Goal: Task Accomplishment & Management: Use online tool/utility

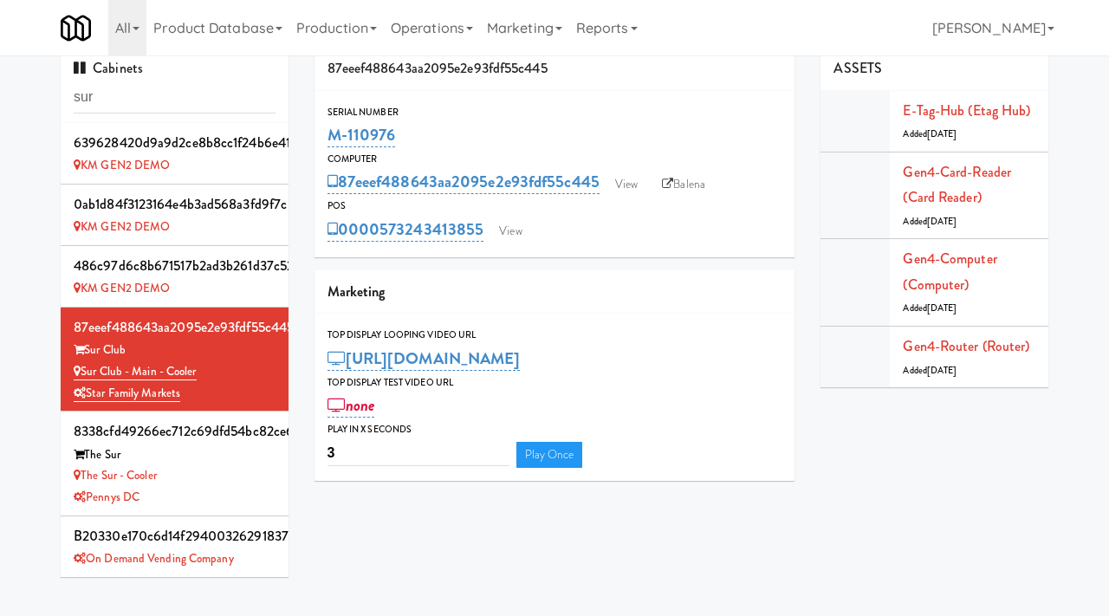
scroll to position [16, 0]
click at [168, 105] on input "sur" at bounding box center [175, 97] width 202 height 32
paste input "2200 Progress - Left - Fridge:"
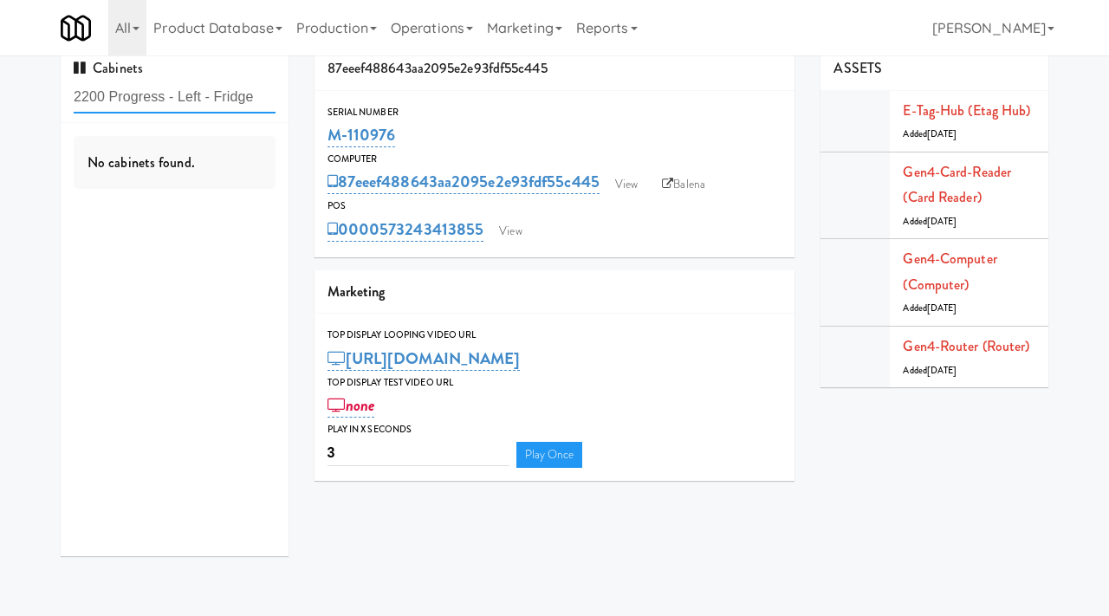
type input "2200 Progress - Left - Fridge"
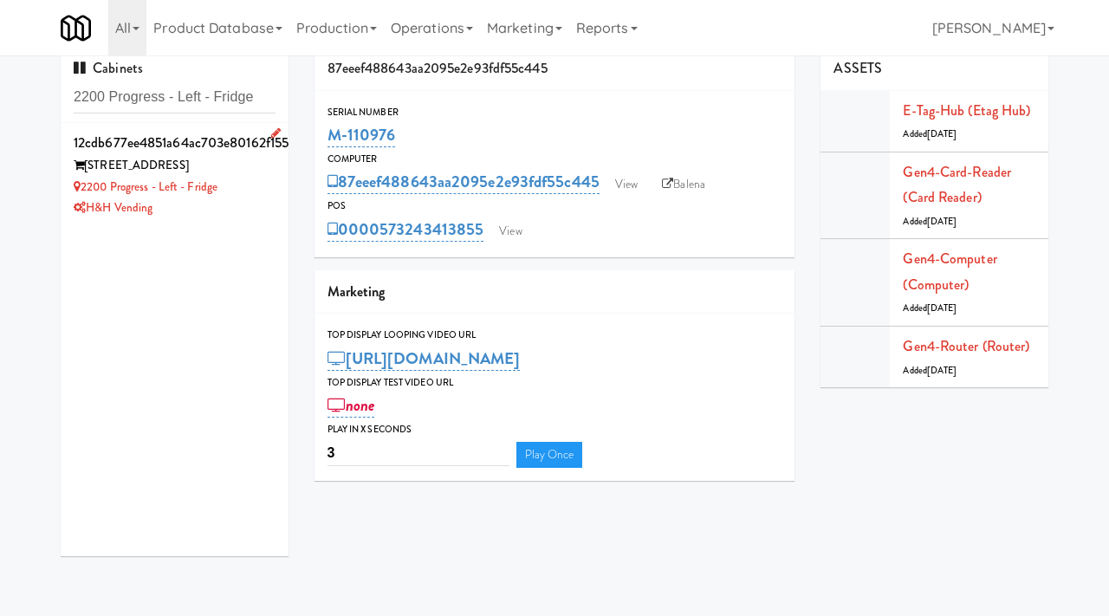
click at [252, 188] on div "2200 Progress - Left - Fridge" at bounding box center [175, 188] width 202 height 22
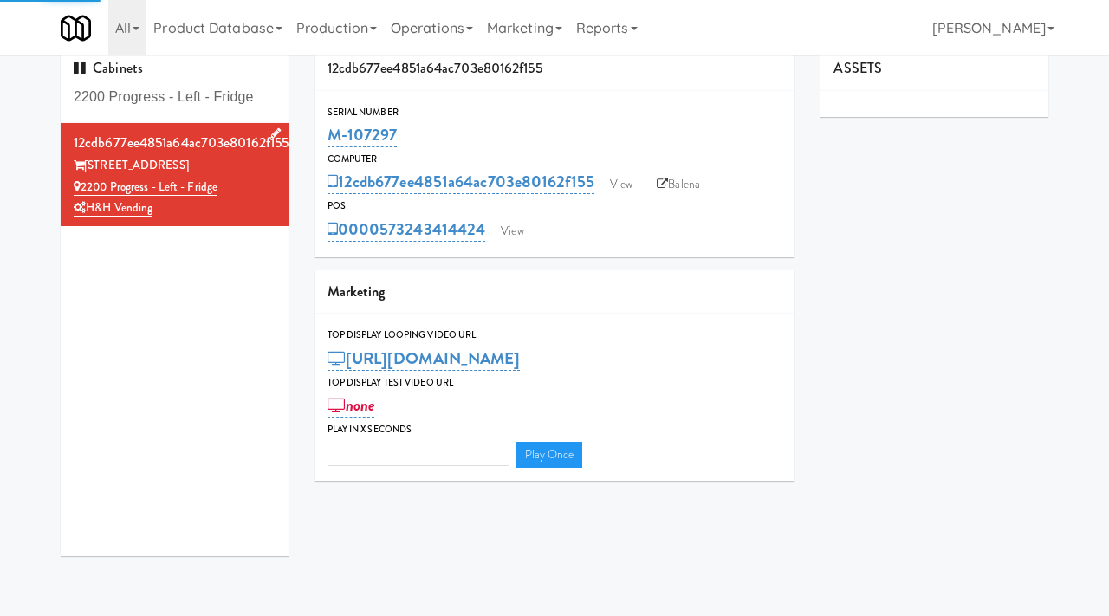
type input "3"
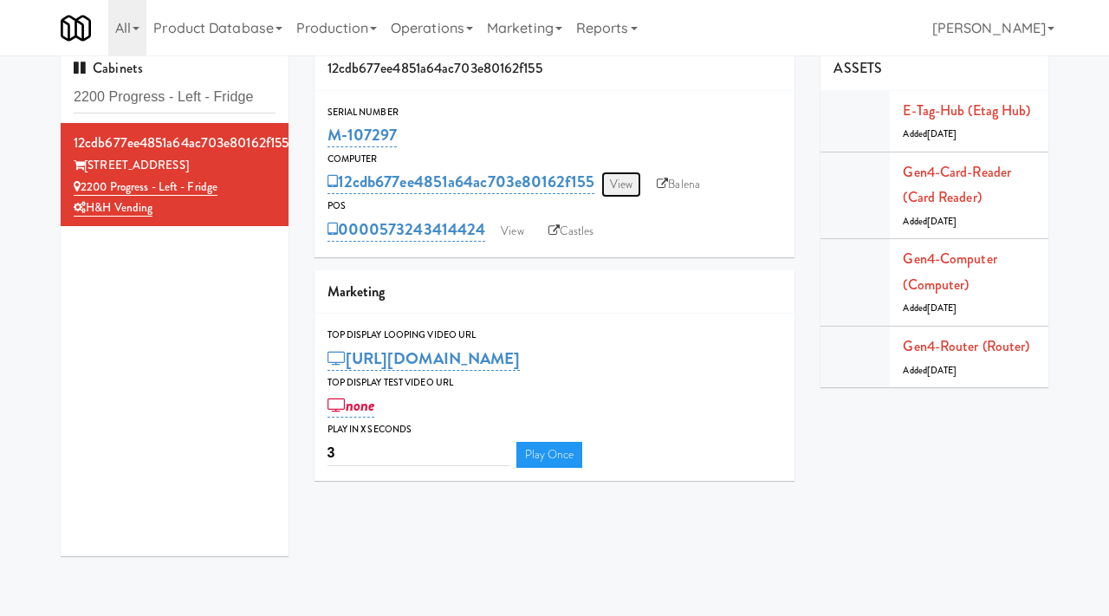
click at [626, 190] on link "View" at bounding box center [621, 184] width 40 height 26
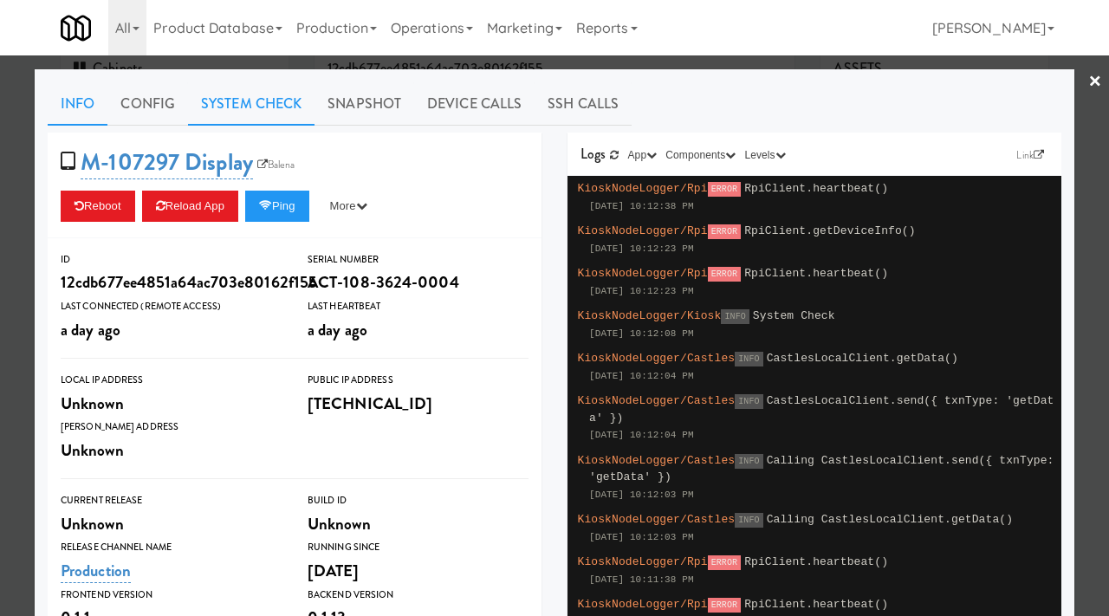
click at [268, 89] on link "System Check" at bounding box center [251, 103] width 126 height 43
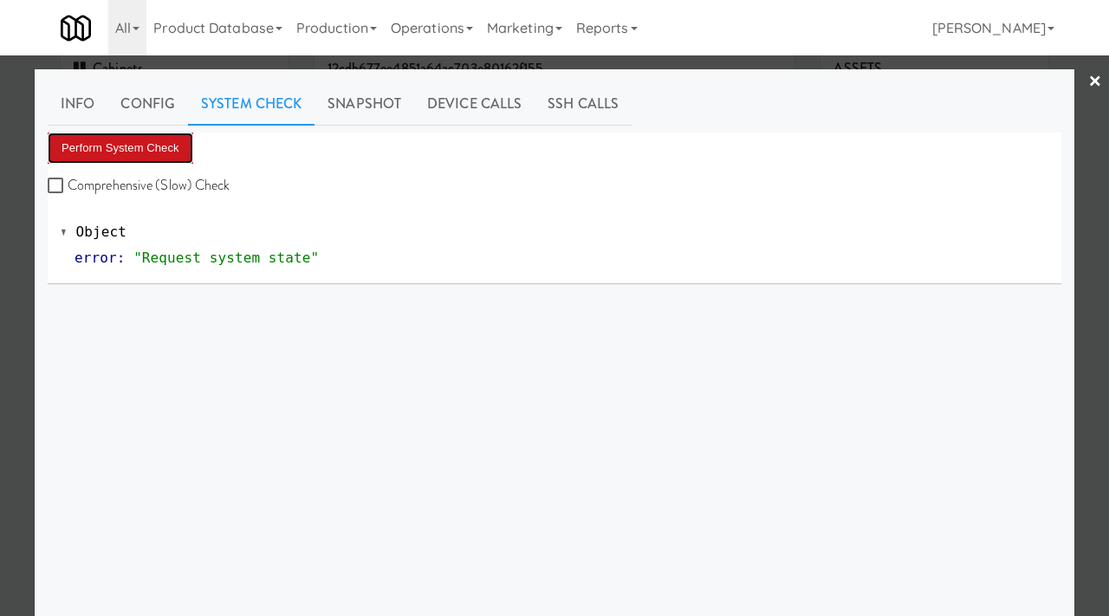
click at [122, 133] on button "Perform System Check" at bounding box center [121, 148] width 146 height 31
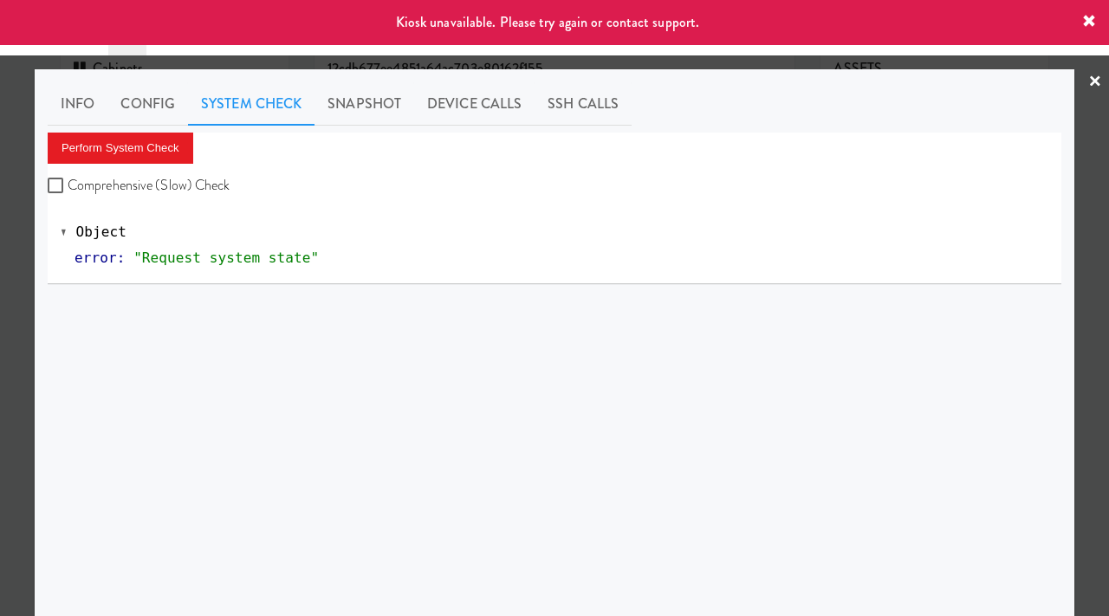
click at [0, 267] on div at bounding box center [554, 308] width 1109 height 616
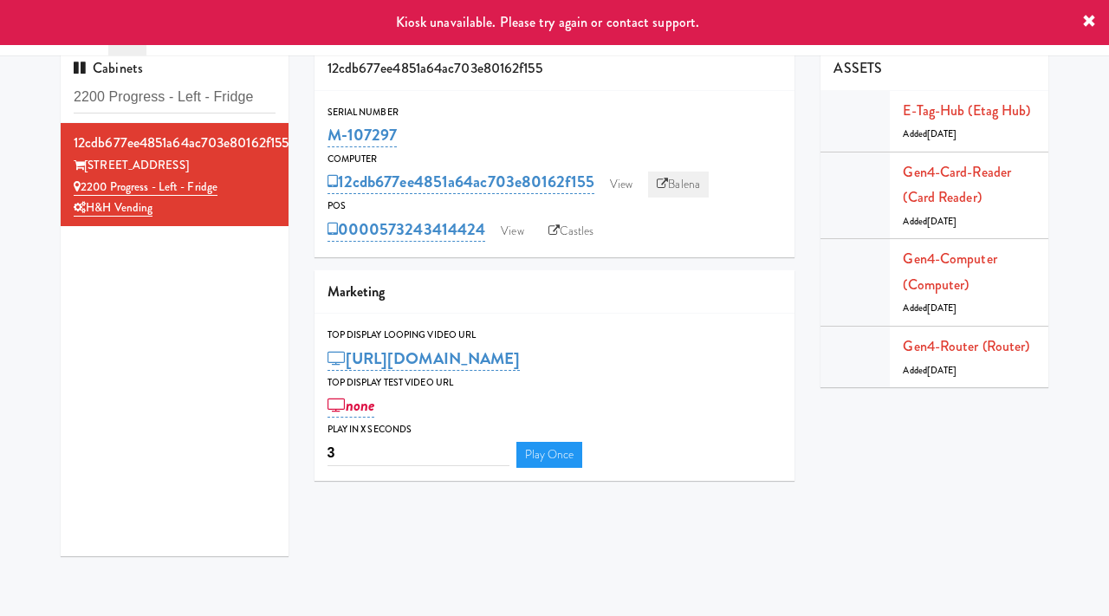
click at [683, 178] on link "Balena" at bounding box center [678, 184] width 61 height 26
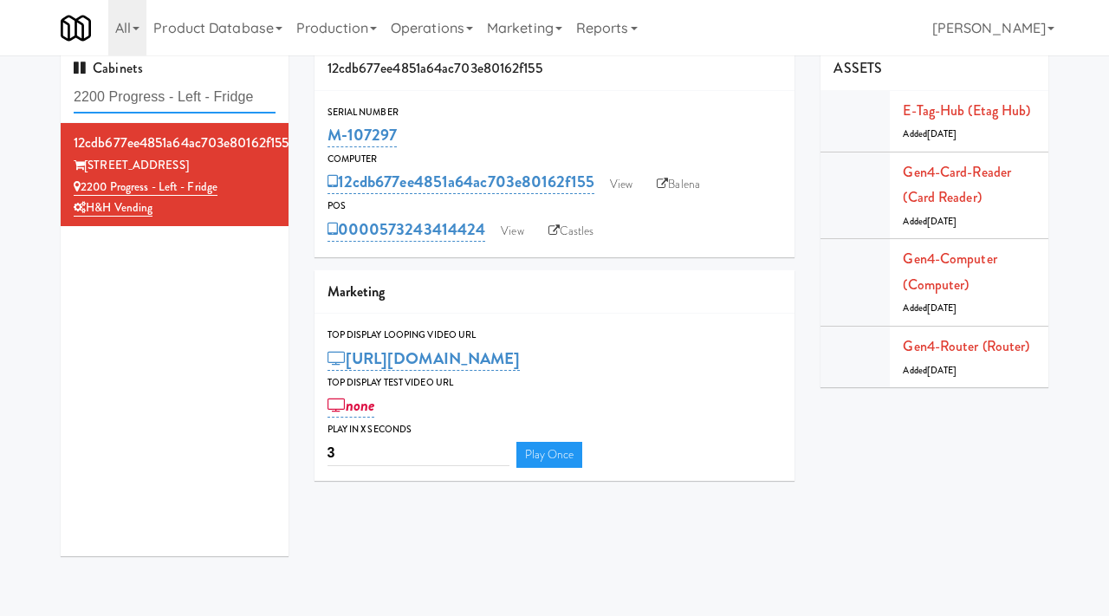
drag, startPoint x: 268, startPoint y: 93, endPoint x: 60, endPoint y: 84, distance: 208.1
click at [60, 84] on div "Cabinets 2200 Progress - Left - Fridge 12cdb677ee4851a64ac703e80162f155 2200 Pr…" at bounding box center [175, 308] width 254 height 522
paste input "The Joseph Cabinet"
type input "The Joseph Cabinet"
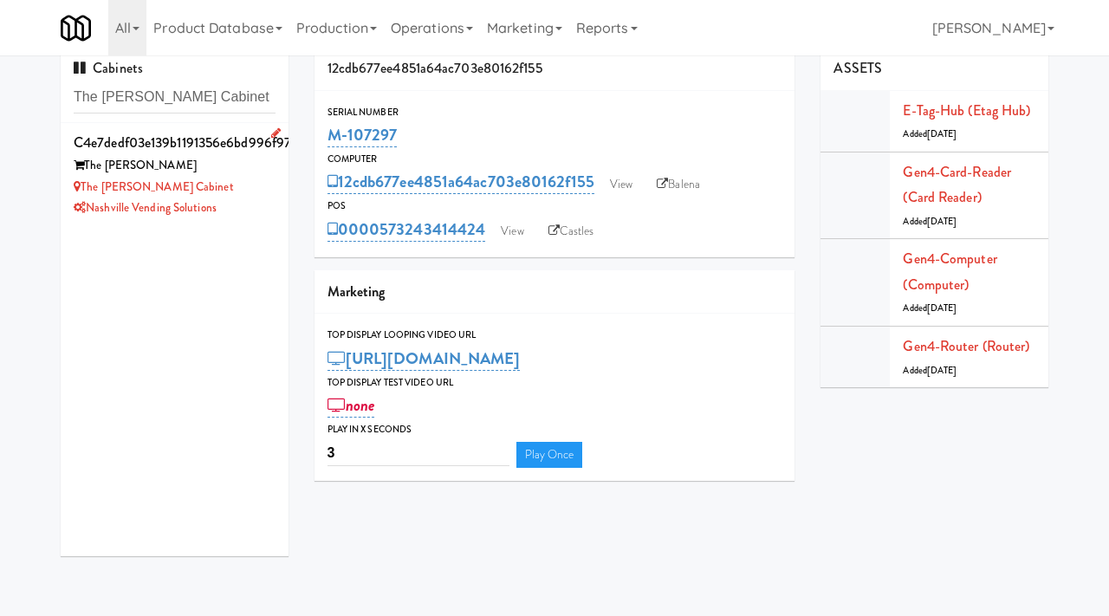
click at [256, 188] on div "The Joseph Cabinet" at bounding box center [175, 188] width 202 height 22
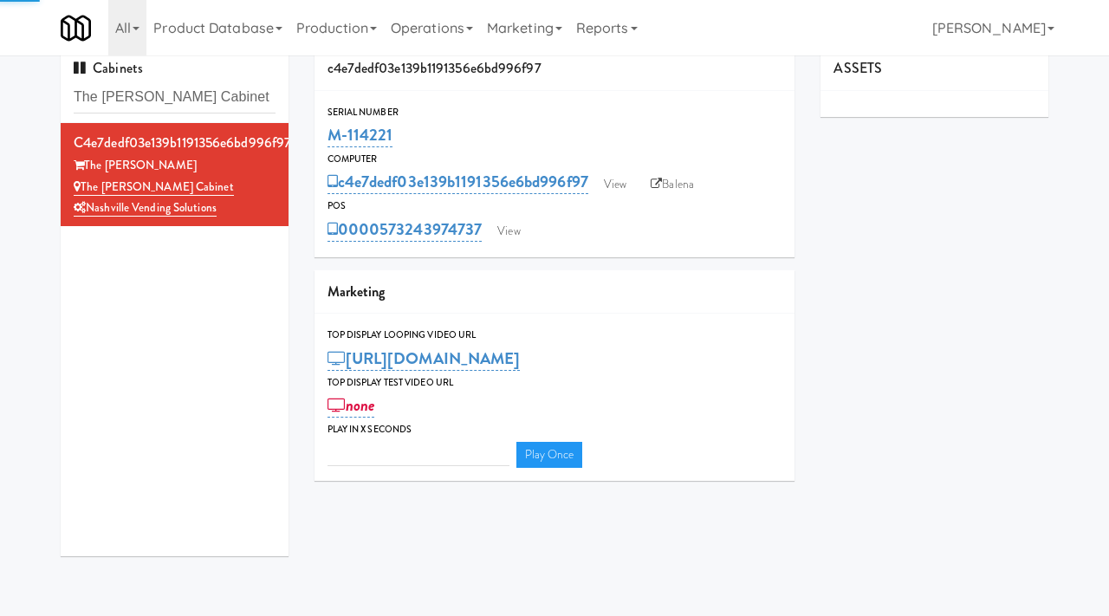
type input "3"
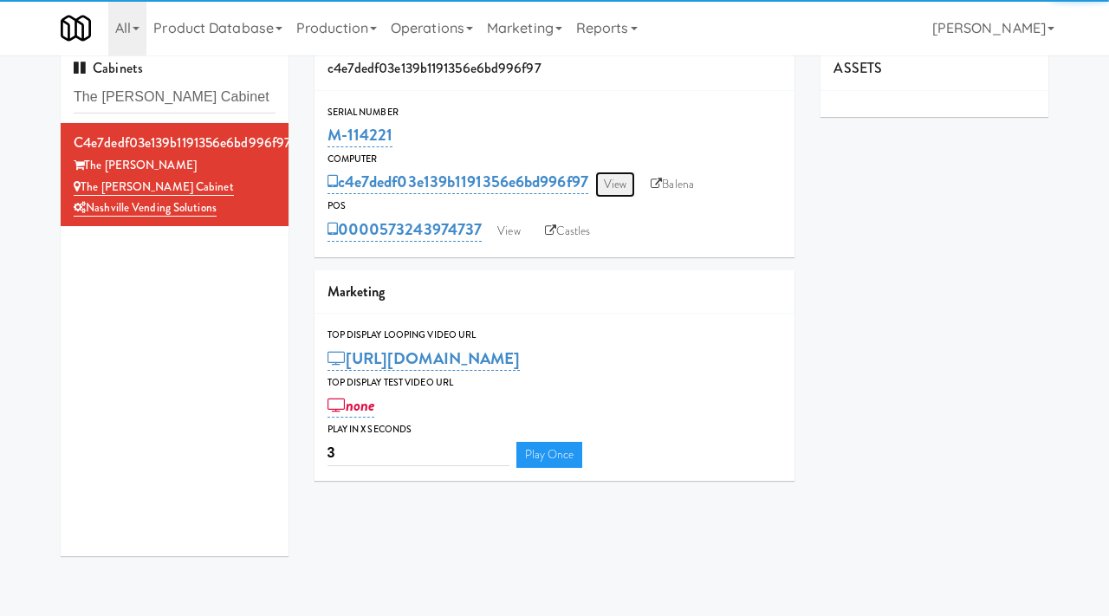
click at [631, 183] on link "View" at bounding box center [615, 184] width 40 height 26
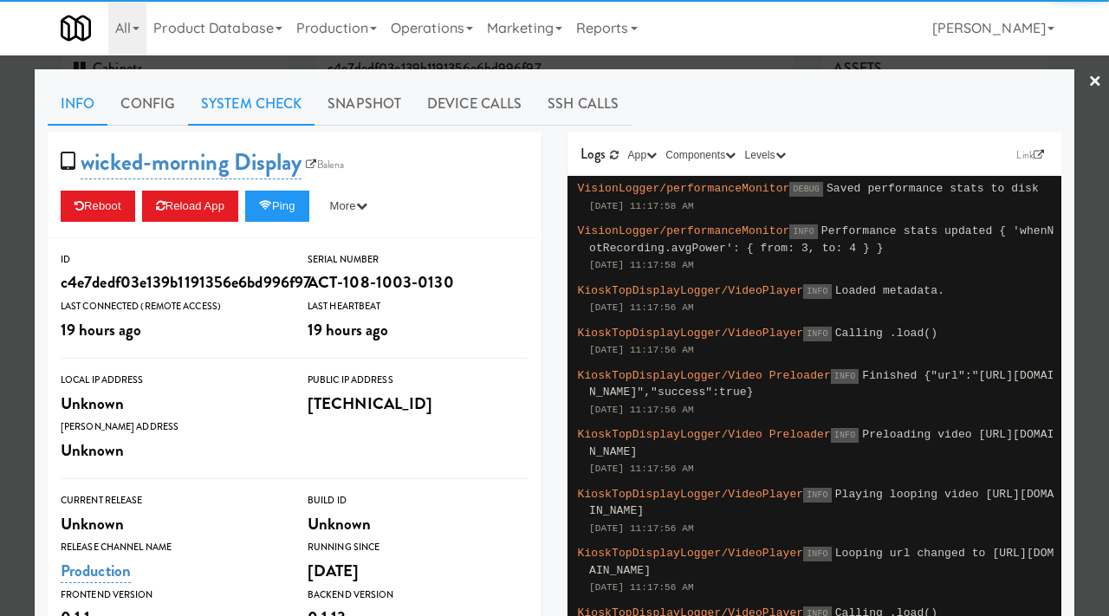
click at [287, 108] on link "System Check" at bounding box center [251, 103] width 126 height 43
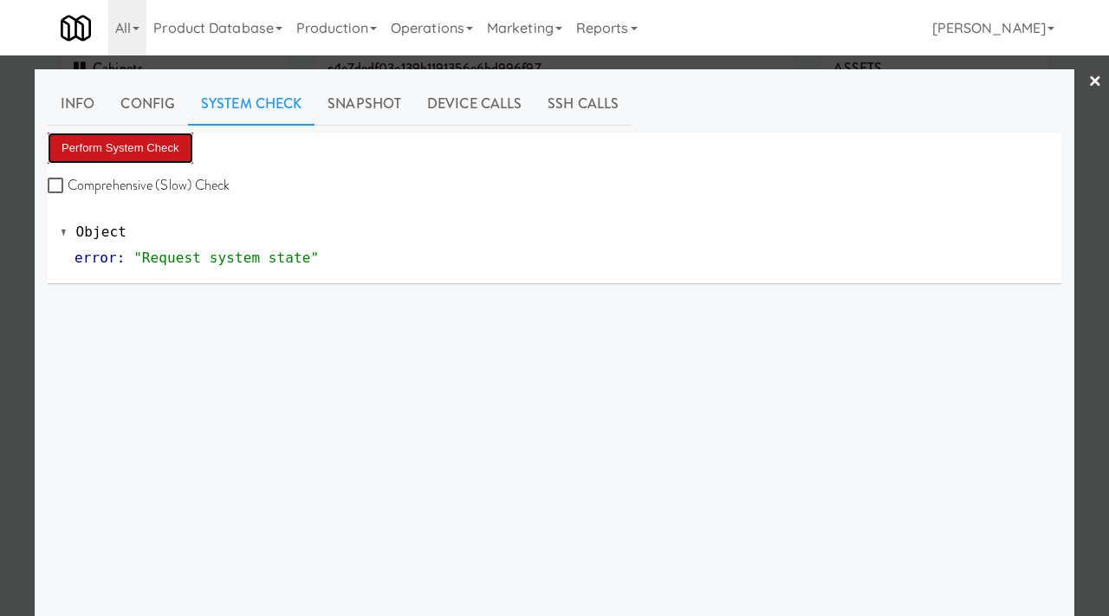
click at [152, 146] on button "Perform System Check" at bounding box center [121, 148] width 146 height 31
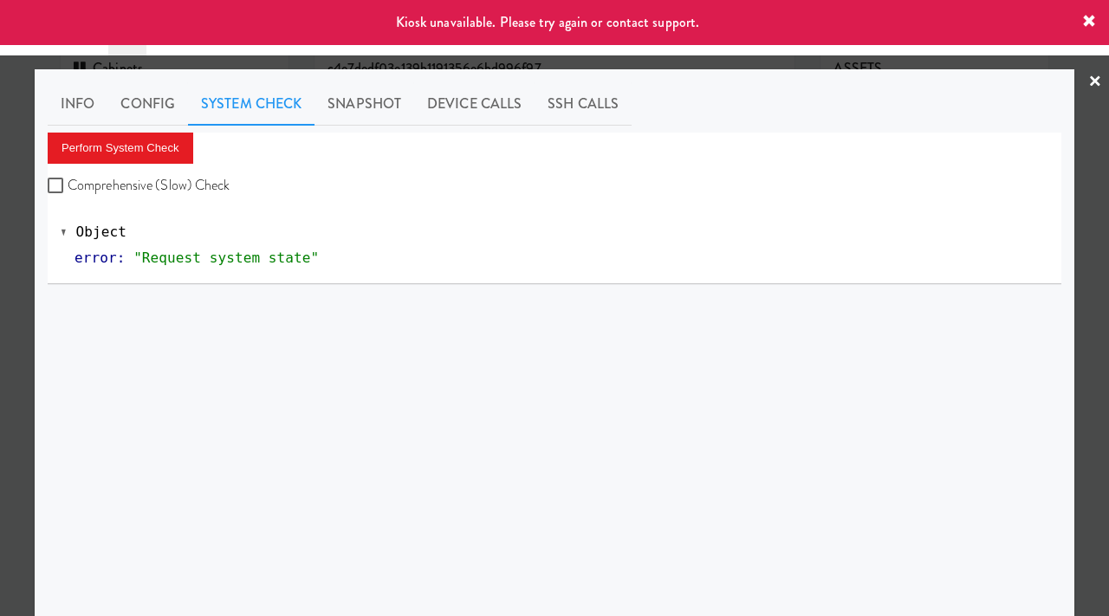
click at [0, 254] on div at bounding box center [554, 308] width 1109 height 616
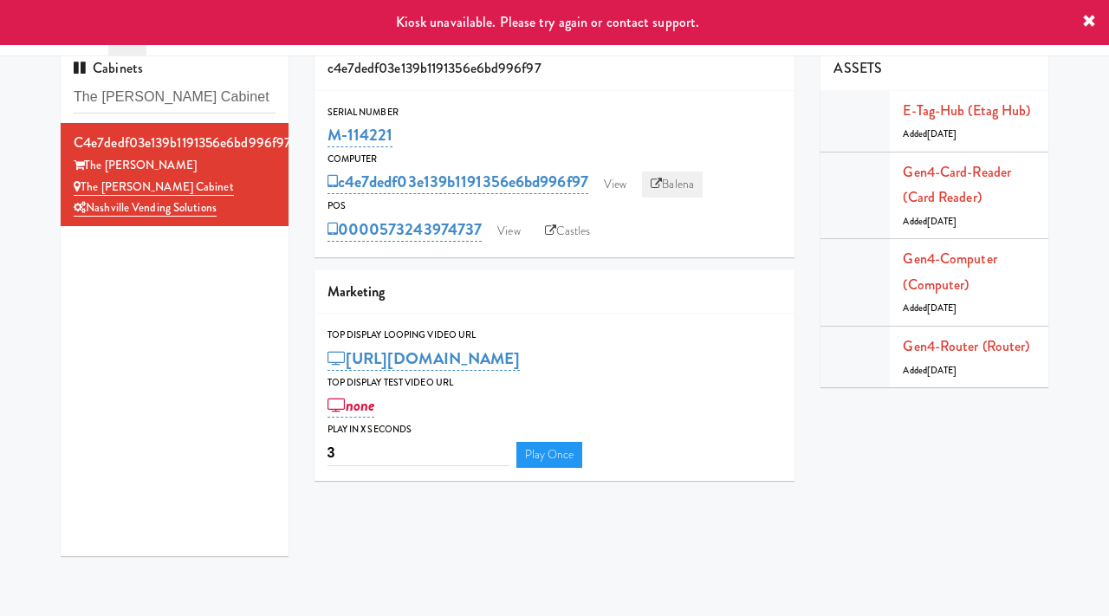
click at [675, 183] on link "Balena" at bounding box center [672, 184] width 61 height 26
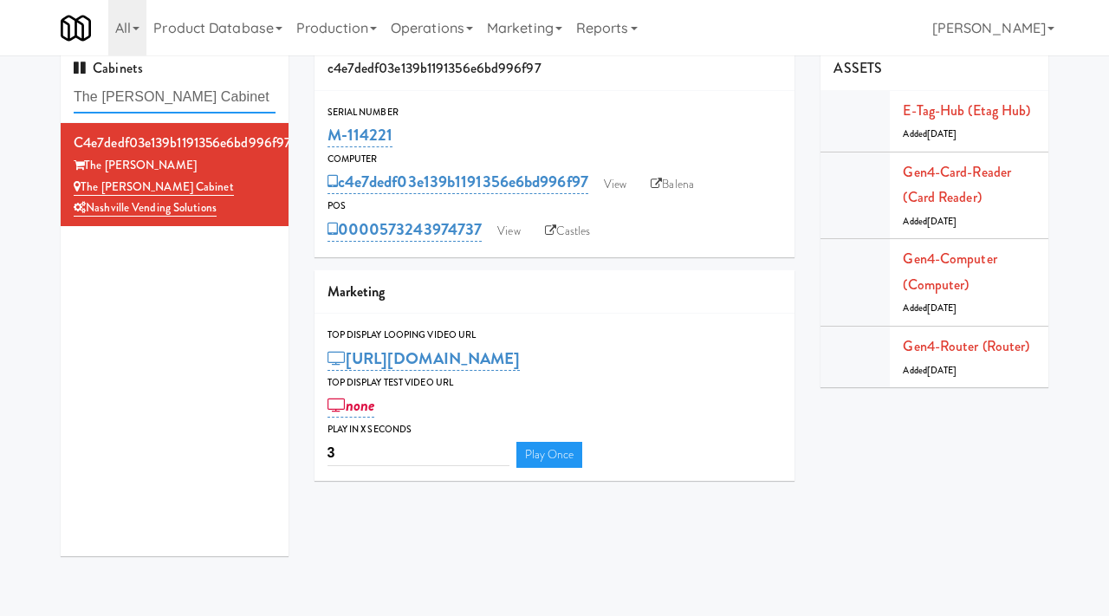
drag, startPoint x: 236, startPoint y: 101, endPoint x: 57, endPoint y: 100, distance: 178.4
click at [57, 100] on div "Cabinets The Joseph Cabinet c4e7dedf03e139b1191356e6bd996f97 The Joseph The Jos…" at bounding box center [175, 308] width 254 height 522
paste input "Cool - MW - Pre Launch"
type input "Cool - MW - Pre Launch"
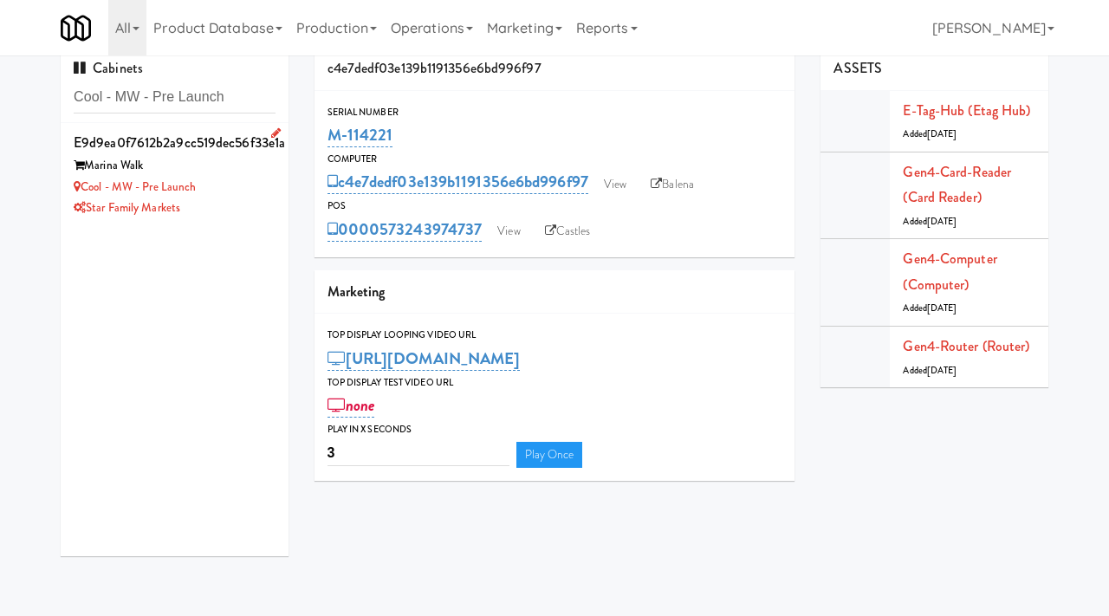
click at [231, 188] on div "Cool - MW - Pre Launch" at bounding box center [175, 188] width 202 height 22
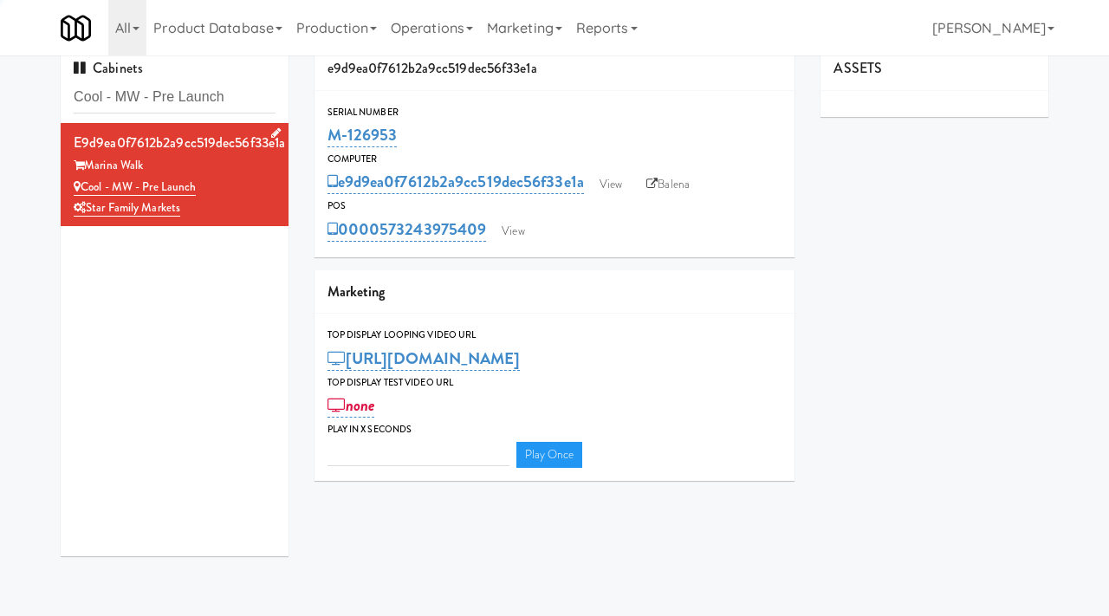
type input "3"
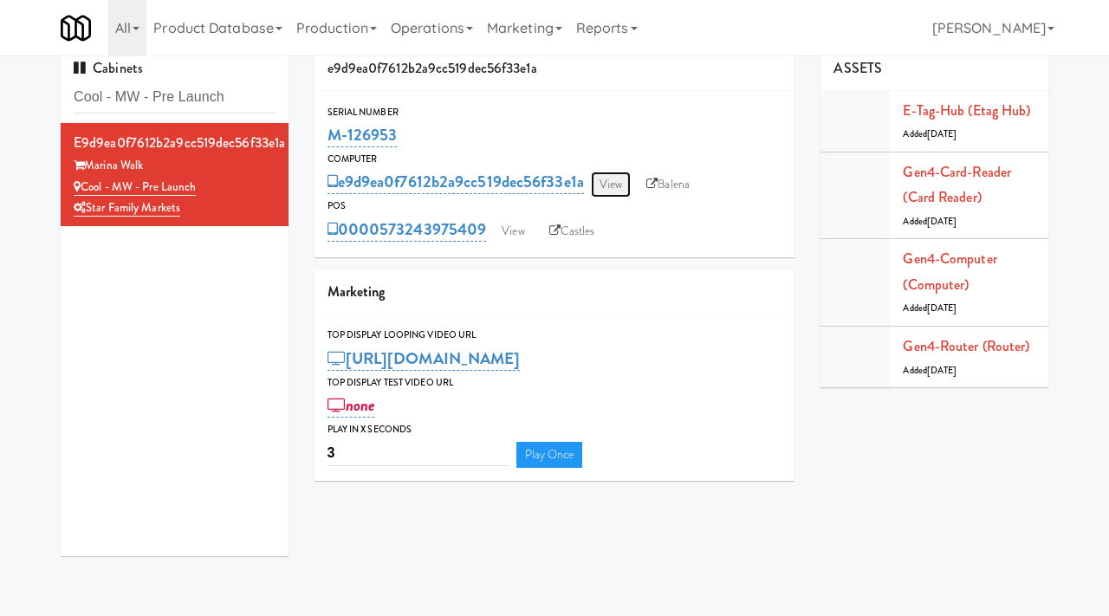
click at [623, 182] on link "View" at bounding box center [611, 184] width 40 height 26
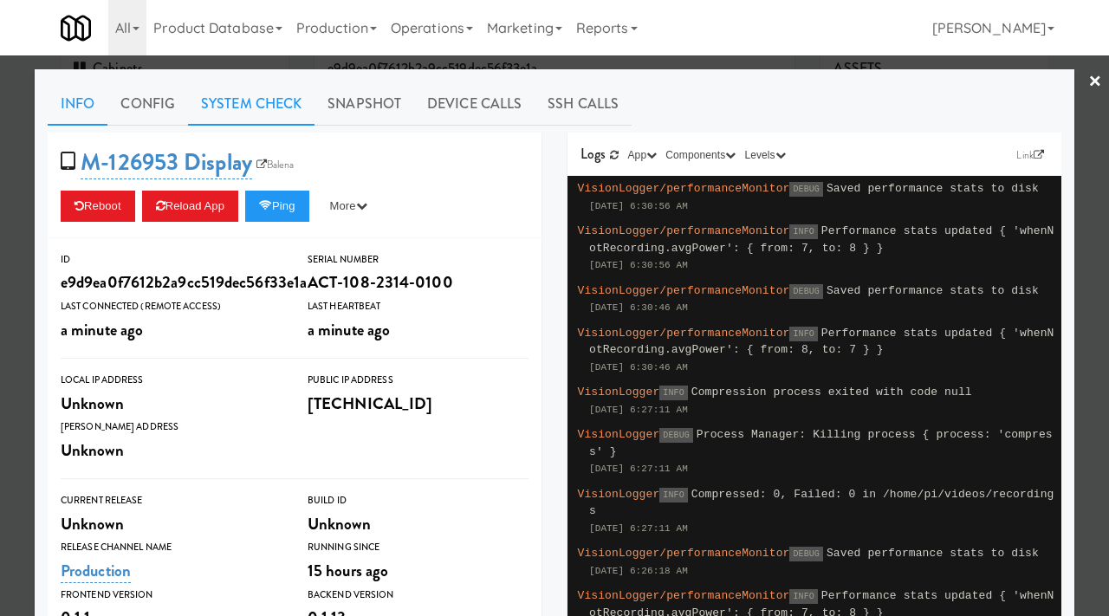
click at [275, 100] on link "System Check" at bounding box center [251, 103] width 126 height 43
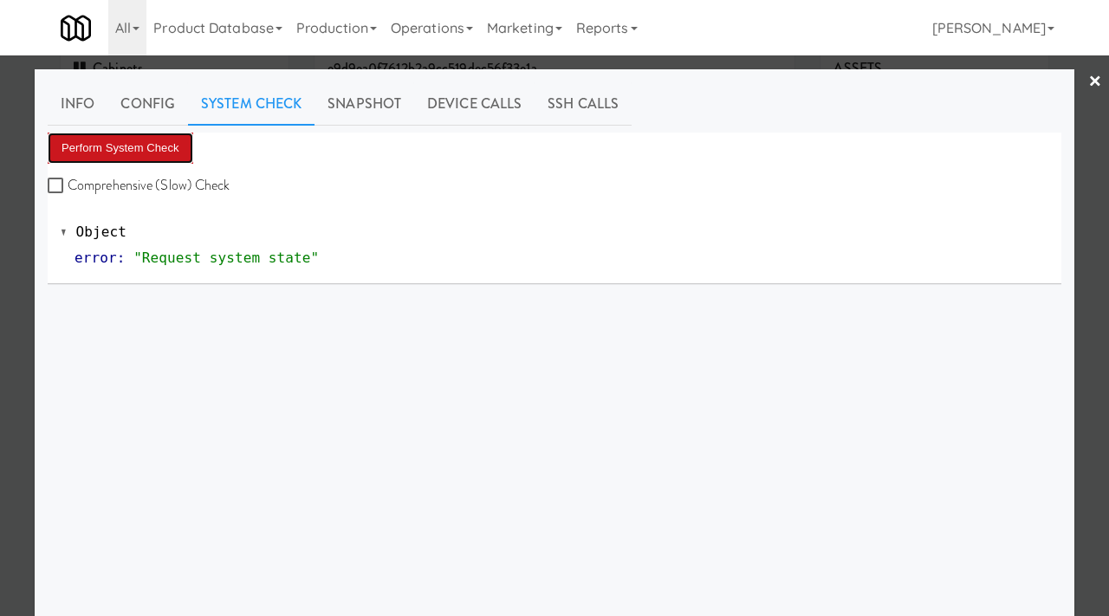
click at [110, 136] on button "Perform System Check" at bounding box center [121, 148] width 146 height 31
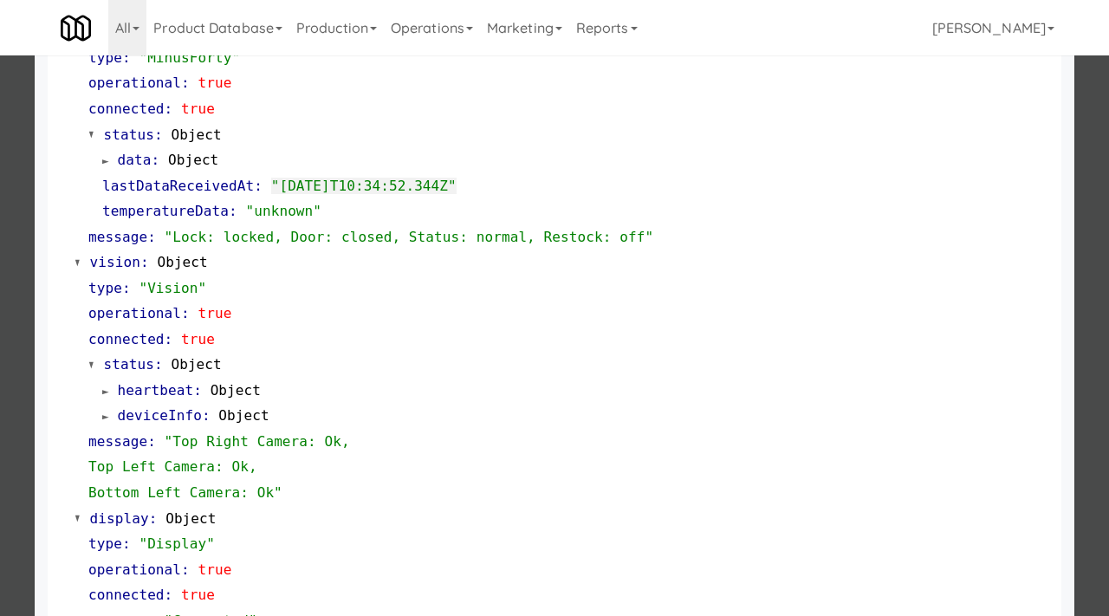
scroll to position [754, 0]
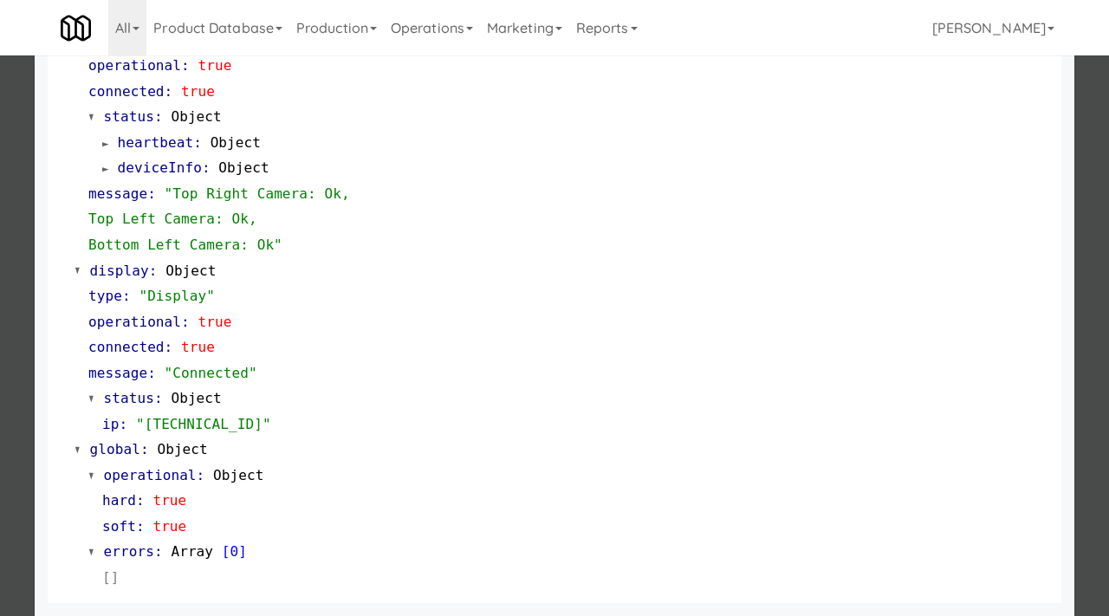
click at [3, 371] on div at bounding box center [554, 308] width 1109 height 616
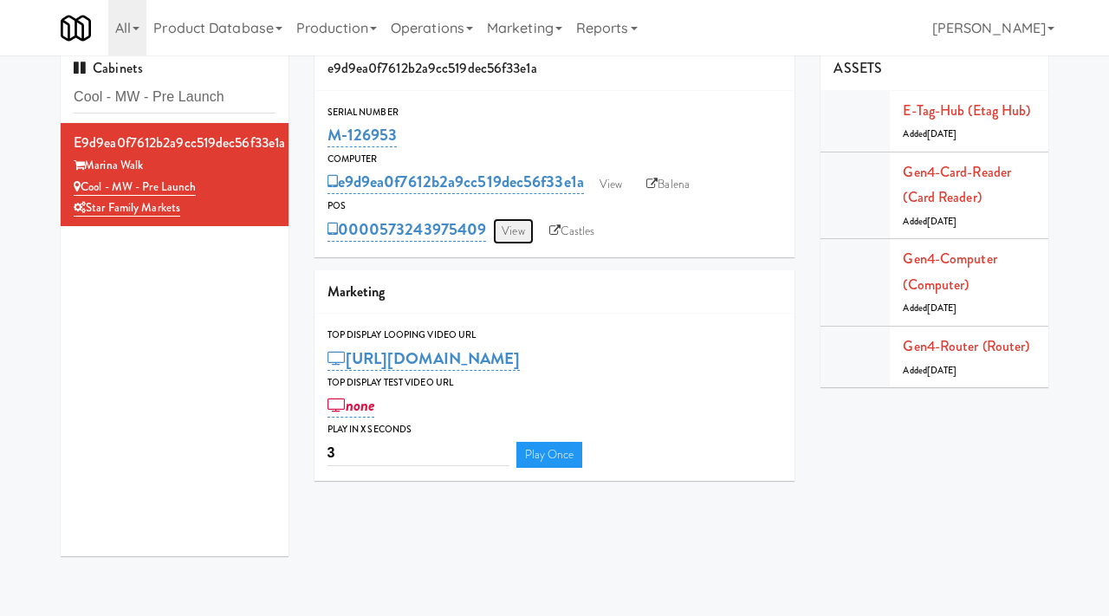
click at [522, 226] on link "View" at bounding box center [513, 231] width 40 height 26
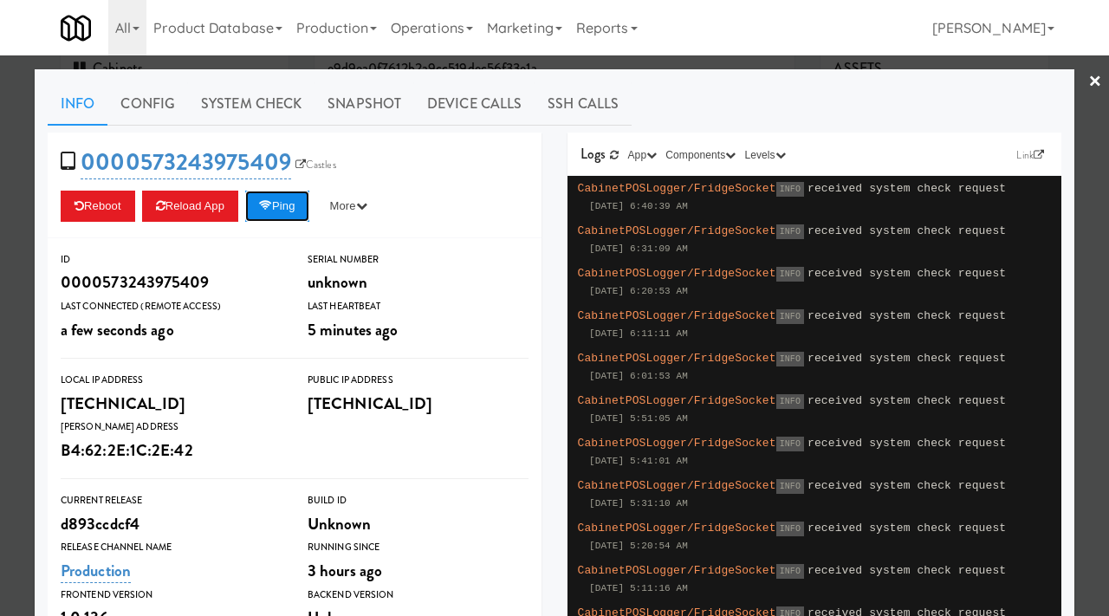
click at [272, 202] on icon at bounding box center [265, 205] width 13 height 11
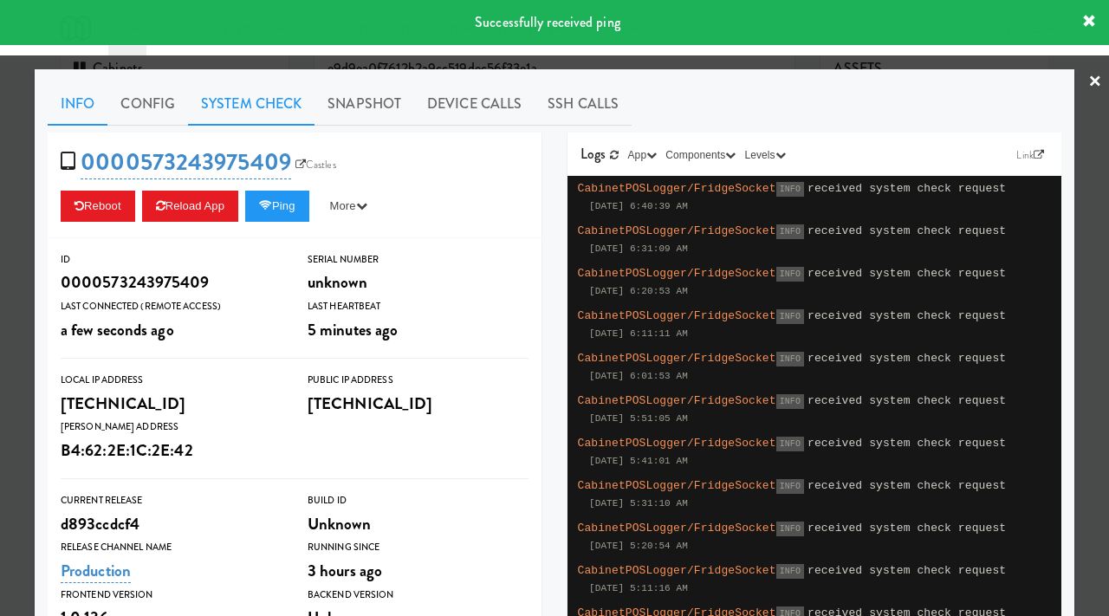
click at [284, 101] on link "System Check" at bounding box center [251, 103] width 126 height 43
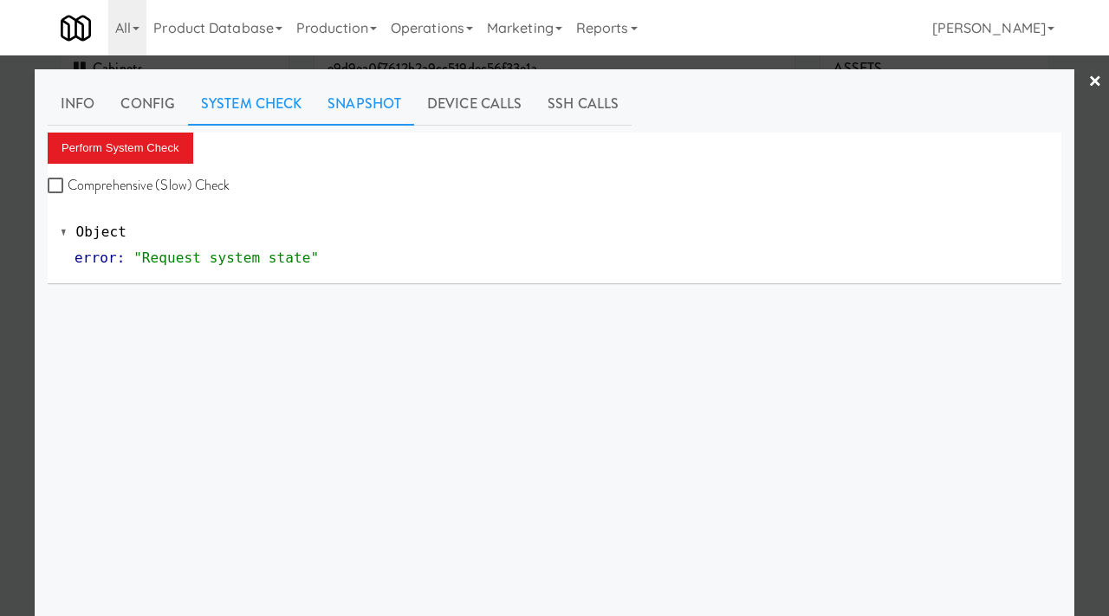
click at [381, 115] on link "Snapshot" at bounding box center [364, 103] width 100 height 43
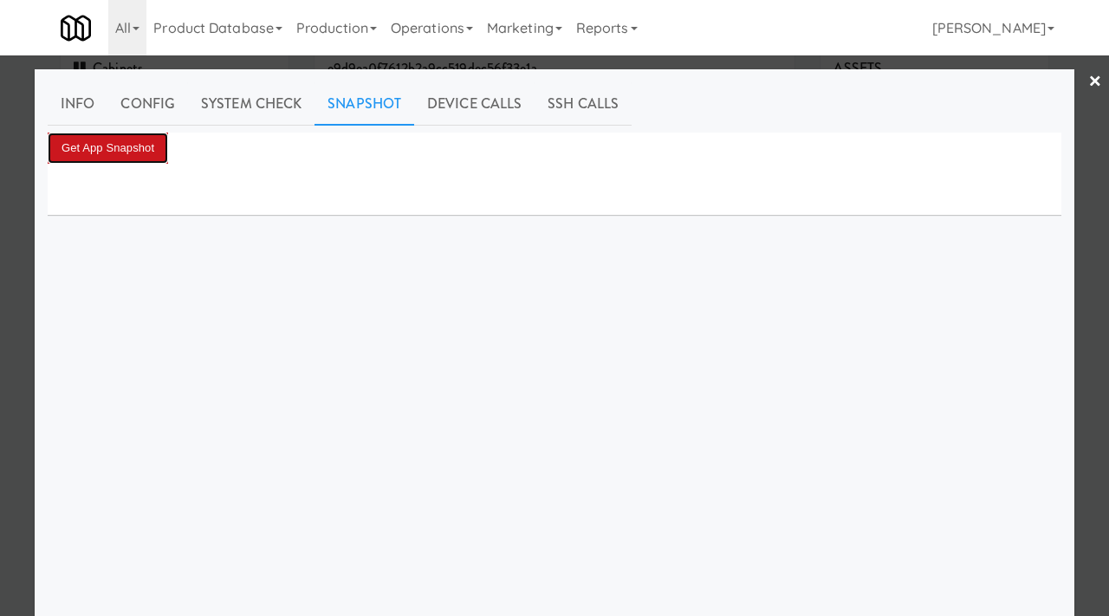
click at [112, 152] on button "Get App Snapshot" at bounding box center [108, 148] width 120 height 31
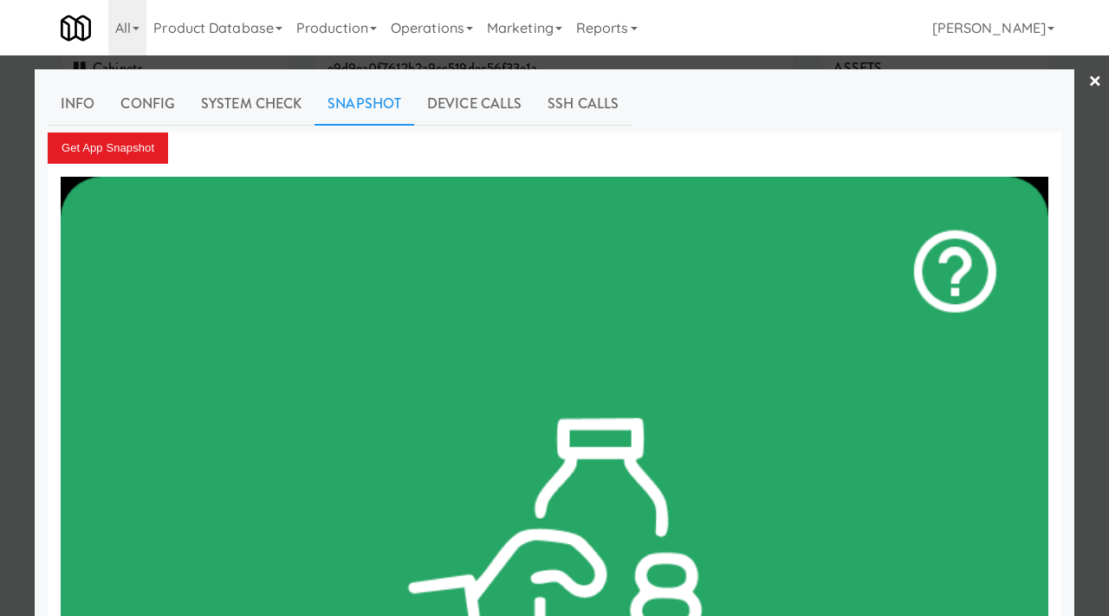
click at [18, 239] on div at bounding box center [554, 308] width 1109 height 616
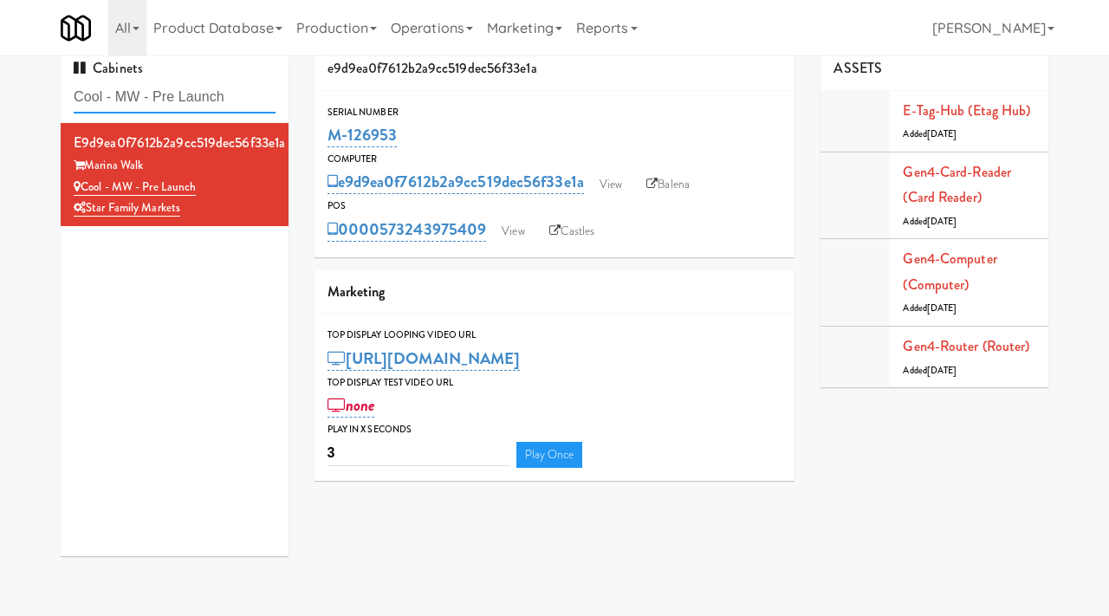
click at [249, 108] on input "Cool - MW - Pre Launch" at bounding box center [175, 97] width 202 height 32
drag, startPoint x: 249, startPoint y: 108, endPoint x: 73, endPoint y: 94, distance: 176.4
click at [74, 94] on input "Cool - MW - Pre Launch" at bounding box center [175, 97] width 202 height 32
paste input "Skye on 6th-Fridge"
type input "Skye on 6th-Fridge"
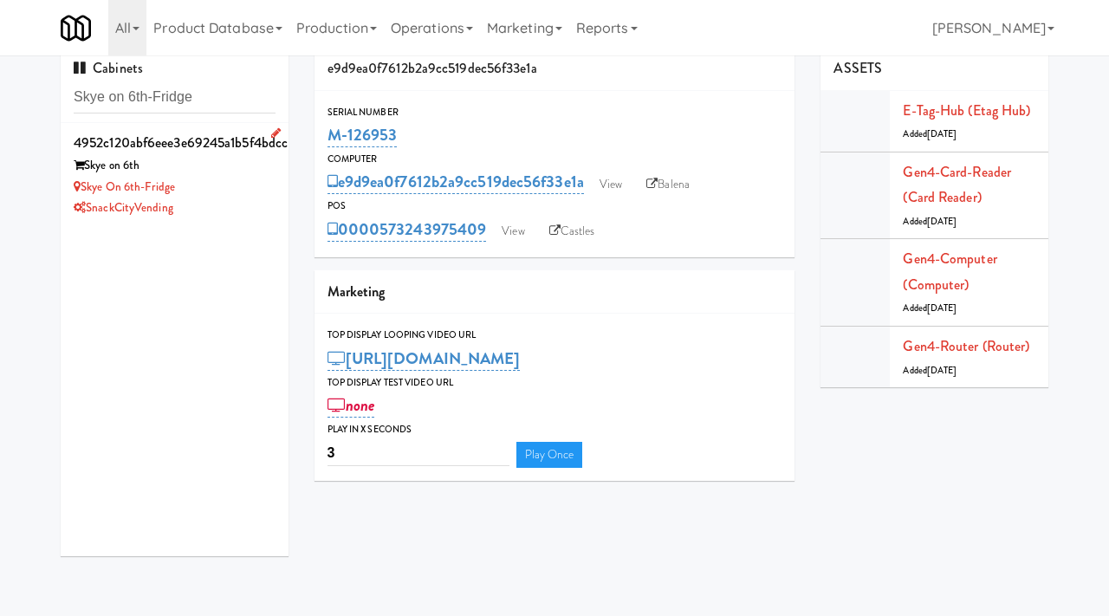
click at [257, 187] on div "Skye on 6th-Fridge" at bounding box center [175, 188] width 202 height 22
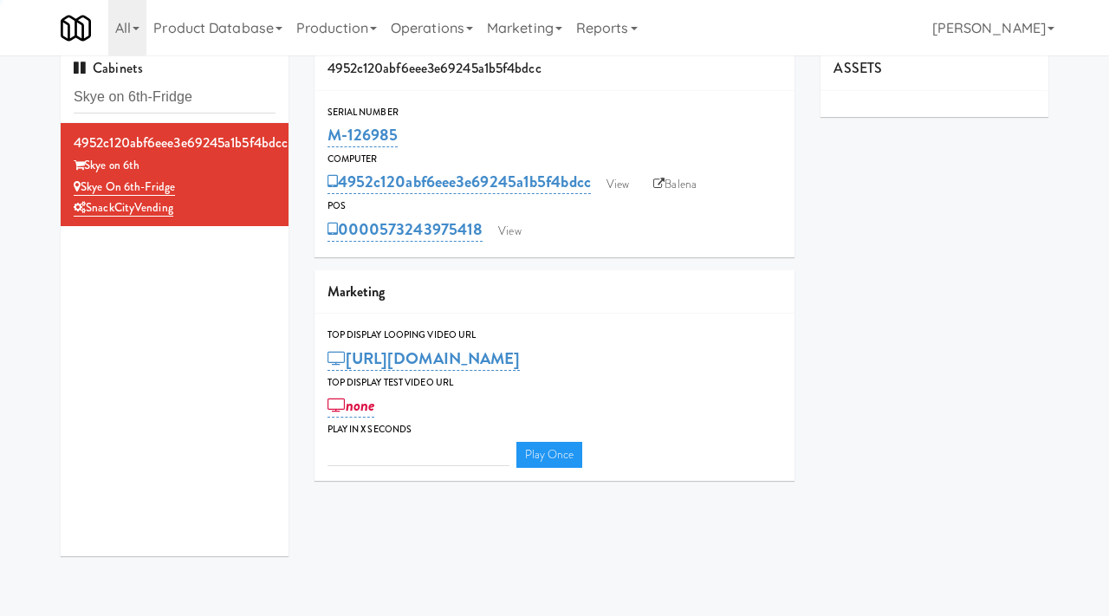
type input "3"
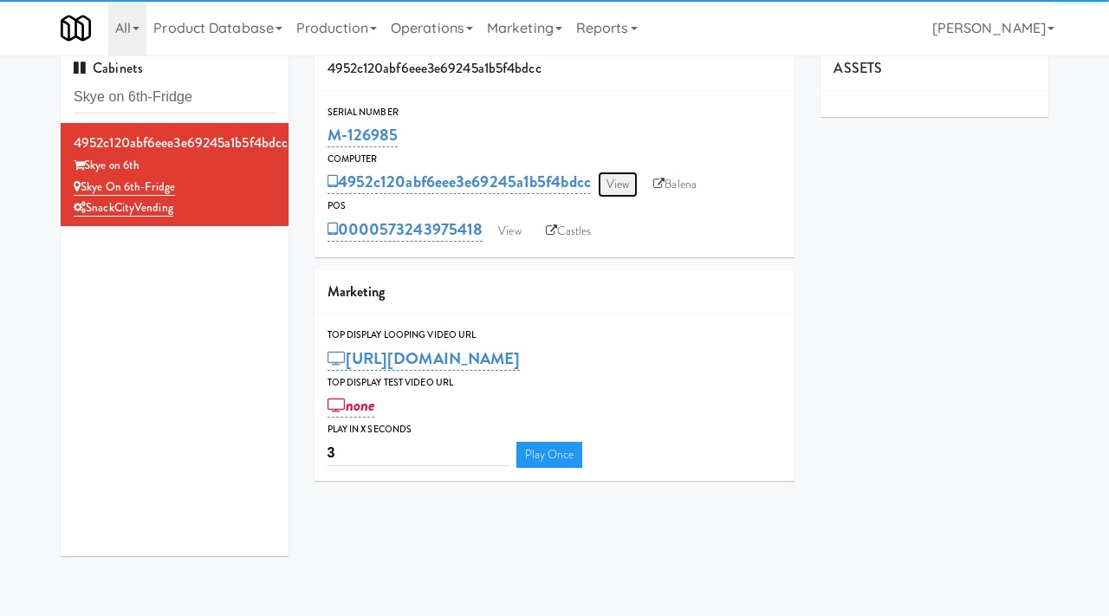
click at [611, 184] on link "View" at bounding box center [618, 184] width 40 height 26
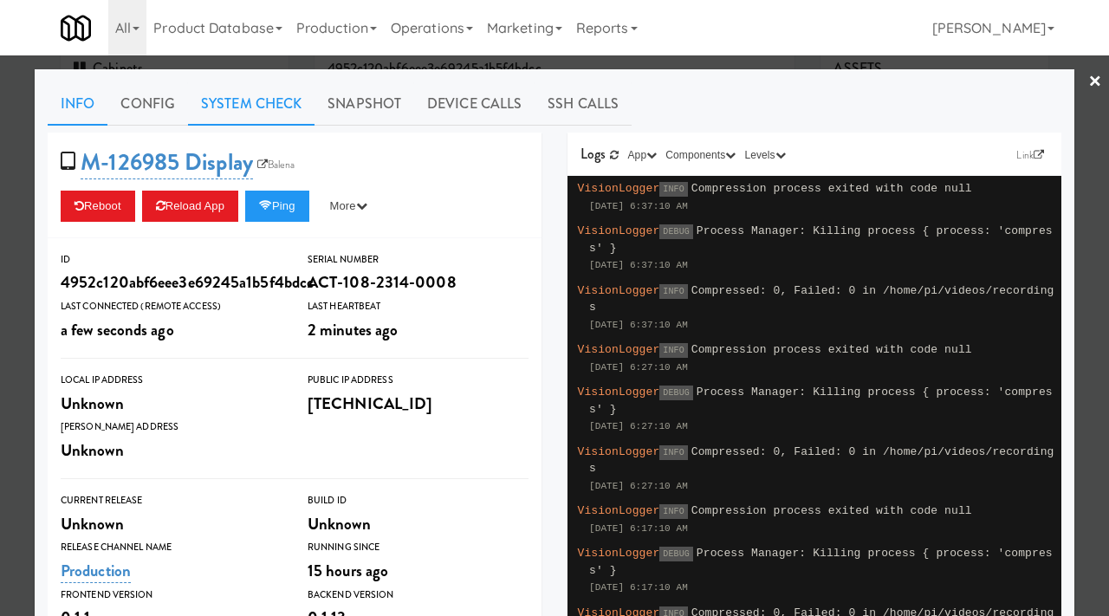
click at [288, 113] on link "System Check" at bounding box center [251, 103] width 126 height 43
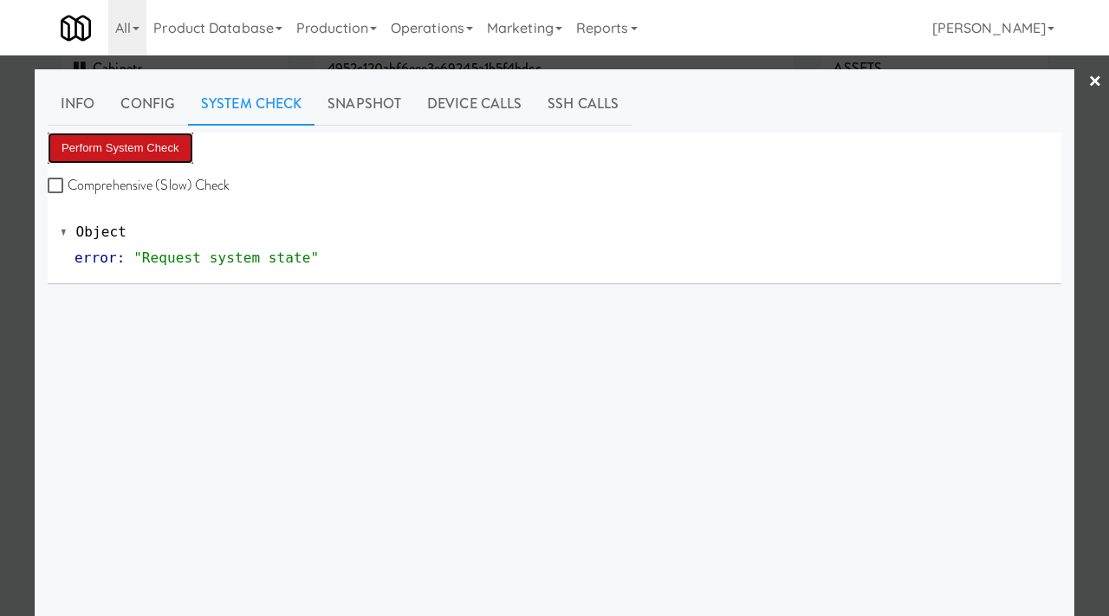
click at [160, 144] on button "Perform System Check" at bounding box center [121, 148] width 146 height 31
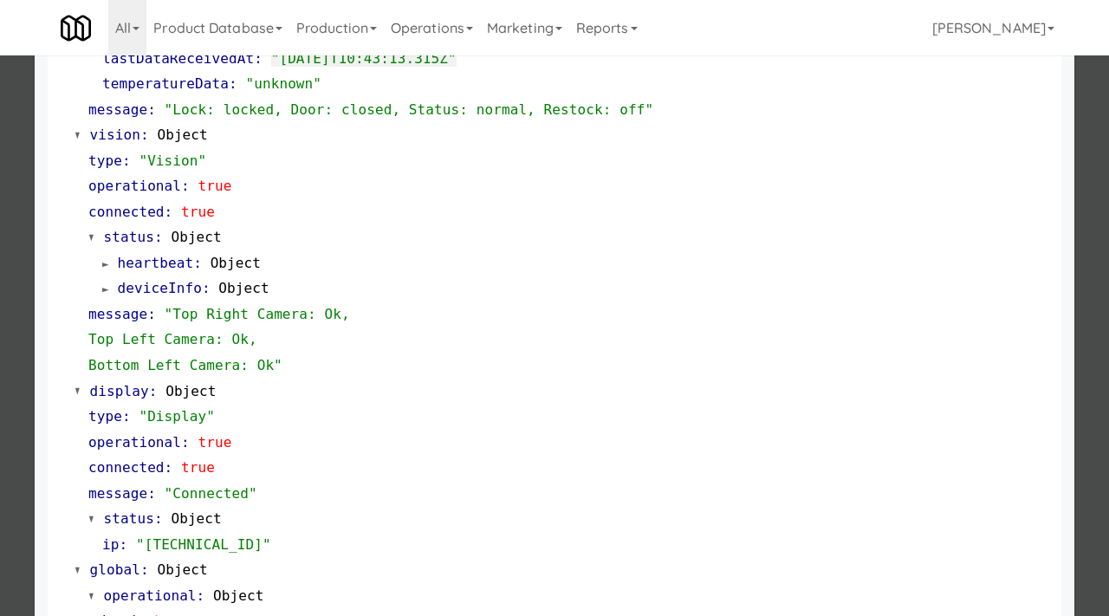
scroll to position [754, 0]
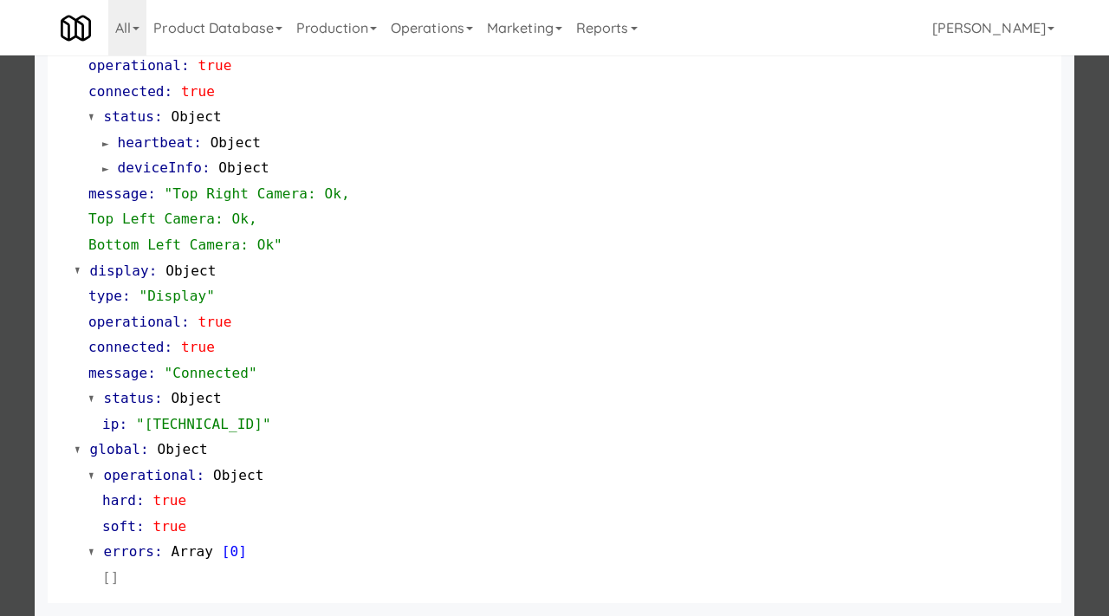
click at [0, 412] on div at bounding box center [554, 308] width 1109 height 616
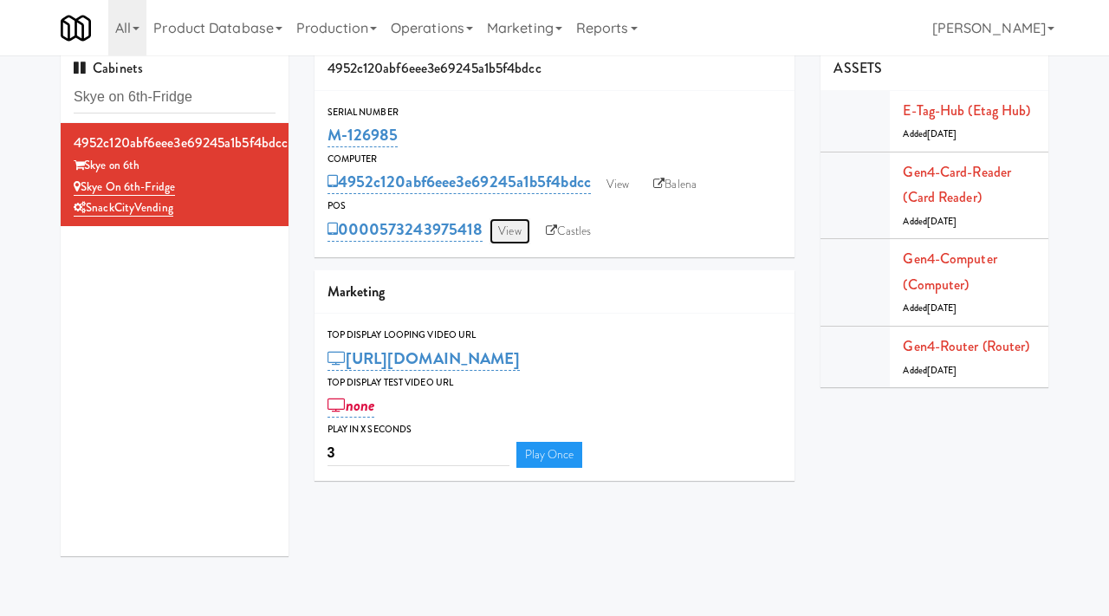
click at [513, 221] on link "View" at bounding box center [509, 231] width 40 height 26
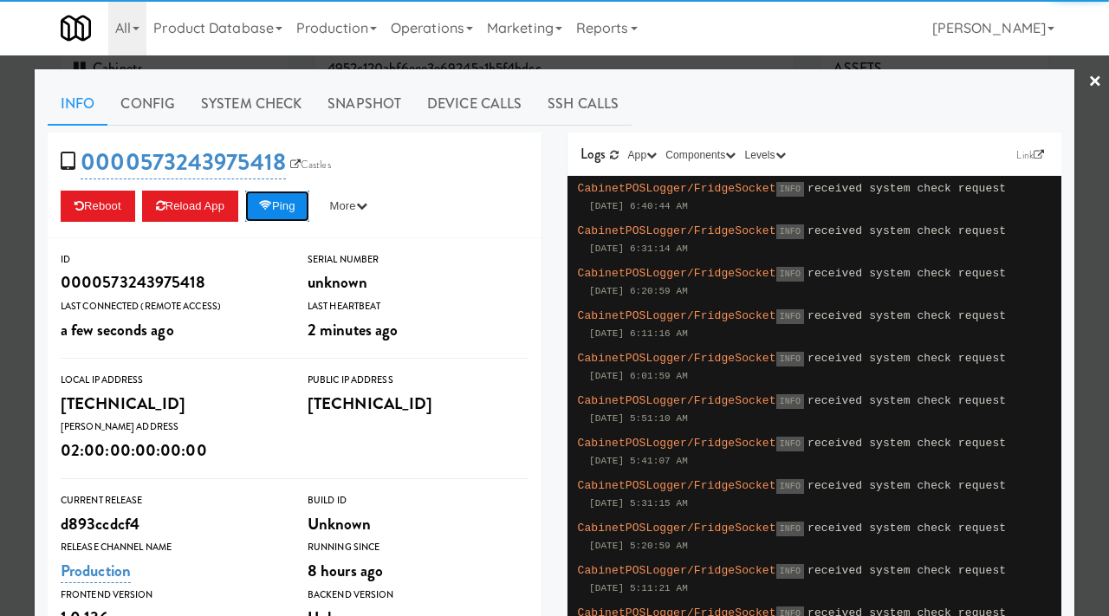
click at [295, 208] on button "Ping" at bounding box center [277, 206] width 64 height 31
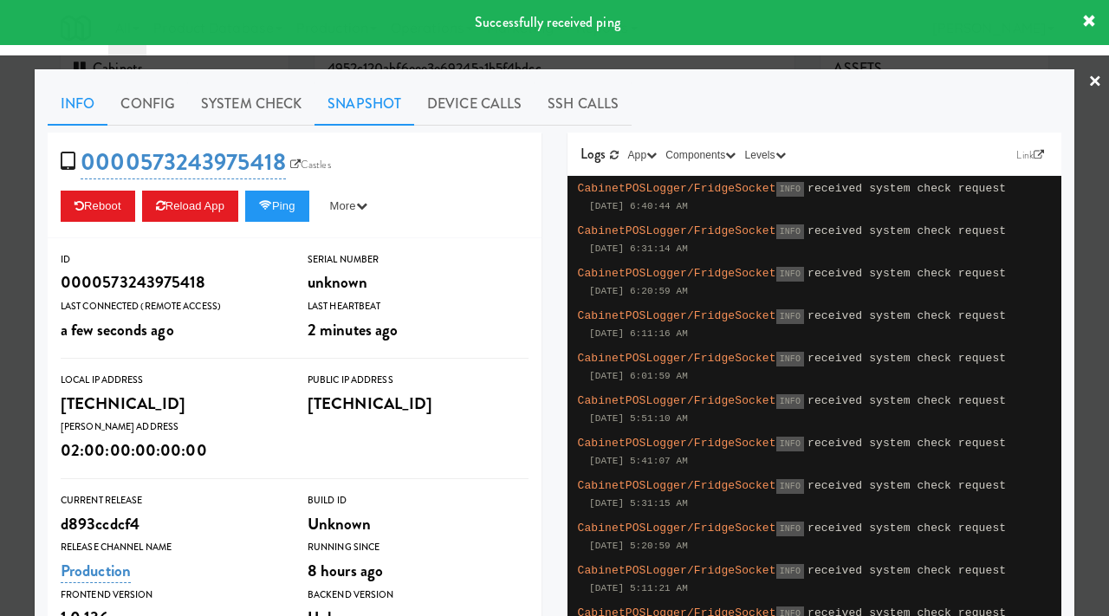
click at [370, 120] on link "Snapshot" at bounding box center [364, 103] width 100 height 43
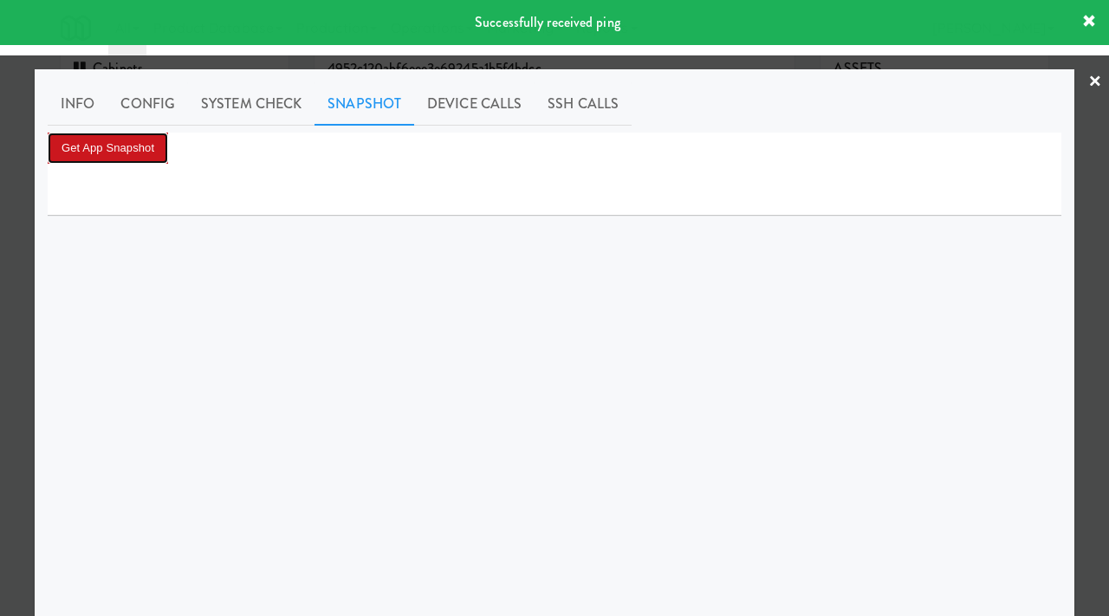
click at [153, 149] on button "Get App Snapshot" at bounding box center [108, 148] width 120 height 31
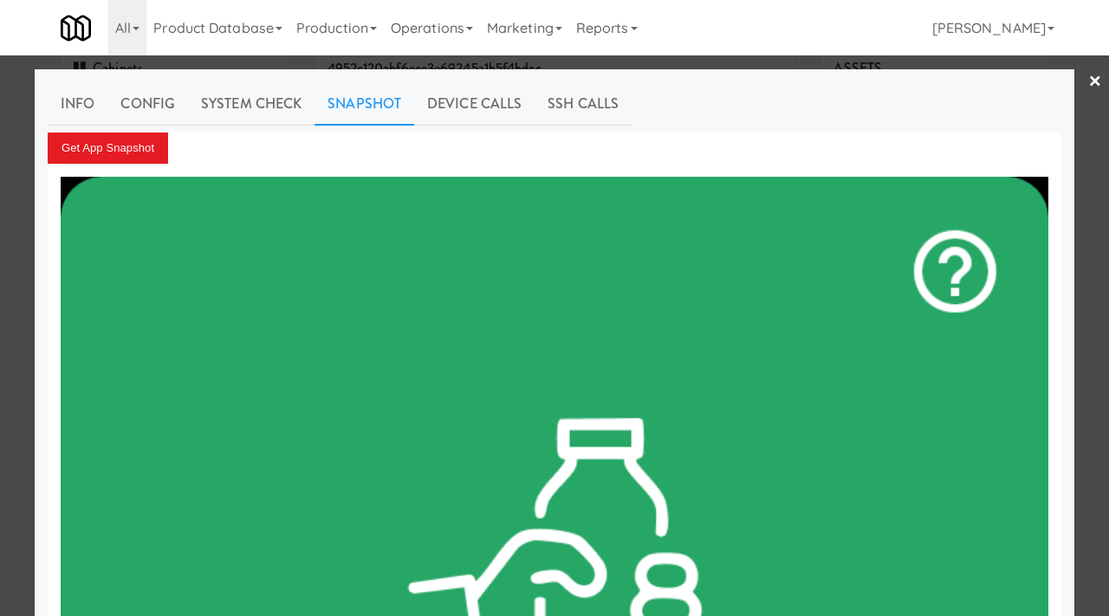
click at [0, 229] on div at bounding box center [554, 308] width 1109 height 616
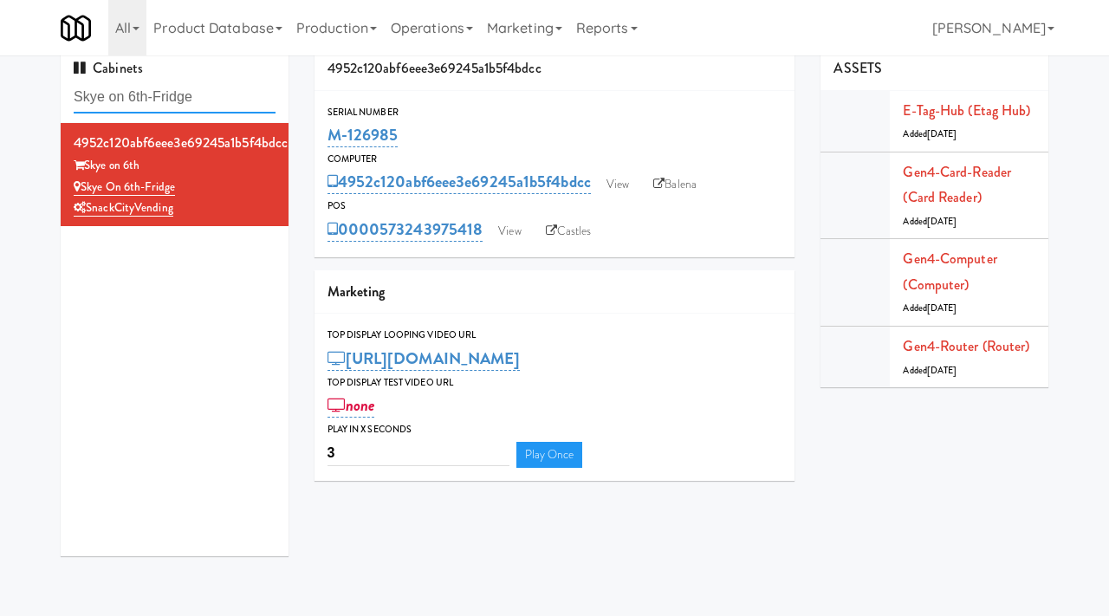
click at [226, 94] on input "Skye on 6th-Fridge" at bounding box center [175, 97] width 202 height 32
paste input "Parkside GYM Cooler"
type input "Parkside GYM Cooler"
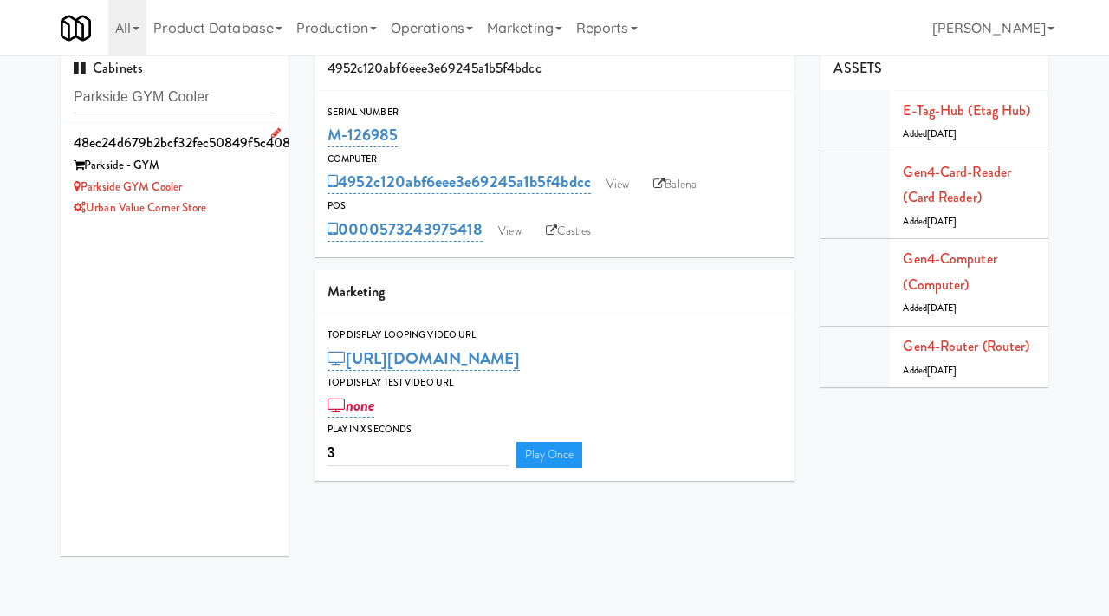
click at [217, 182] on div "Parkside GYM Cooler" at bounding box center [175, 188] width 202 height 22
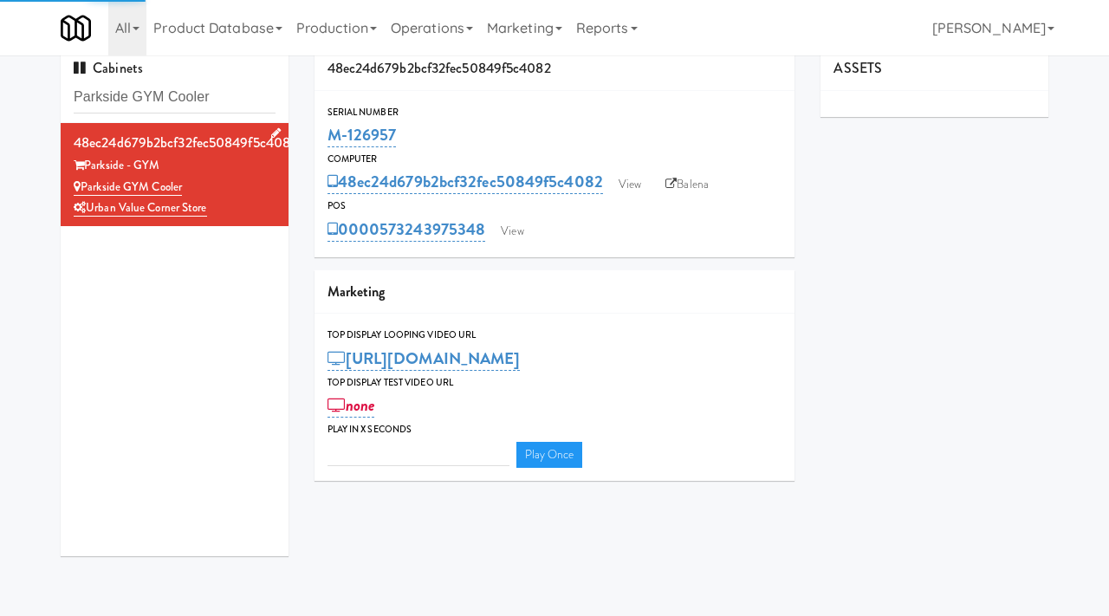
type input "3"
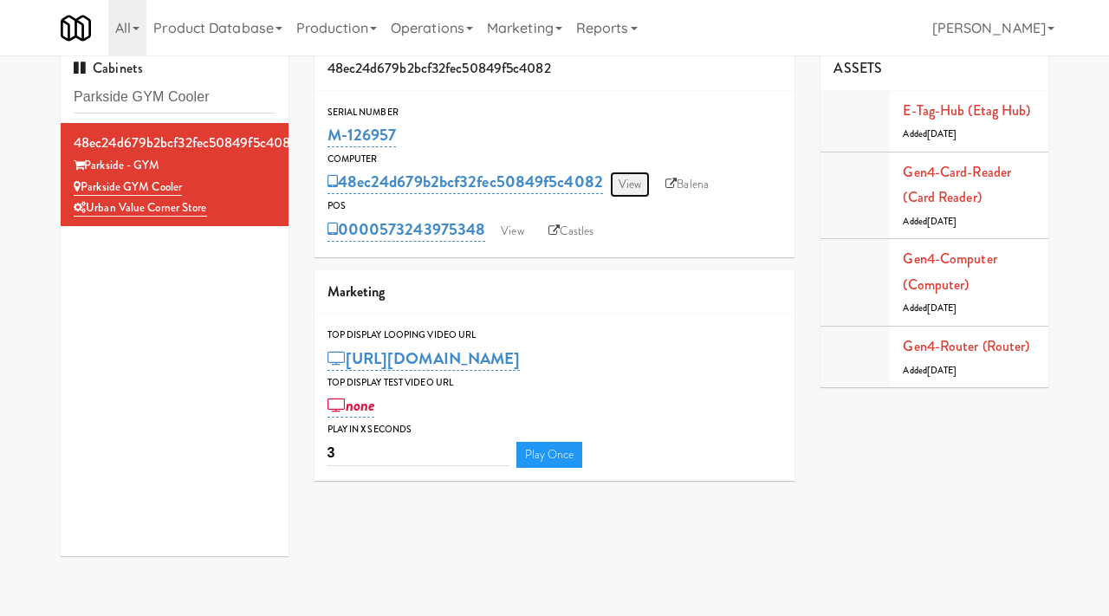
click at [644, 185] on link "View" at bounding box center [630, 184] width 40 height 26
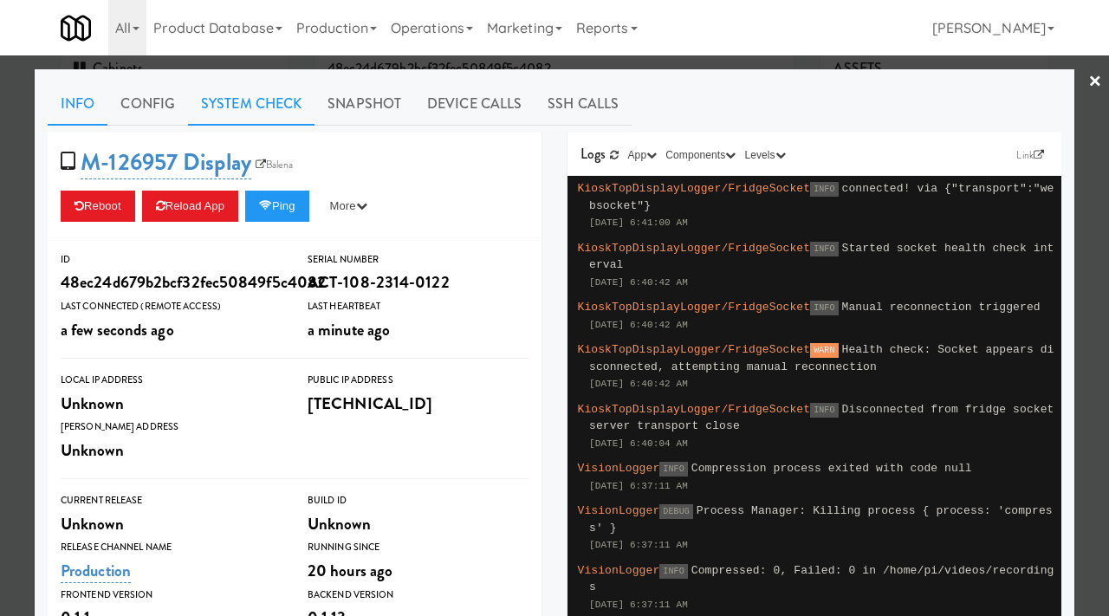
click at [266, 97] on link "System Check" at bounding box center [251, 103] width 126 height 43
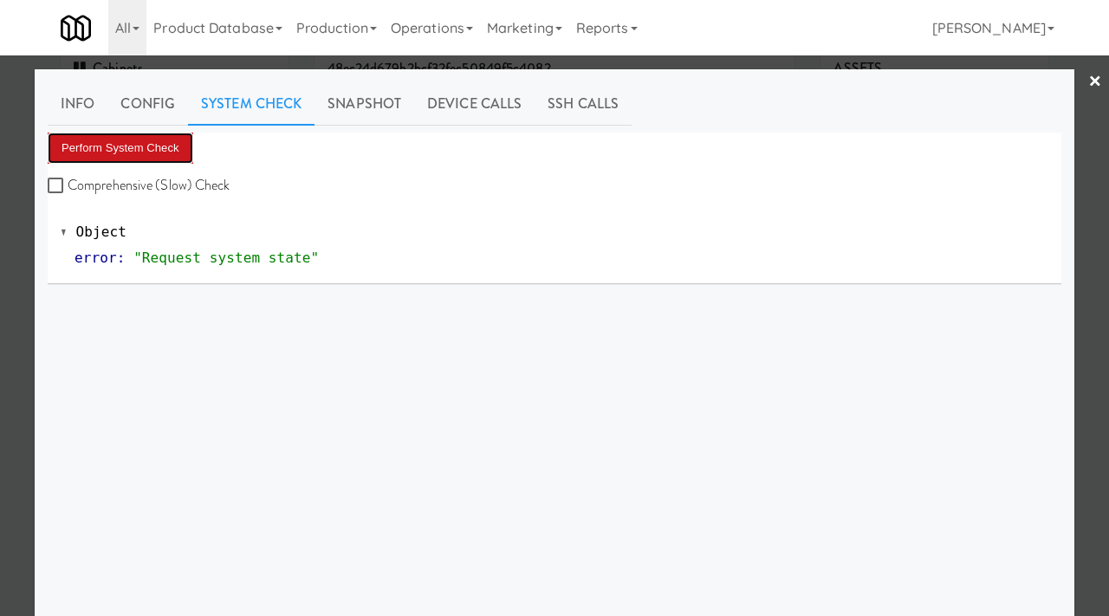
click at [116, 142] on button "Perform System Check" at bounding box center [121, 148] width 146 height 31
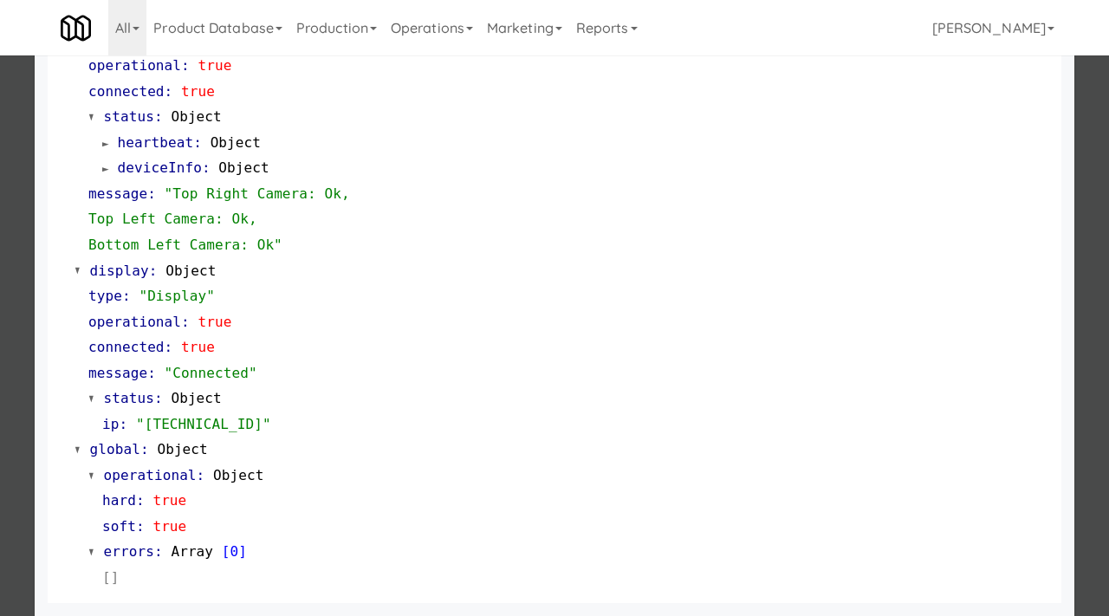
scroll to position [754, 0]
click at [0, 399] on div at bounding box center [554, 308] width 1109 height 616
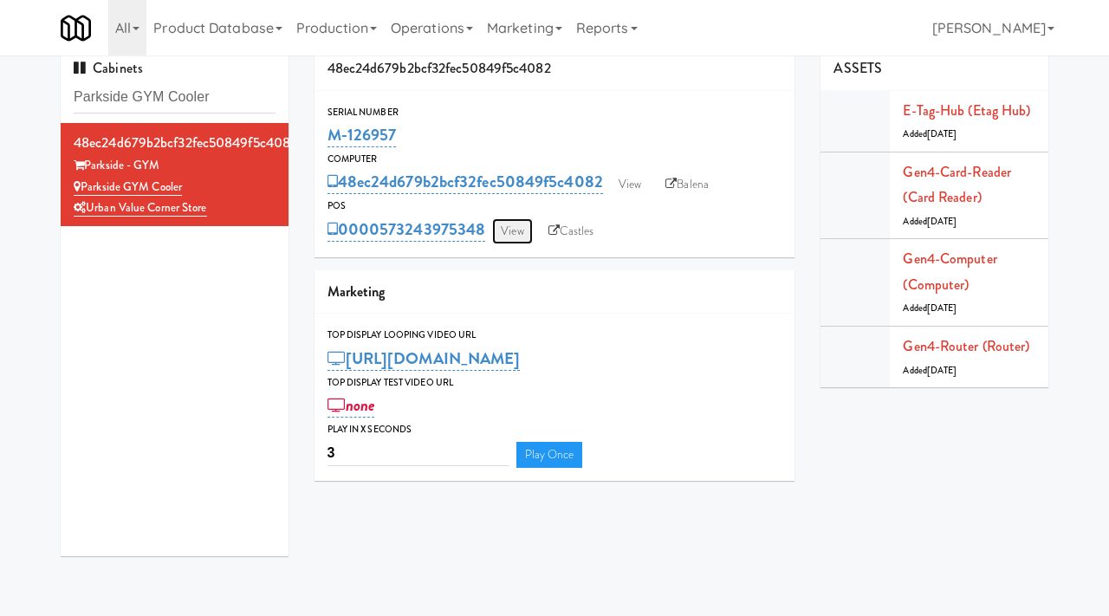
click at [524, 223] on link "View" at bounding box center [512, 231] width 40 height 26
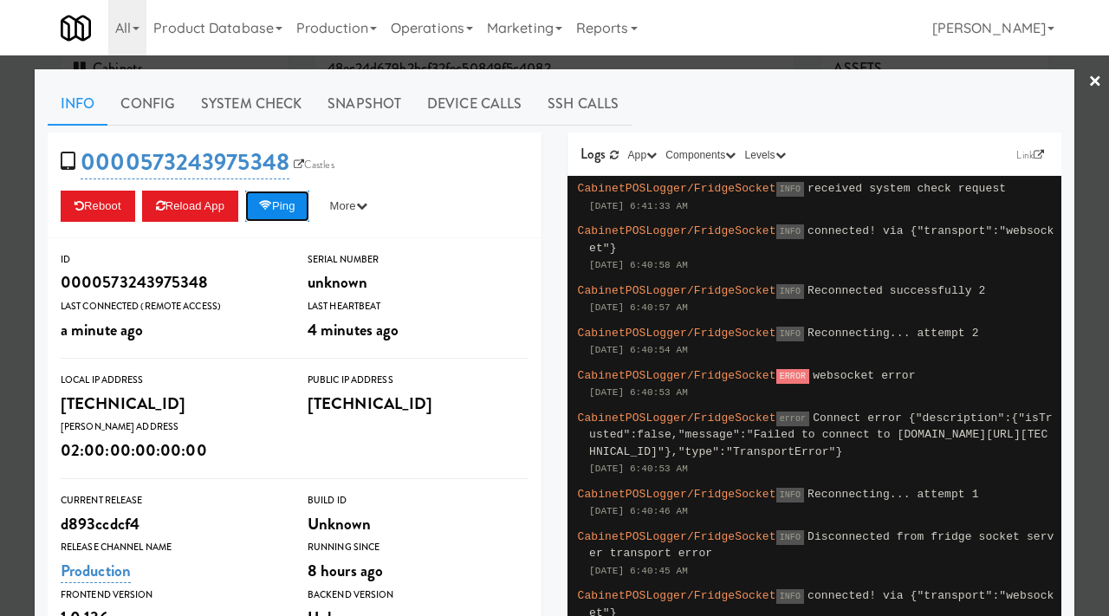
click at [307, 204] on button "Ping" at bounding box center [277, 206] width 64 height 31
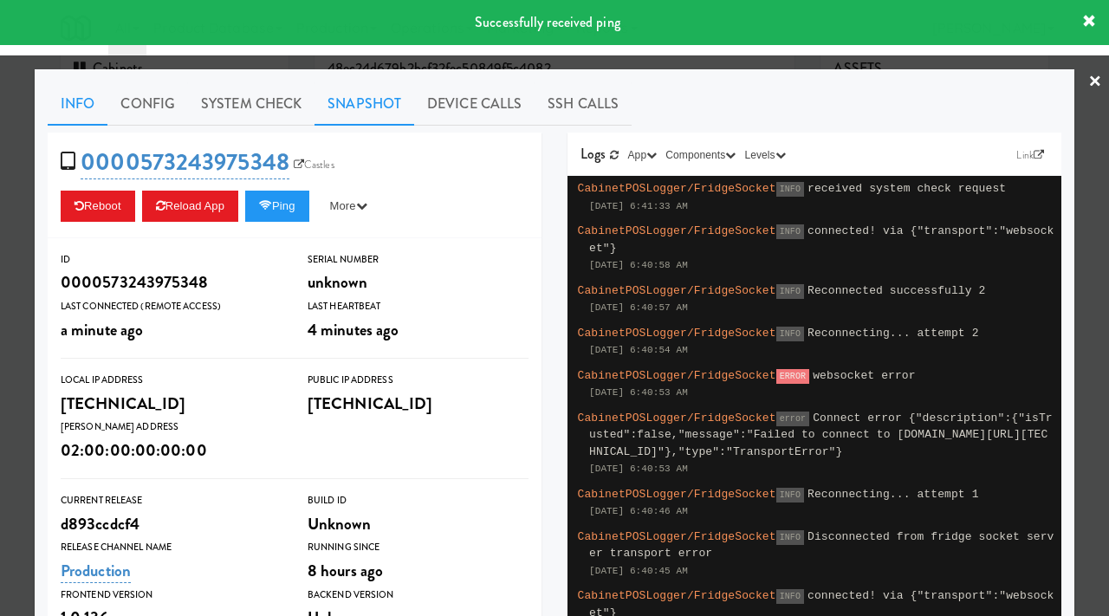
click at [361, 115] on link "Snapshot" at bounding box center [364, 103] width 100 height 43
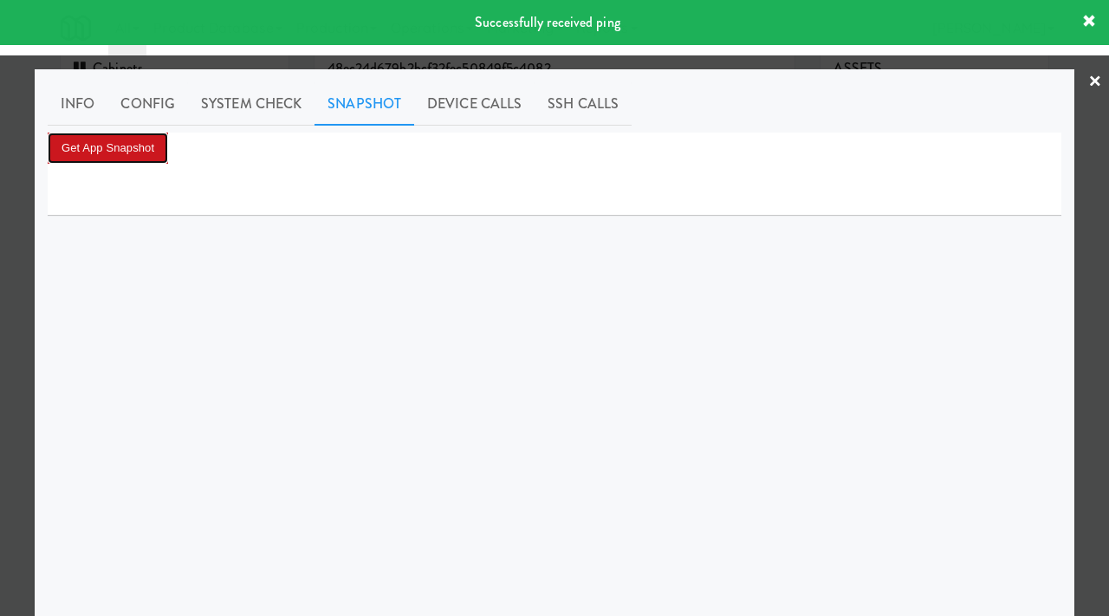
click at [100, 145] on button "Get App Snapshot" at bounding box center [108, 148] width 120 height 31
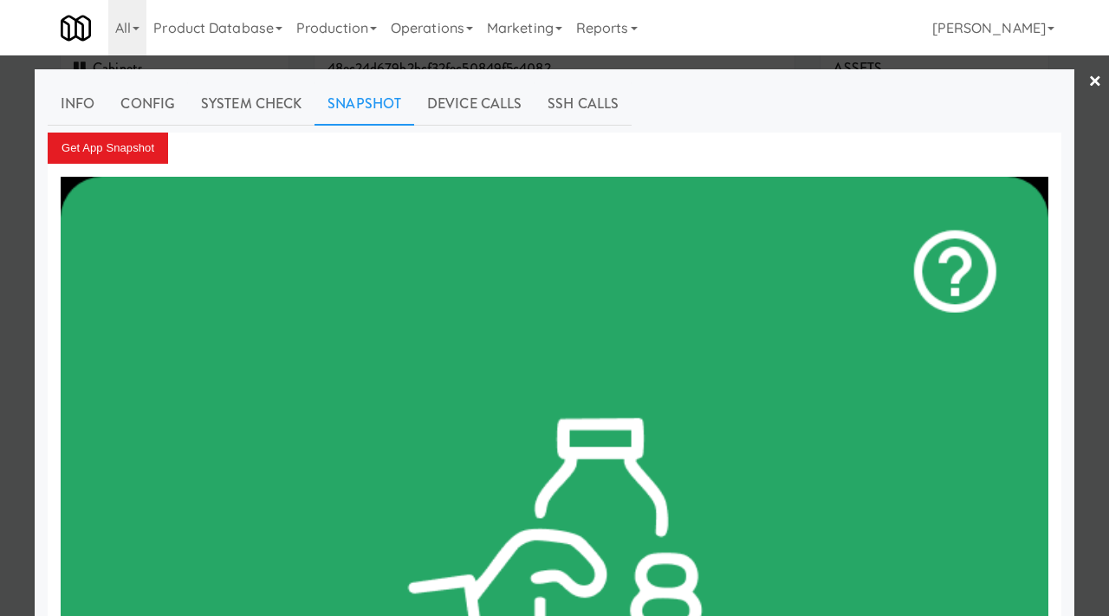
click at [0, 209] on div at bounding box center [554, 308] width 1109 height 616
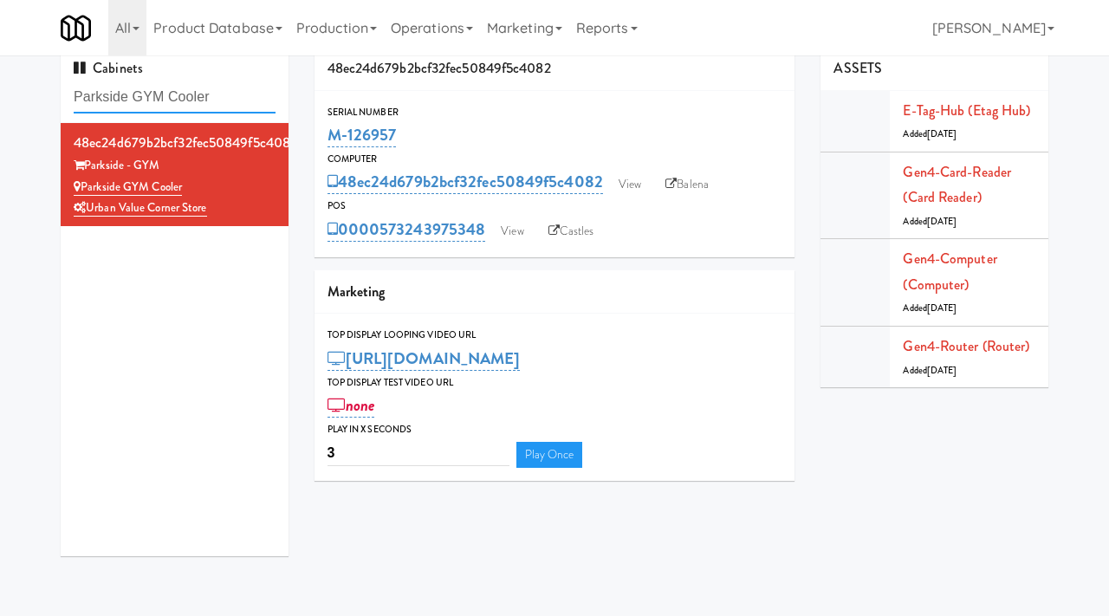
drag, startPoint x: 226, startPoint y: 101, endPoint x: 18, endPoint y: 100, distance: 207.9
click at [18, 100] on div "Cabinets Parkside GYM Cooler 48ec24d679b2bcf32fec50849f5c4082 Parkside - GYM Pa…" at bounding box center [554, 308] width 1109 height 522
paste input "First Financial Break Room Cooler B"
type input "First Financial Break Room Cooler B"
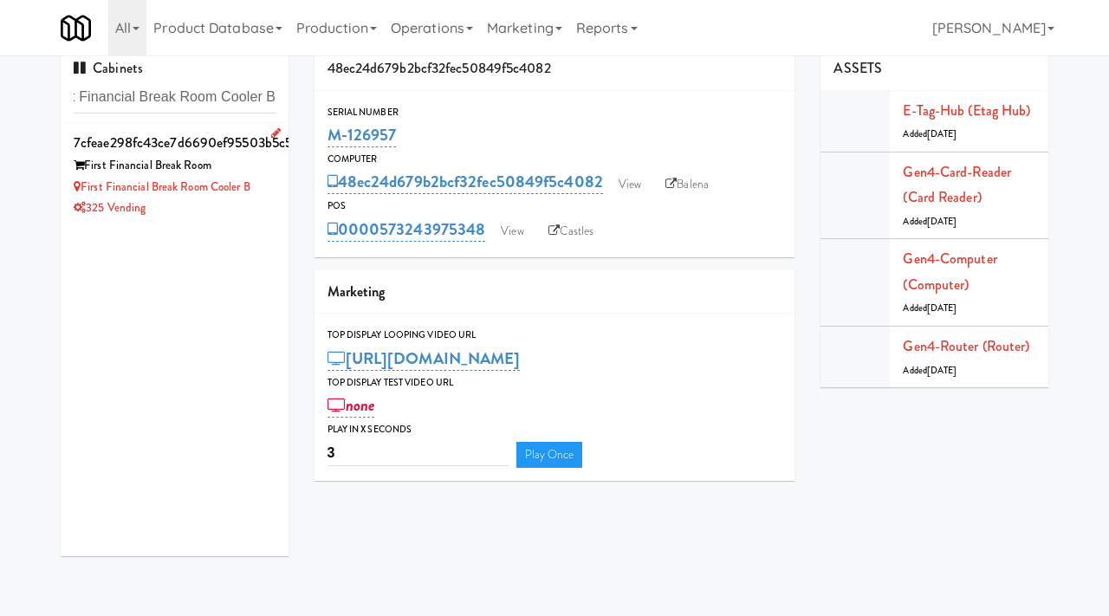
click at [239, 219] on li "7cfeae298fc43ce7d6690ef95503b5c5 First Financial Break Room First Financial Bre…" at bounding box center [175, 174] width 228 height 103
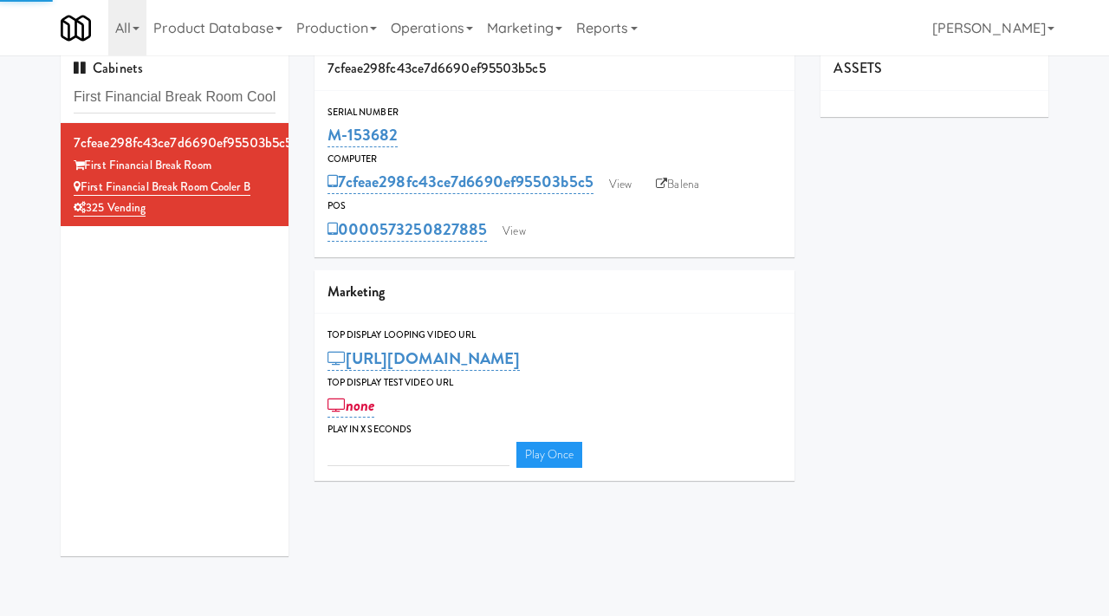
type input "3"
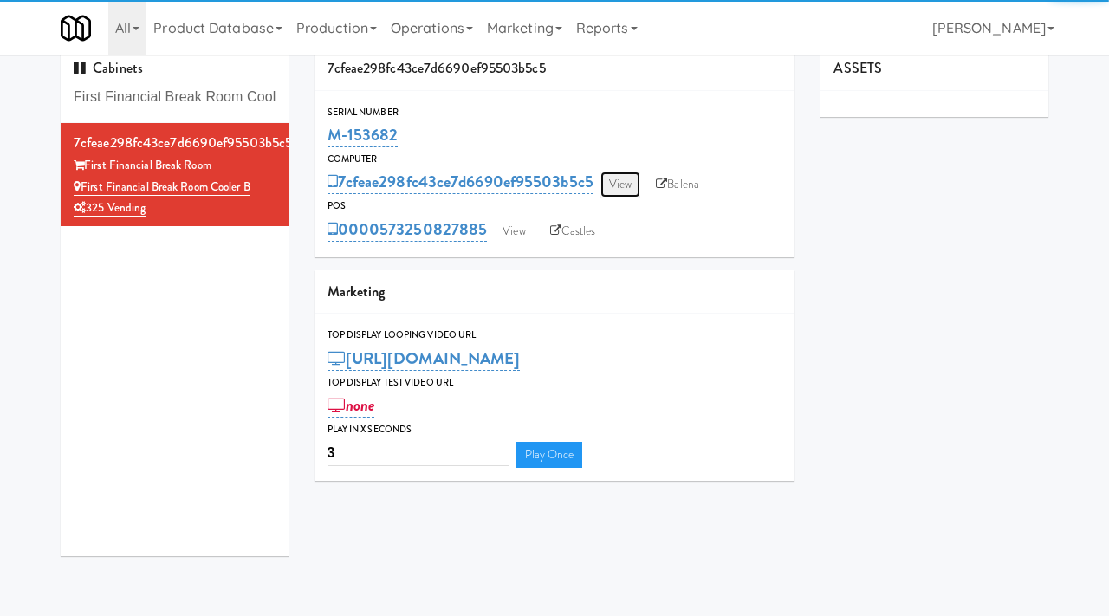
click at [626, 191] on link "View" at bounding box center [620, 184] width 40 height 26
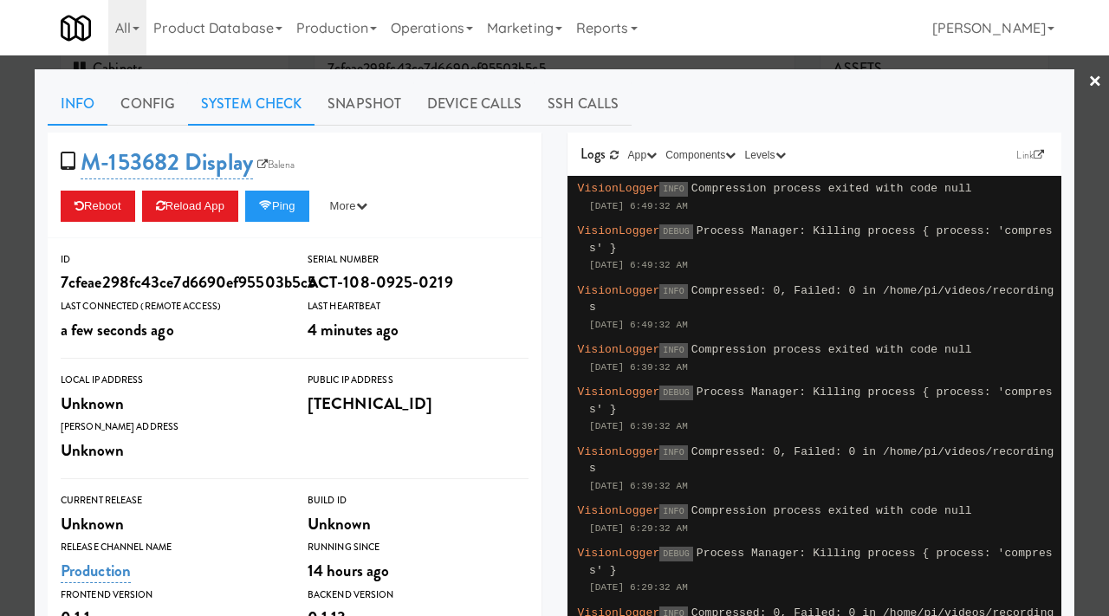
click at [238, 93] on link "System Check" at bounding box center [251, 103] width 126 height 43
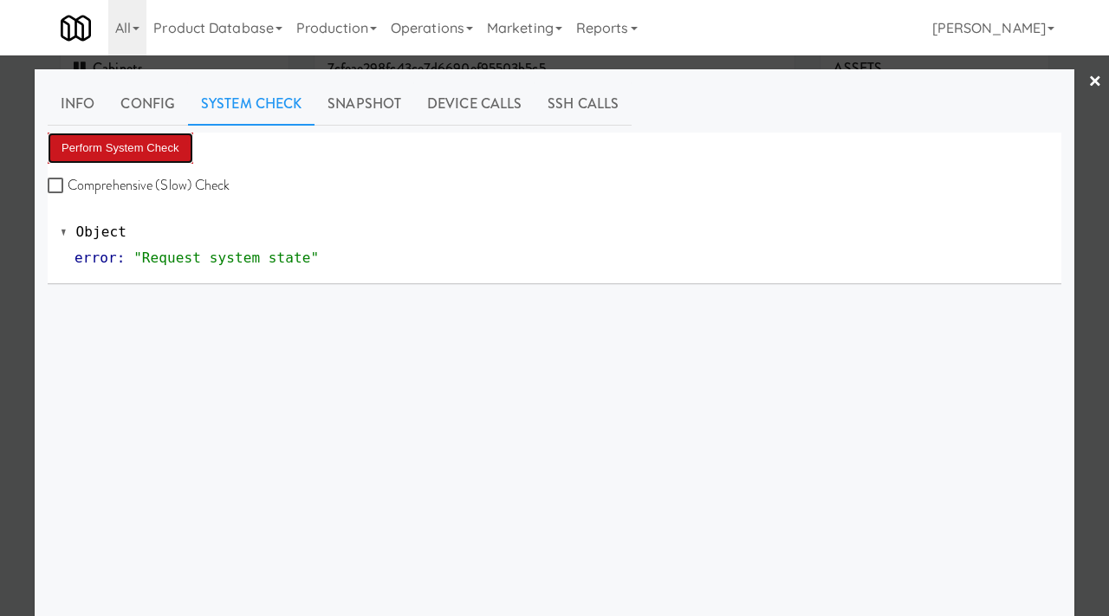
click at [158, 146] on button "Perform System Check" at bounding box center [121, 148] width 146 height 31
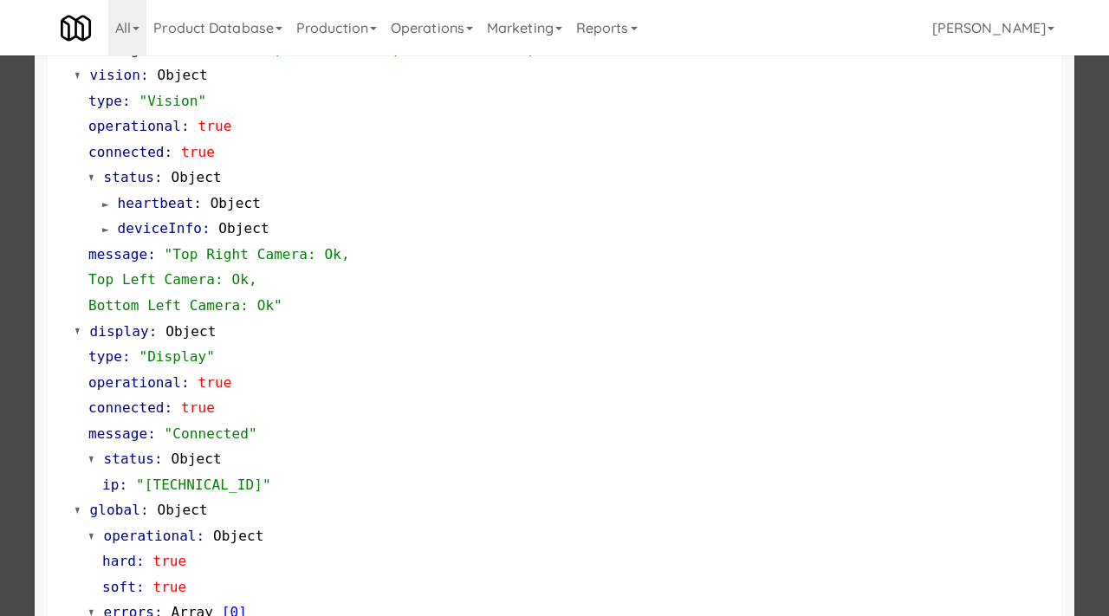
scroll to position [754, 0]
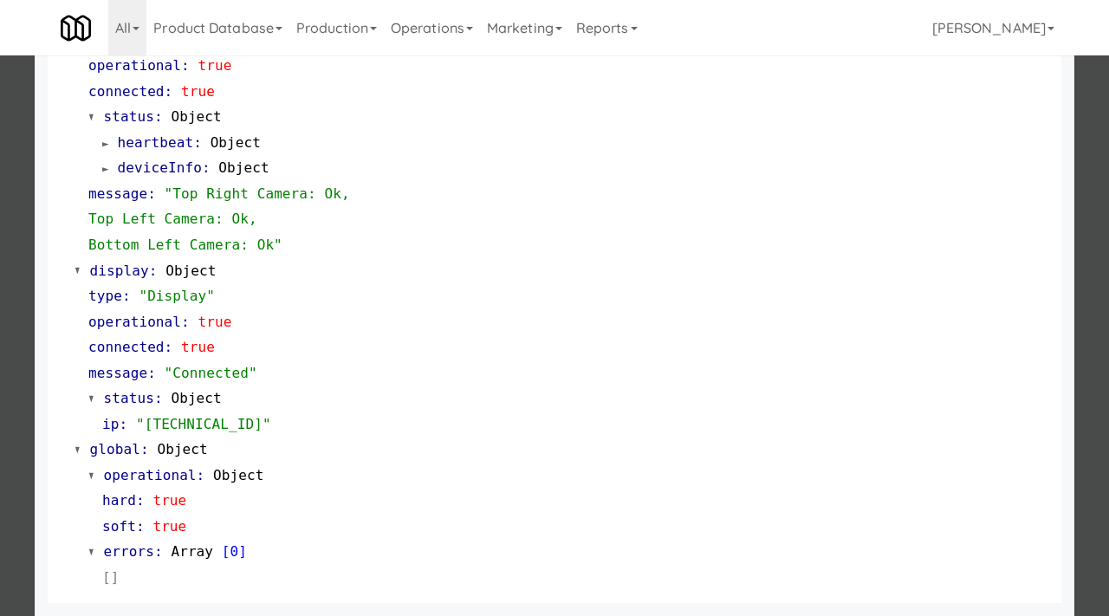
click at [5, 262] on div at bounding box center [554, 308] width 1109 height 616
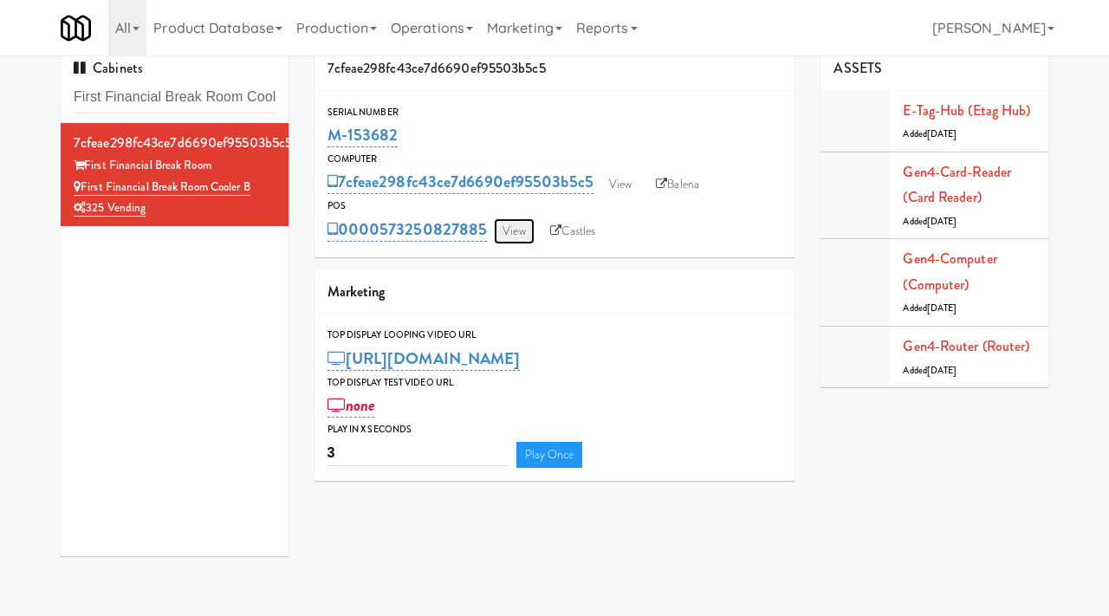
click at [502, 228] on link "View" at bounding box center [514, 231] width 40 height 26
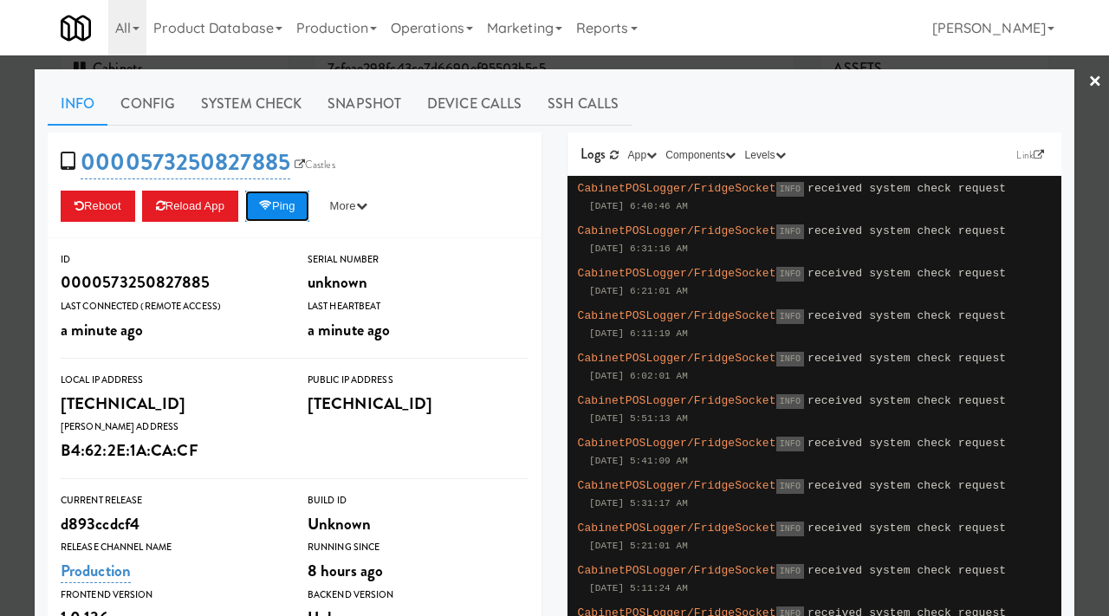
click at [272, 210] on icon at bounding box center [265, 205] width 13 height 11
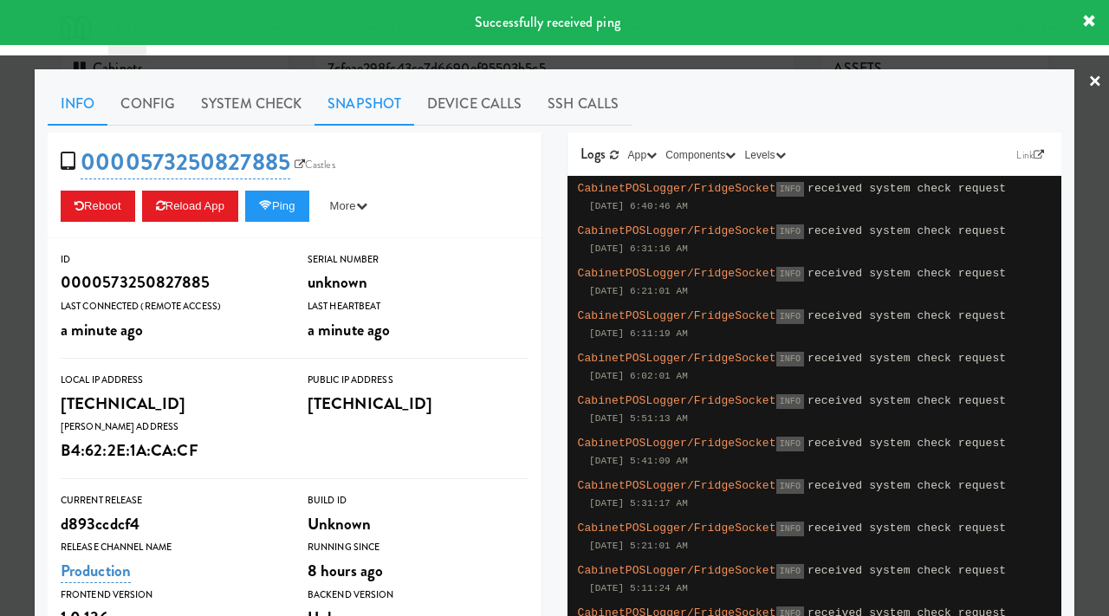
click at [379, 97] on link "Snapshot" at bounding box center [364, 103] width 100 height 43
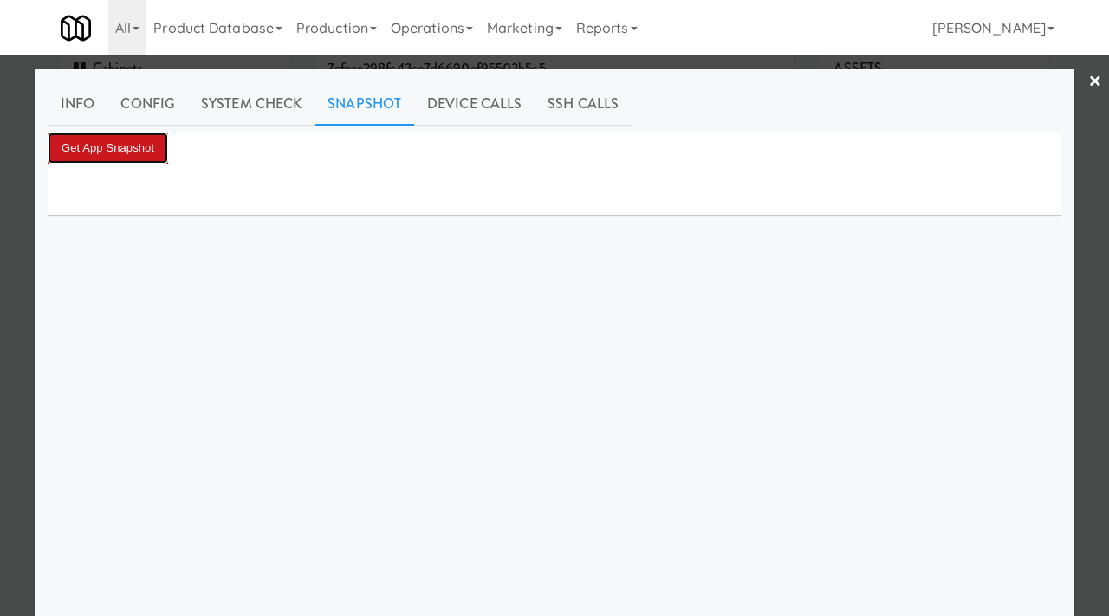
click at [119, 144] on button "Get App Snapshot" at bounding box center [108, 148] width 120 height 31
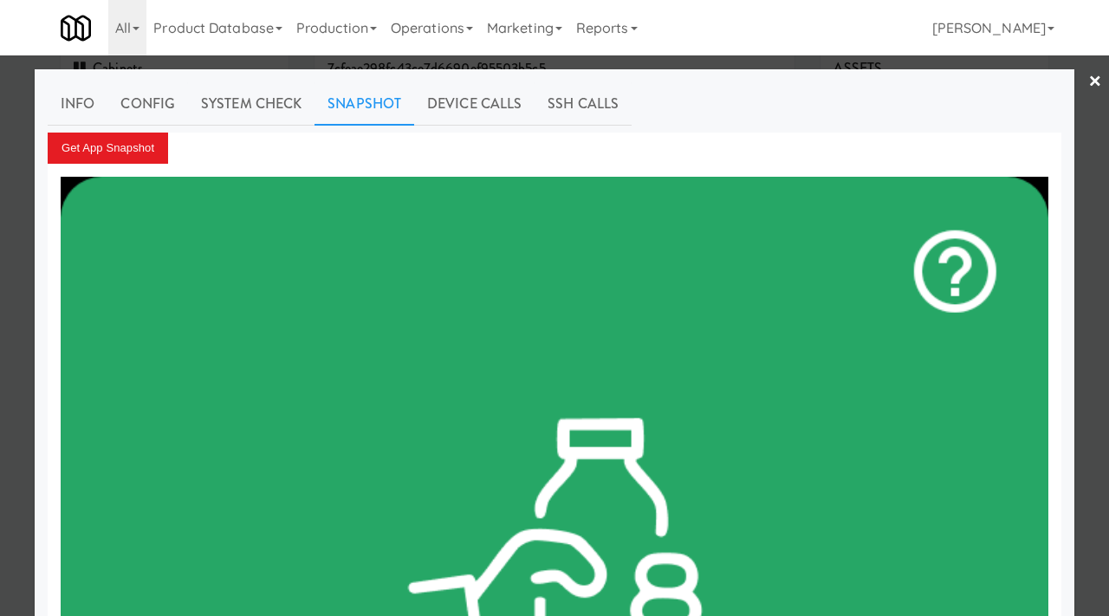
click at [0, 255] on div at bounding box center [554, 308] width 1109 height 616
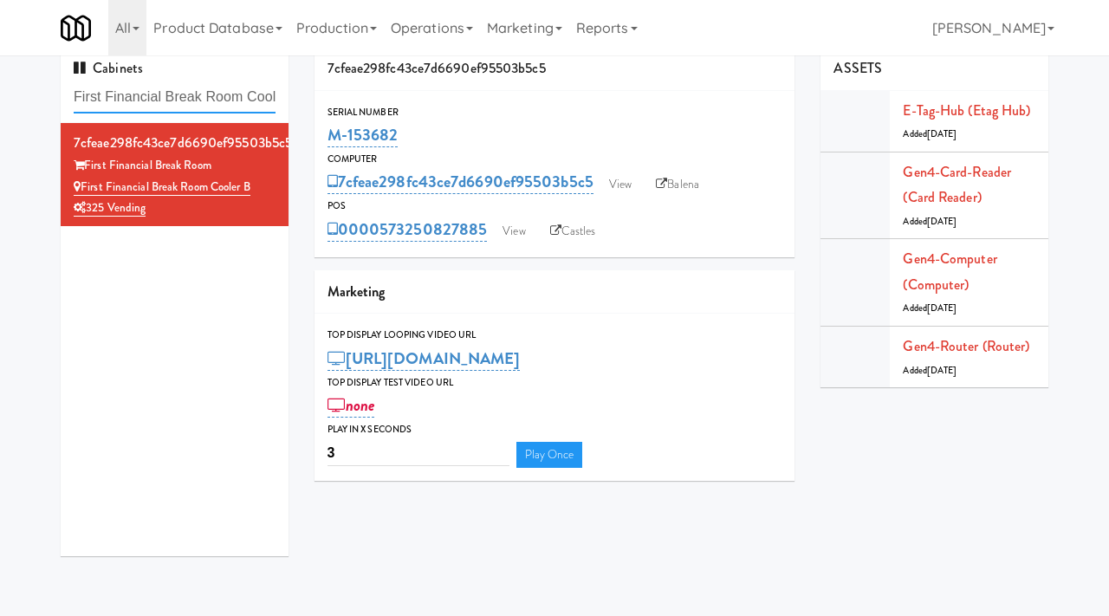
click at [196, 96] on input "First Financial Break Room Cooler B" at bounding box center [175, 97] width 202 height 32
paste input "Parkside GYM Cooler"
type input "Parkside GYM Cooler"
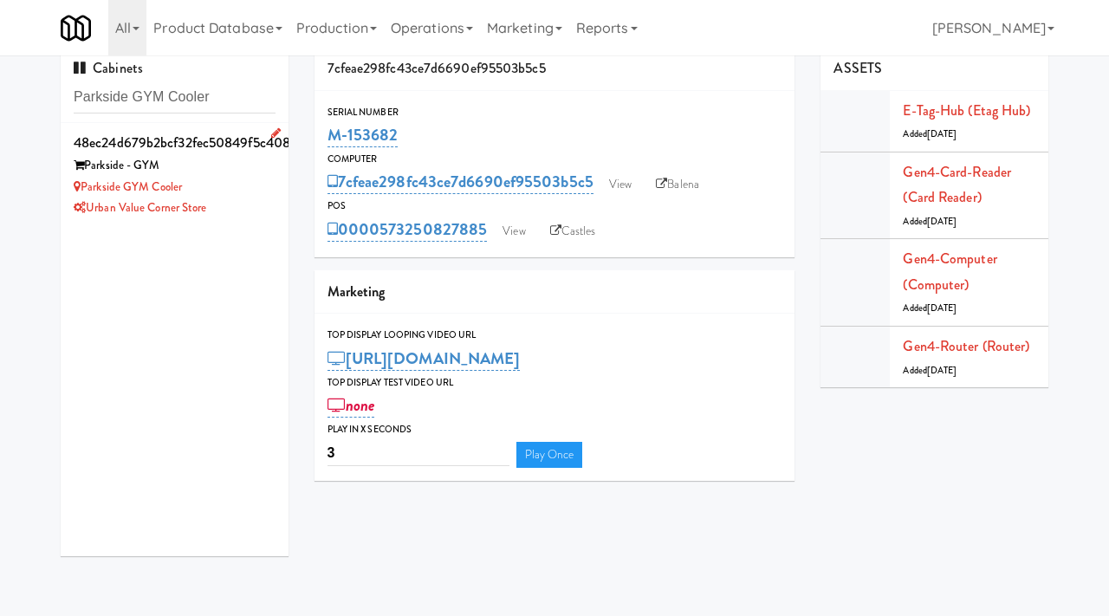
click at [236, 203] on div "Urban Value Corner Store" at bounding box center [175, 208] width 202 height 22
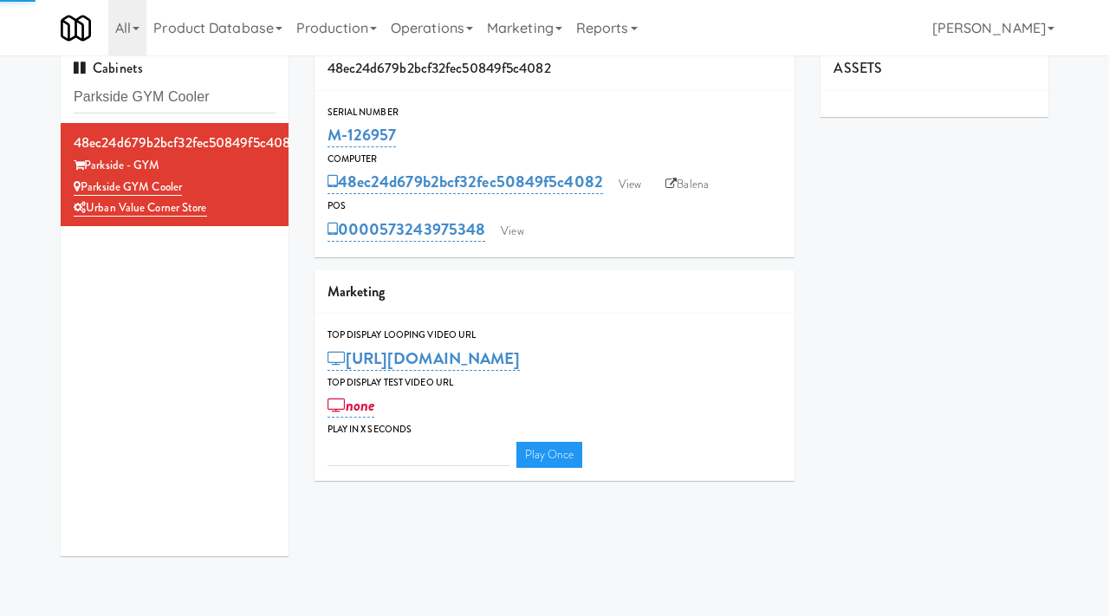
type input "3"
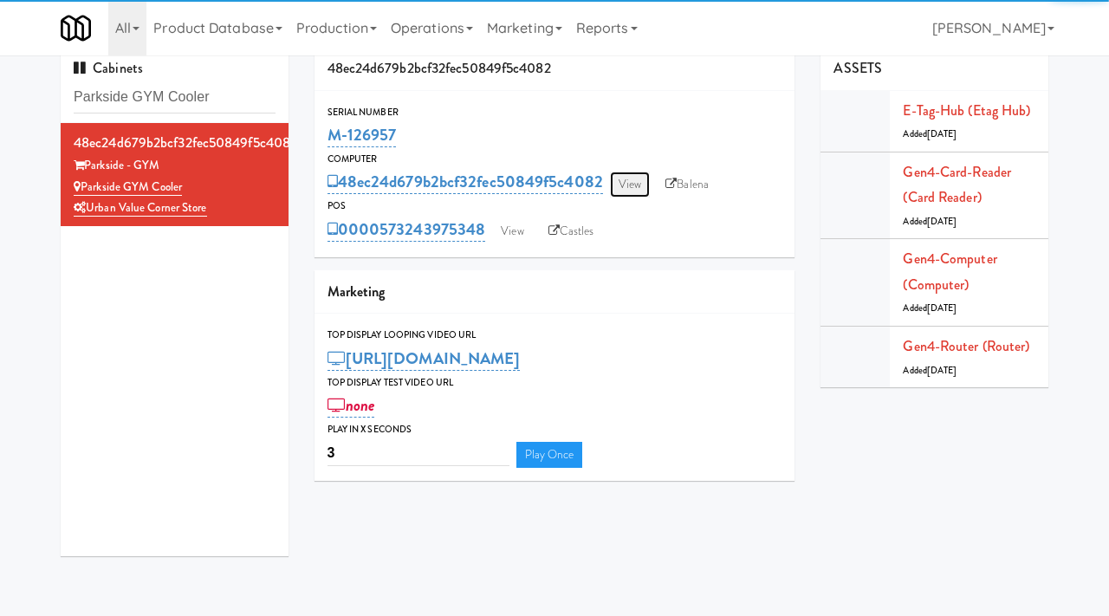
click at [631, 185] on link "View" at bounding box center [630, 184] width 40 height 26
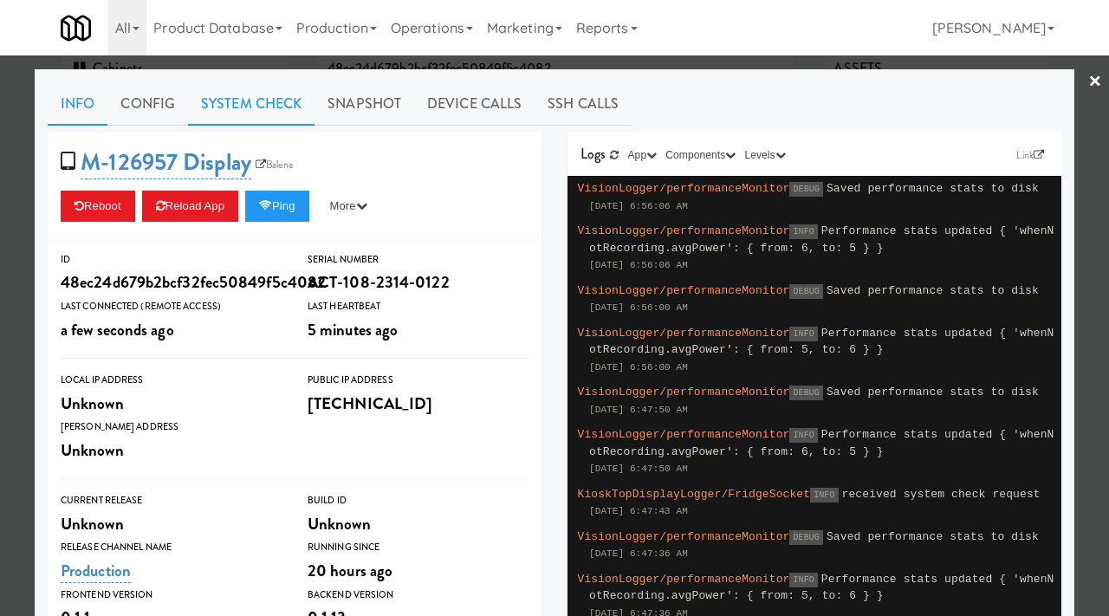
click at [236, 102] on link "System Check" at bounding box center [251, 103] width 126 height 43
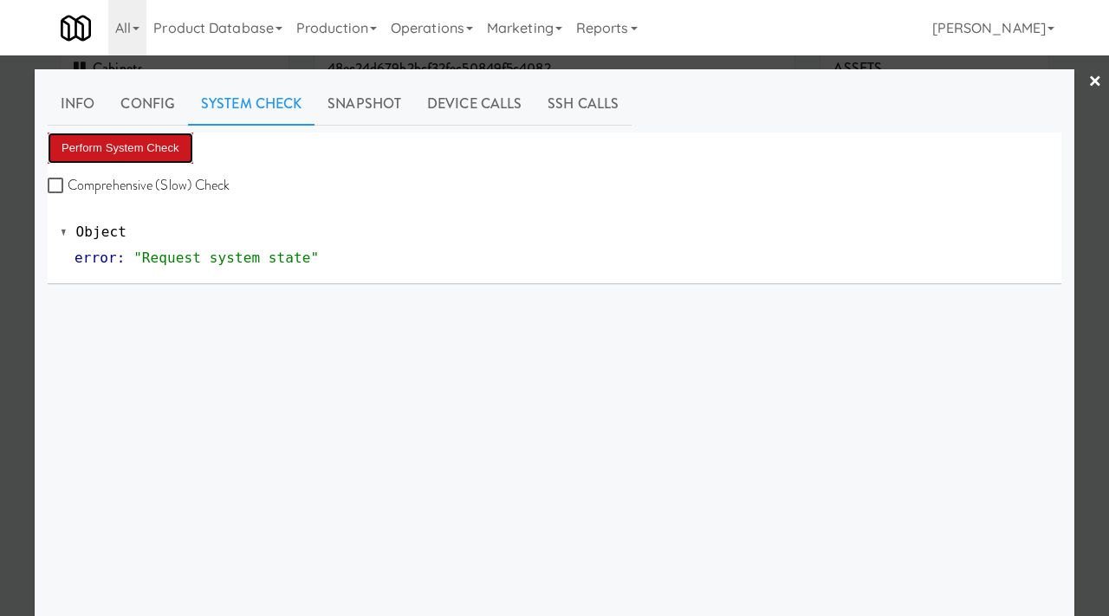
click at [107, 146] on button "Perform System Check" at bounding box center [121, 148] width 146 height 31
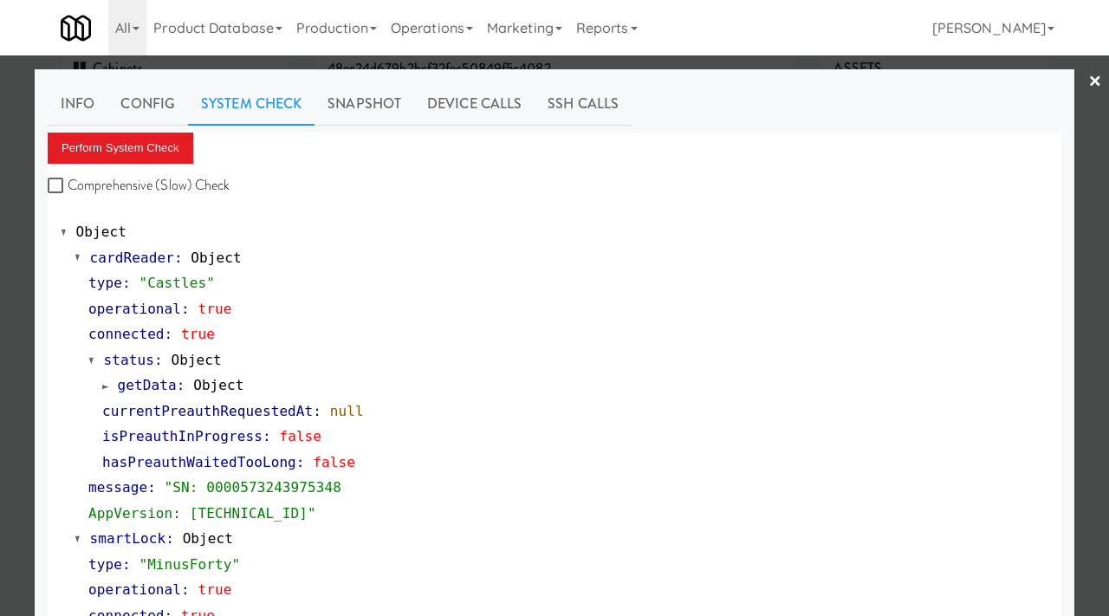
click at [0, 340] on div at bounding box center [554, 308] width 1109 height 616
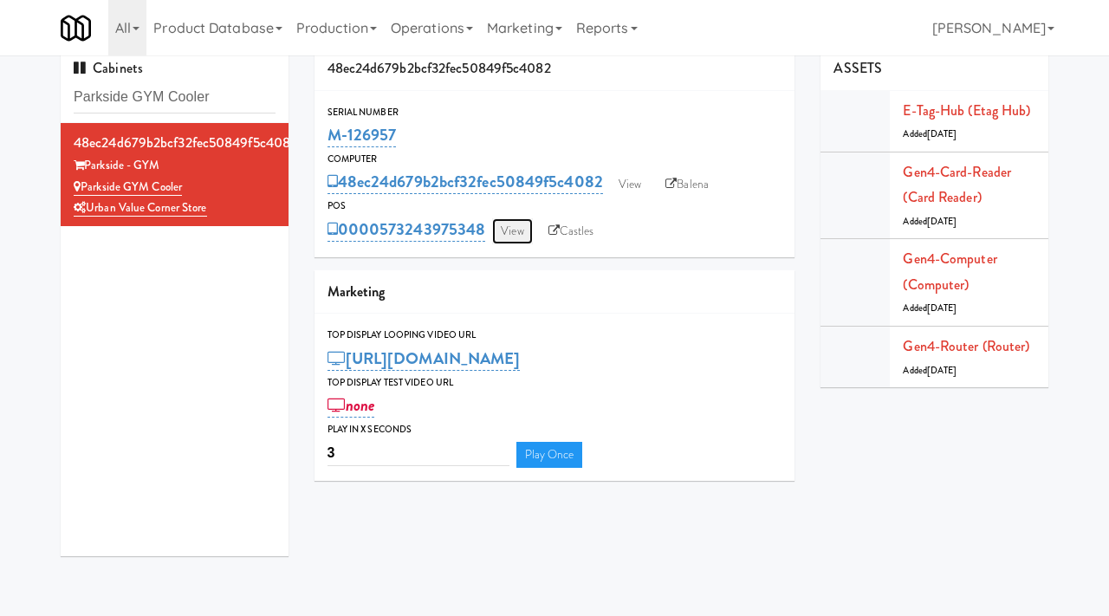
click at [513, 235] on link "View" at bounding box center [512, 231] width 40 height 26
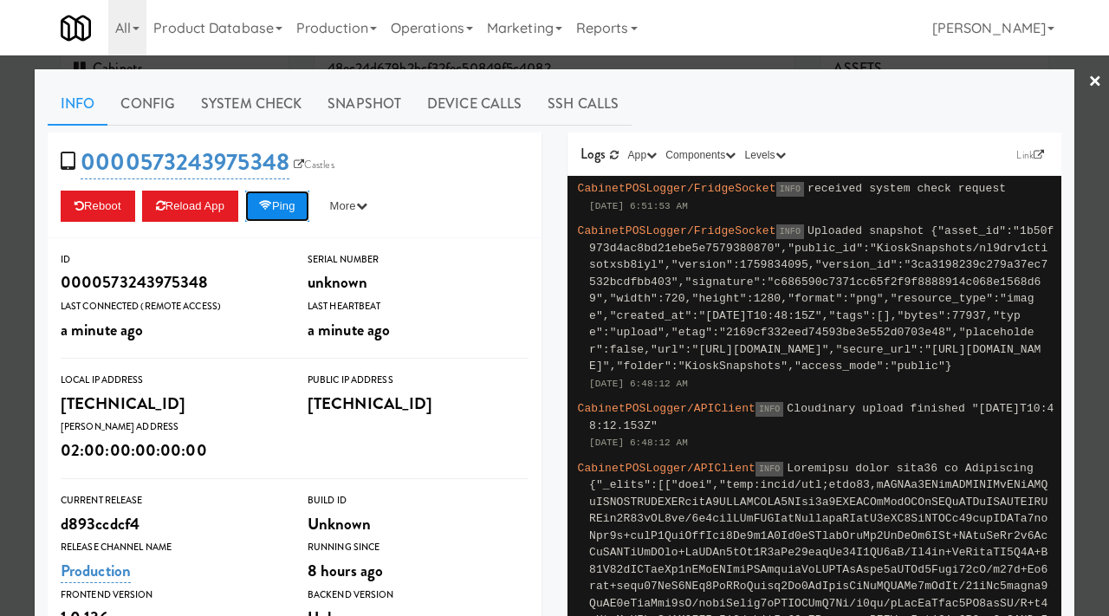
click at [288, 204] on button "Ping" at bounding box center [277, 206] width 64 height 31
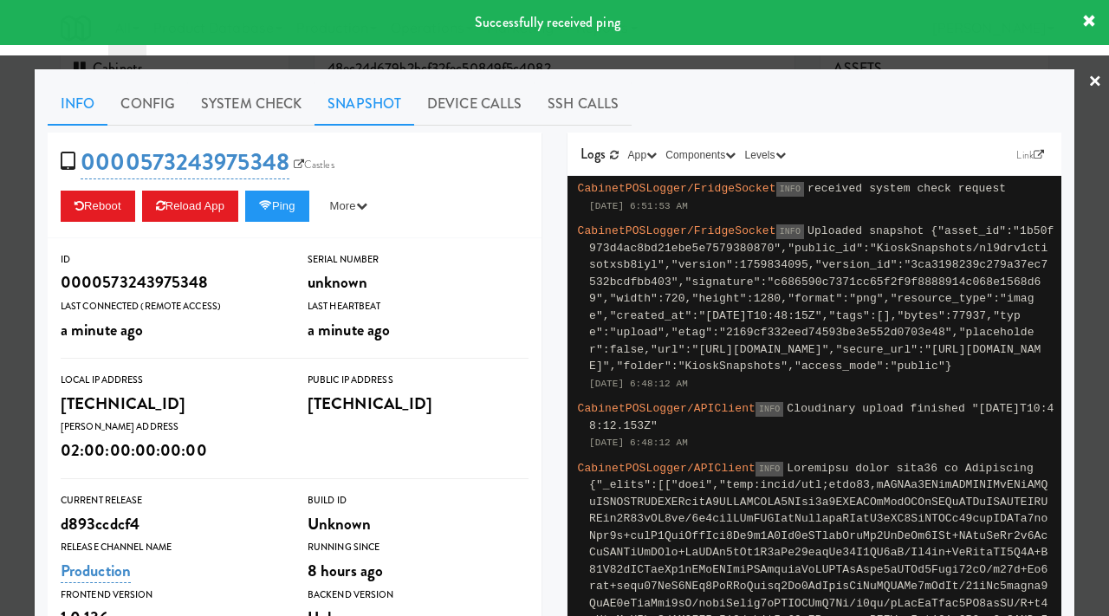
click at [354, 104] on link "Snapshot" at bounding box center [364, 103] width 100 height 43
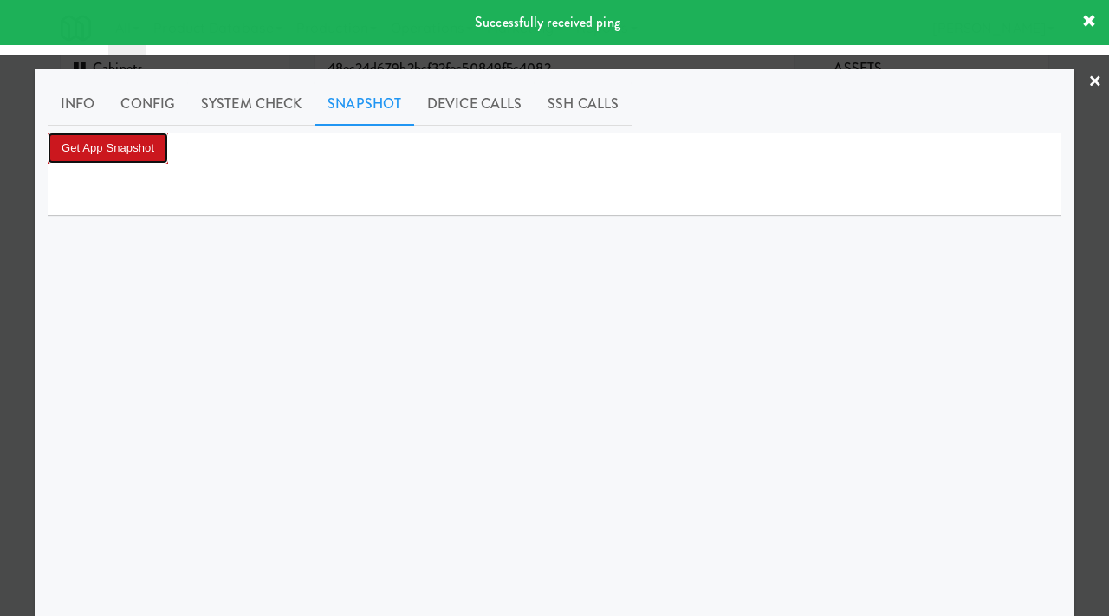
click at [119, 152] on button "Get App Snapshot" at bounding box center [108, 148] width 120 height 31
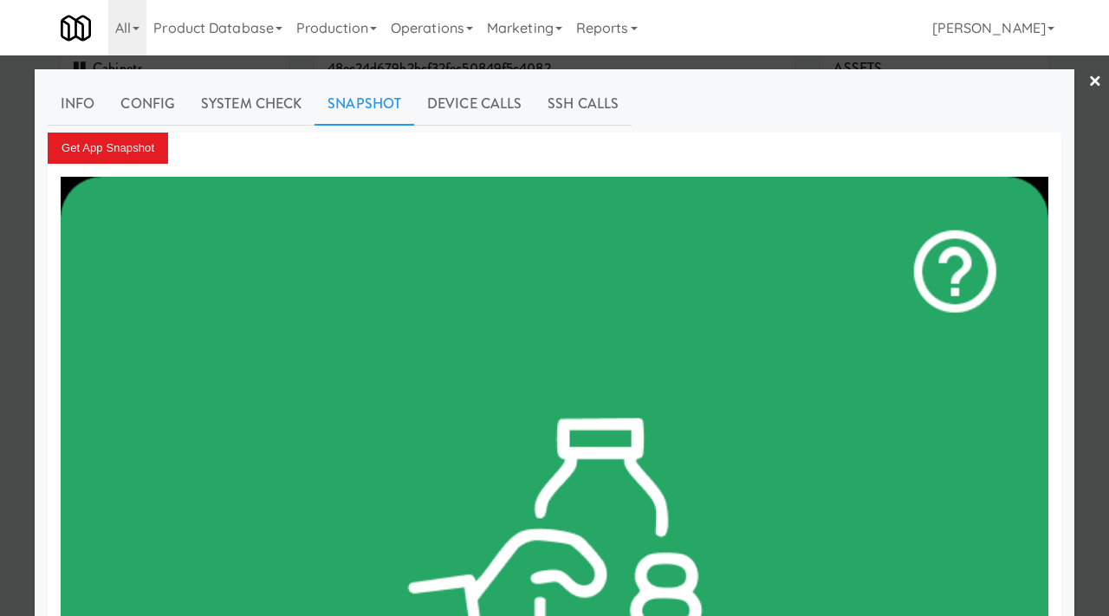
click at [8, 190] on div at bounding box center [554, 308] width 1109 height 616
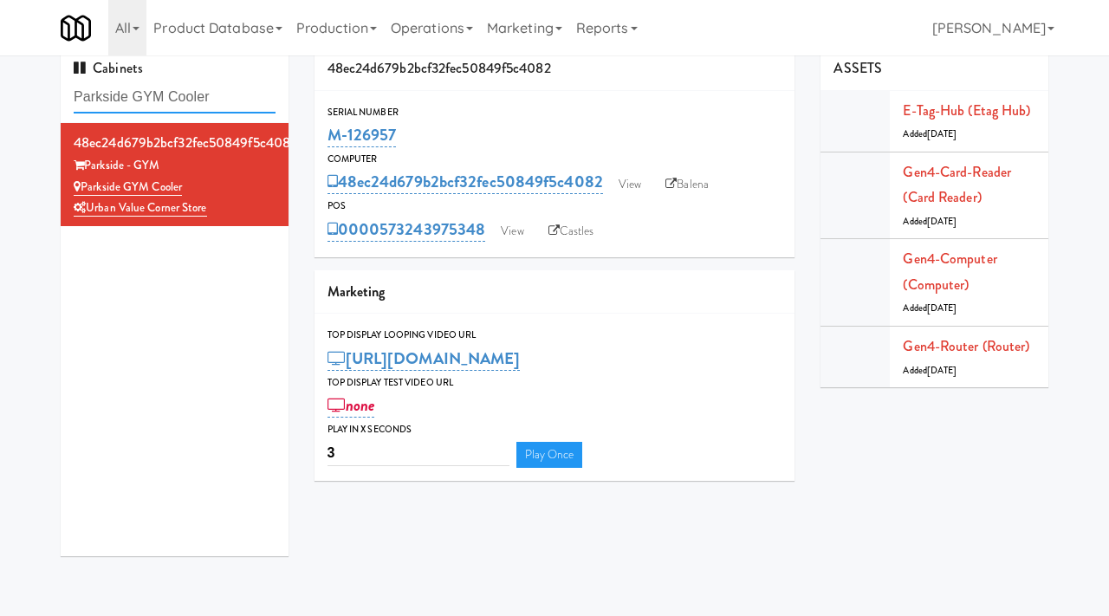
drag, startPoint x: 218, startPoint y: 100, endPoint x: 32, endPoint y: 96, distance: 186.3
click at [32, 96] on div "Cabinets Parkside GYM Cooler 48ec24d679b2bcf32fec50849f5c4082 Parkside - GYM Pa…" at bounding box center [554, 308] width 1109 height 522
paste input "Westgate on University - Snack"
type input "Westgate on University - Snack"
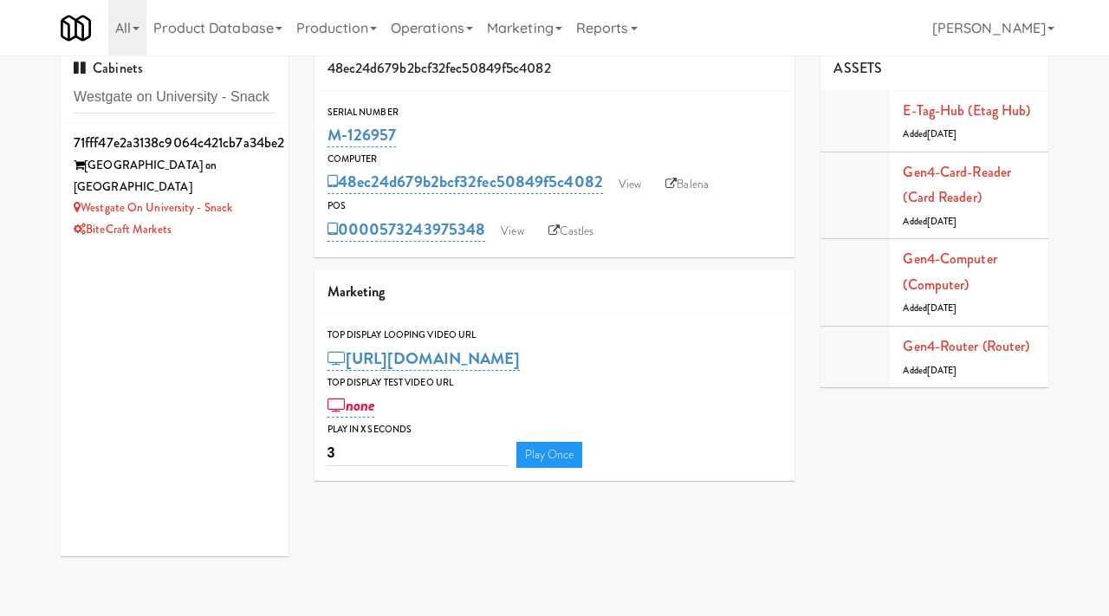
click at [240, 227] on div "71fff47e2a3138c9064c421cb7a34be2 Westgate on University - Westdale Westgate on …" at bounding box center [175, 339] width 228 height 433
click at [270, 197] on div "Westgate on University - Snack" at bounding box center [175, 208] width 202 height 22
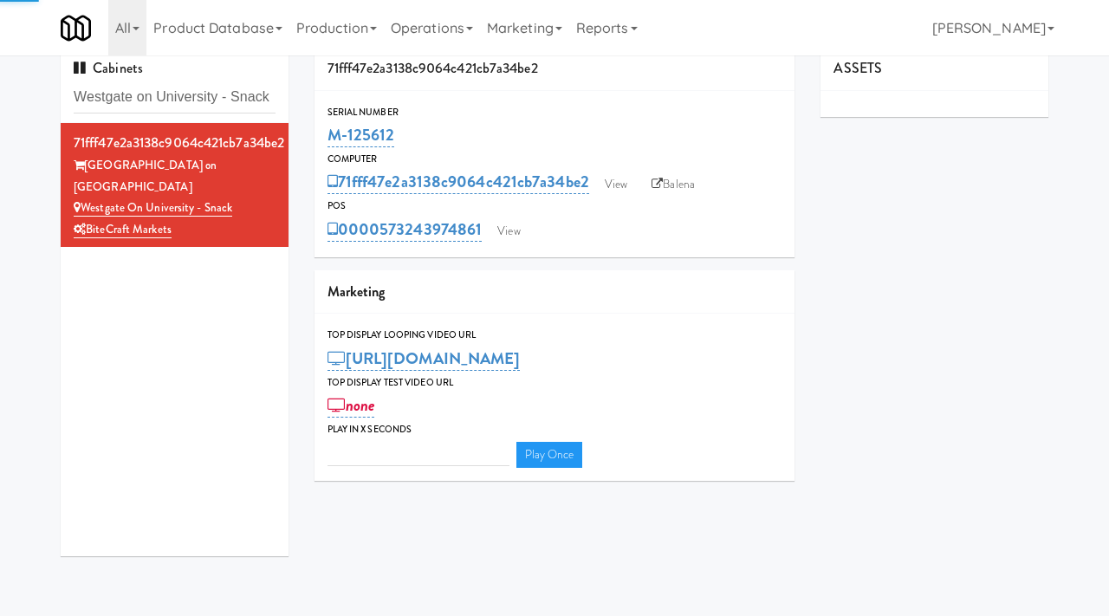
type input "3"
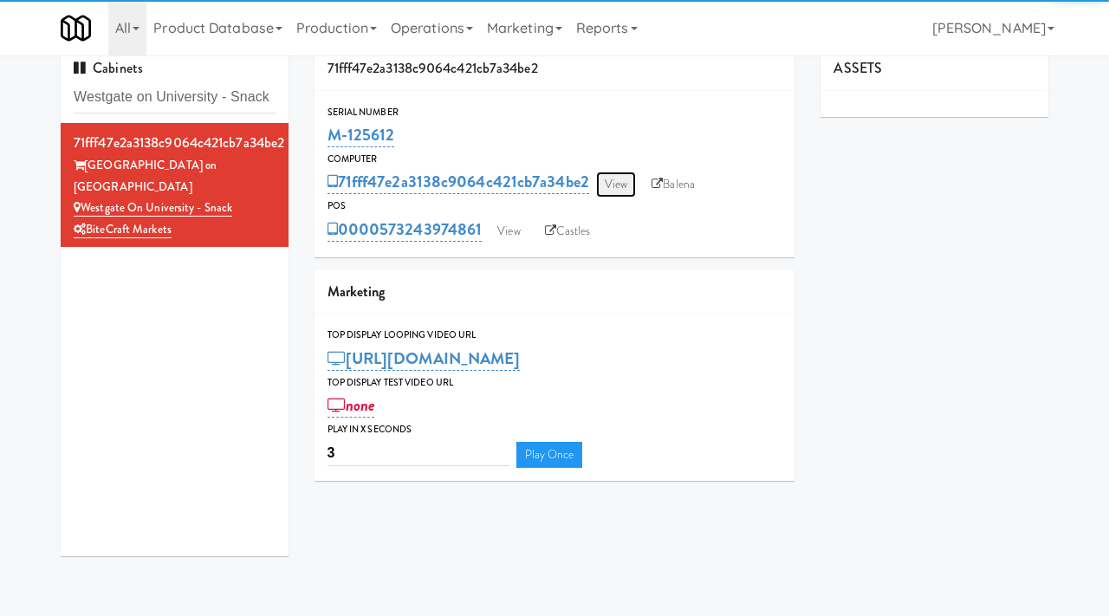
click at [614, 182] on link "View" at bounding box center [616, 184] width 40 height 26
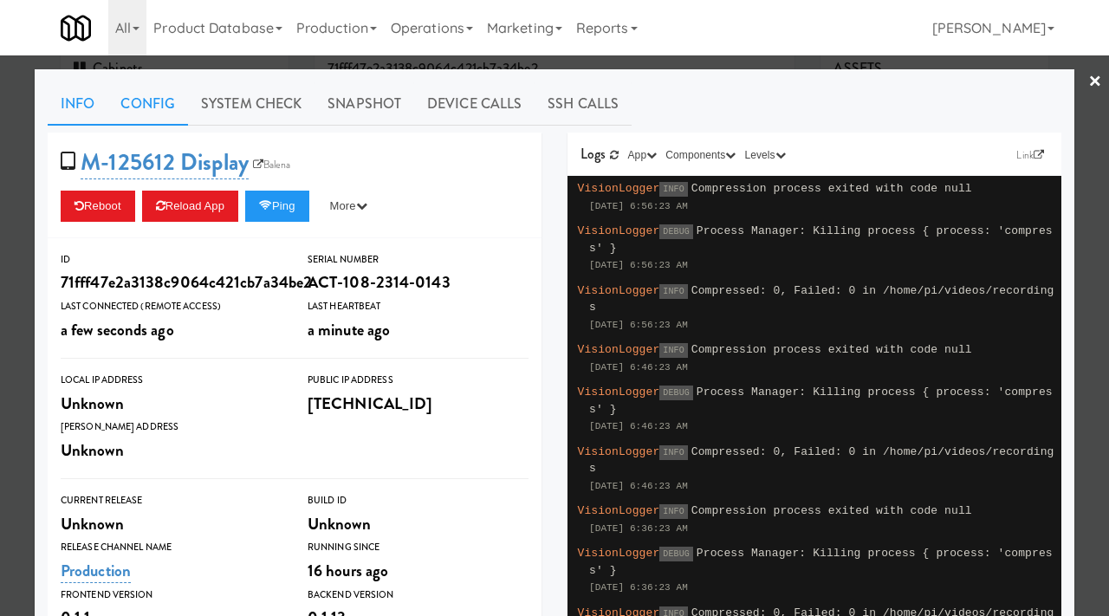
click at [164, 105] on link "Config" at bounding box center [147, 103] width 81 height 43
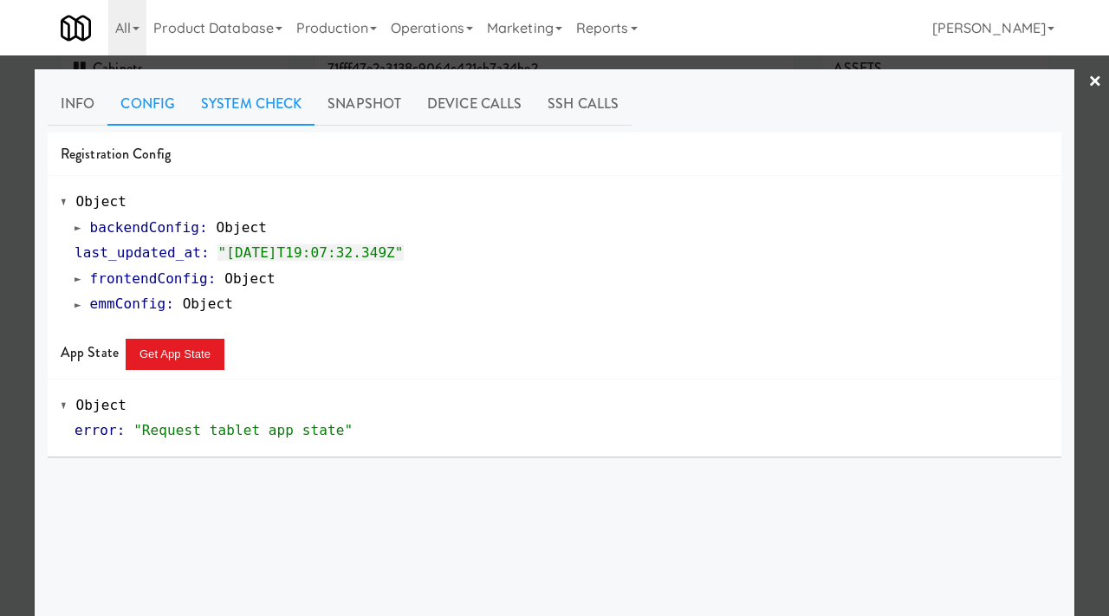
click at [236, 103] on link "System Check" at bounding box center [251, 103] width 126 height 43
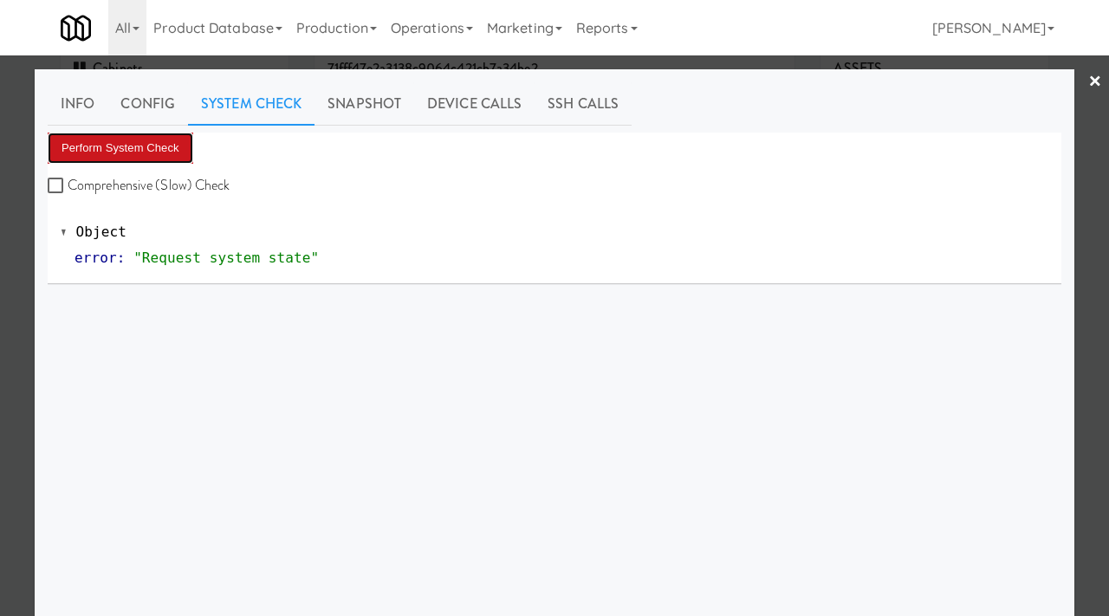
click at [133, 146] on button "Perform System Check" at bounding box center [121, 148] width 146 height 31
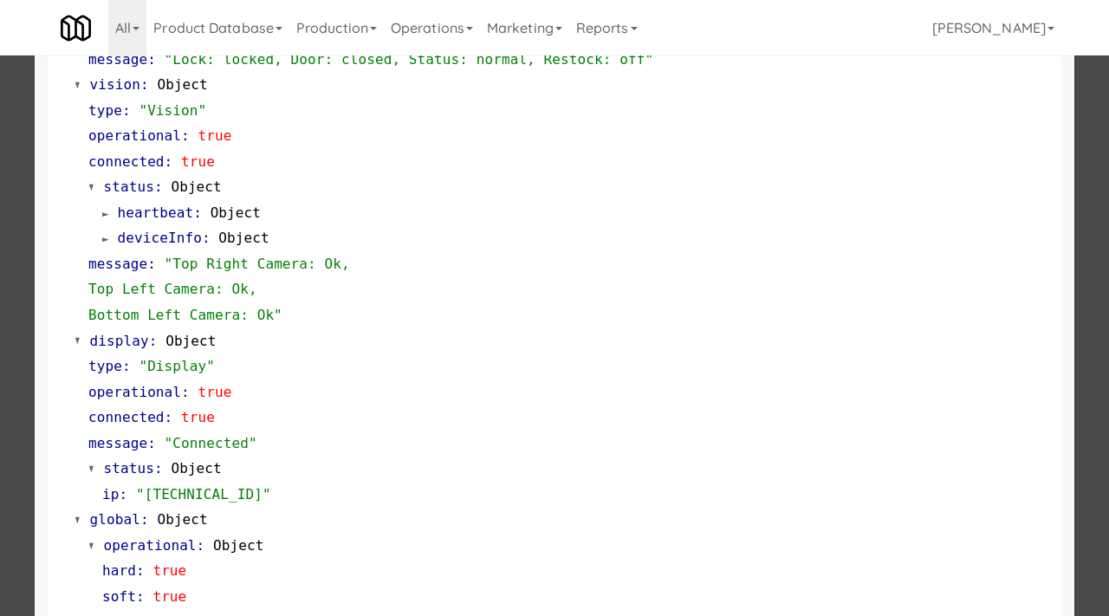
scroll to position [754, 0]
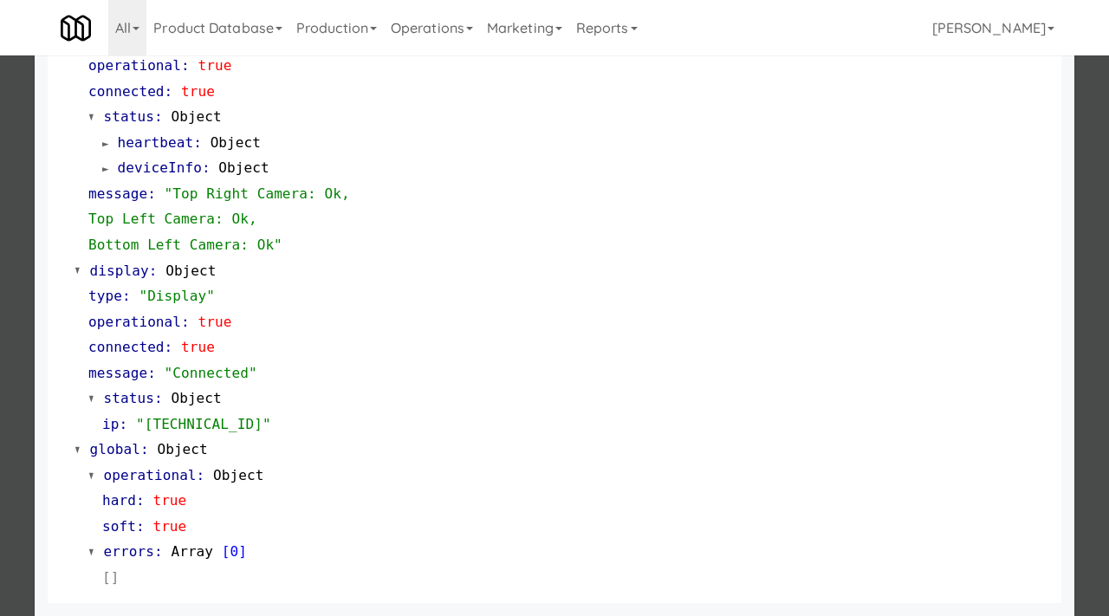
click at [0, 378] on div at bounding box center [554, 308] width 1109 height 616
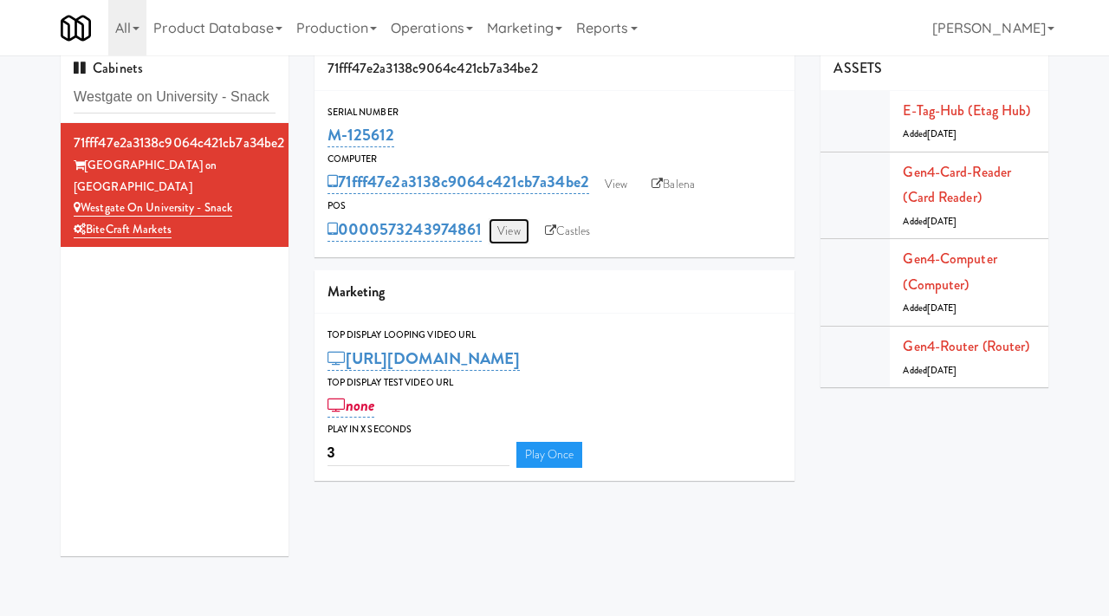
click at [510, 228] on link "View" at bounding box center [509, 231] width 40 height 26
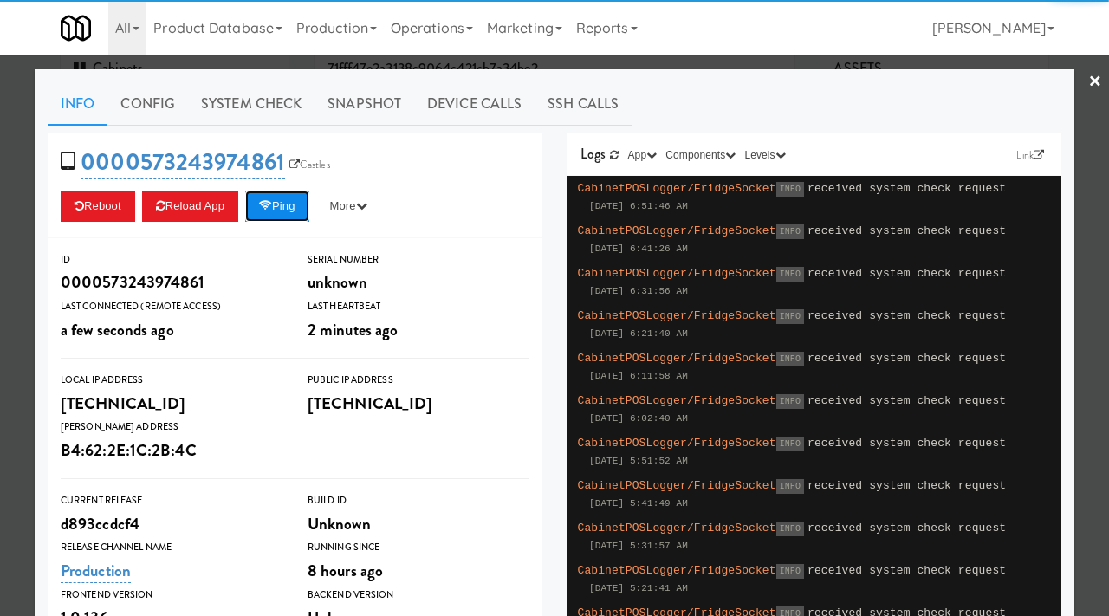
click at [281, 201] on button "Ping" at bounding box center [277, 206] width 64 height 31
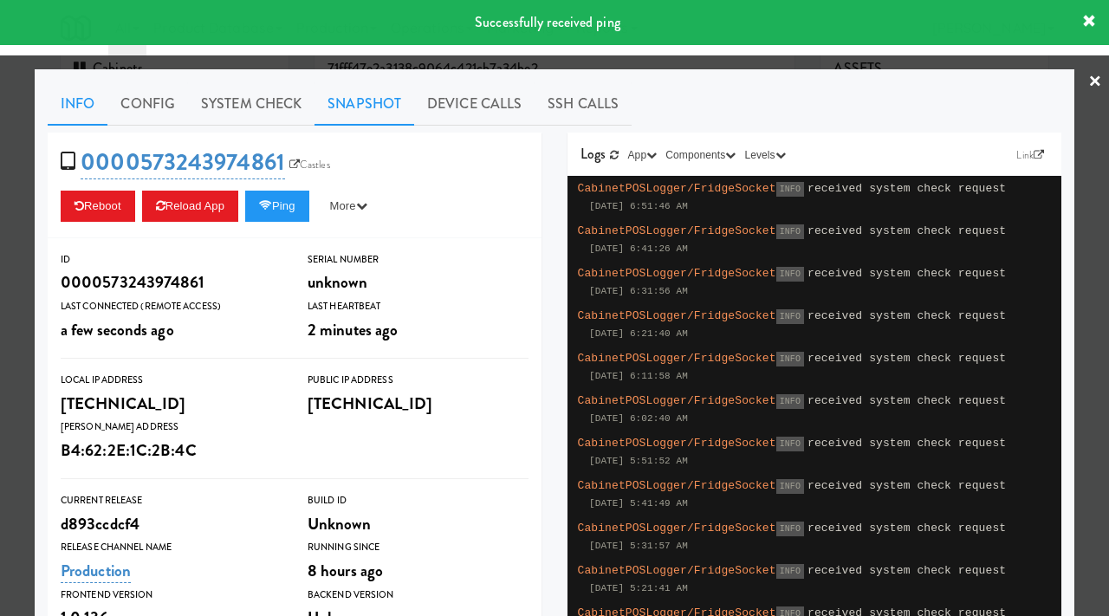
click at [379, 100] on link "Snapshot" at bounding box center [364, 103] width 100 height 43
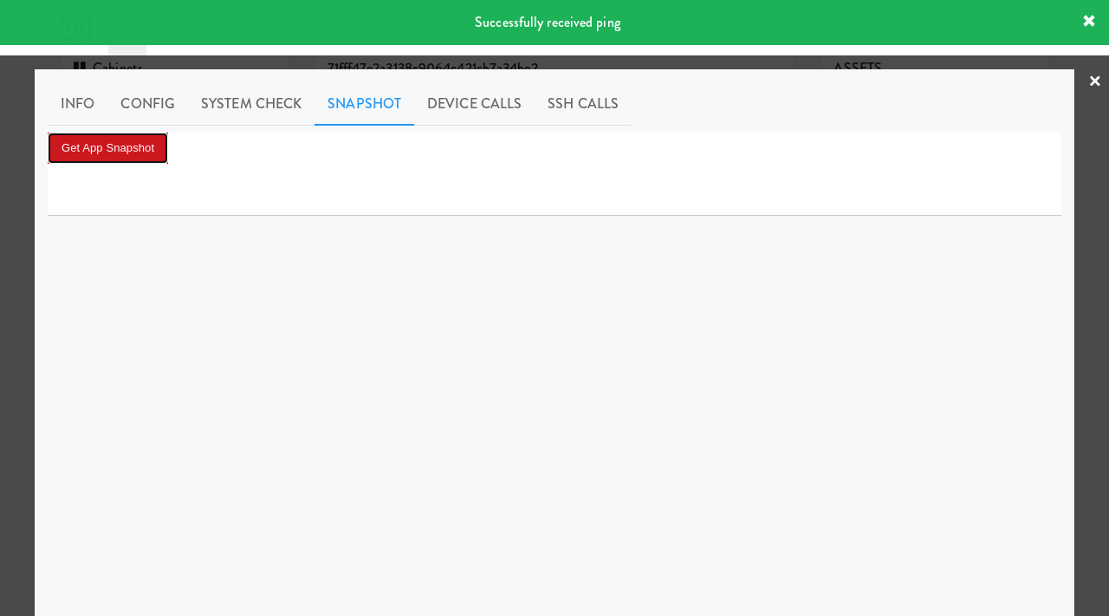
click at [139, 144] on button "Get App Snapshot" at bounding box center [108, 148] width 120 height 31
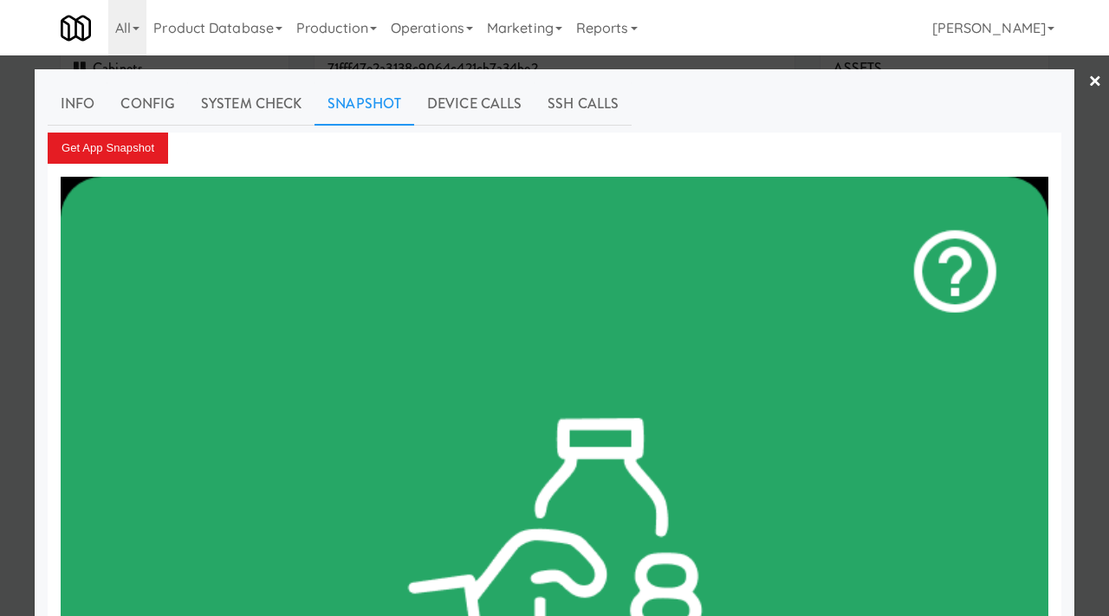
click at [0, 133] on div at bounding box center [554, 308] width 1109 height 616
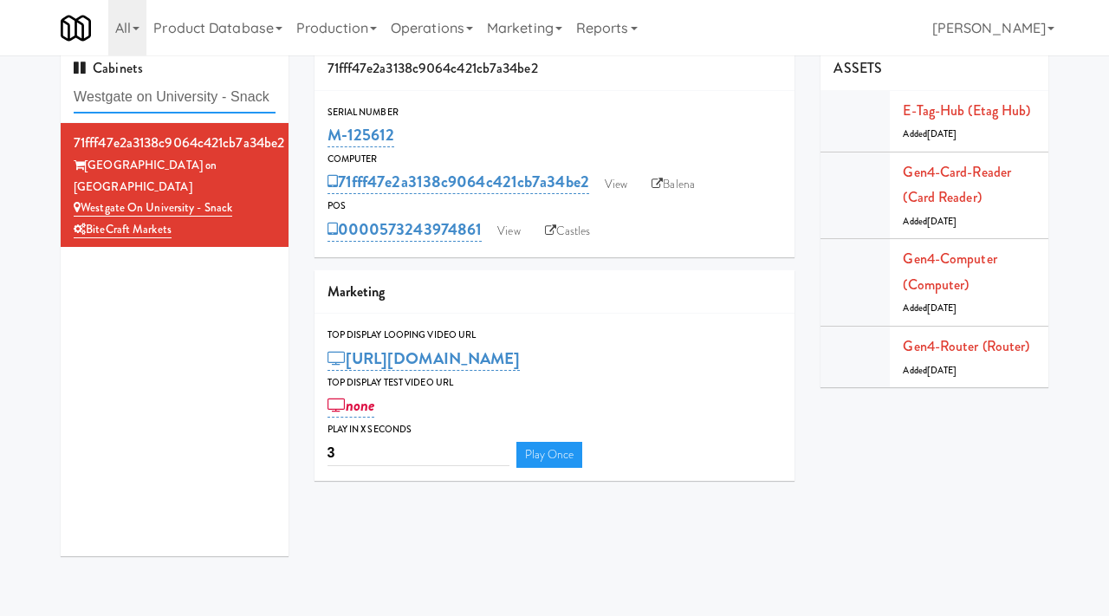
click at [254, 94] on input "Westgate on University - Snack" at bounding box center [175, 97] width 202 height 32
paste input "Park Place - Cooler - Left"
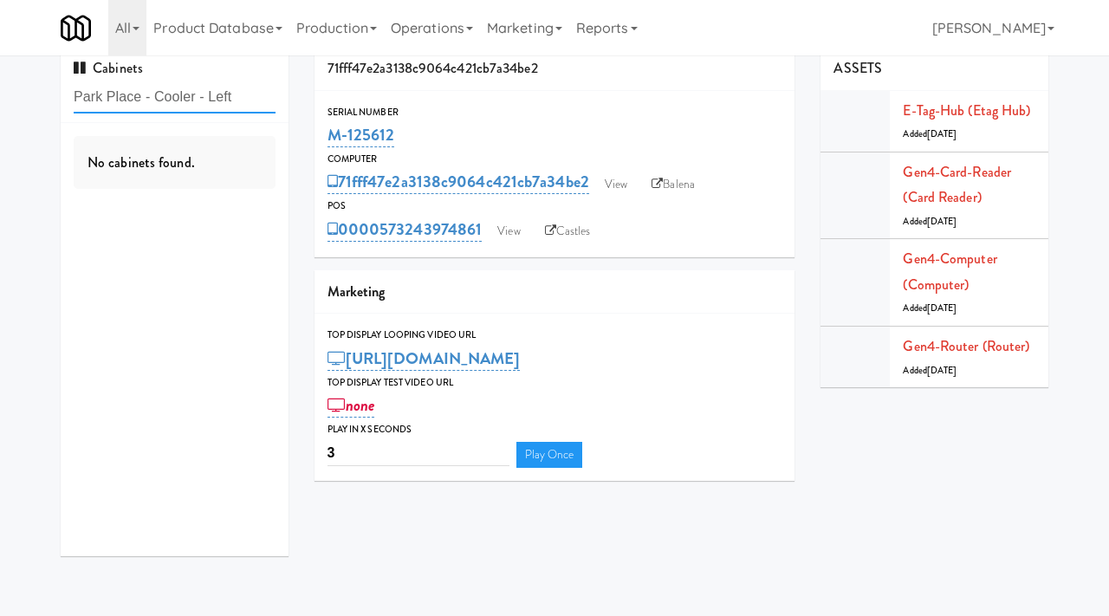
type input "Park Place - Cooler - Left"
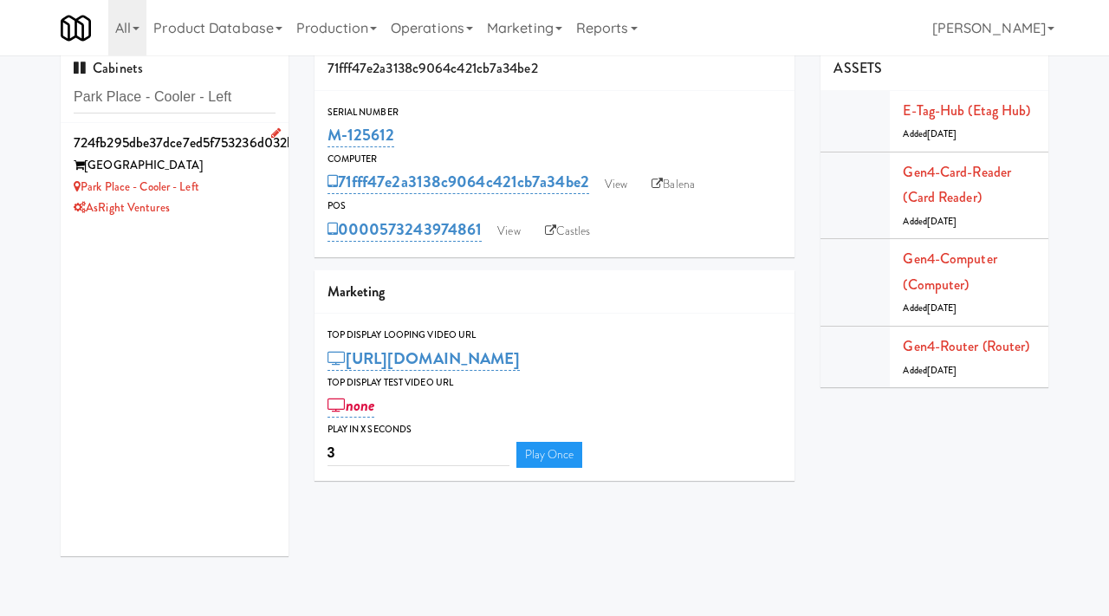
click at [261, 177] on div "Park Place - Cooler - Left" at bounding box center [175, 188] width 202 height 22
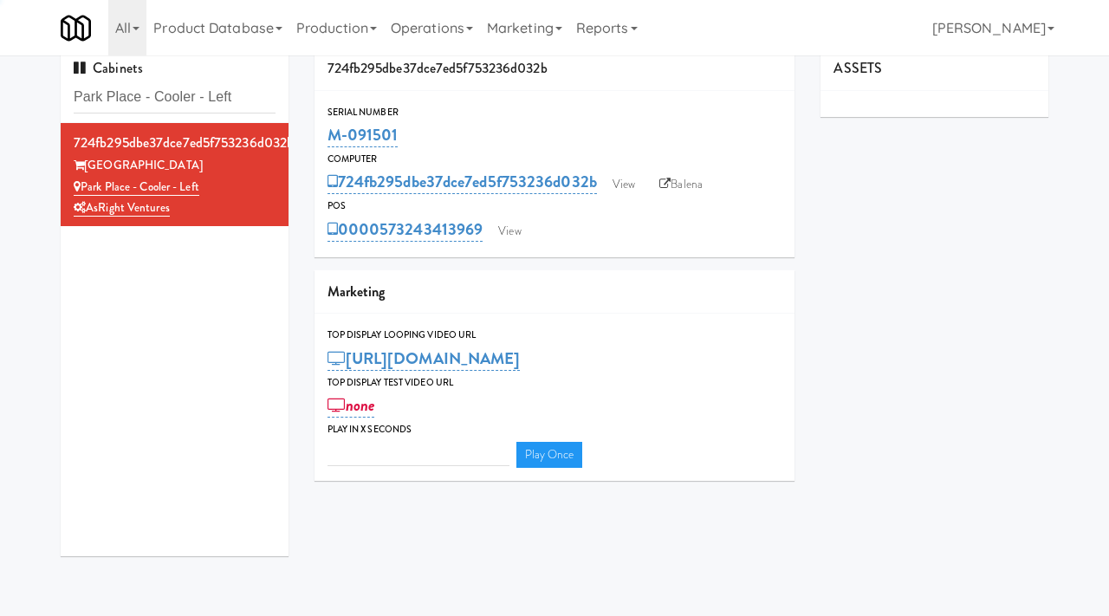
type input "3"
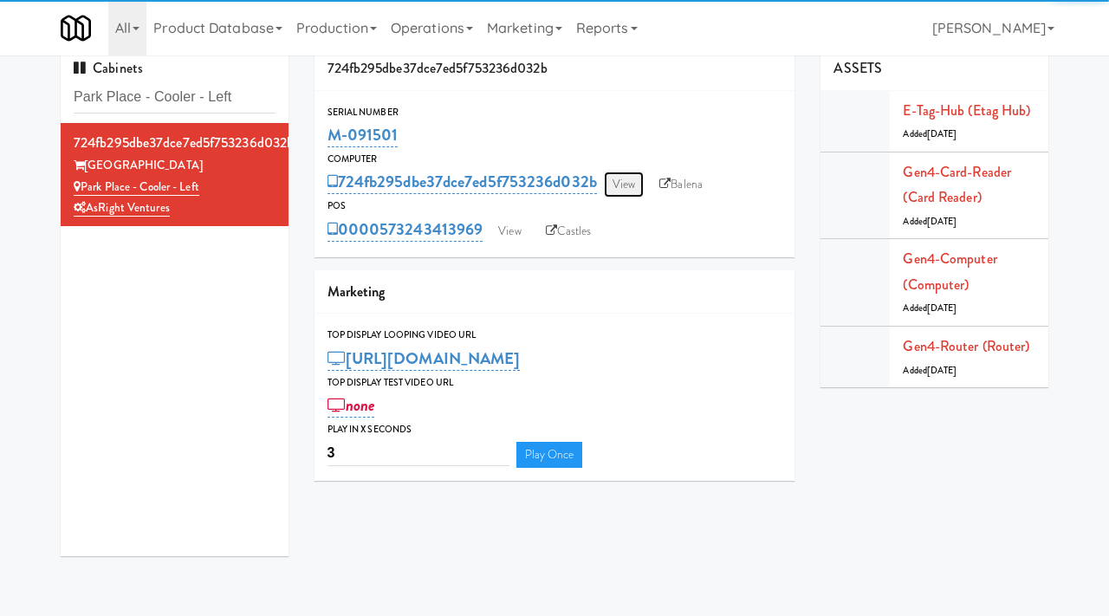
click at [637, 183] on link "View" at bounding box center [624, 184] width 40 height 26
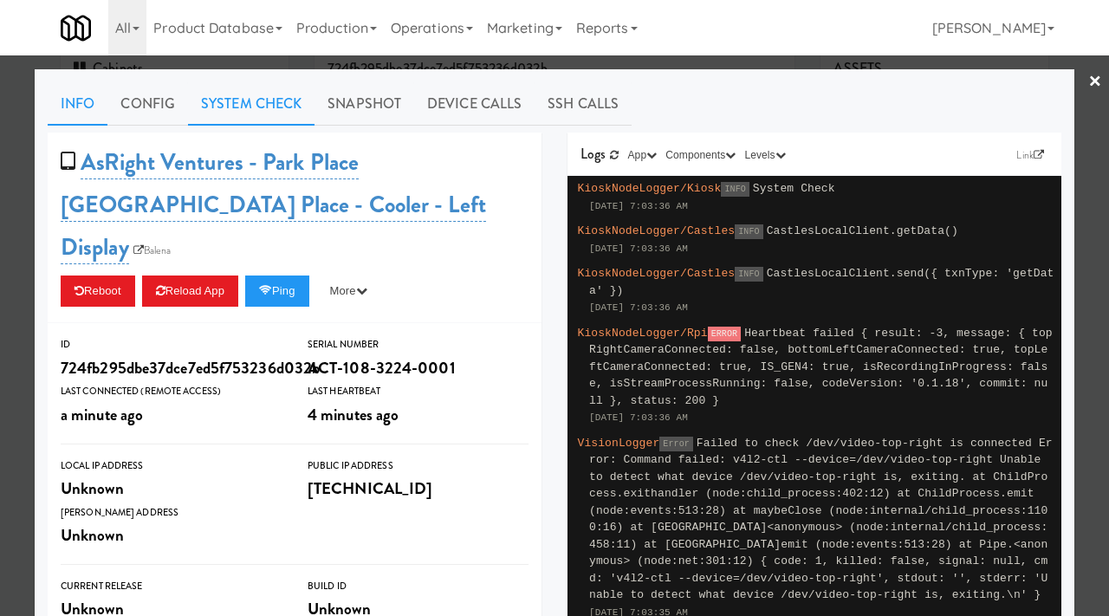
click at [272, 100] on link "System Check" at bounding box center [251, 103] width 126 height 43
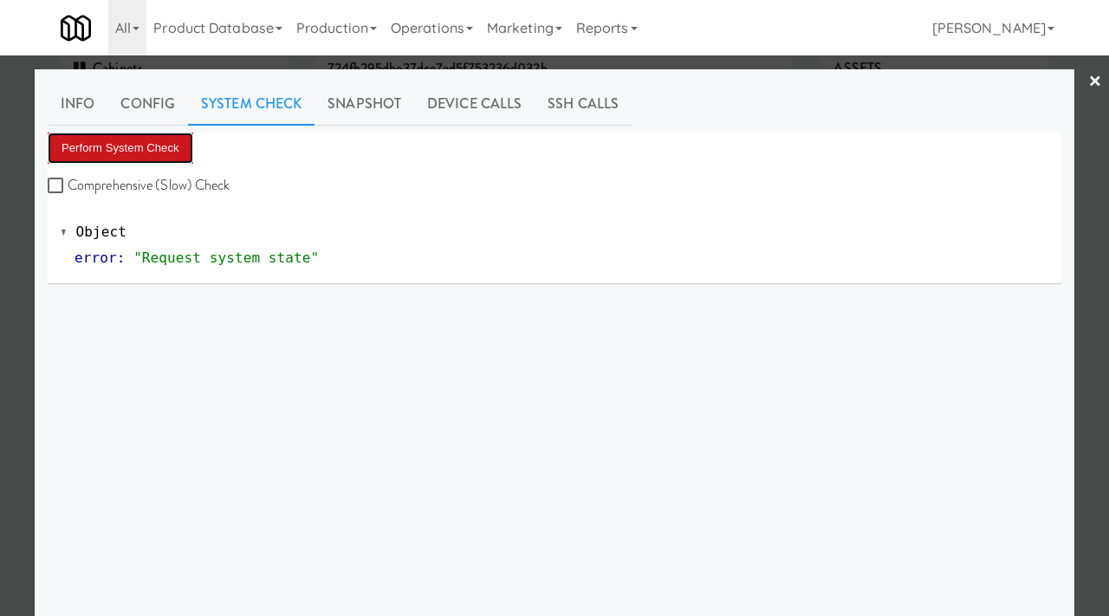
click at [128, 139] on button "Perform System Check" at bounding box center [121, 148] width 146 height 31
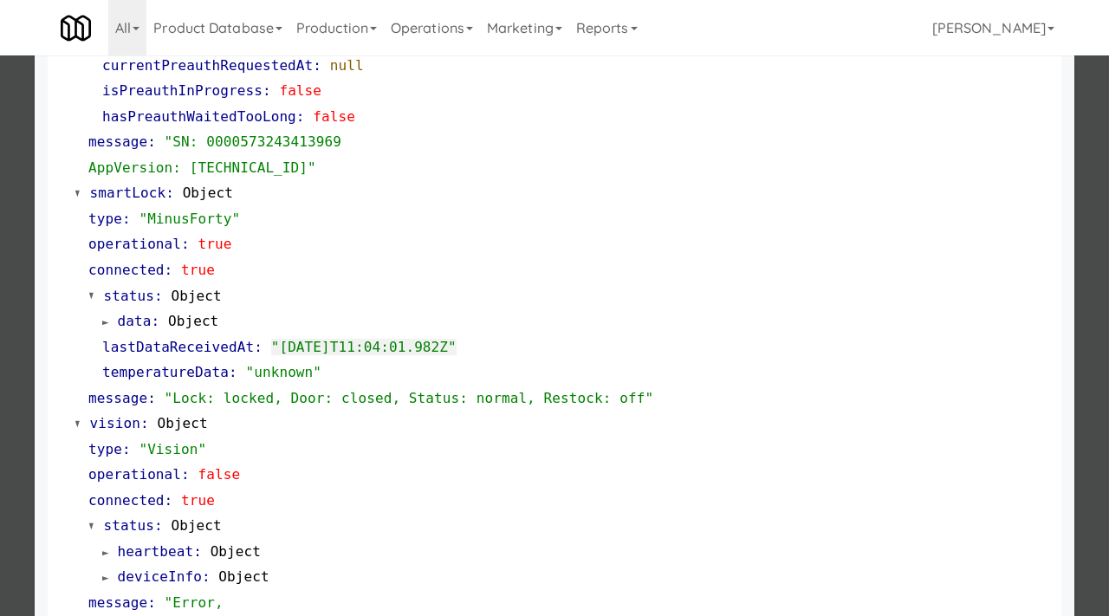
scroll to position [857, 0]
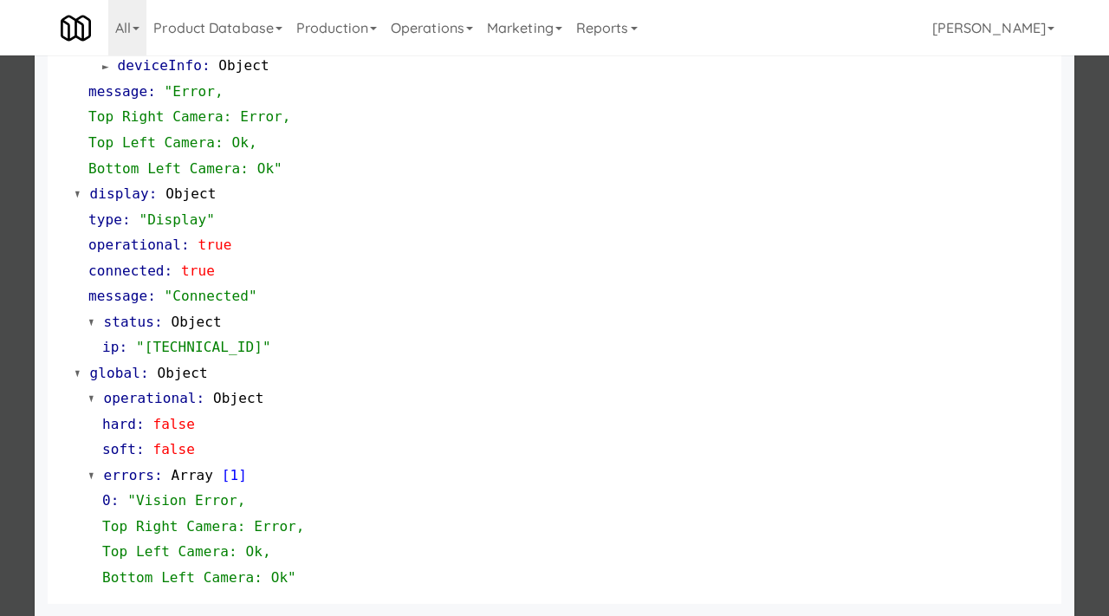
click at [0, 337] on div at bounding box center [554, 308] width 1109 height 616
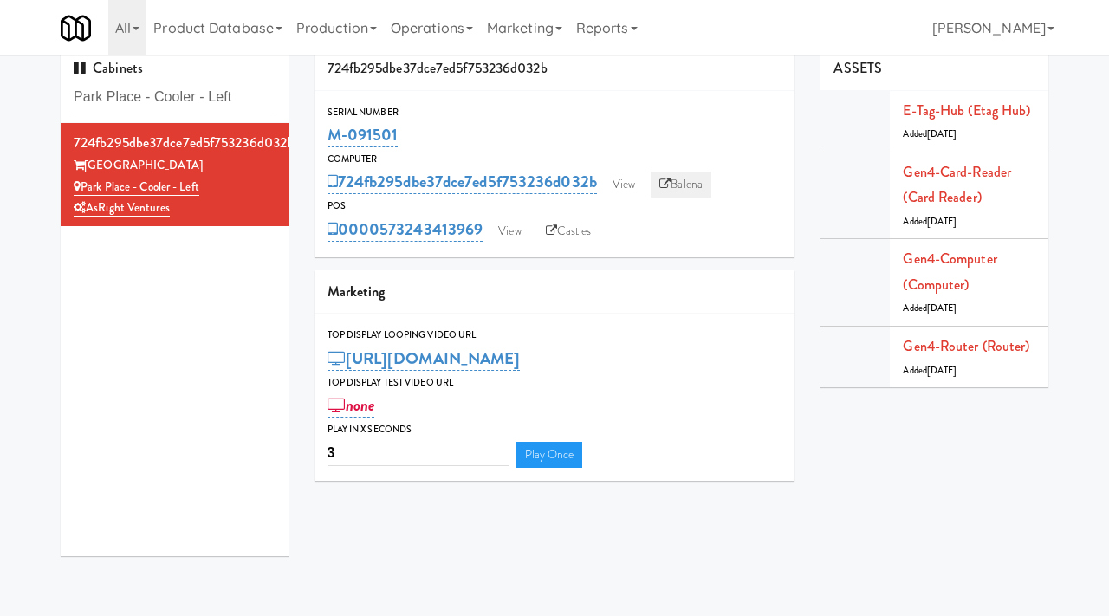
click at [696, 183] on link "Balena" at bounding box center [680, 184] width 61 height 26
click at [618, 174] on link "View" at bounding box center [624, 184] width 40 height 26
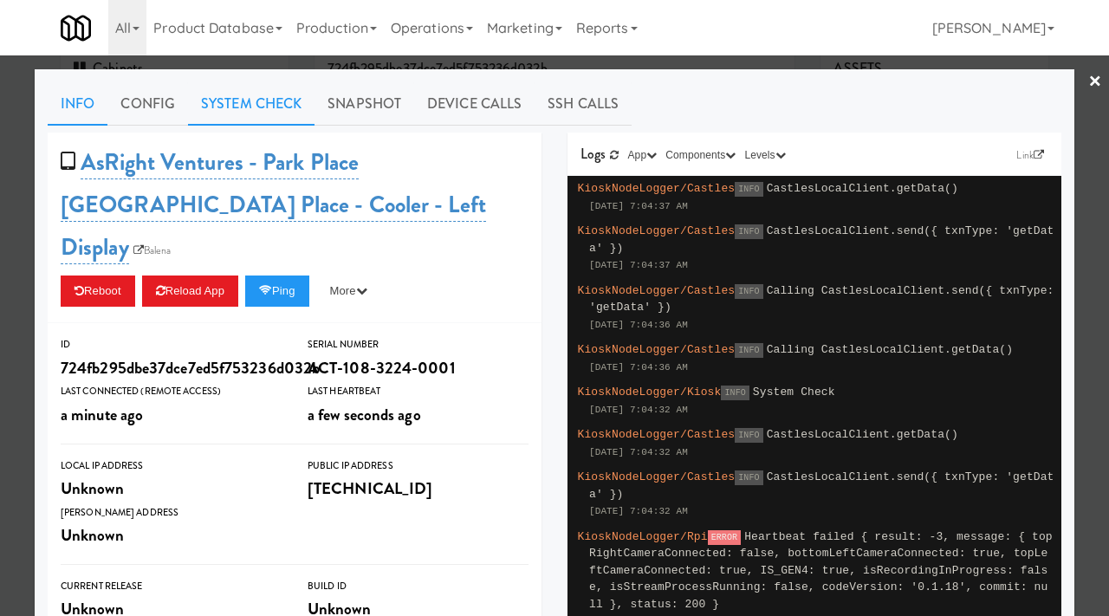
click at [269, 102] on link "System Check" at bounding box center [251, 103] width 126 height 43
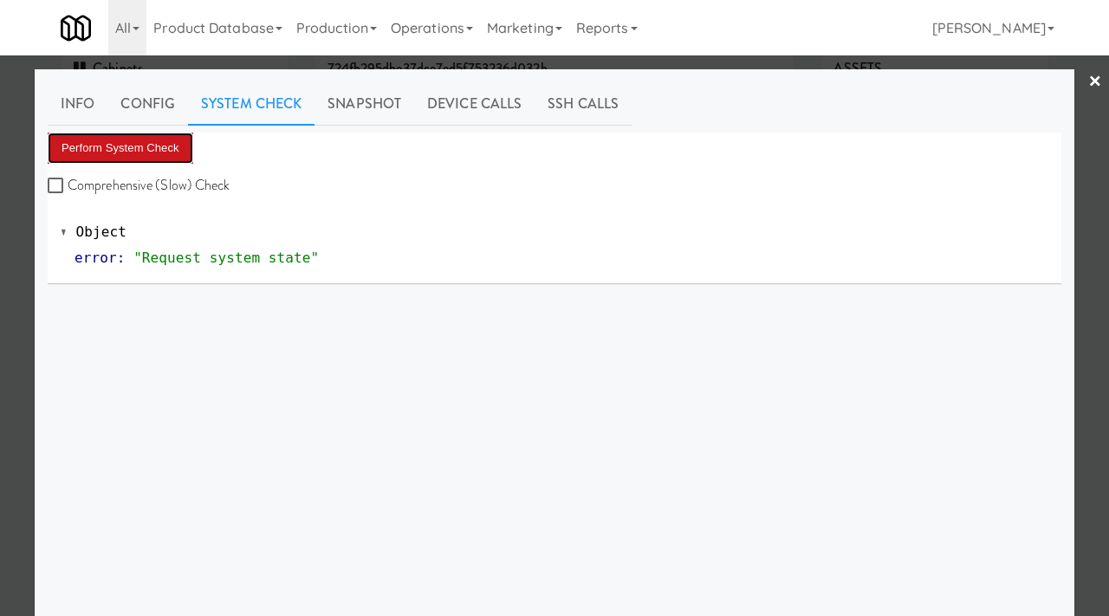
click at [102, 149] on button "Perform System Check" at bounding box center [121, 148] width 146 height 31
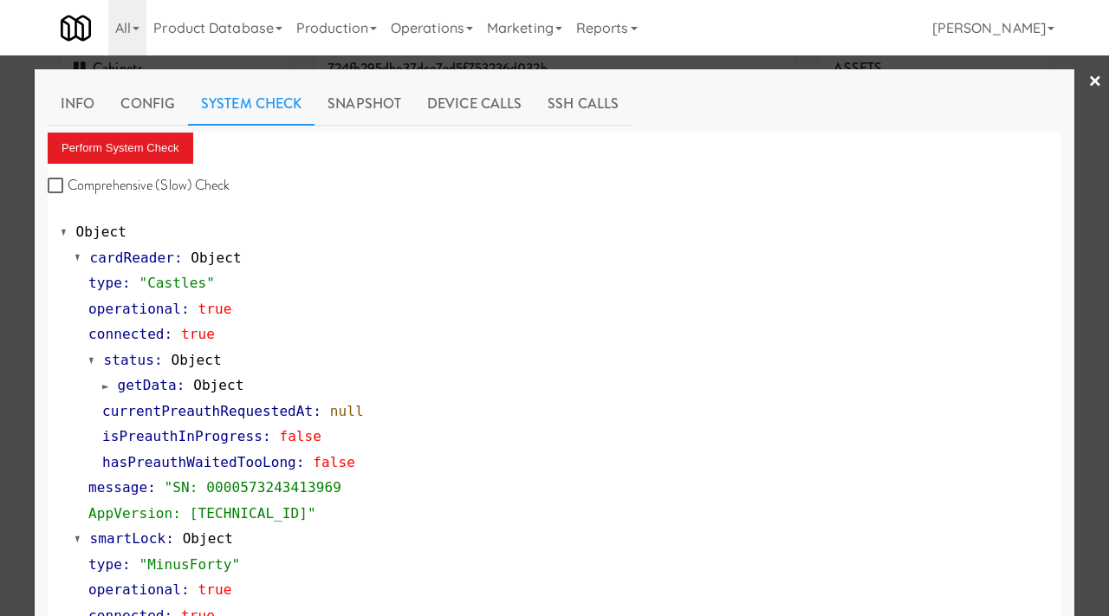
click at [0, 172] on div at bounding box center [554, 308] width 1109 height 616
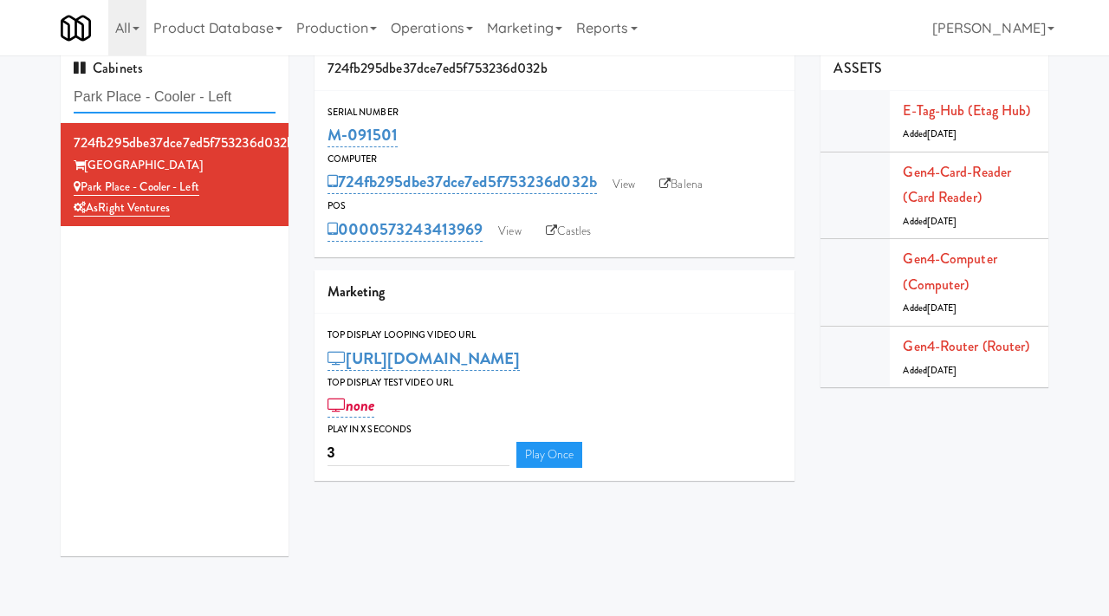
drag, startPoint x: 255, startPoint y: 94, endPoint x: 17, endPoint y: 87, distance: 237.5
click at [17, 87] on div "Cabinets Park Place - Cooler - Left 724fb295dbe37dce7ed5f753236d032b Park Place…" at bounding box center [554, 308] width 1109 height 522
paste input "Avant HP - Cooler - Middle"
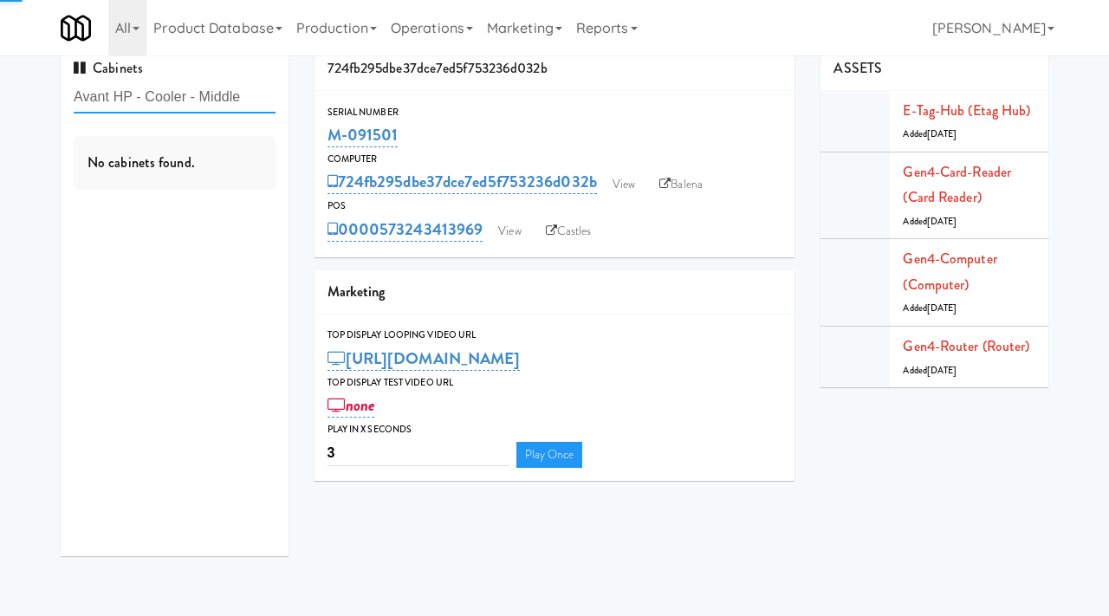
type input "Avant HP - Cooler - Middle"
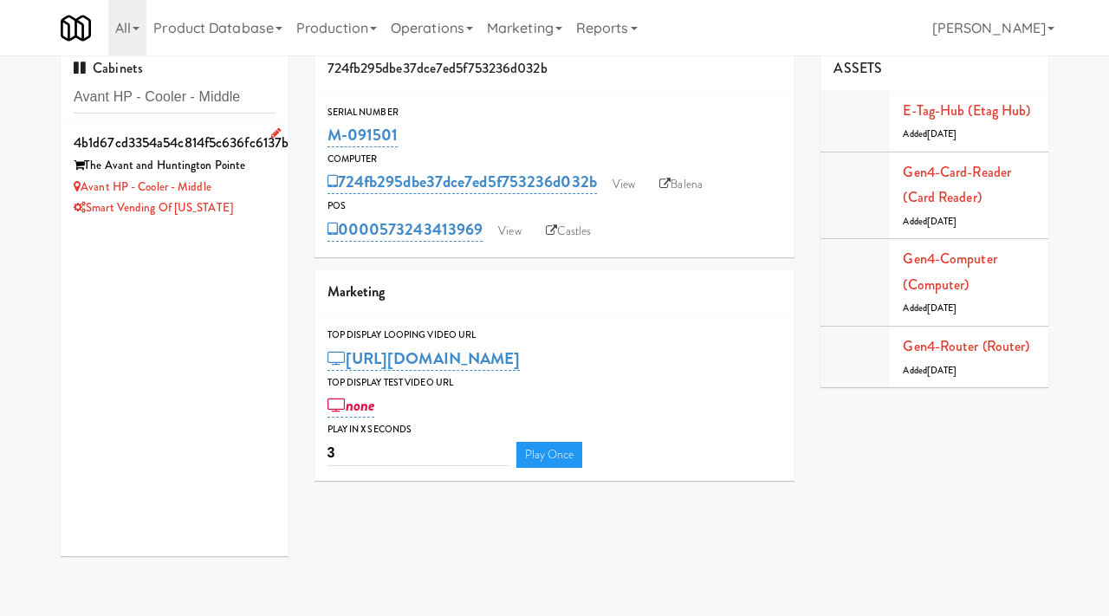
click at [255, 200] on div "Smart Vending of [US_STATE]" at bounding box center [175, 208] width 202 height 22
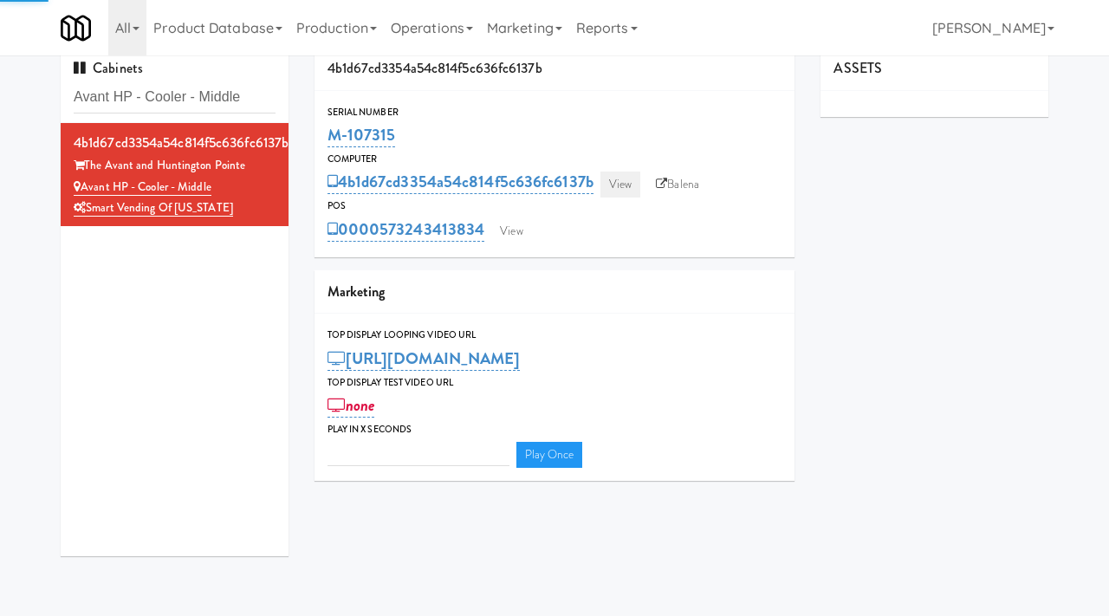
type input "3"
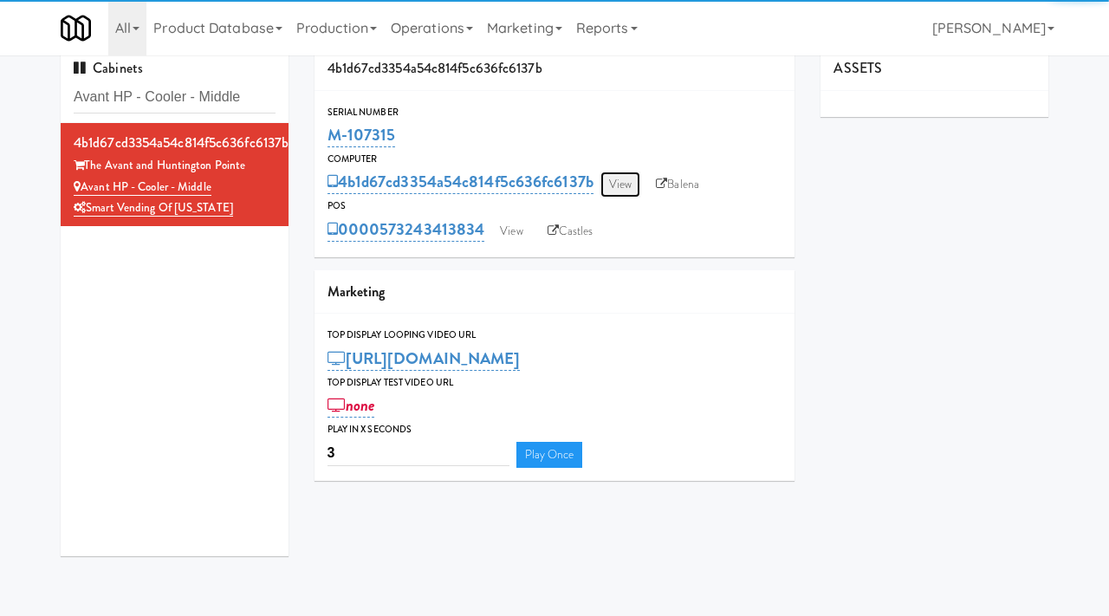
click at [626, 180] on link "View" at bounding box center [620, 184] width 40 height 26
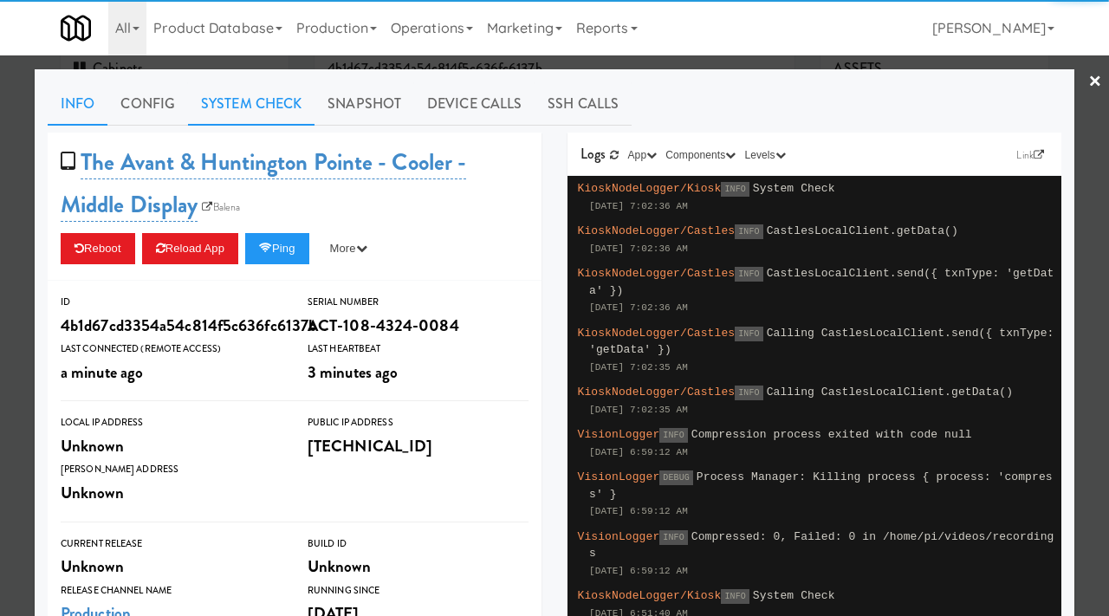
click at [278, 91] on link "System Check" at bounding box center [251, 103] width 126 height 43
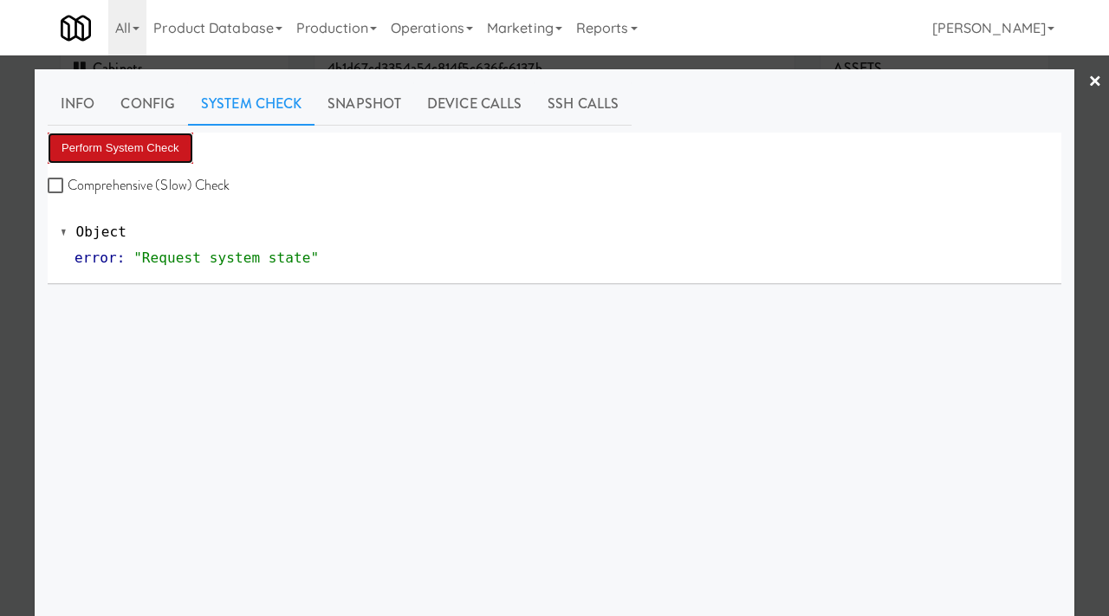
click at [138, 139] on button "Perform System Check" at bounding box center [121, 148] width 146 height 31
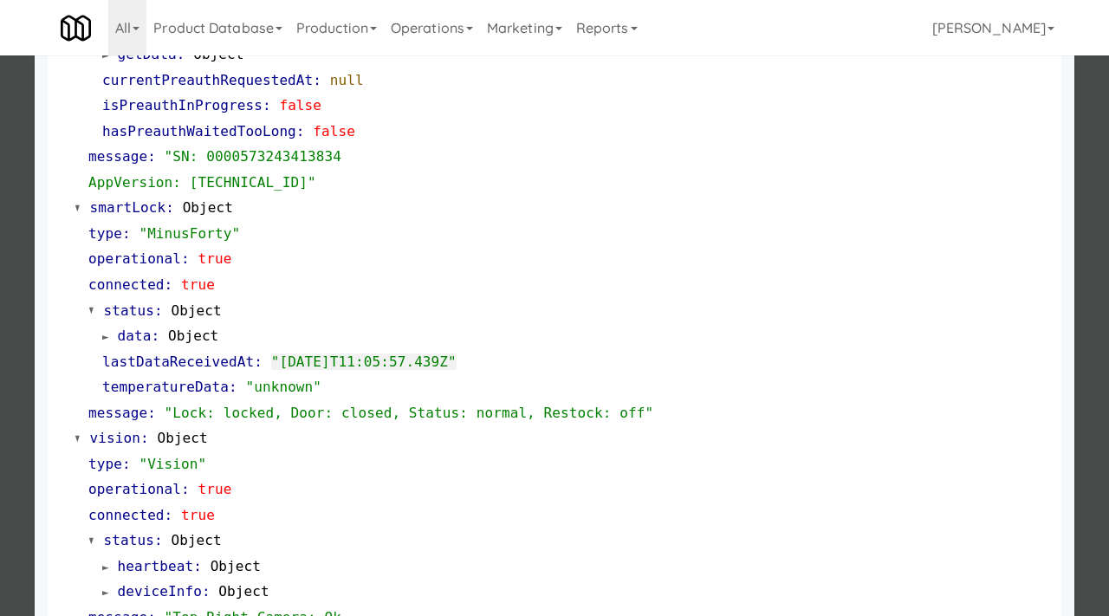
scroll to position [754, 0]
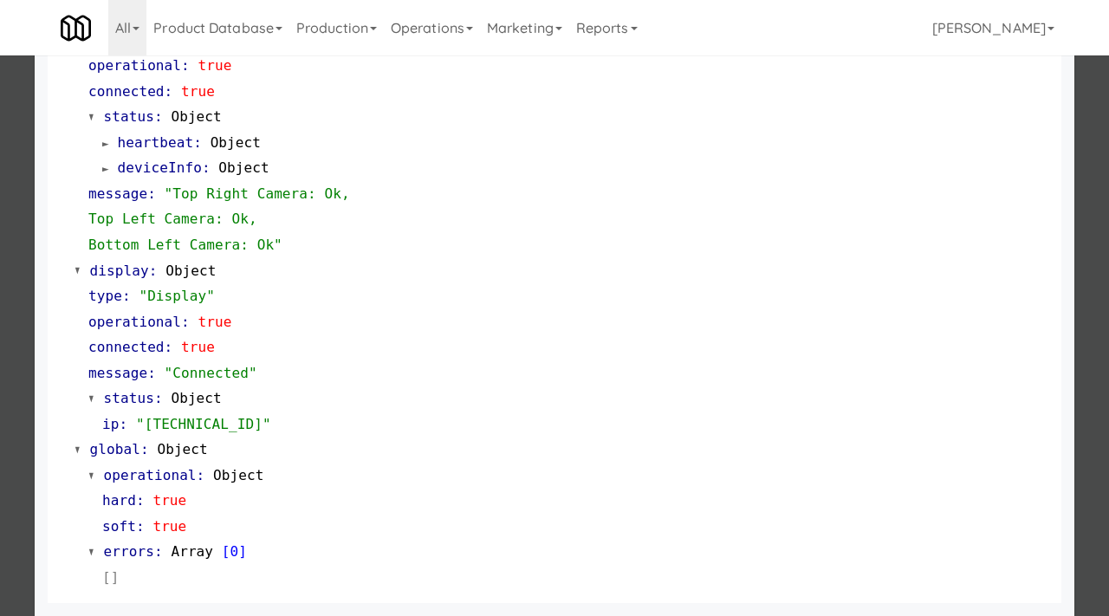
click at [0, 329] on div at bounding box center [554, 308] width 1109 height 616
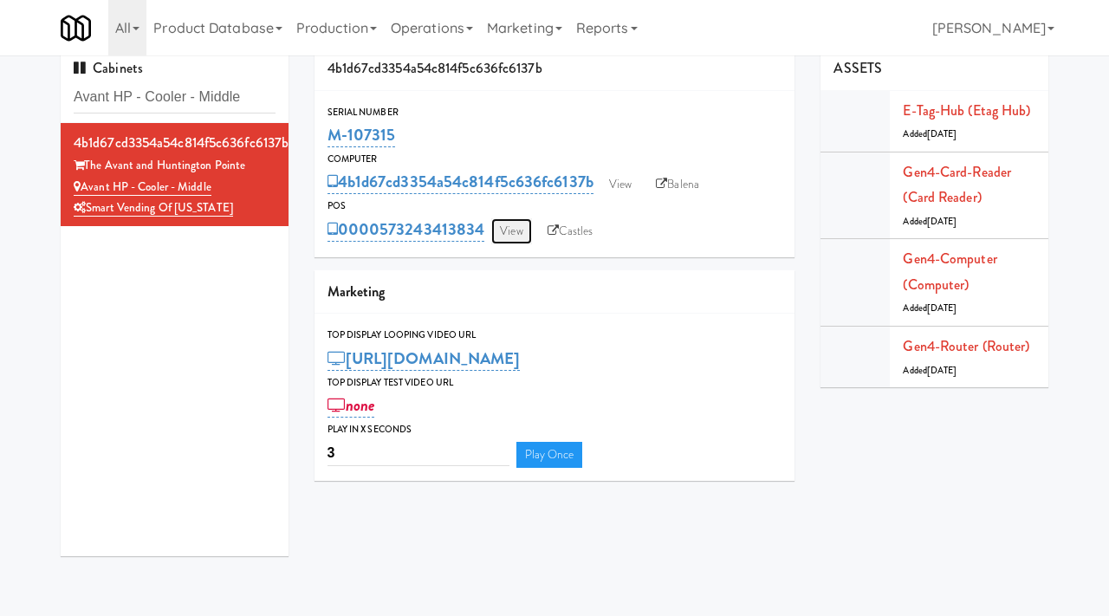
click at [514, 229] on link "View" at bounding box center [511, 231] width 40 height 26
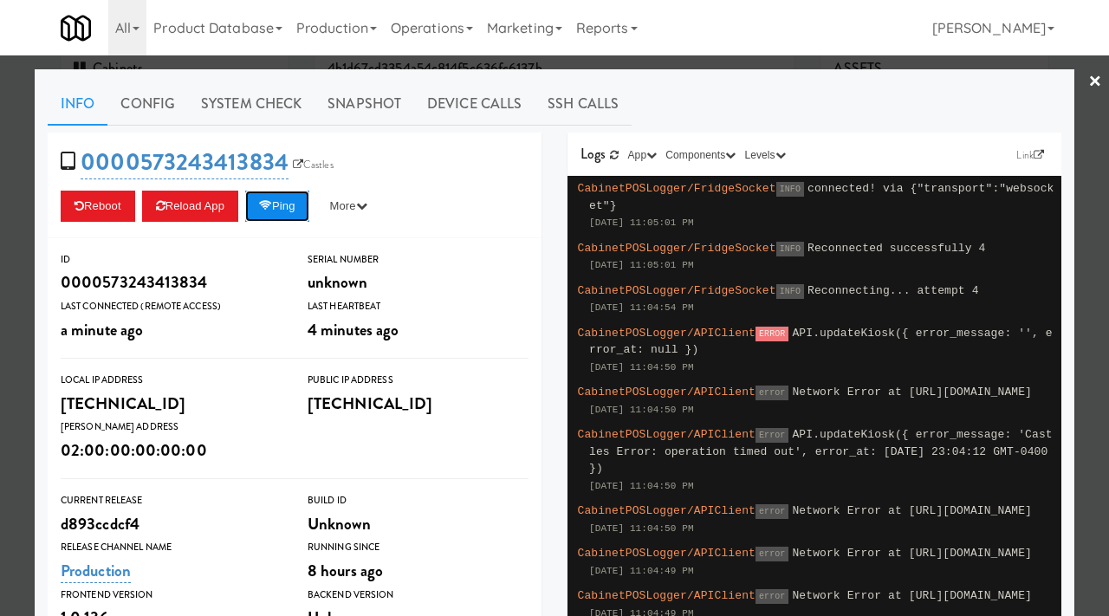
click at [284, 212] on button "Ping" at bounding box center [277, 206] width 64 height 31
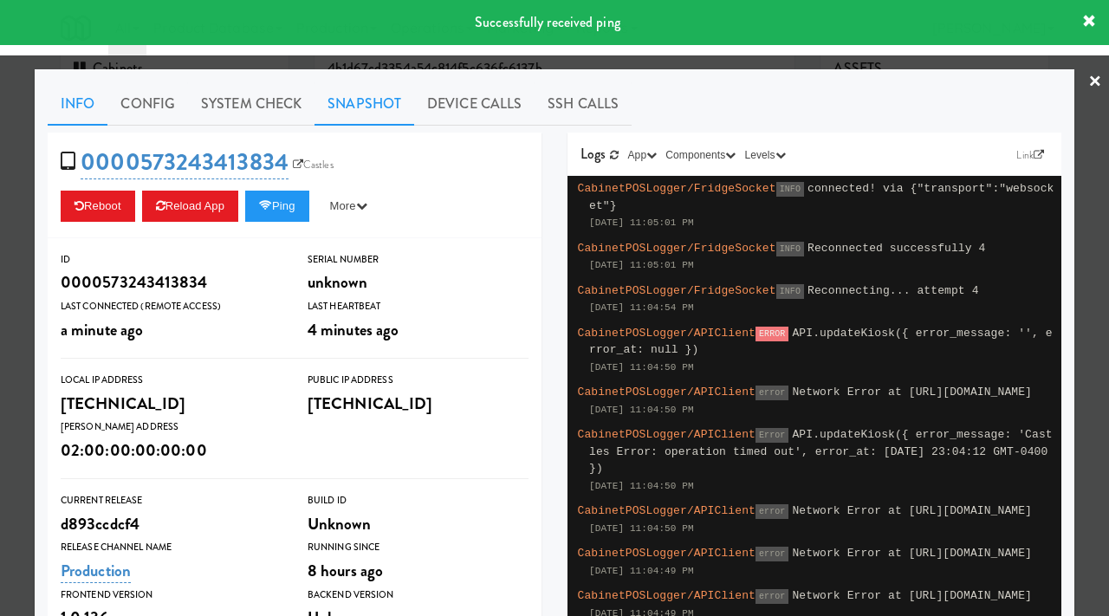
click at [360, 100] on link "Snapshot" at bounding box center [364, 103] width 100 height 43
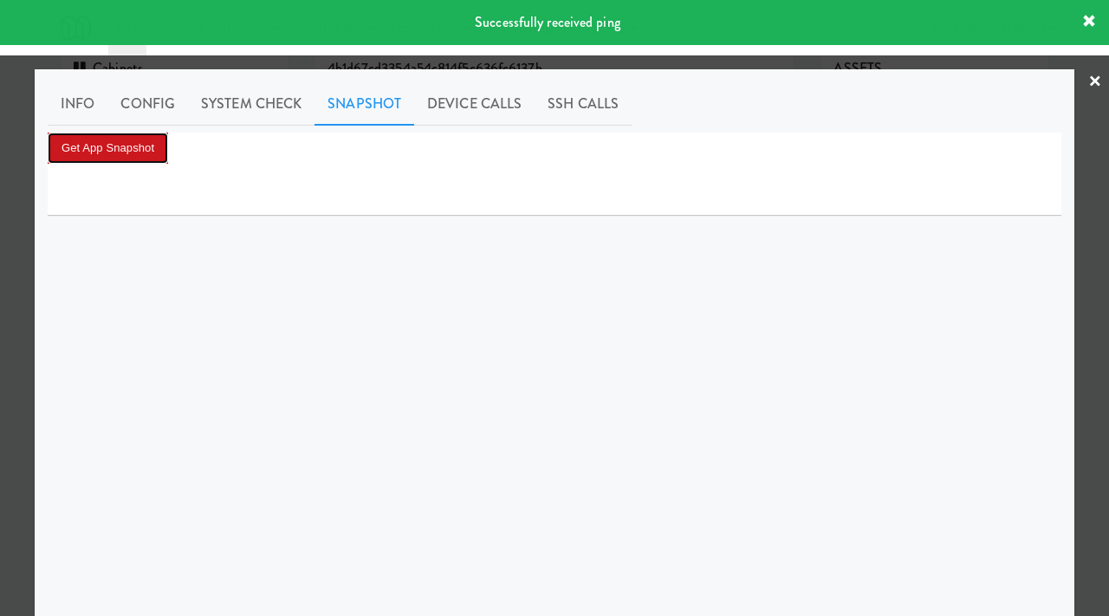
click at [124, 144] on button "Get App Snapshot" at bounding box center [108, 148] width 120 height 31
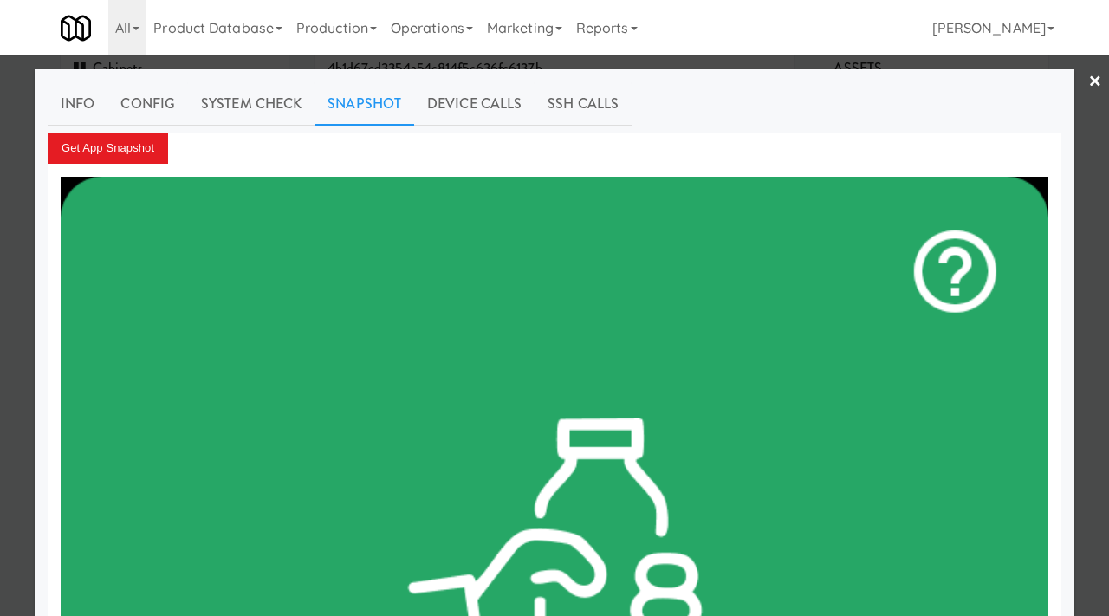
click at [0, 162] on div at bounding box center [554, 308] width 1109 height 616
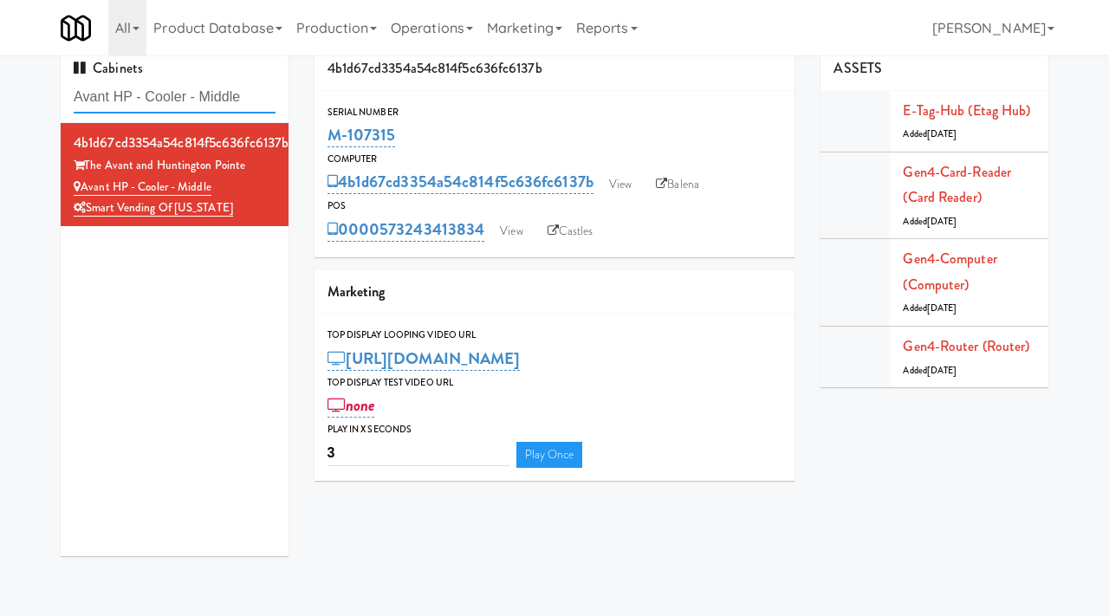
drag, startPoint x: 269, startPoint y: 93, endPoint x: 14, endPoint y: 106, distance: 255.8
click at [14, 106] on div "Cabinets Avant HP - Cooler - Middle 4b1d67cd3354a54c814f5c636fc6137b The Avant …" at bounding box center [554, 308] width 1109 height 522
paste input "Ambient - Right"
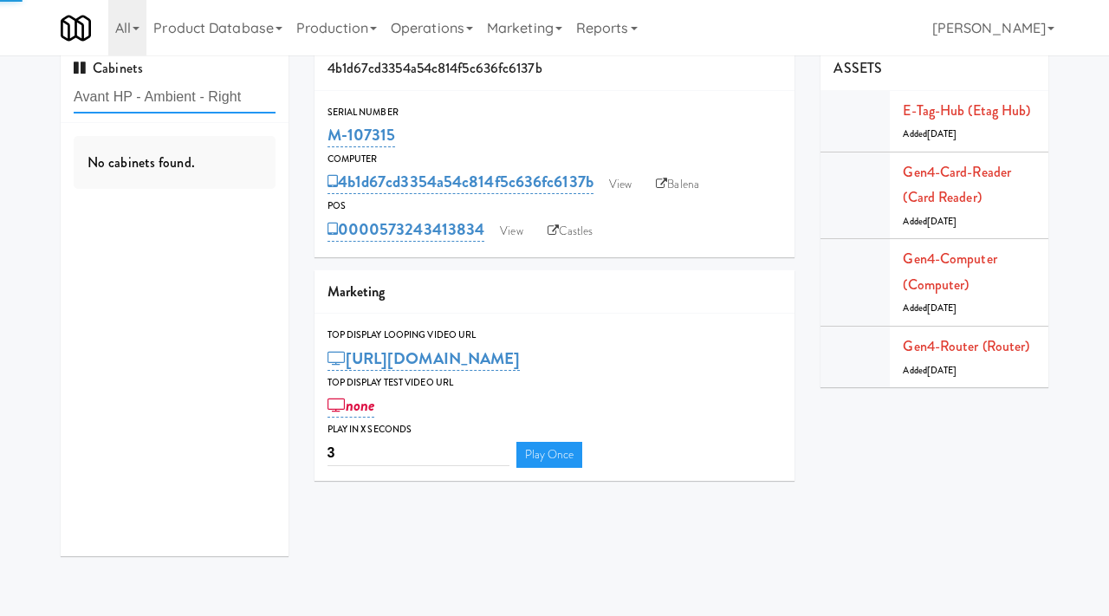
type input "Avant HP - Ambient - Right"
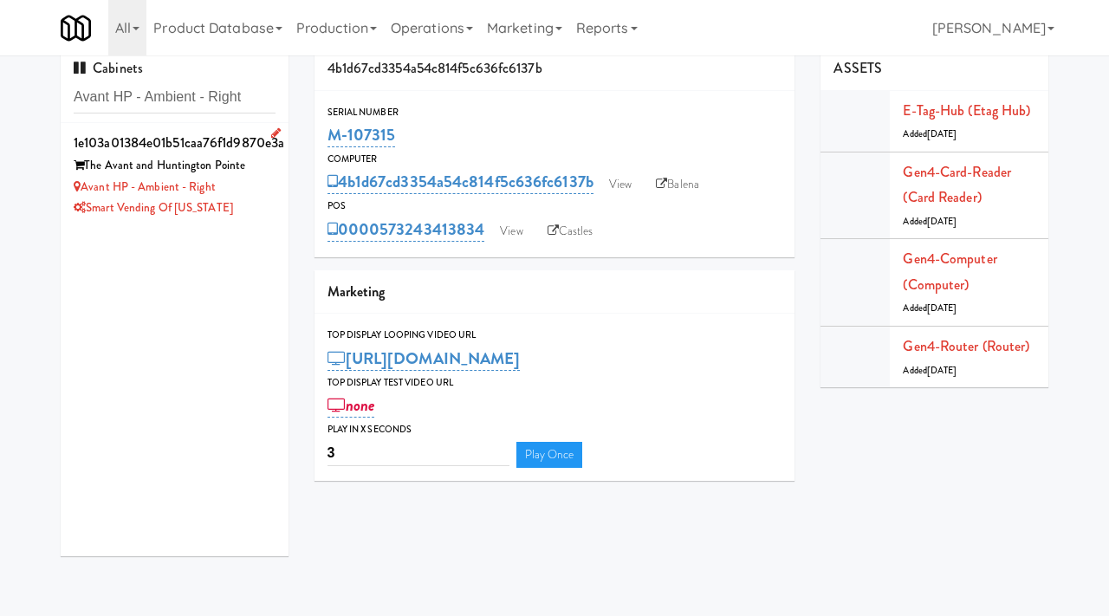
click at [266, 210] on div "Smart Vending of [US_STATE]" at bounding box center [175, 208] width 202 height 22
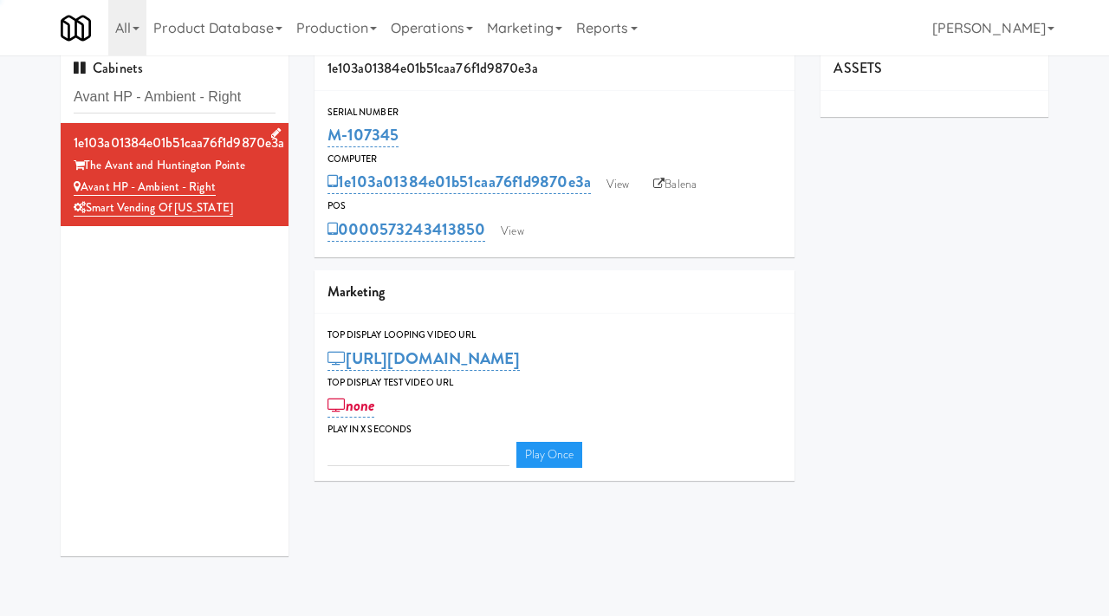
type input "3"
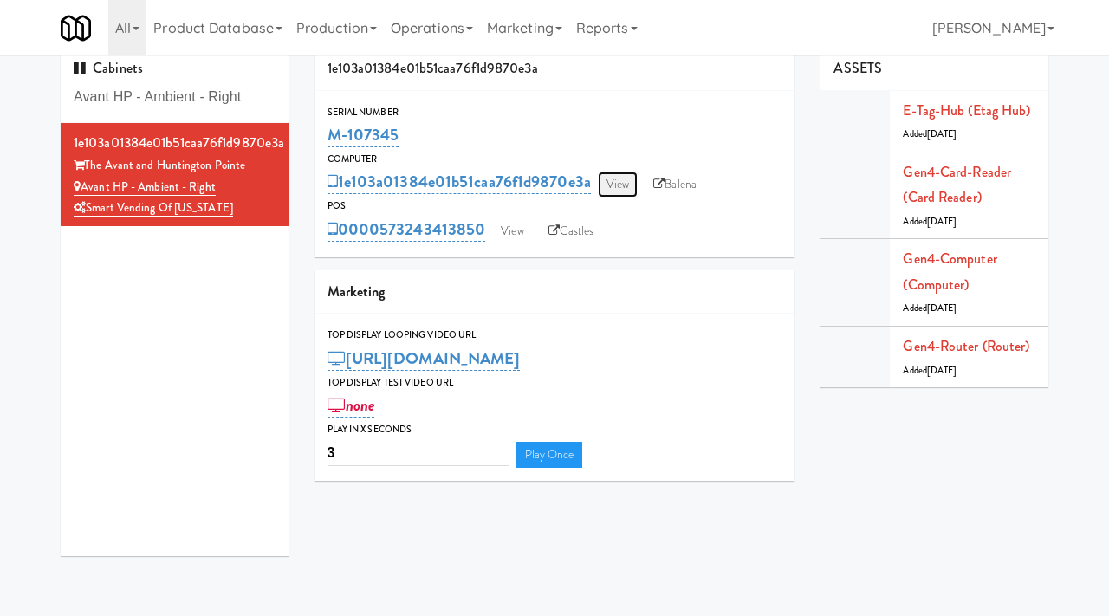
click at [620, 190] on link "View" at bounding box center [618, 184] width 40 height 26
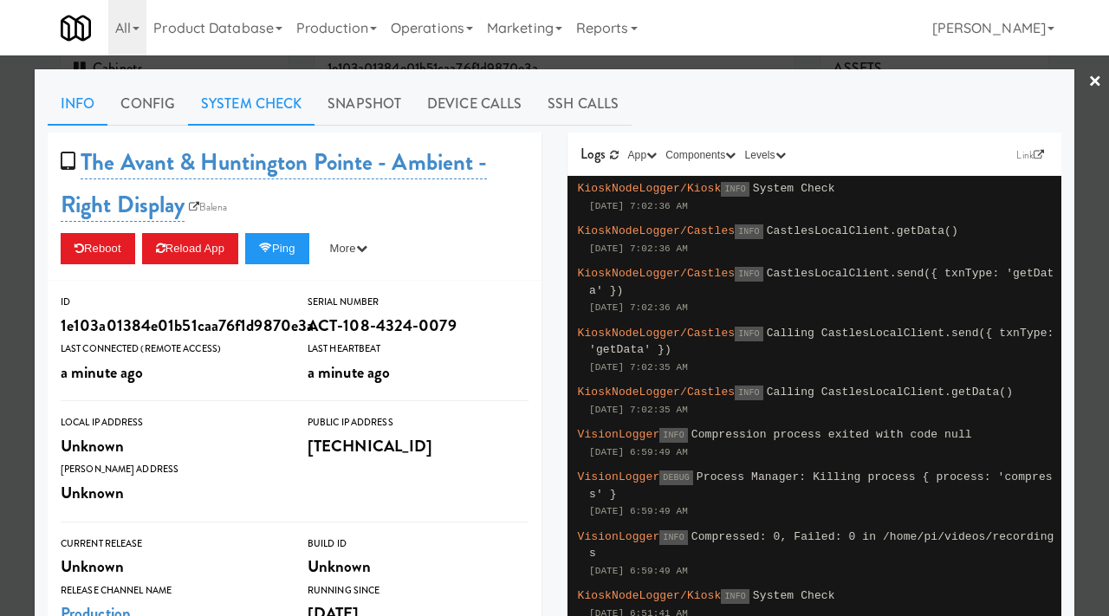
click at [254, 98] on link "System Check" at bounding box center [251, 103] width 126 height 43
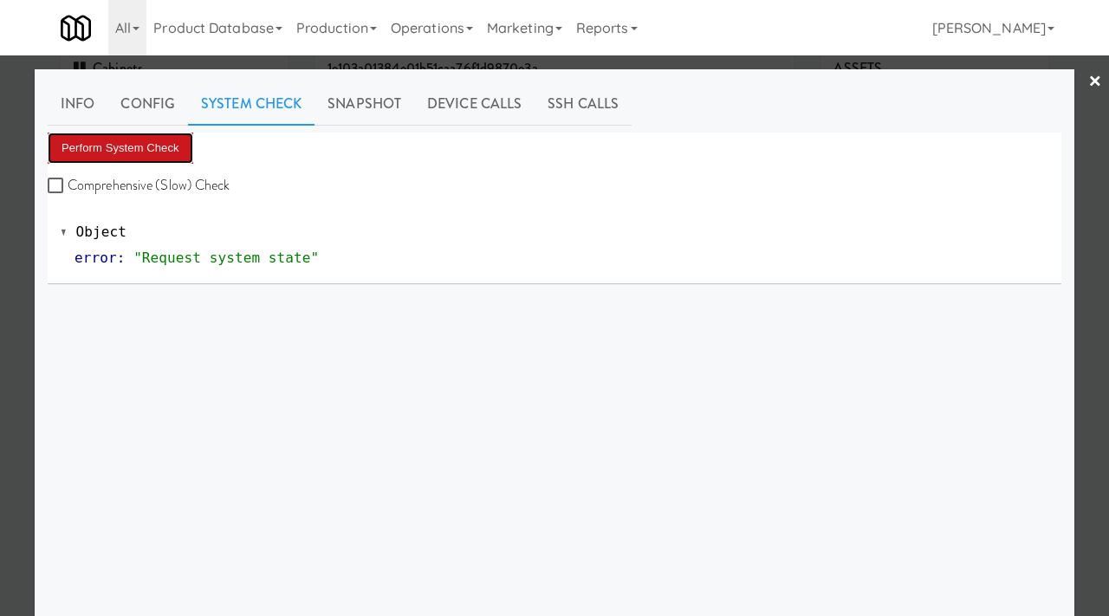
click at [107, 146] on button "Perform System Check" at bounding box center [121, 148] width 146 height 31
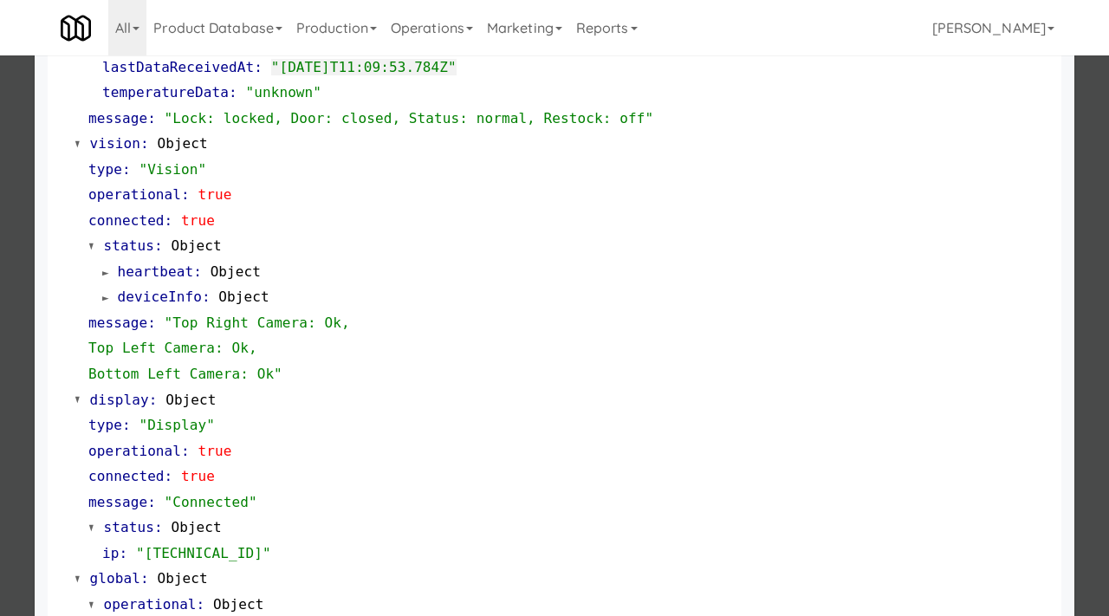
scroll to position [449, 0]
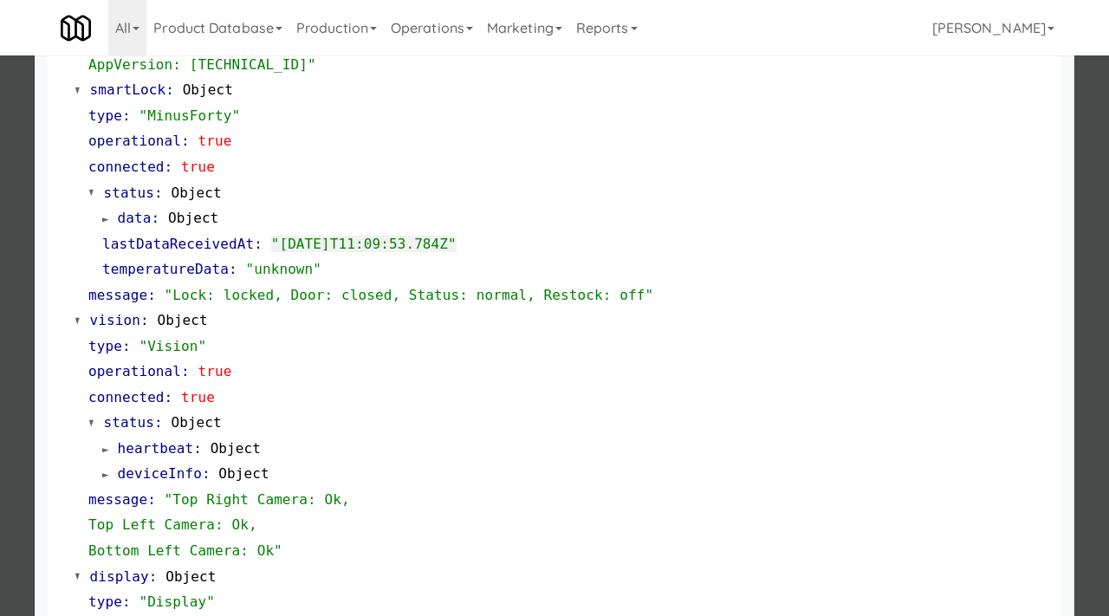
click at [0, 340] on div at bounding box center [554, 308] width 1109 height 616
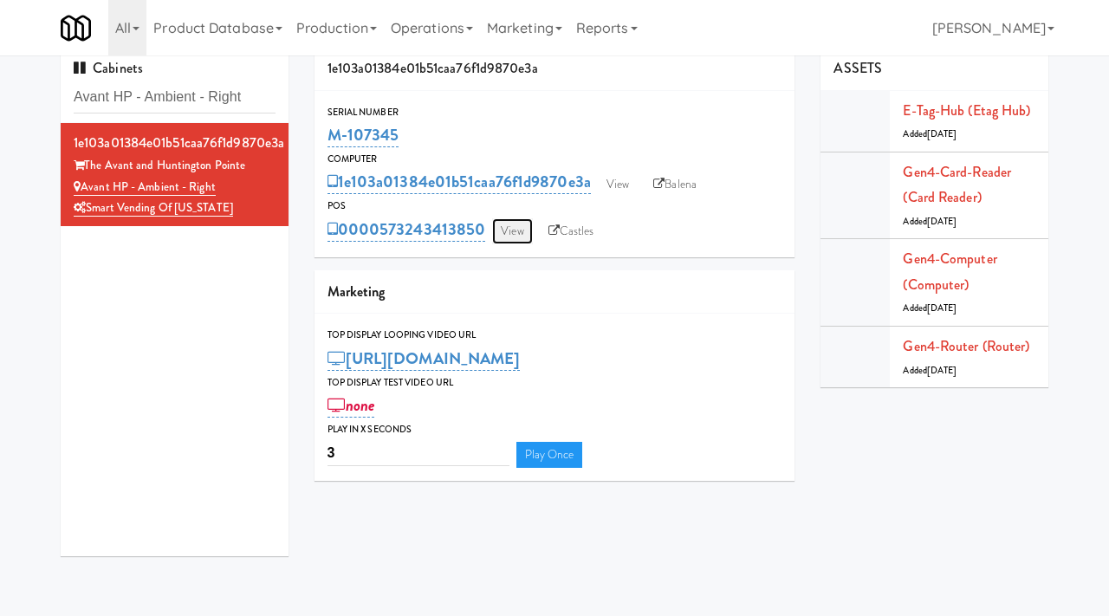
click at [511, 221] on link "View" at bounding box center [512, 231] width 40 height 26
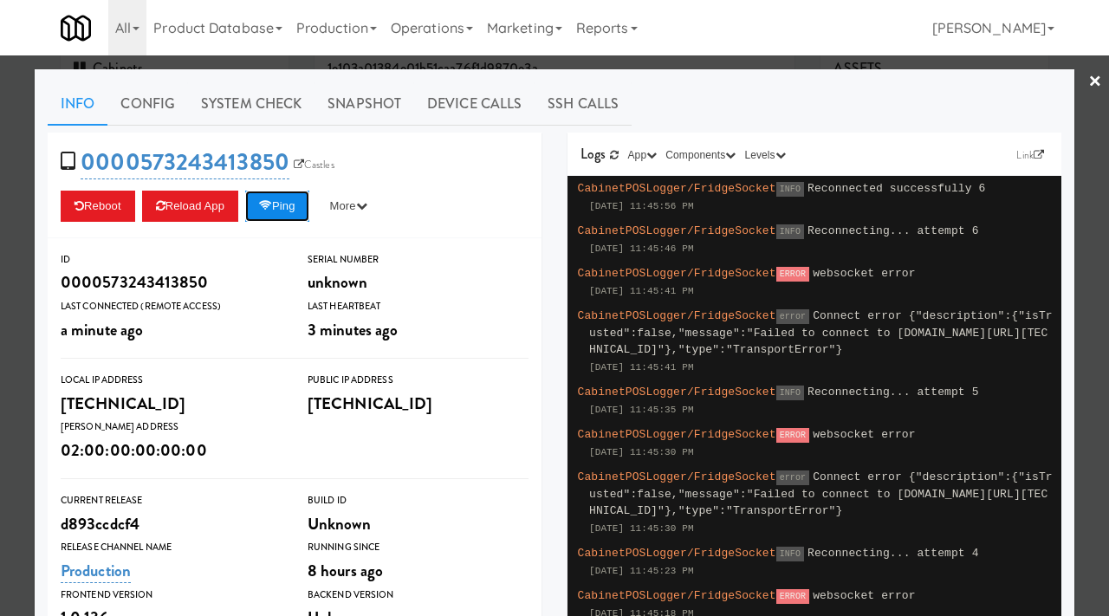
click at [305, 210] on button "Ping" at bounding box center [277, 206] width 64 height 31
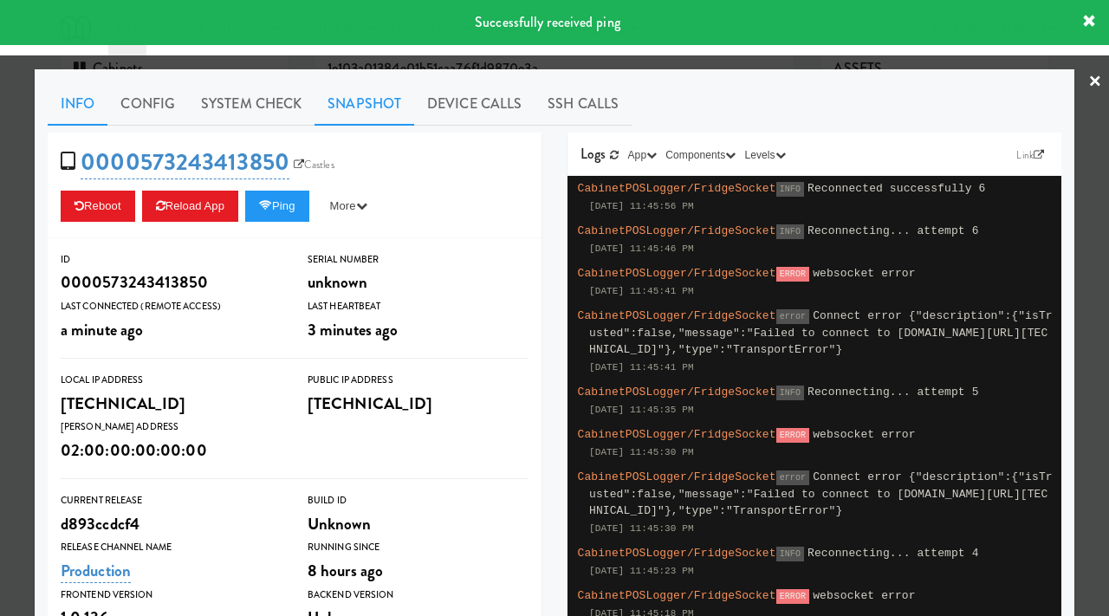
click at [360, 120] on link "Snapshot" at bounding box center [364, 103] width 100 height 43
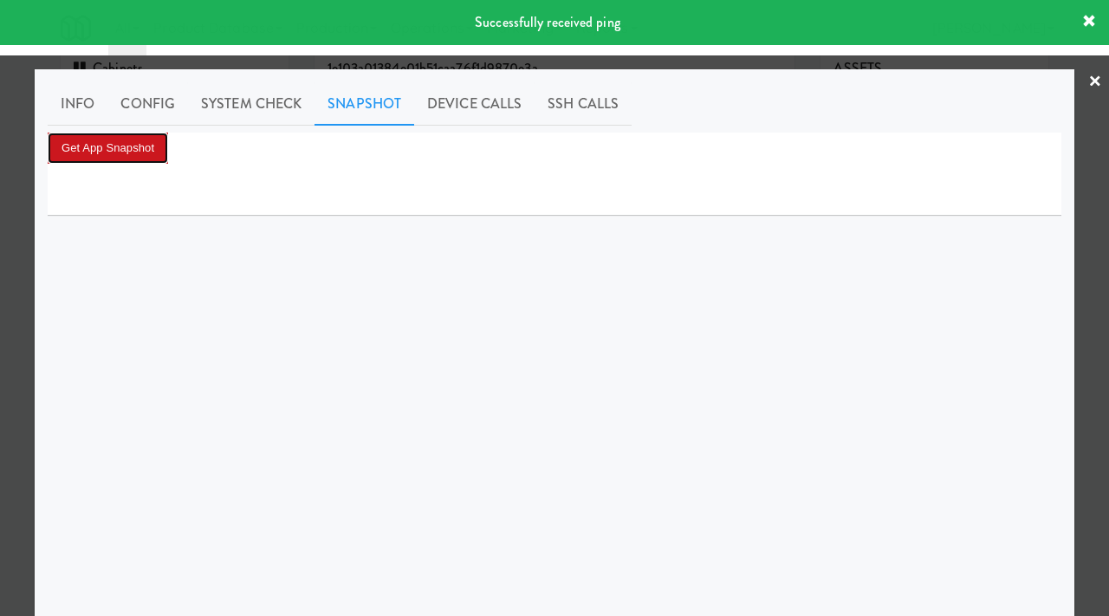
click at [151, 152] on button "Get App Snapshot" at bounding box center [108, 148] width 120 height 31
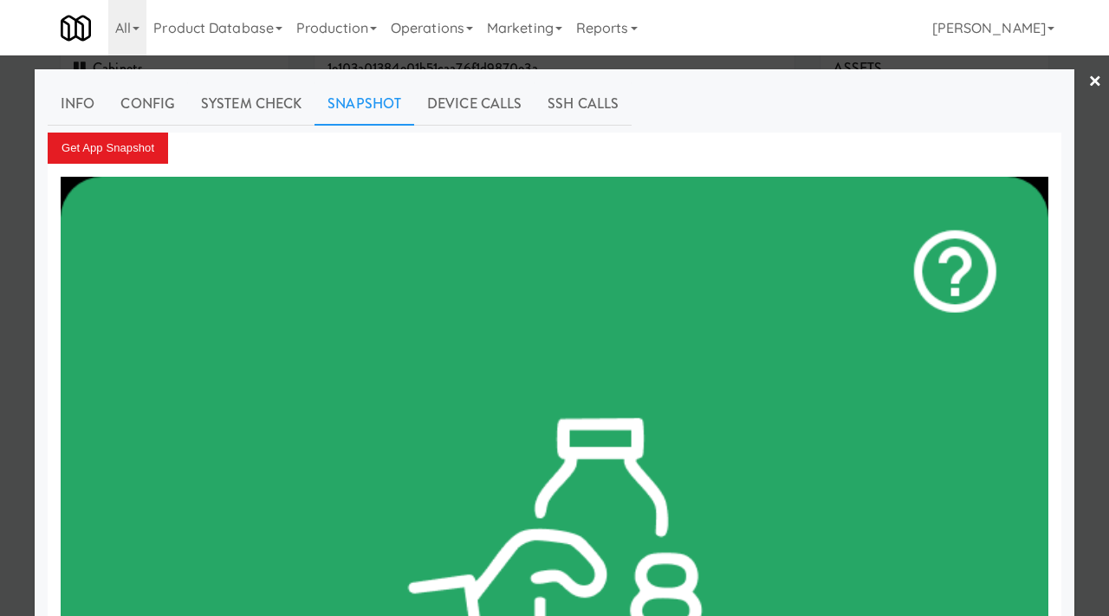
click at [0, 197] on div at bounding box center [554, 308] width 1109 height 616
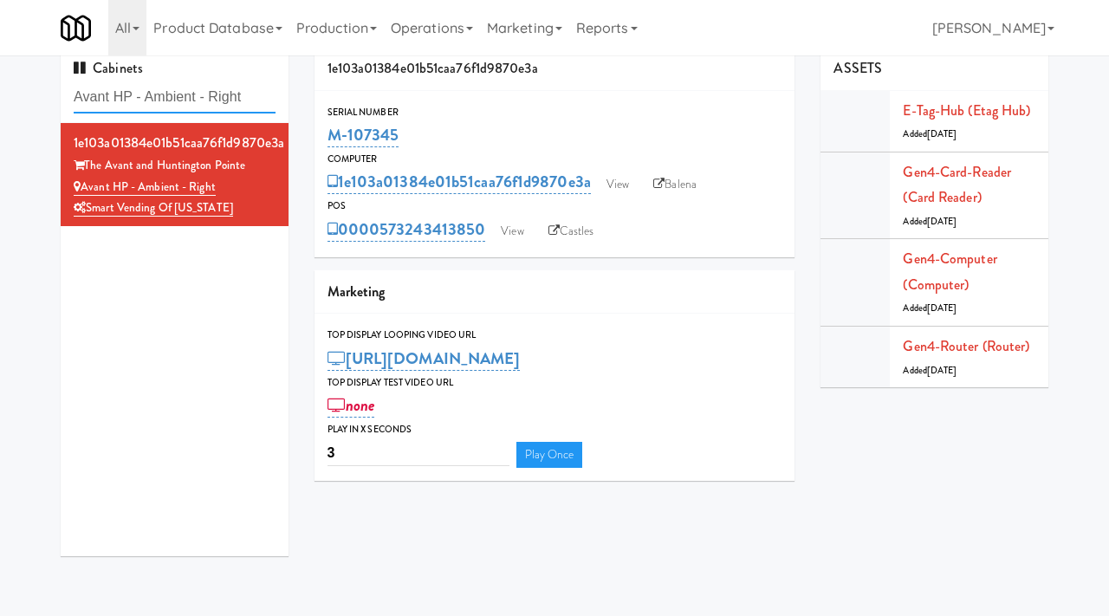
drag, startPoint x: 262, startPoint y: 100, endPoint x: 20, endPoint y: 87, distance: 242.0
click at [20, 87] on div "Cabinets Avant HP - Ambient - Right 1e103a01384e01b51caa76f1d9870e3a The Avant …" at bounding box center [554, 308] width 1109 height 522
paste input "Nova - Cooler:"
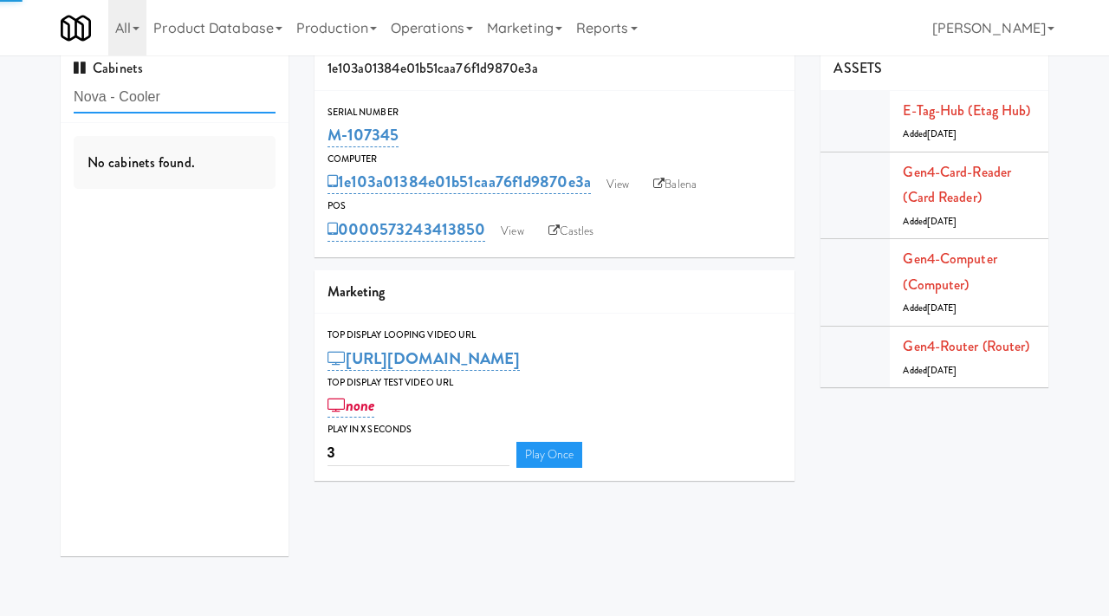
type input "Nova - Cooler"
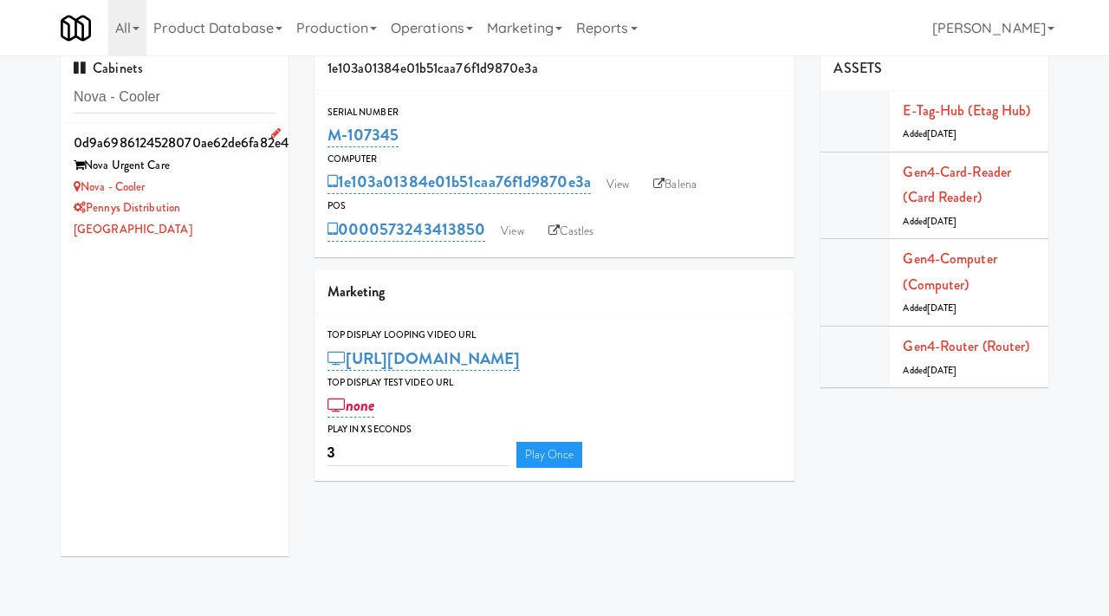
click at [225, 163] on div "Nova Urgent Care" at bounding box center [175, 166] width 202 height 22
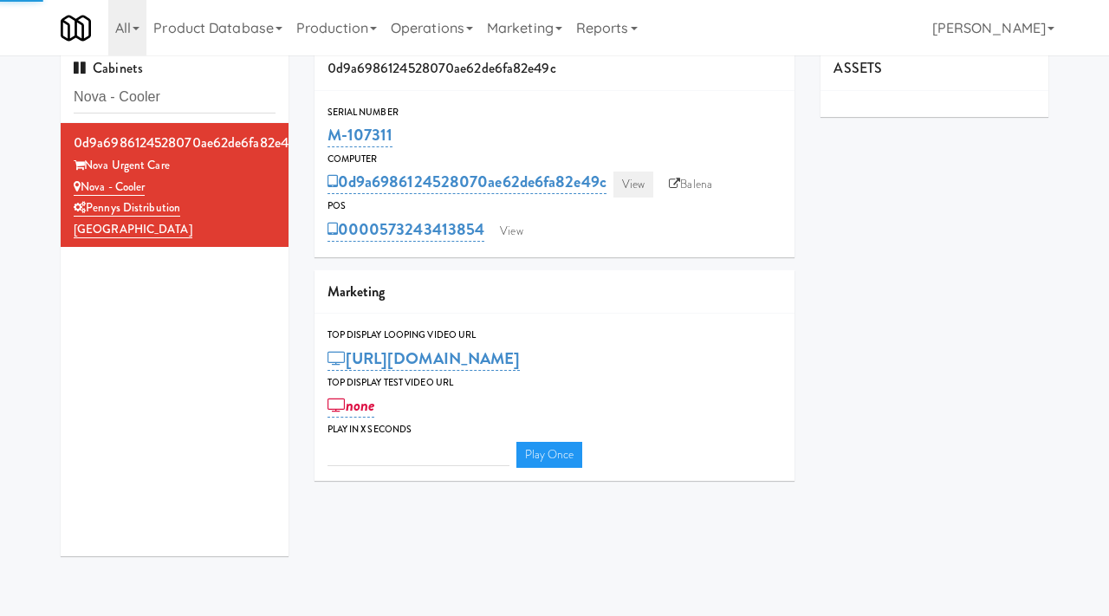
type input "3"
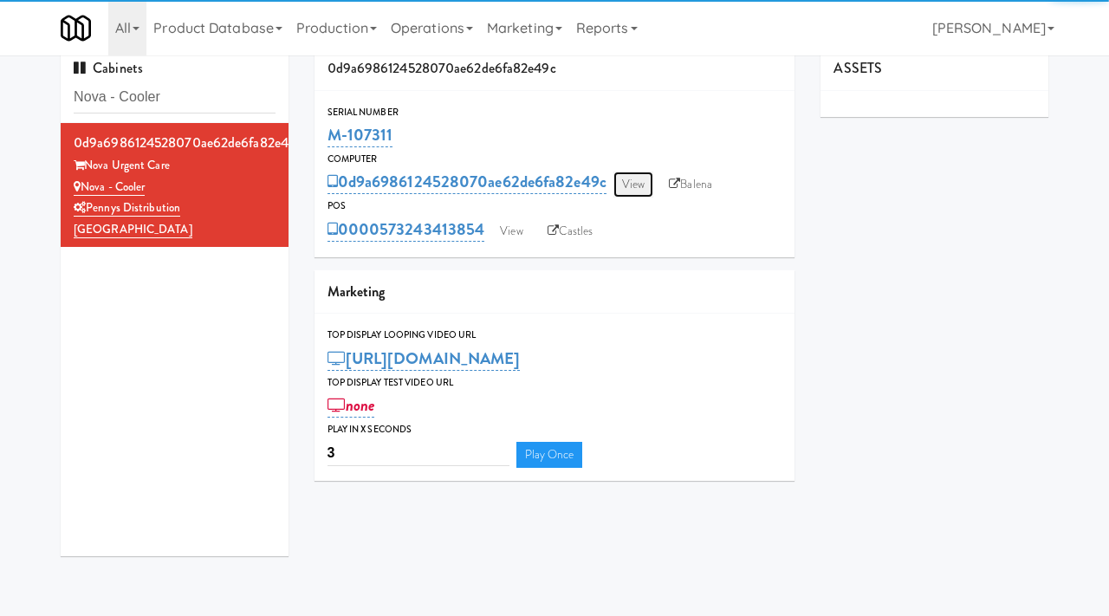
click at [638, 184] on link "View" at bounding box center [633, 184] width 40 height 26
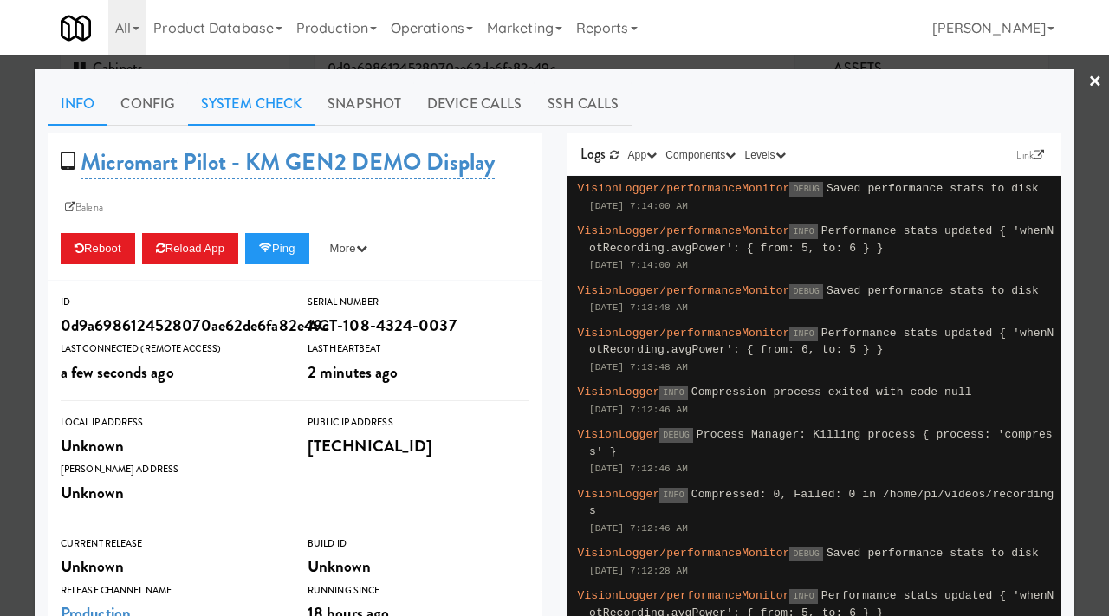
click at [259, 105] on link "System Check" at bounding box center [251, 103] width 126 height 43
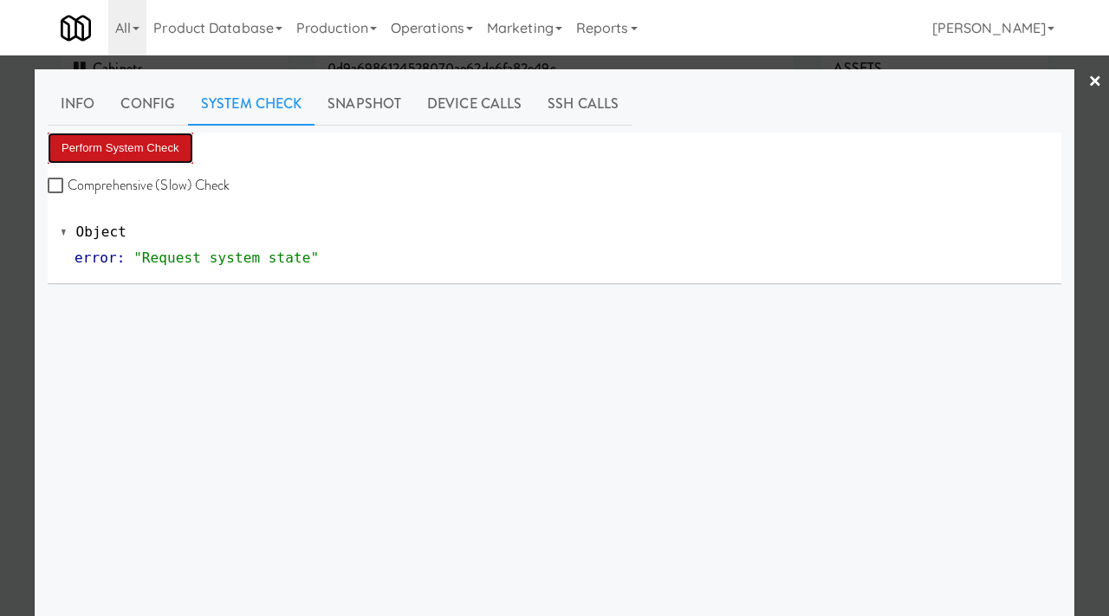
click at [174, 139] on button "Perform System Check" at bounding box center [121, 148] width 146 height 31
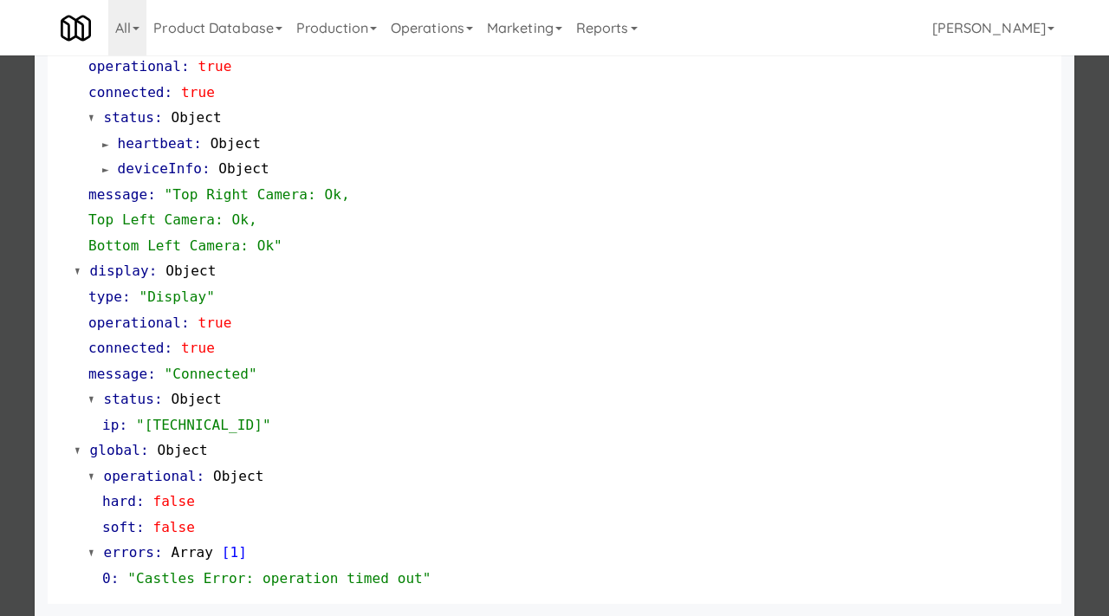
scroll to position [703, 0]
click at [0, 375] on div at bounding box center [554, 308] width 1109 height 616
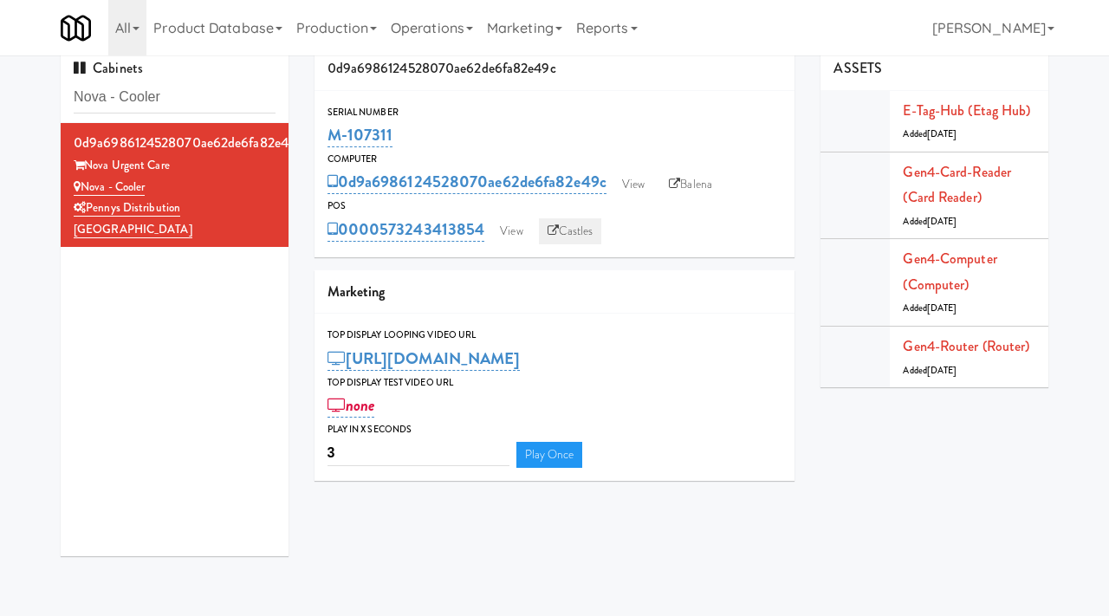
click at [579, 225] on link "Castles" at bounding box center [570, 231] width 63 height 26
drag, startPoint x: 398, startPoint y: 137, endPoint x: 323, endPoint y: 143, distance: 74.7
click at [323, 143] on div "Serial Number M-107311" at bounding box center [554, 127] width 481 height 47
copy link "M-107311"
click at [527, 233] on link "View" at bounding box center [511, 231] width 40 height 26
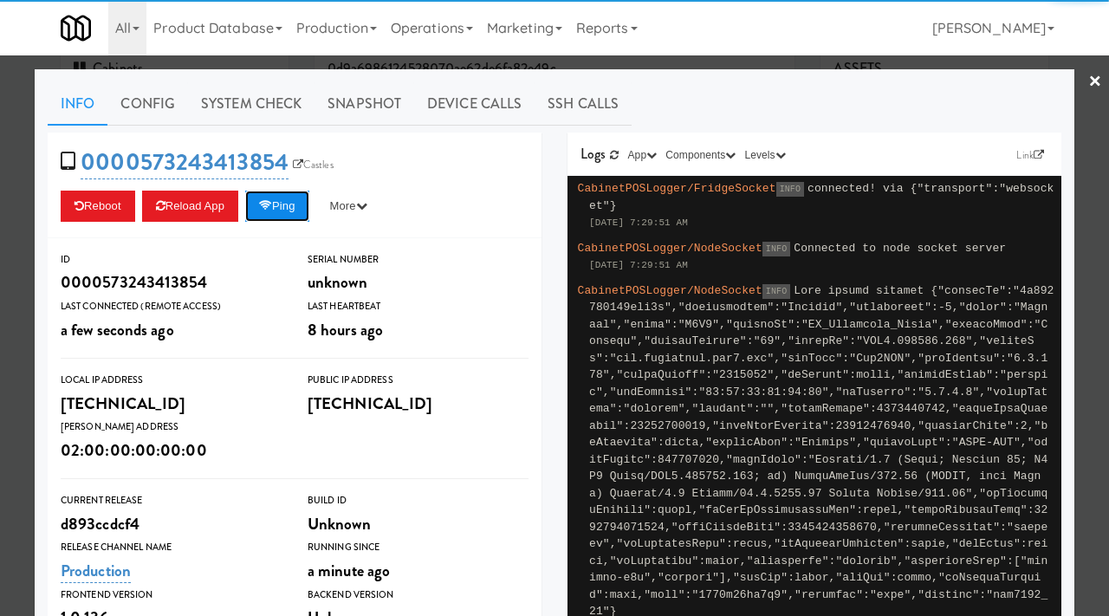
click at [286, 197] on button "Ping" at bounding box center [277, 206] width 64 height 31
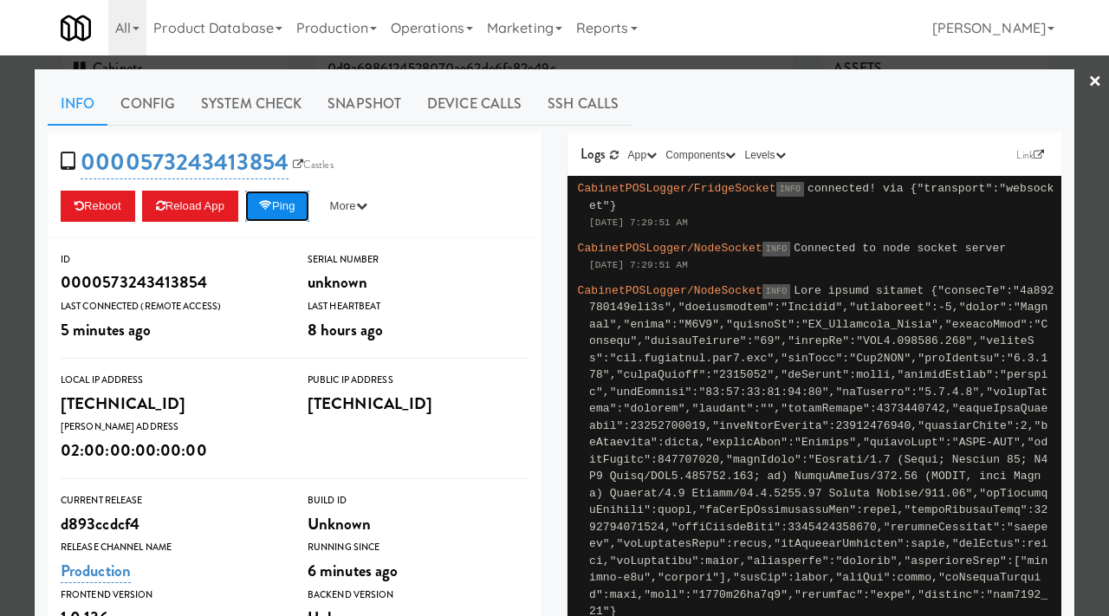
click at [293, 203] on button "Ping" at bounding box center [277, 206] width 64 height 31
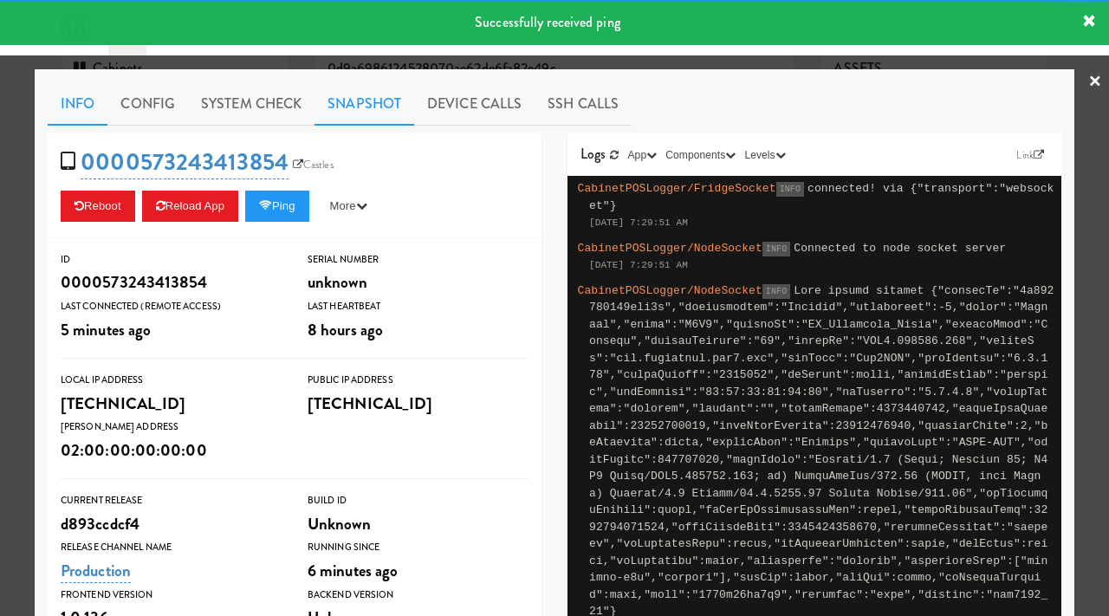
click at [364, 107] on link "Snapshot" at bounding box center [364, 103] width 100 height 43
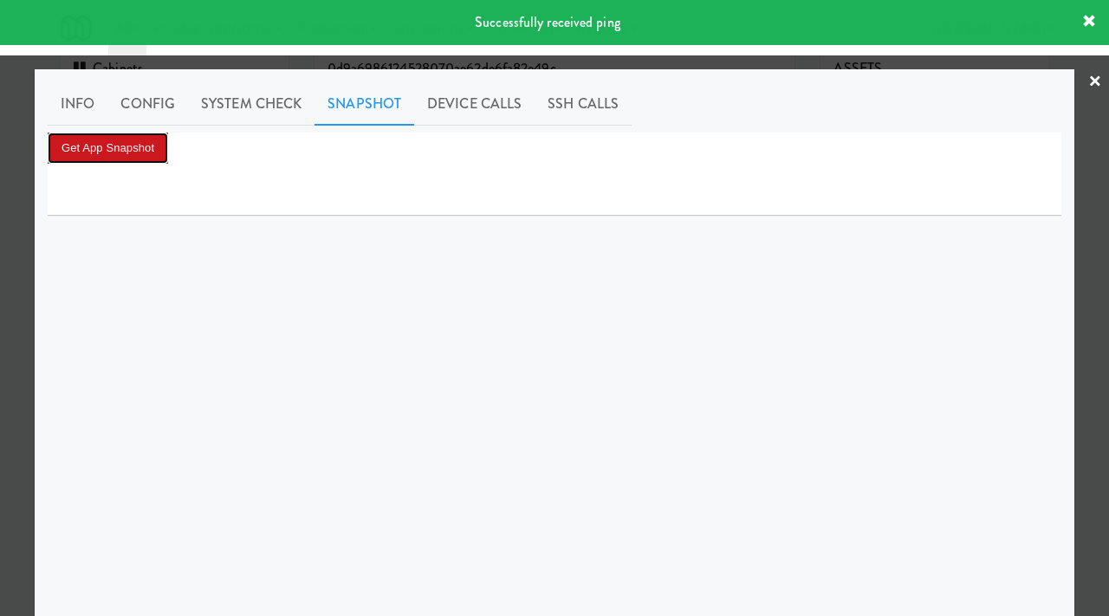
click at [125, 157] on button "Get App Snapshot" at bounding box center [108, 148] width 120 height 31
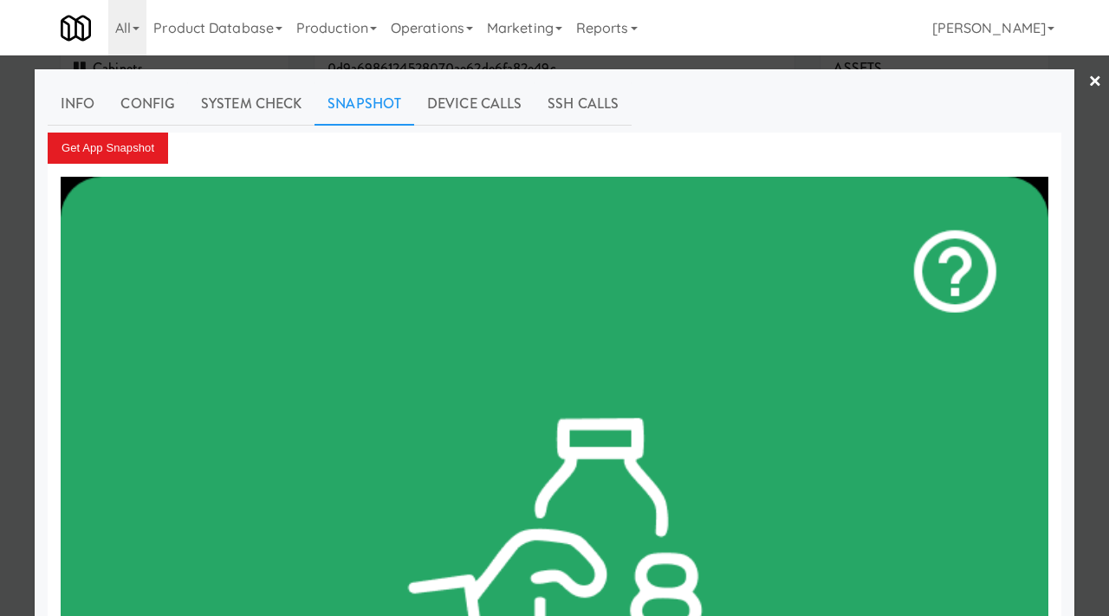
click at [1, 212] on div at bounding box center [554, 308] width 1109 height 616
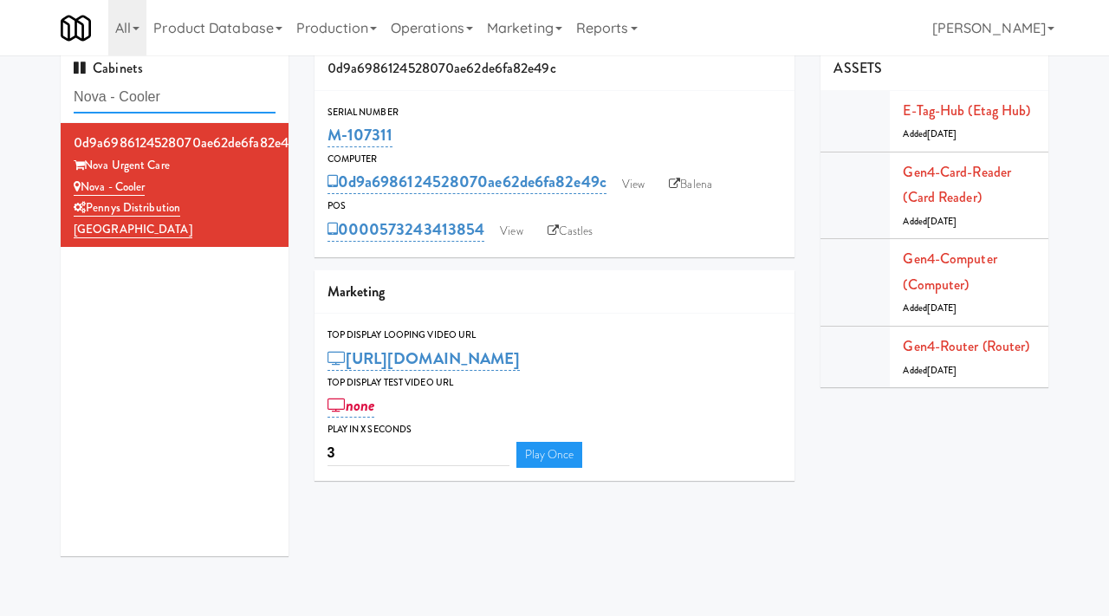
click at [175, 101] on input "Nova - Cooler" at bounding box center [175, 97] width 202 height 32
paste input "(Snack & Drink) EWR 3-TB-PUBLIC"
type input "(Snack & Drink) EWR 3-TB-PUBLIC"
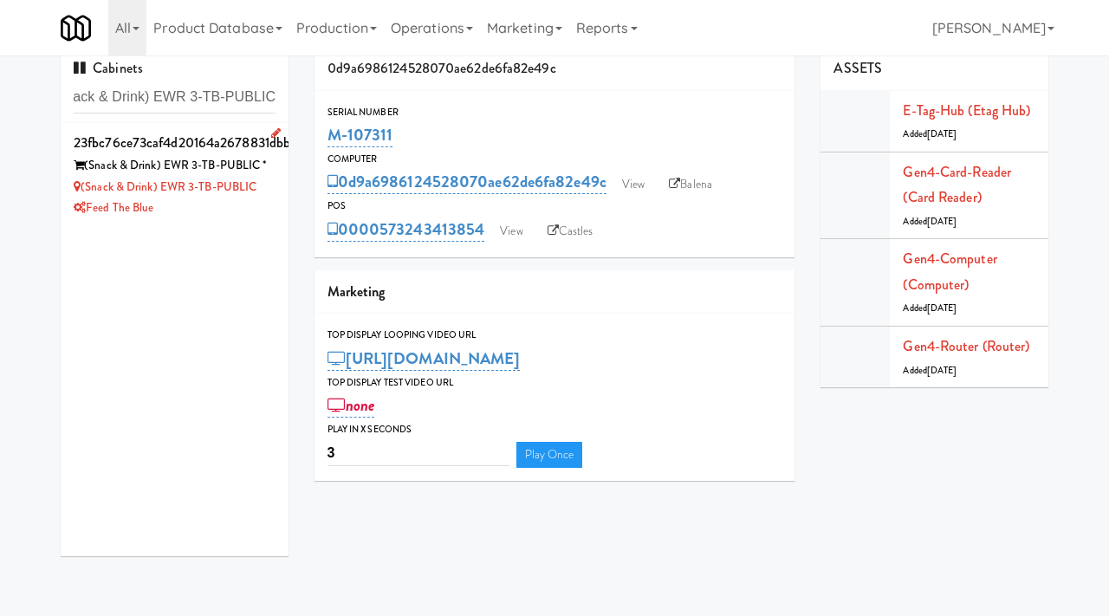
click at [240, 204] on div "Feed The Blue" at bounding box center [175, 208] width 202 height 22
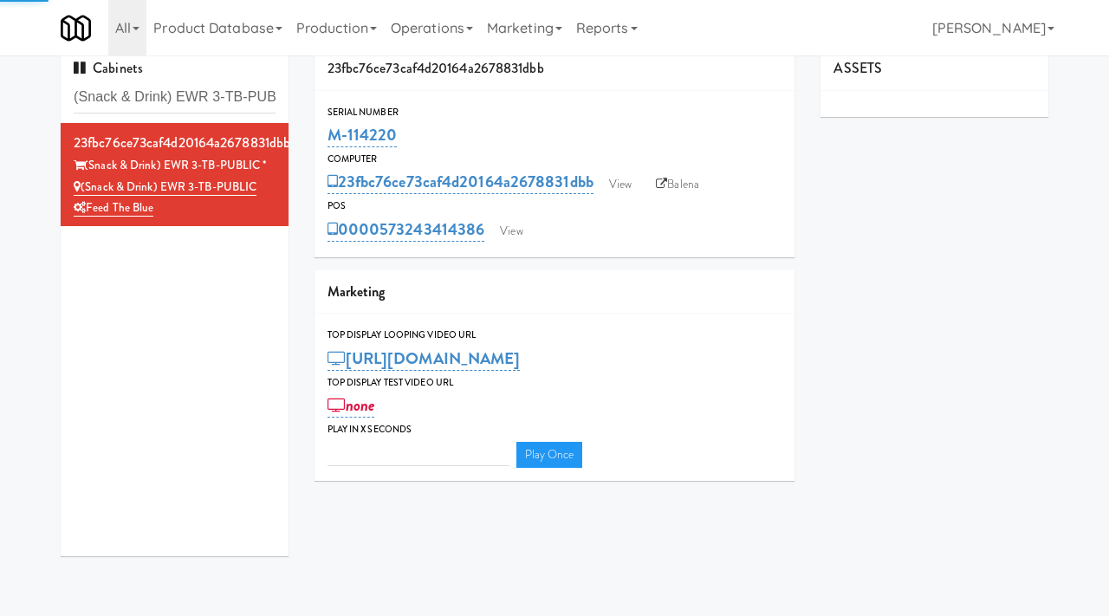
type input "3"
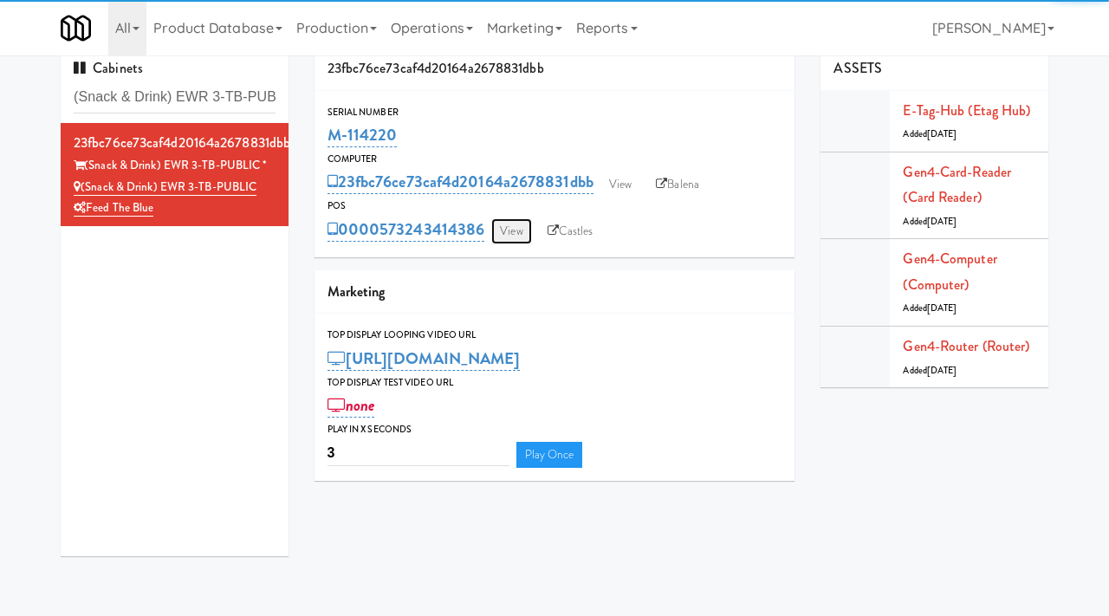
click at [513, 230] on link "View" at bounding box center [511, 231] width 40 height 26
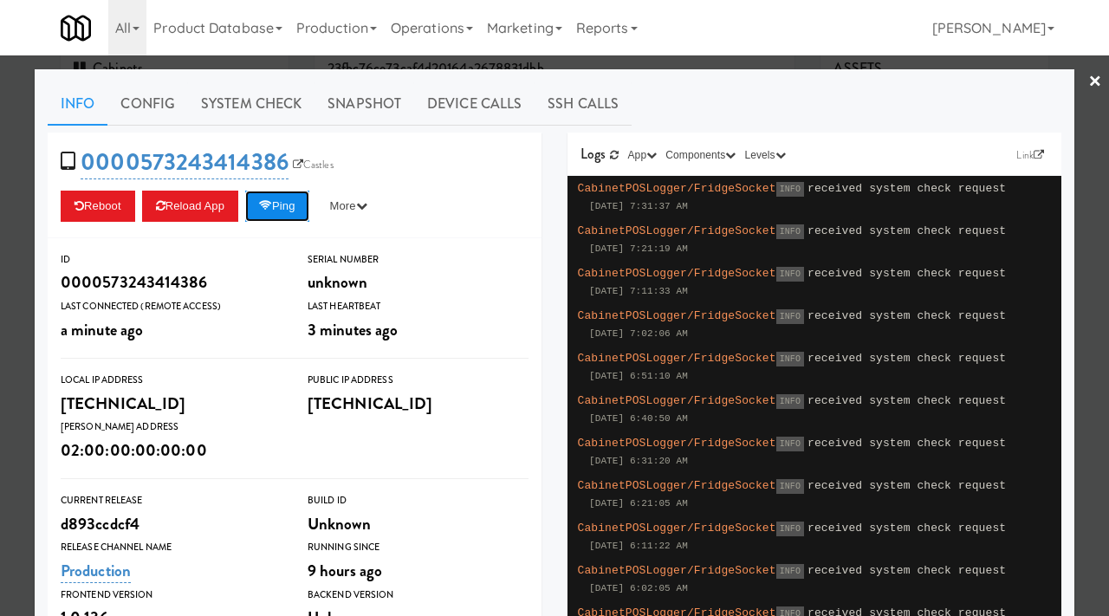
click at [280, 207] on button "Ping" at bounding box center [277, 206] width 64 height 31
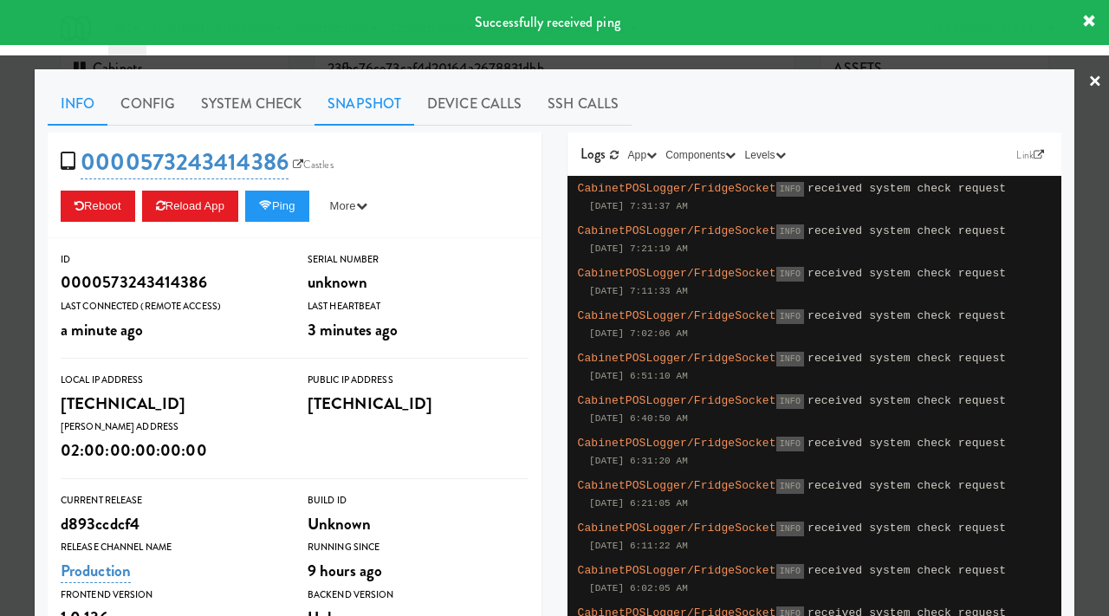
click at [343, 110] on link "Snapshot" at bounding box center [364, 103] width 100 height 43
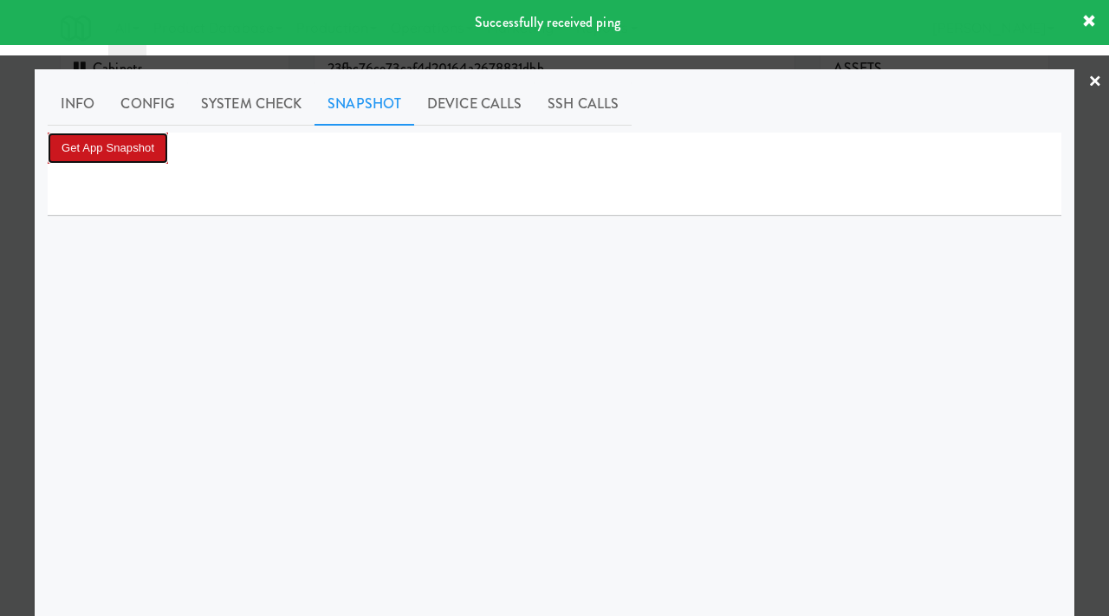
click at [132, 145] on button "Get App Snapshot" at bounding box center [108, 148] width 120 height 31
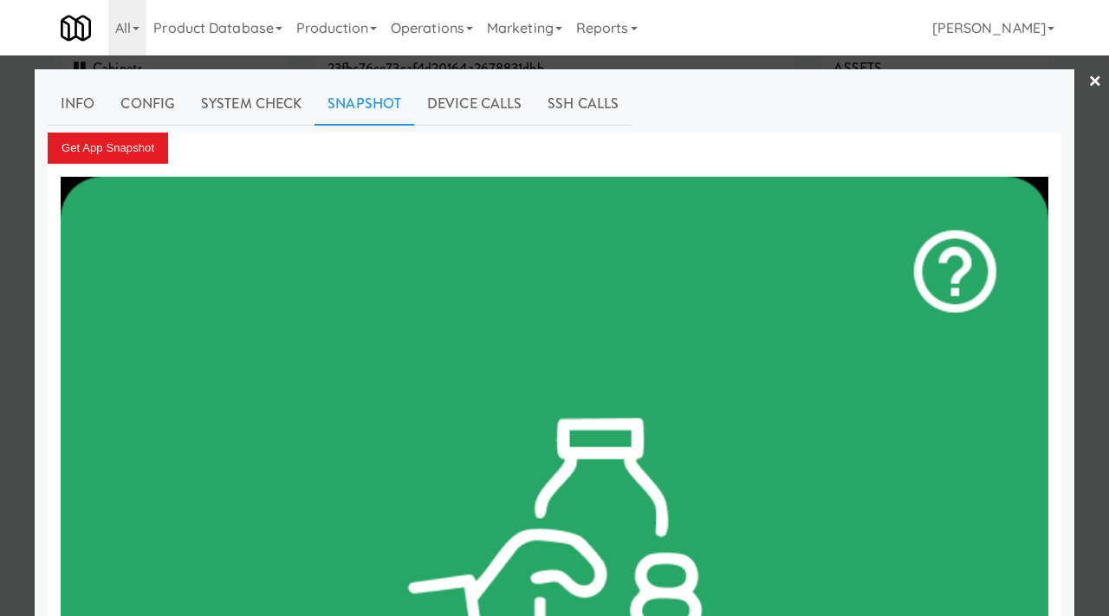
click at [0, 281] on div at bounding box center [554, 308] width 1109 height 616
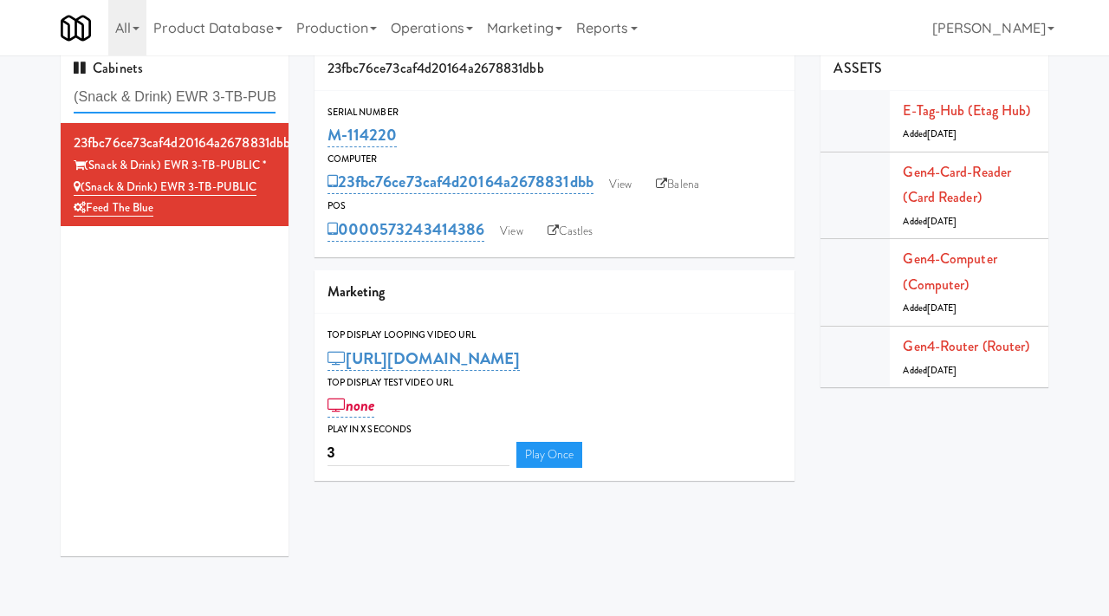
click at [215, 100] on input "(Snack & Drink) EWR 3-TB-PUBLIC" at bounding box center [175, 97] width 202 height 32
paste input "View 14 Combo"
type input "View 14 Combo"
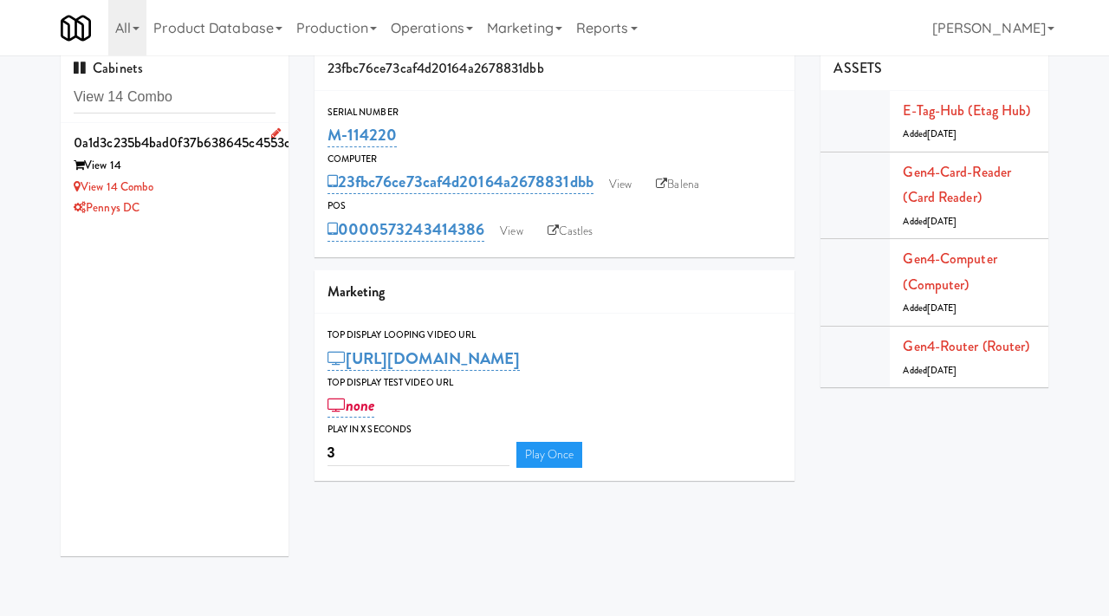
click at [240, 204] on div "Pennys DC" at bounding box center [175, 208] width 202 height 22
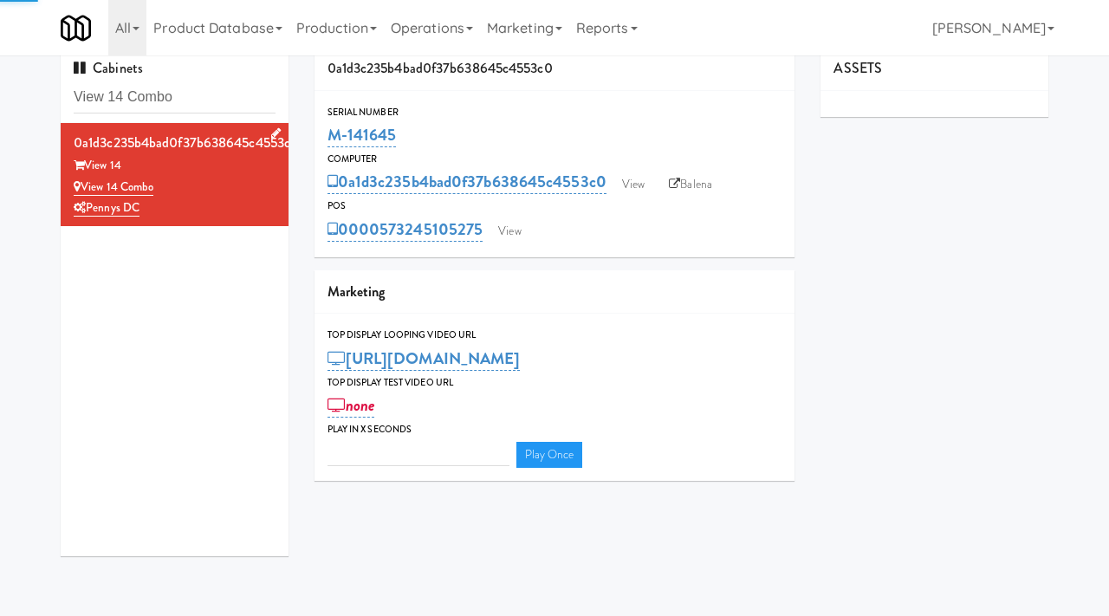
type input "3"
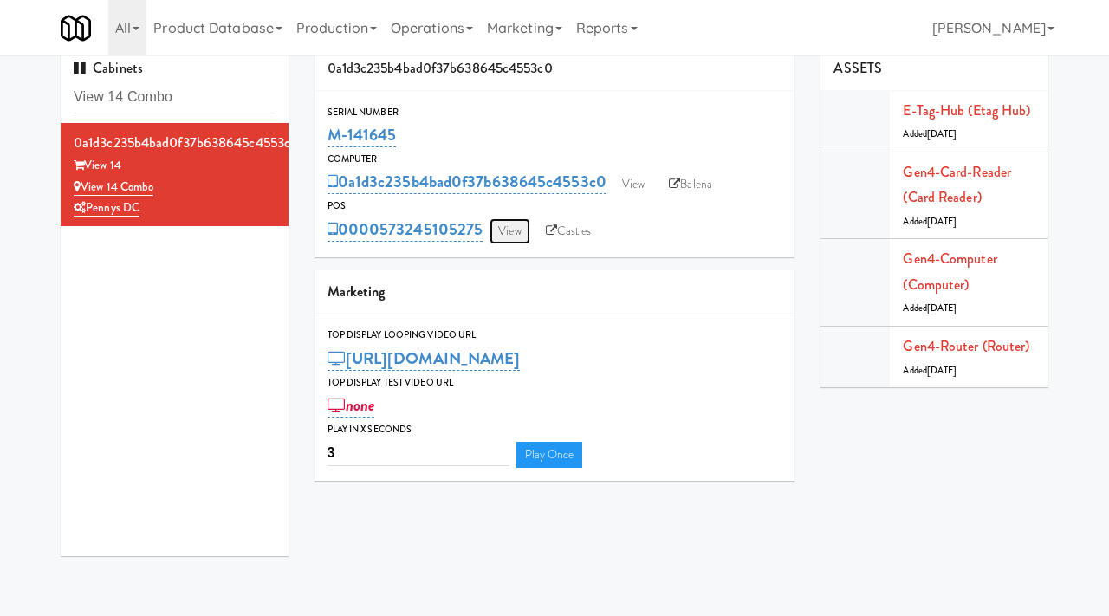
click at [518, 234] on link "View" at bounding box center [509, 231] width 40 height 26
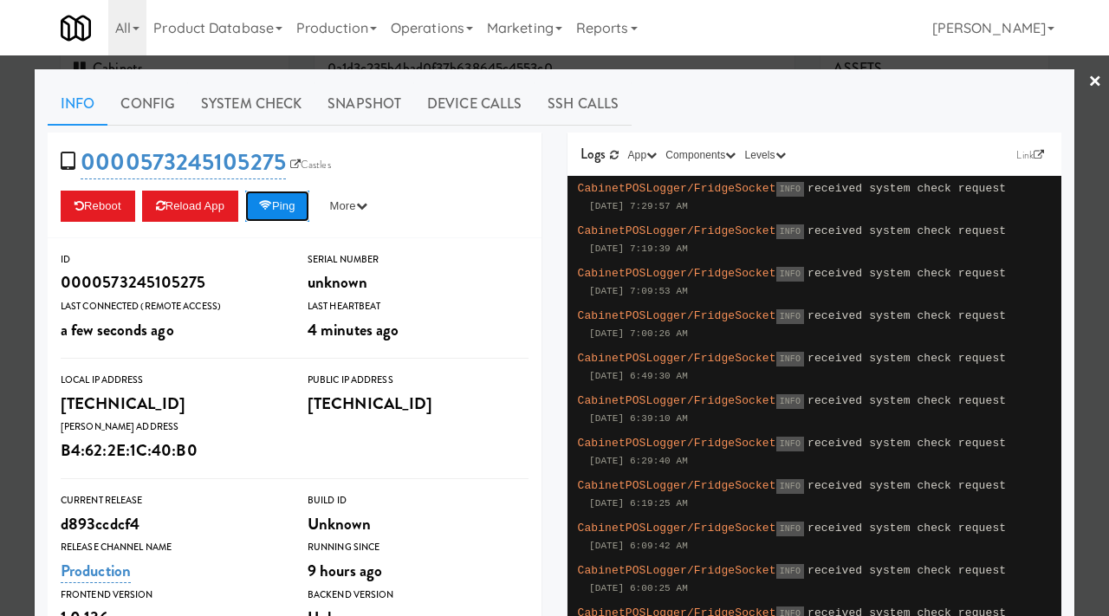
click at [269, 203] on icon at bounding box center [265, 205] width 13 height 11
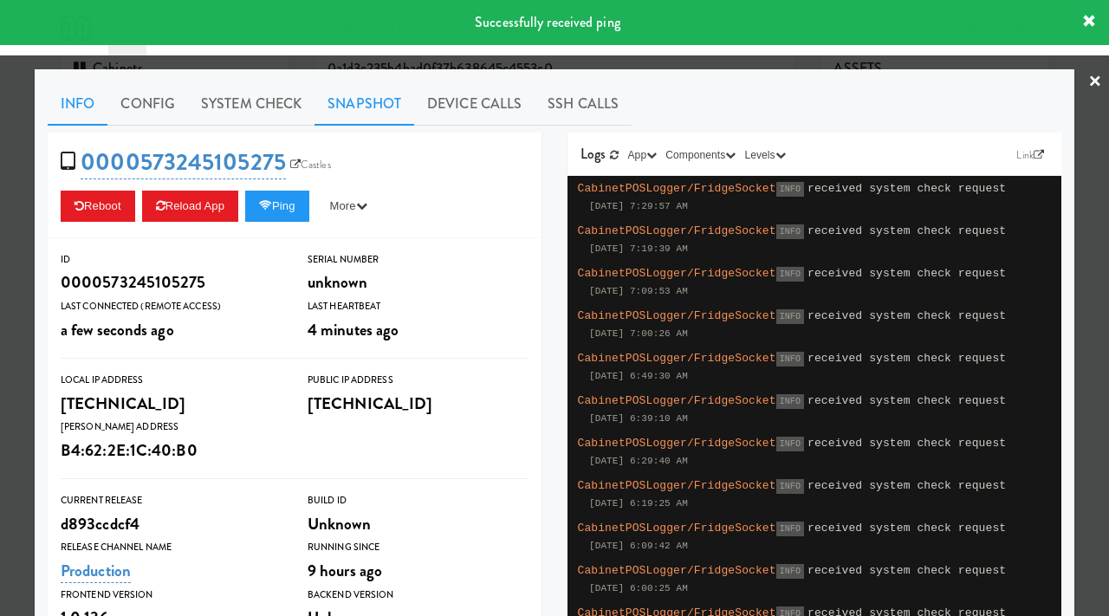
click at [386, 104] on link "Snapshot" at bounding box center [364, 103] width 100 height 43
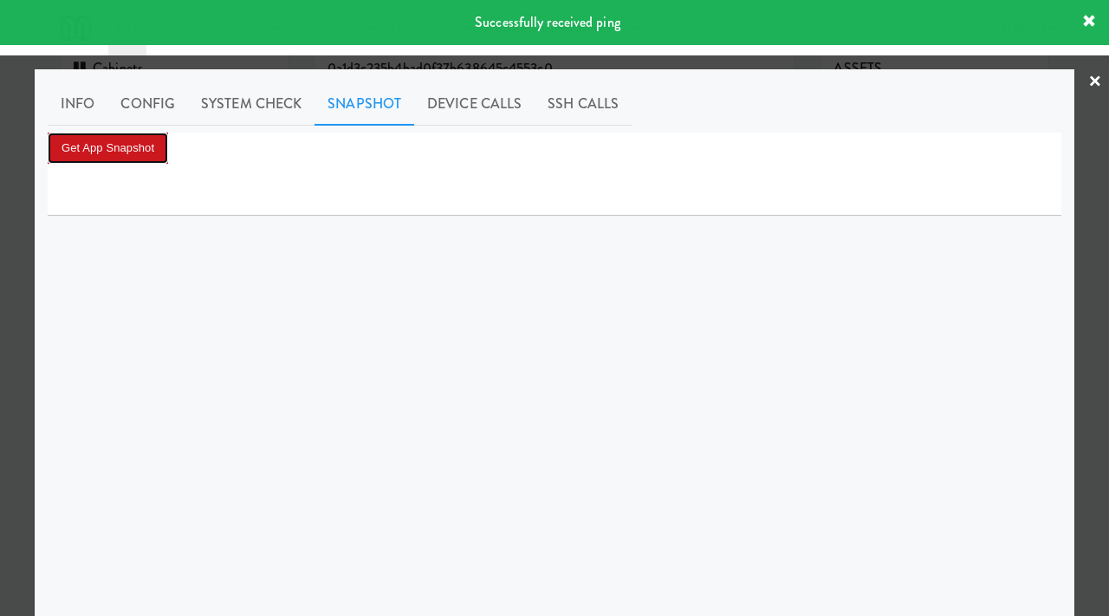
click at [80, 154] on button "Get App Snapshot" at bounding box center [108, 148] width 120 height 31
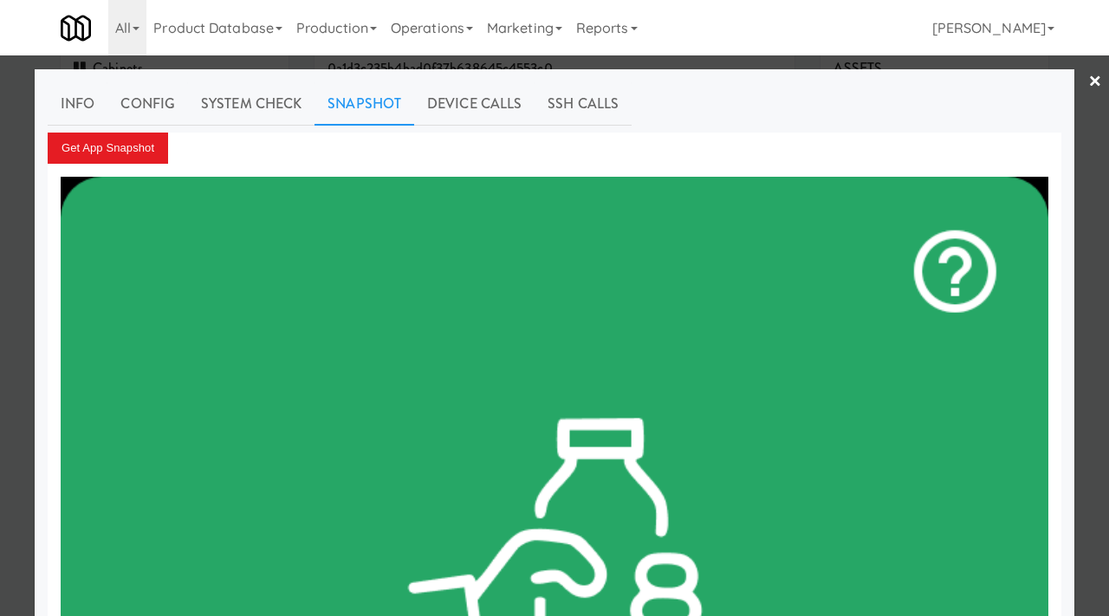
click at [0, 248] on div at bounding box center [554, 308] width 1109 height 616
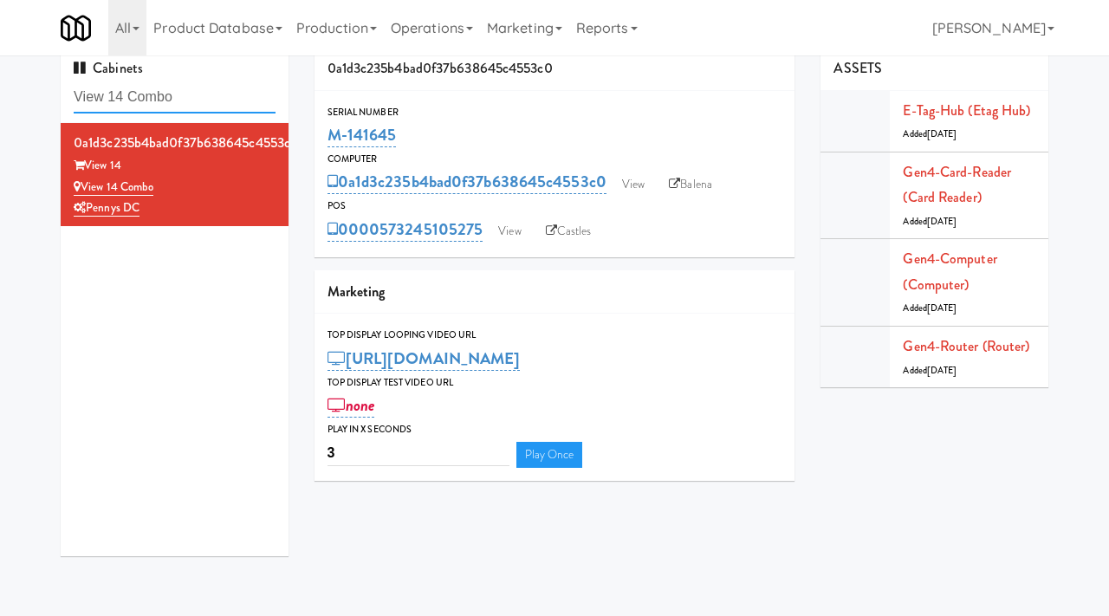
click at [195, 99] on input "View 14 Combo" at bounding box center [175, 97] width 202 height 32
paste input "Holiday Inn Time Square Drink Cooler"
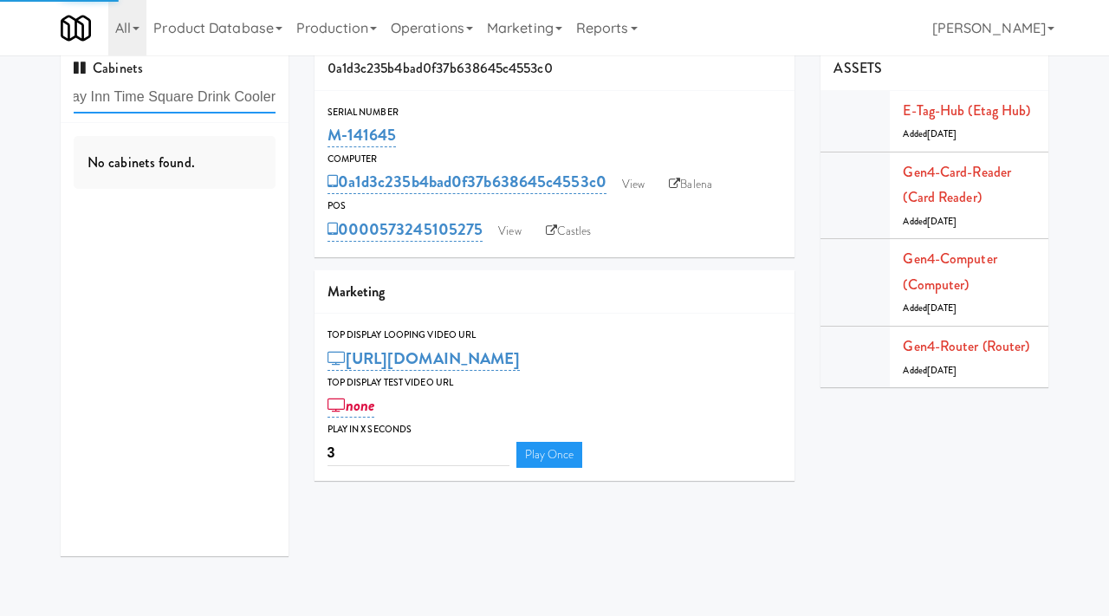
type input "Holiday Inn Time Square Drink Cooler"
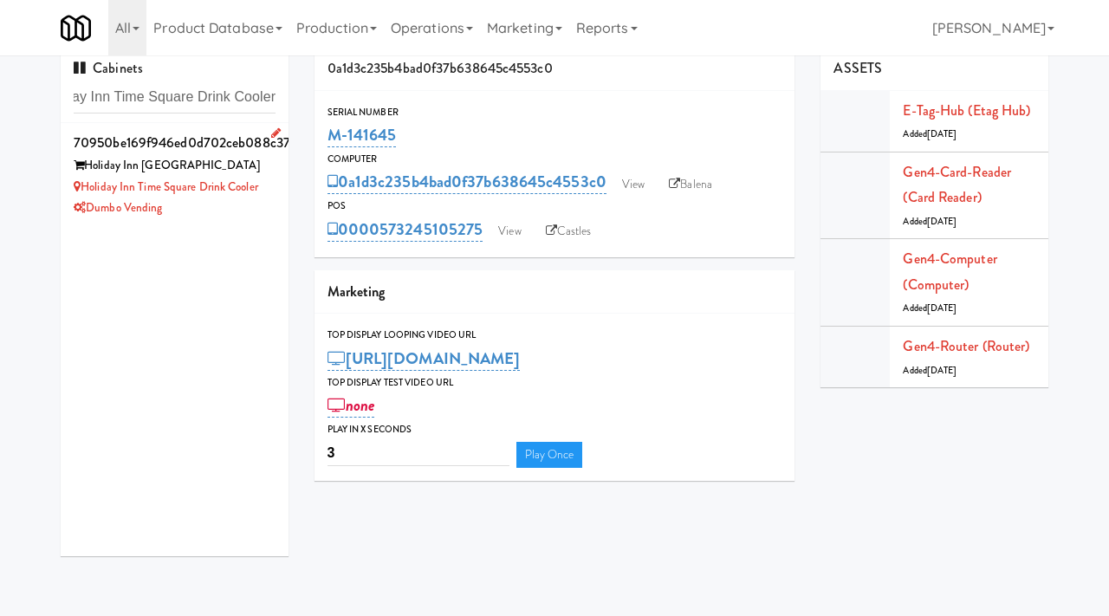
click at [245, 216] on div "Dumbo Vending" at bounding box center [175, 208] width 202 height 22
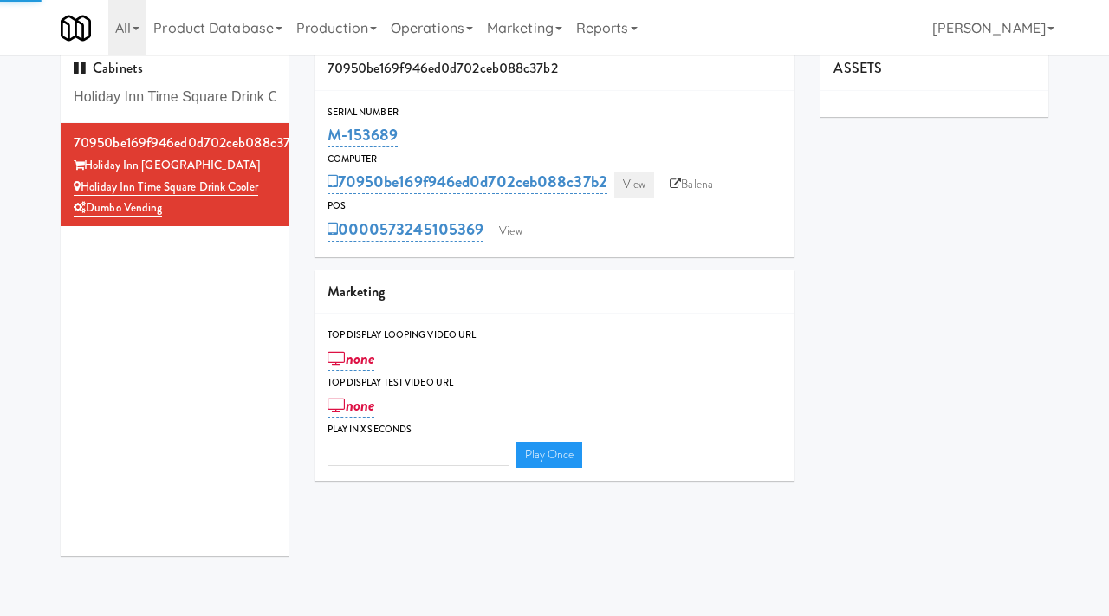
type input "3"
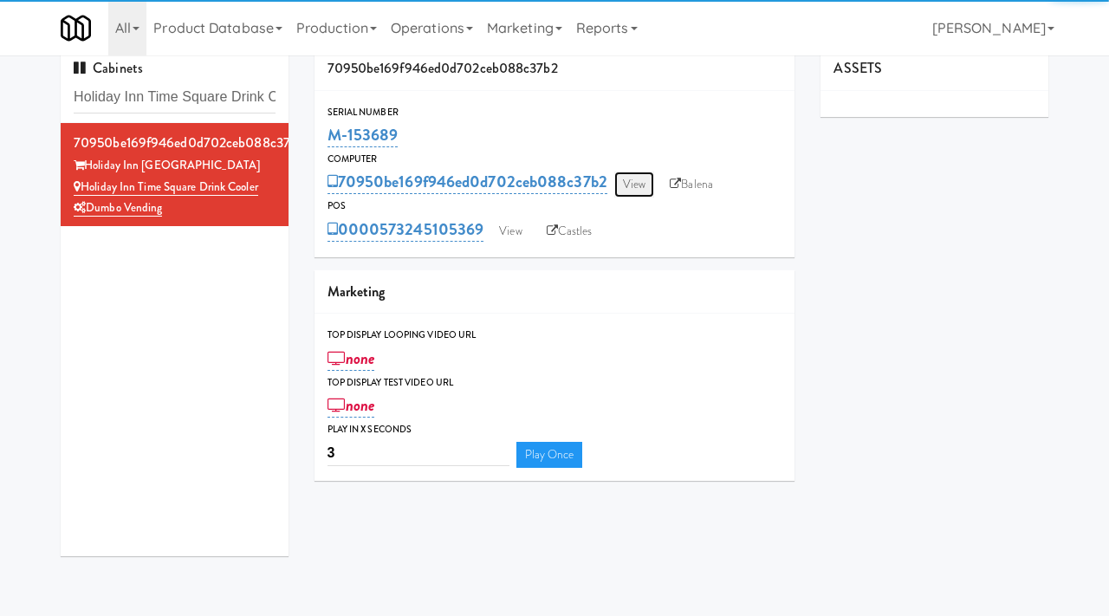
click at [642, 183] on link "View" at bounding box center [634, 184] width 40 height 26
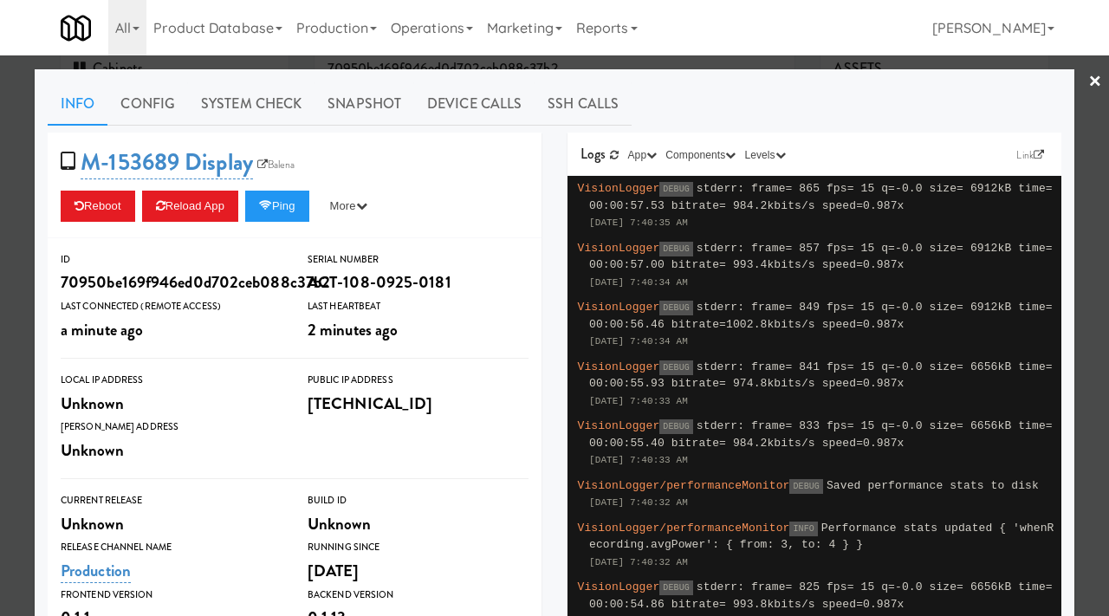
click at [0, 275] on div at bounding box center [554, 308] width 1109 height 616
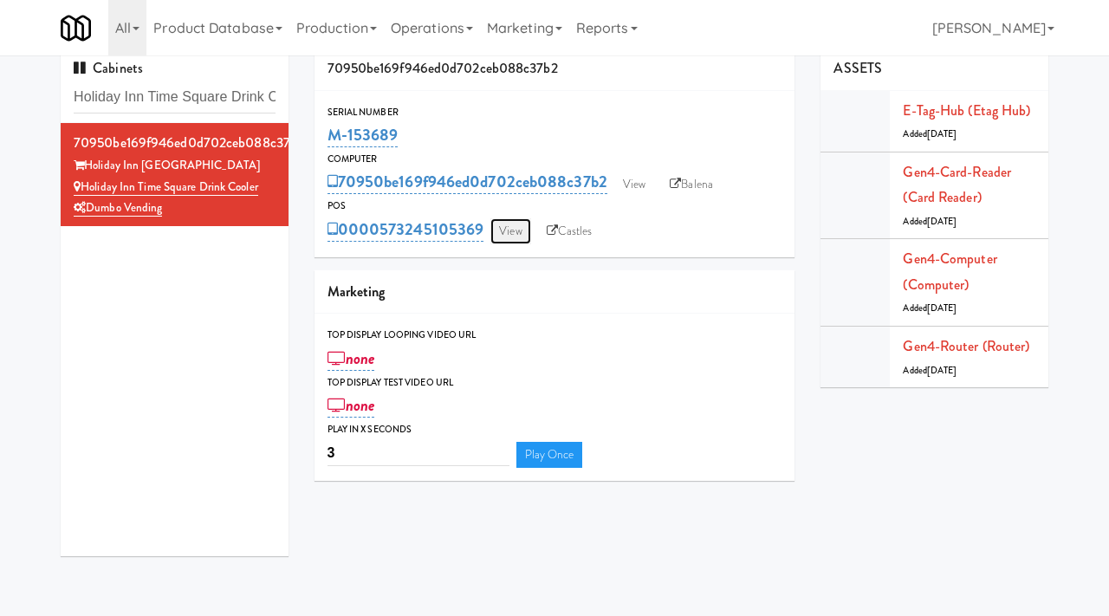
click at [529, 229] on link "View" at bounding box center [510, 231] width 40 height 26
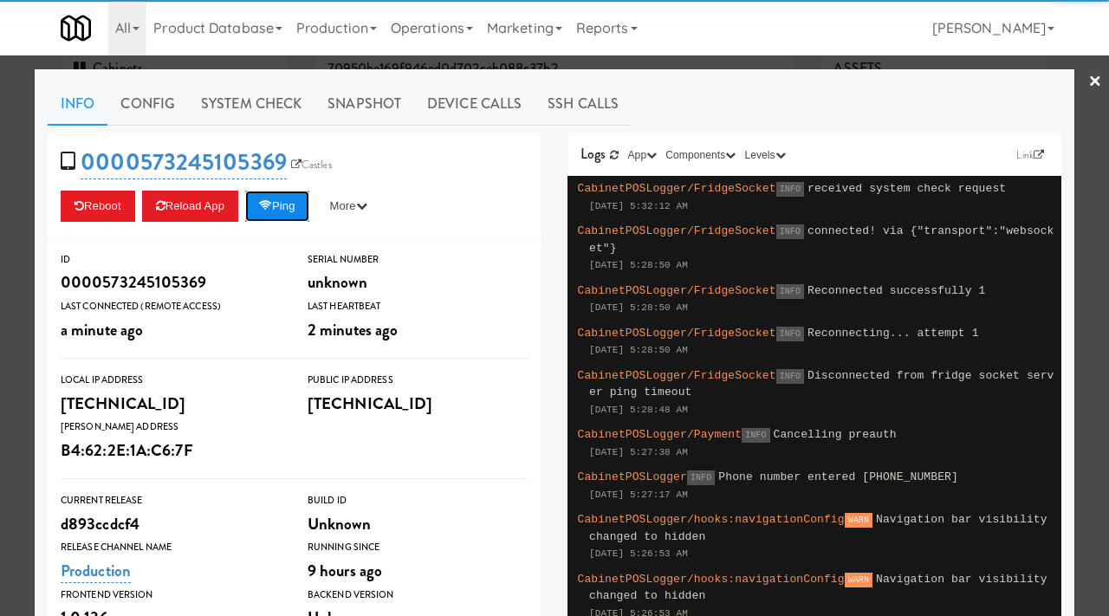
click at [302, 208] on button "Ping" at bounding box center [277, 206] width 64 height 31
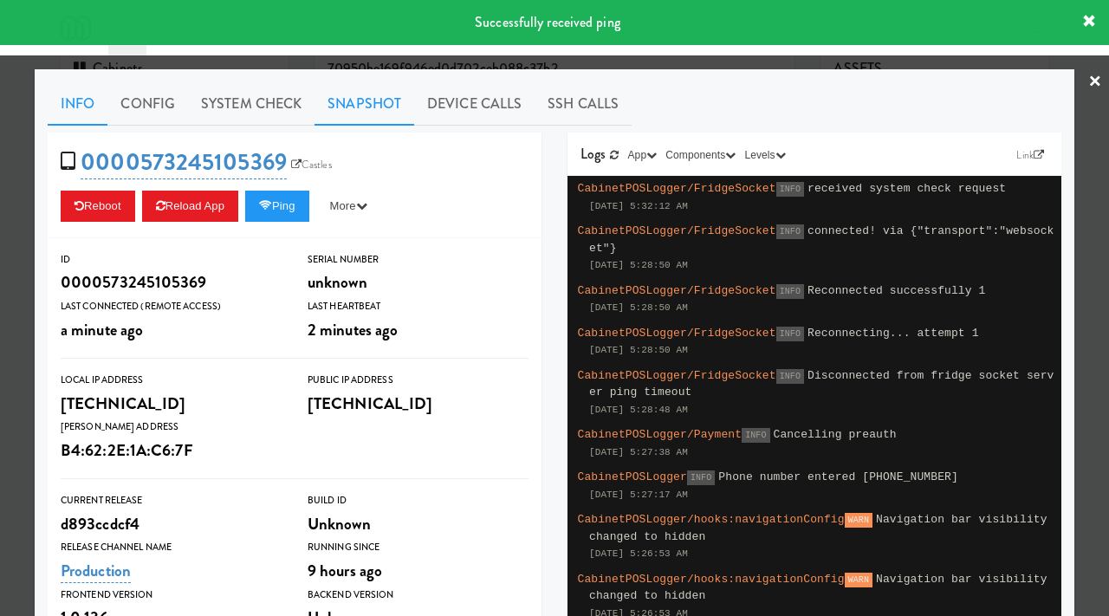
click at [367, 100] on link "Snapshot" at bounding box center [364, 103] width 100 height 43
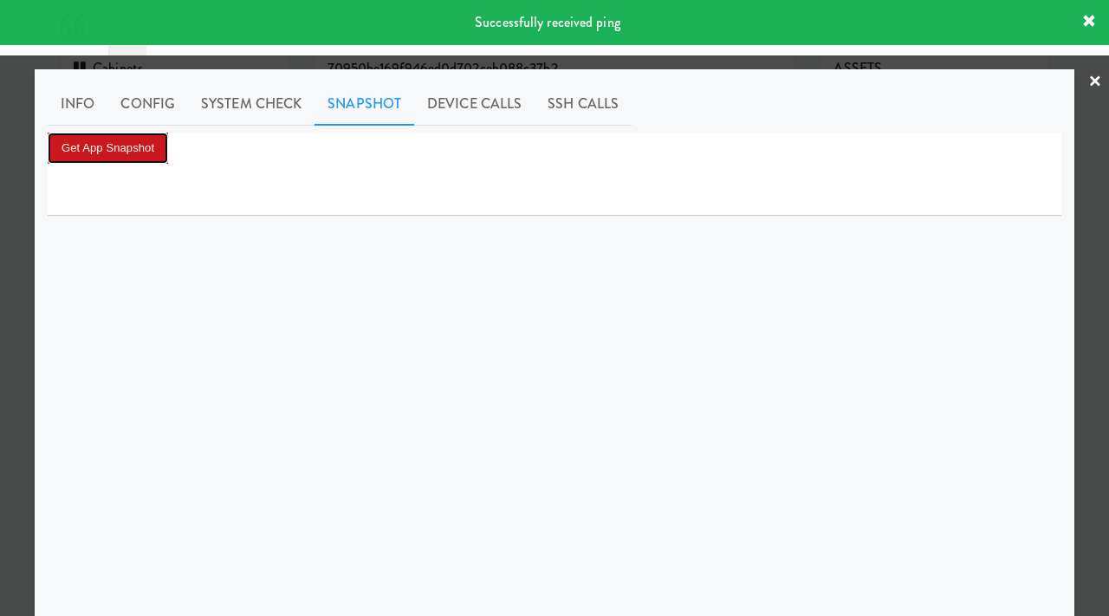
click at [132, 138] on button "Get App Snapshot" at bounding box center [108, 148] width 120 height 31
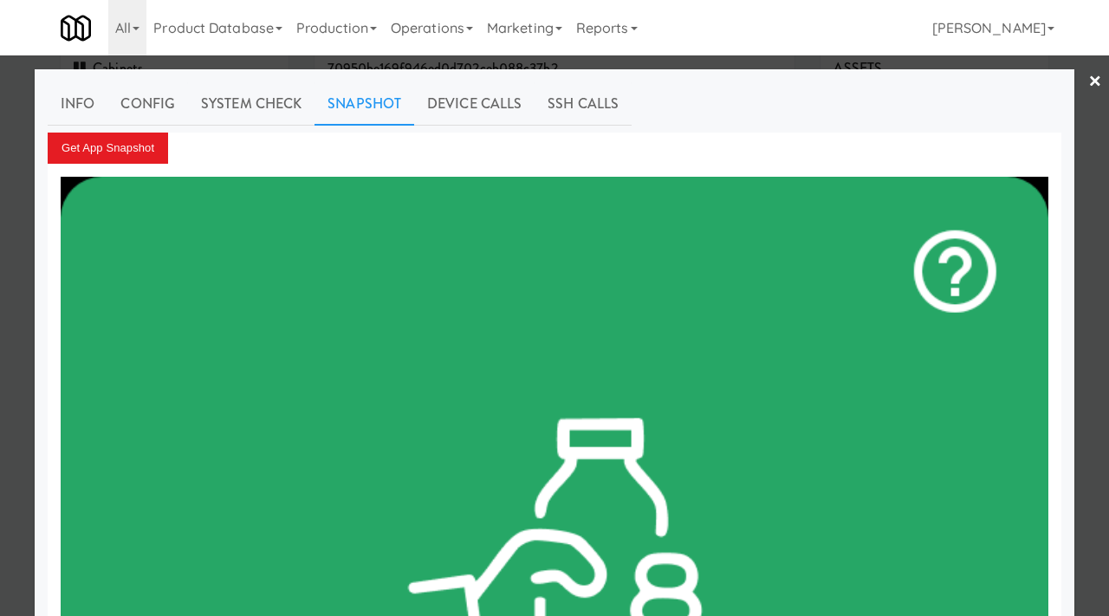
click at [4, 256] on div at bounding box center [554, 308] width 1109 height 616
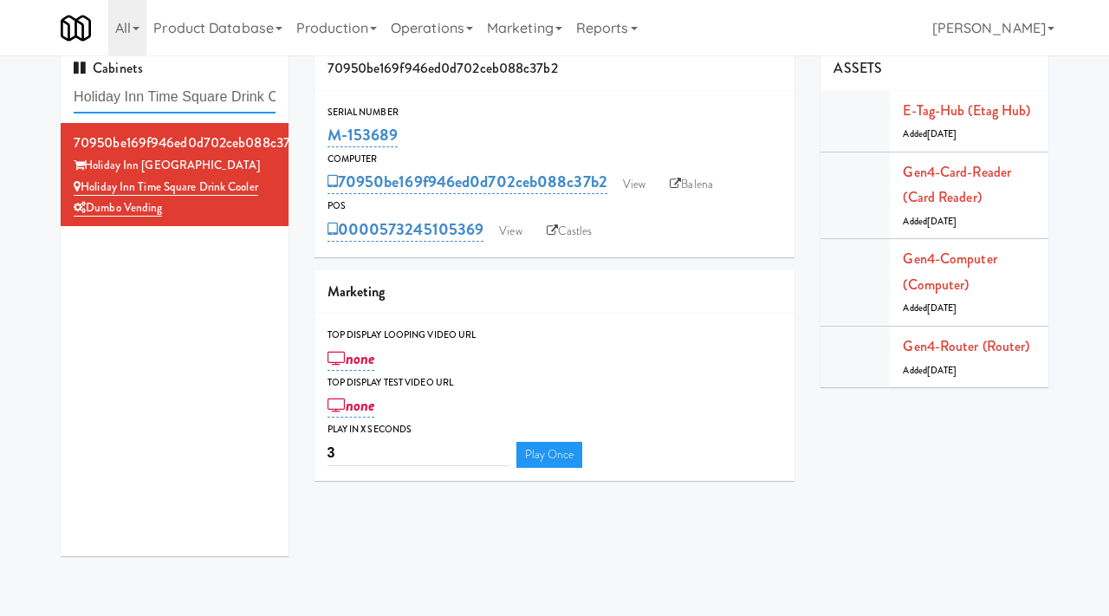
click at [204, 95] on input "Holiday Inn Time Square Drink Cooler" at bounding box center [175, 97] width 202 height 32
paste input "Standard - Combo - Middle"
type input "Standard - Combo - Middle"
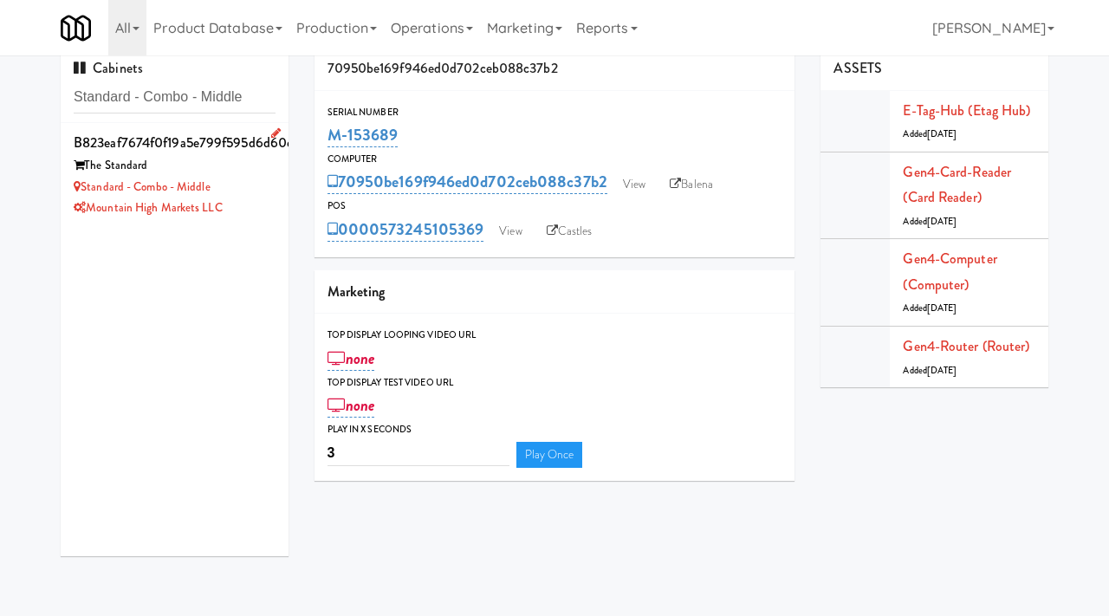
click at [269, 200] on div "Mountain High Markets LLC" at bounding box center [175, 208] width 202 height 22
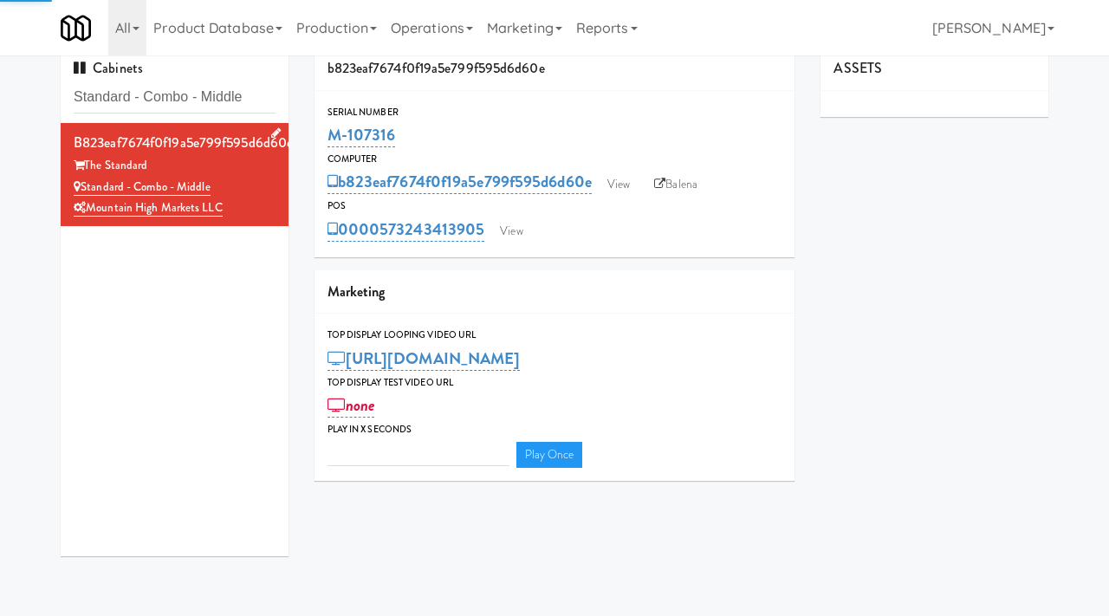
type input "3"
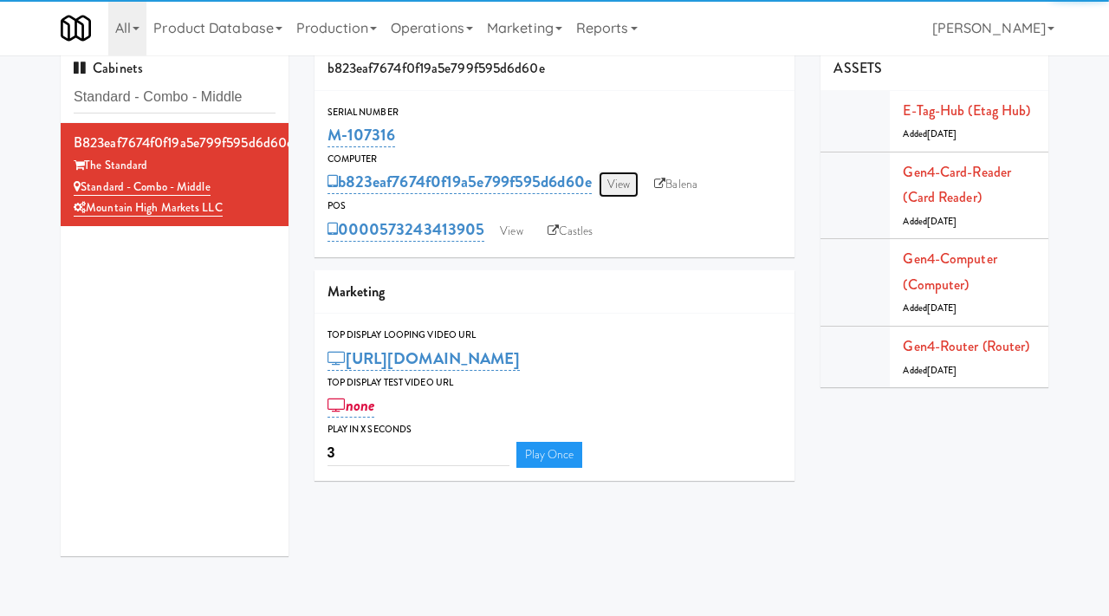
click at [615, 188] on link "View" at bounding box center [619, 184] width 40 height 26
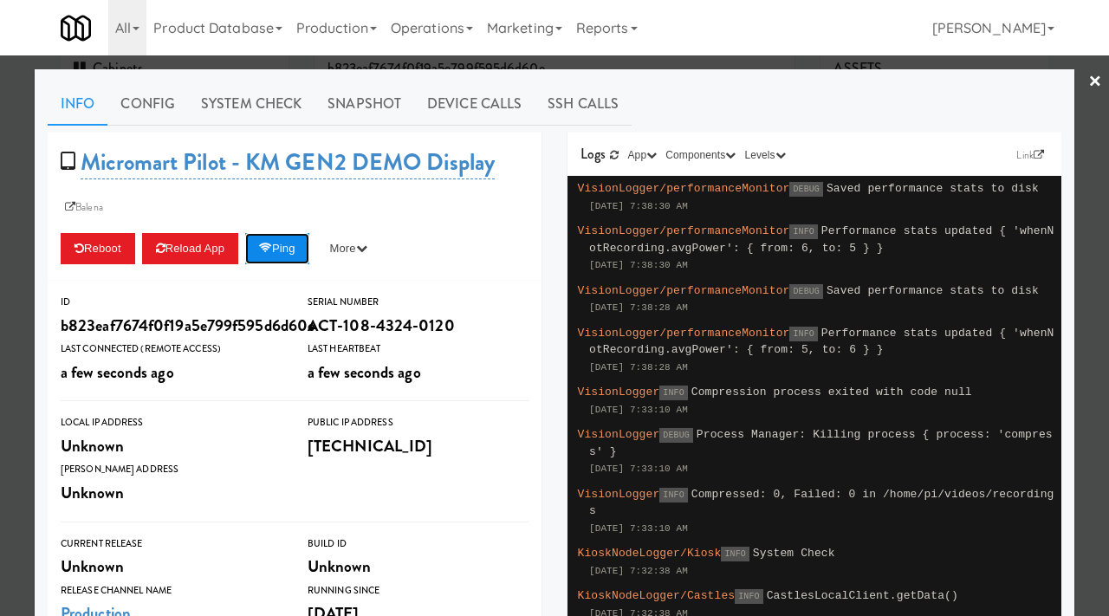
click at [292, 245] on button "Ping" at bounding box center [277, 248] width 64 height 31
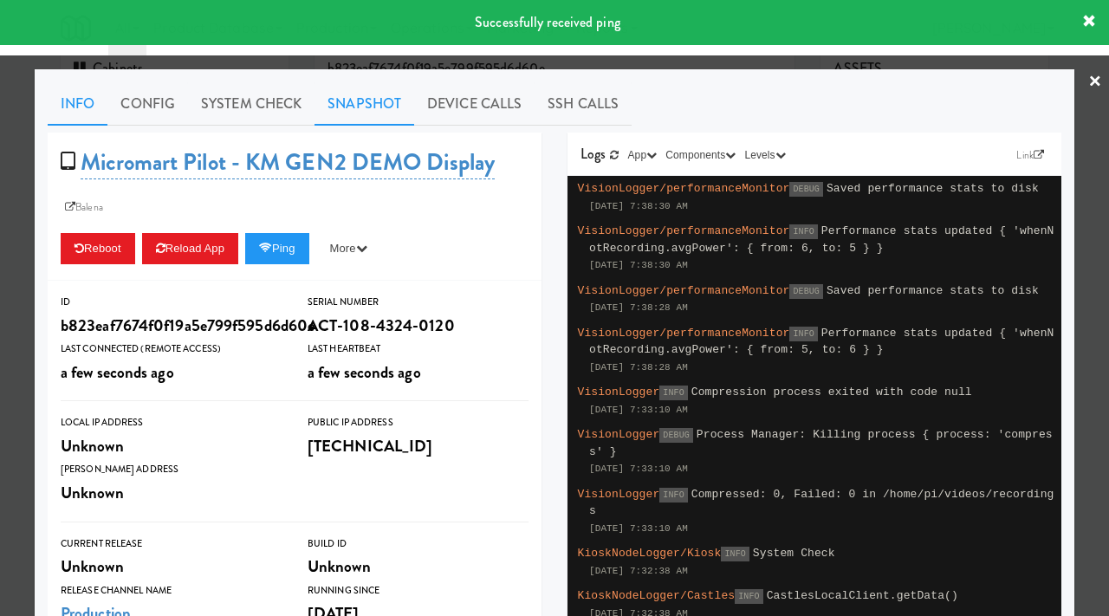
click at [363, 93] on link "Snapshot" at bounding box center [364, 103] width 100 height 43
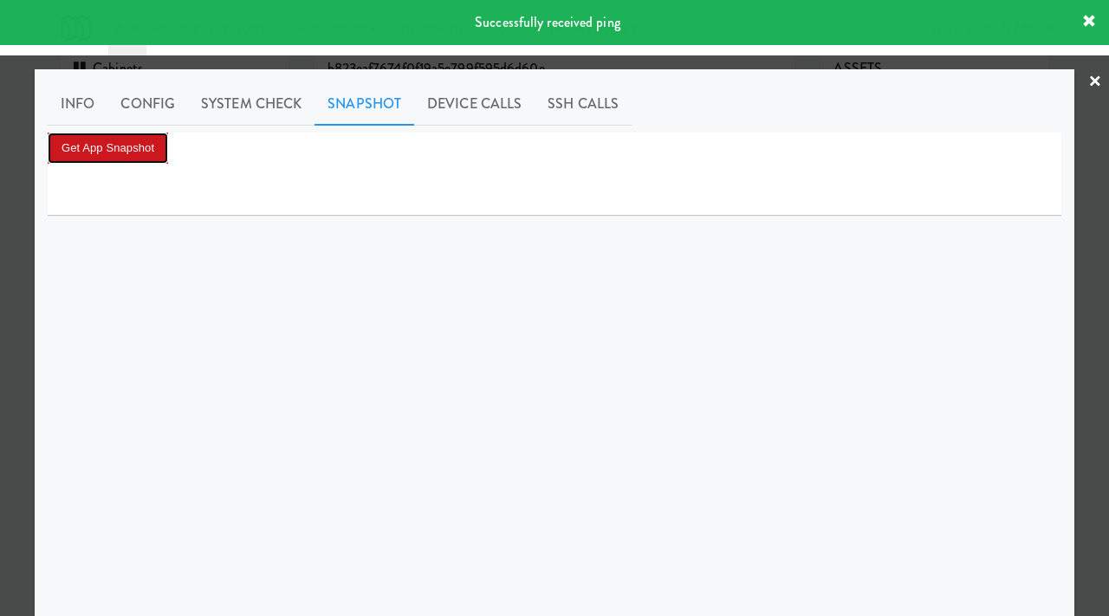
click at [125, 140] on button "Get App Snapshot" at bounding box center [108, 148] width 120 height 31
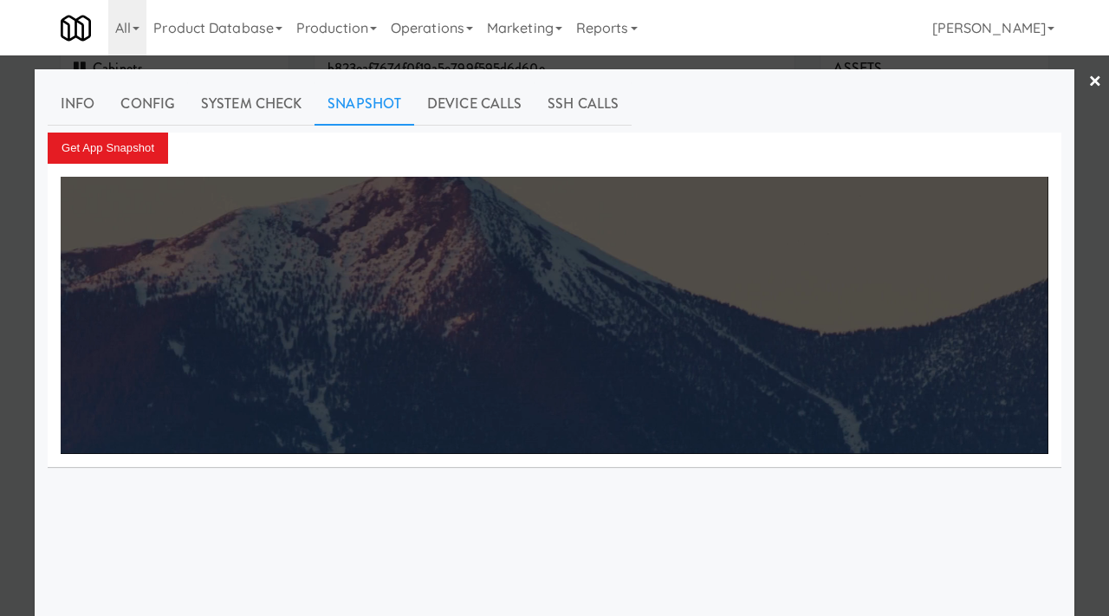
click at [0, 207] on div at bounding box center [554, 308] width 1109 height 616
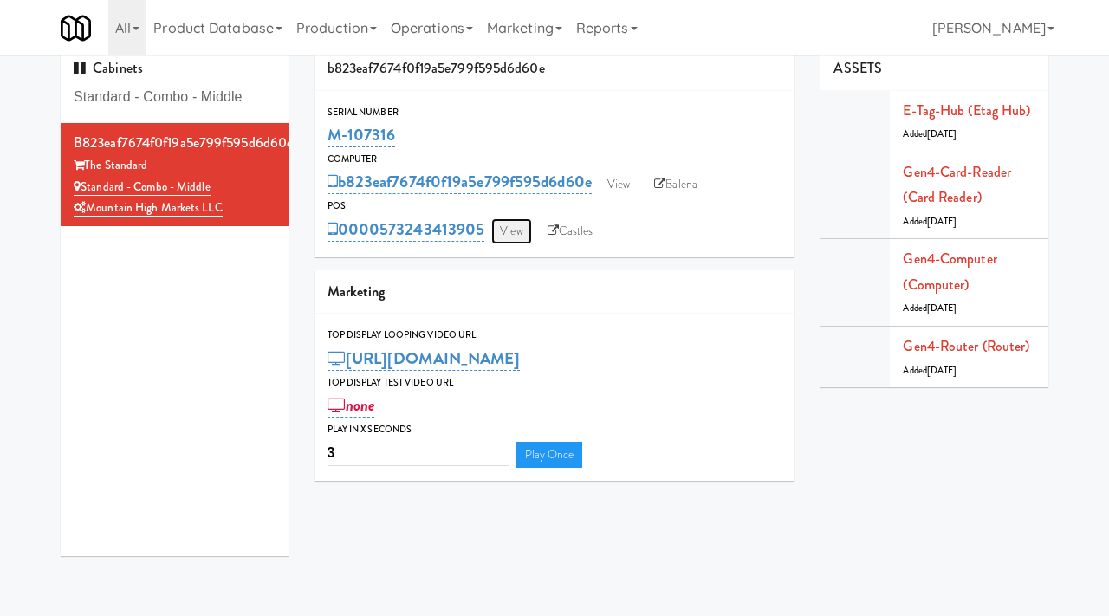
click at [514, 234] on link "View" at bounding box center [511, 231] width 40 height 26
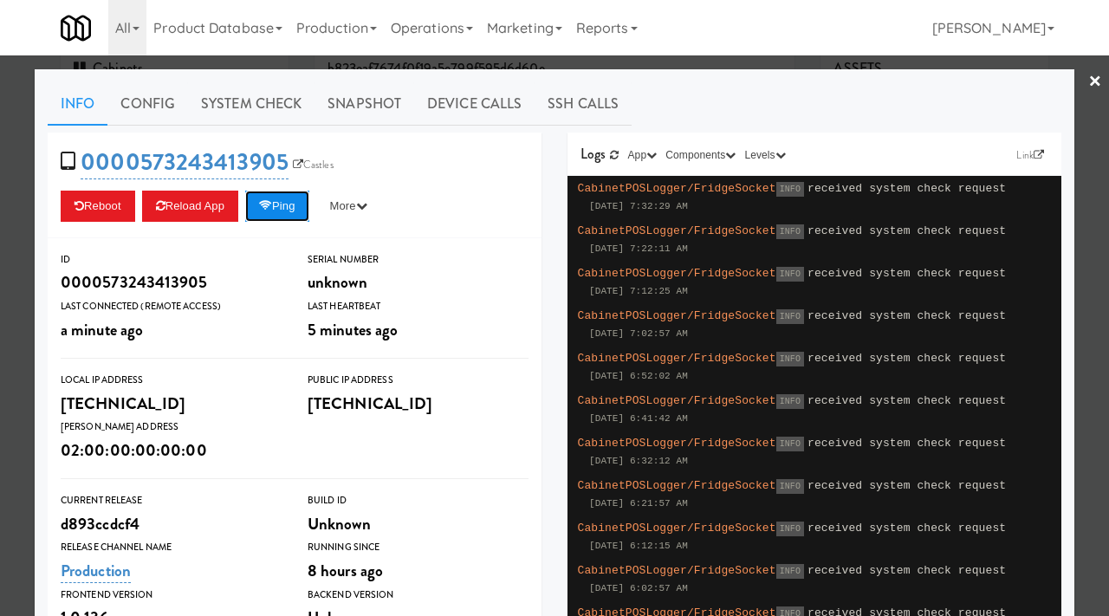
click at [298, 205] on button "Ping" at bounding box center [277, 206] width 64 height 31
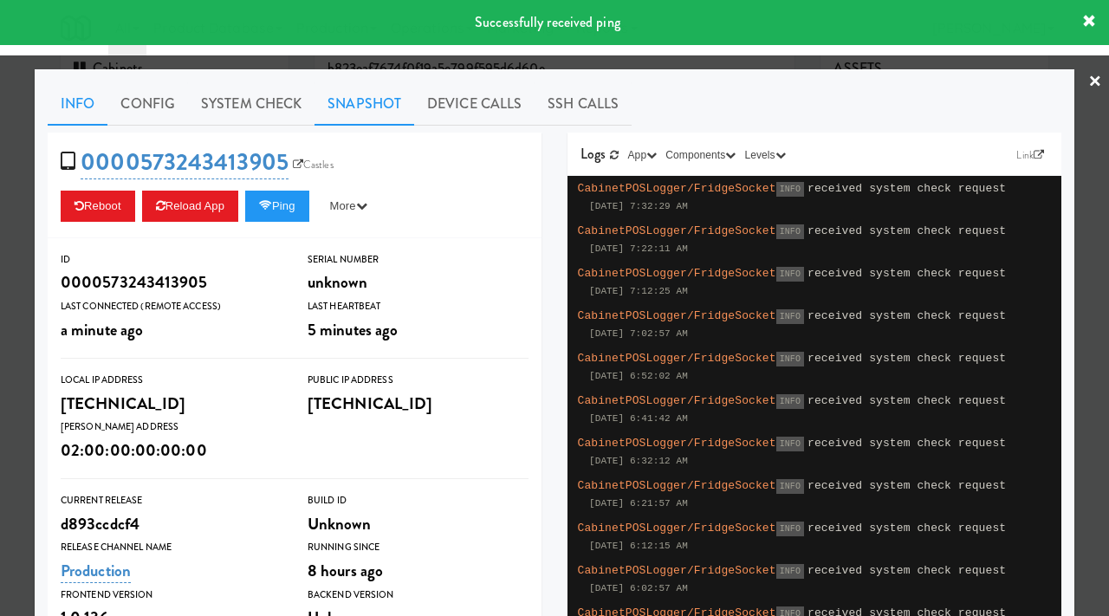
click at [363, 113] on link "Snapshot" at bounding box center [364, 103] width 100 height 43
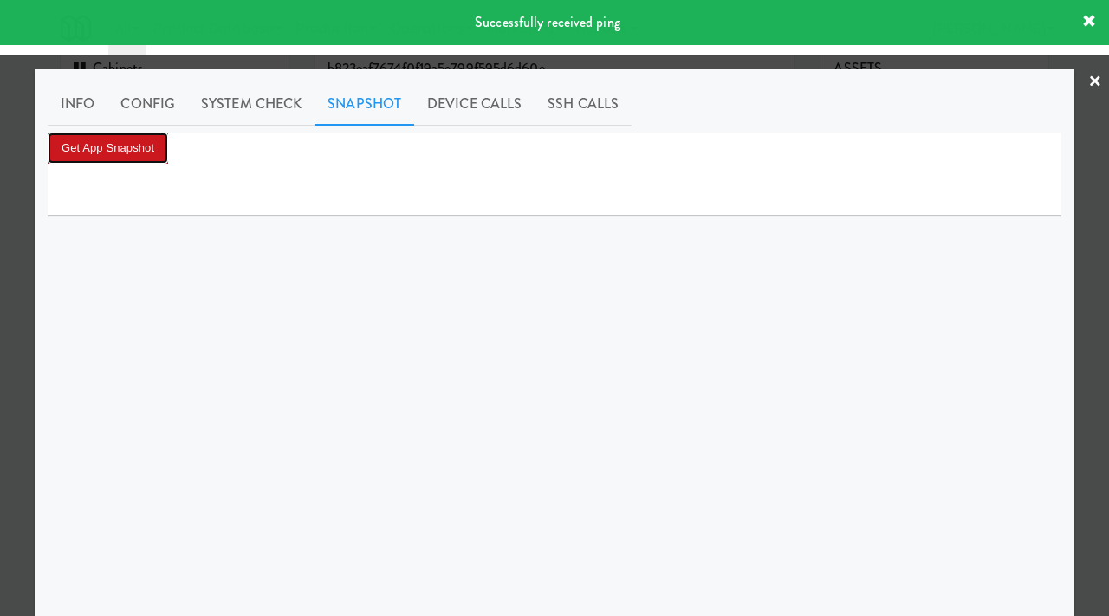
click at [119, 140] on button "Get App Snapshot" at bounding box center [108, 148] width 120 height 31
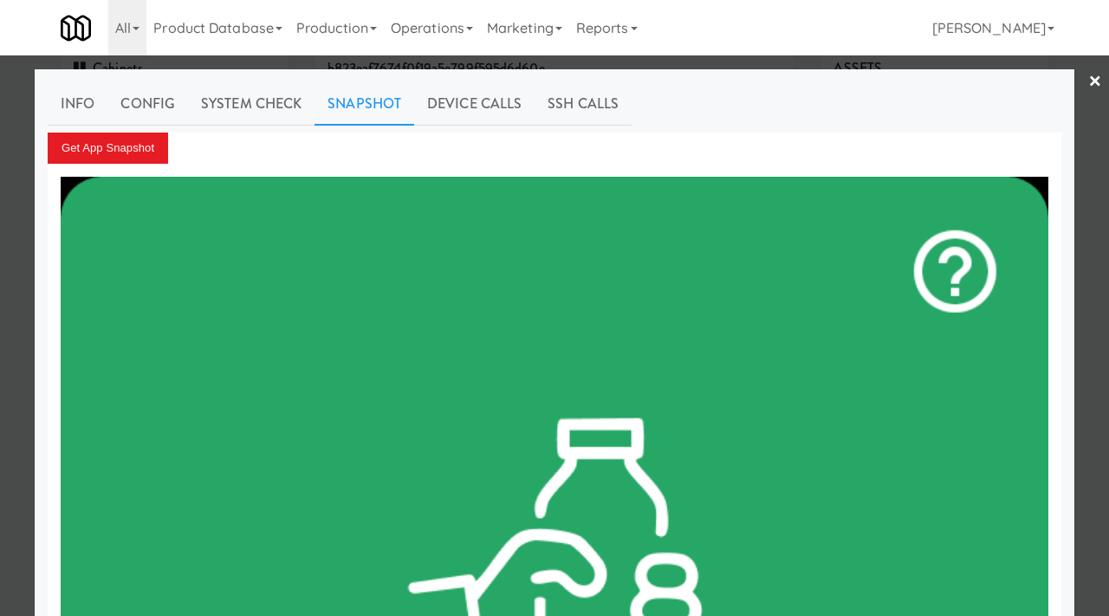
click at [0, 266] on div at bounding box center [554, 308] width 1109 height 616
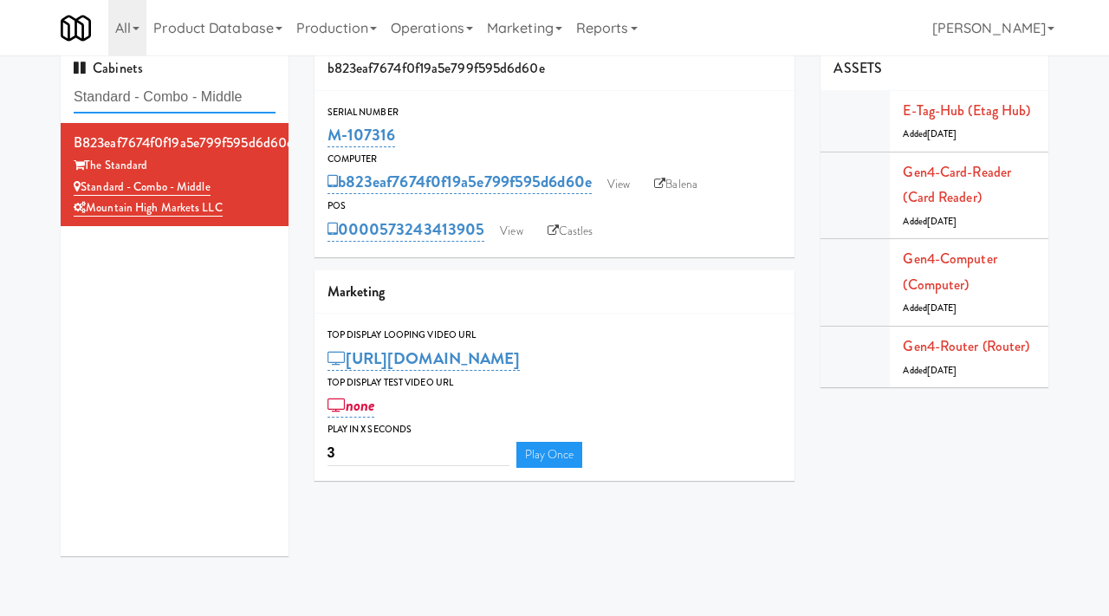
click at [256, 99] on input "Standard - Combo - Middle" at bounding box center [175, 97] width 202 height 32
paste input "The Duncan - Ambient - Right"
type input "The Duncan - Ambient - Right"
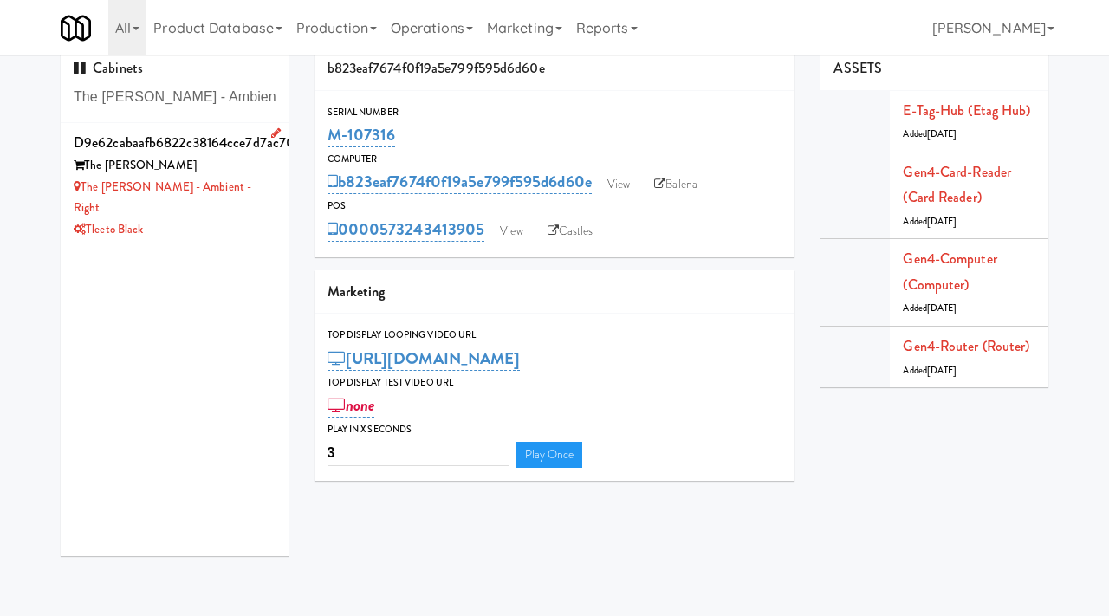
click at [256, 219] on div "Tleeto Black" at bounding box center [175, 230] width 202 height 22
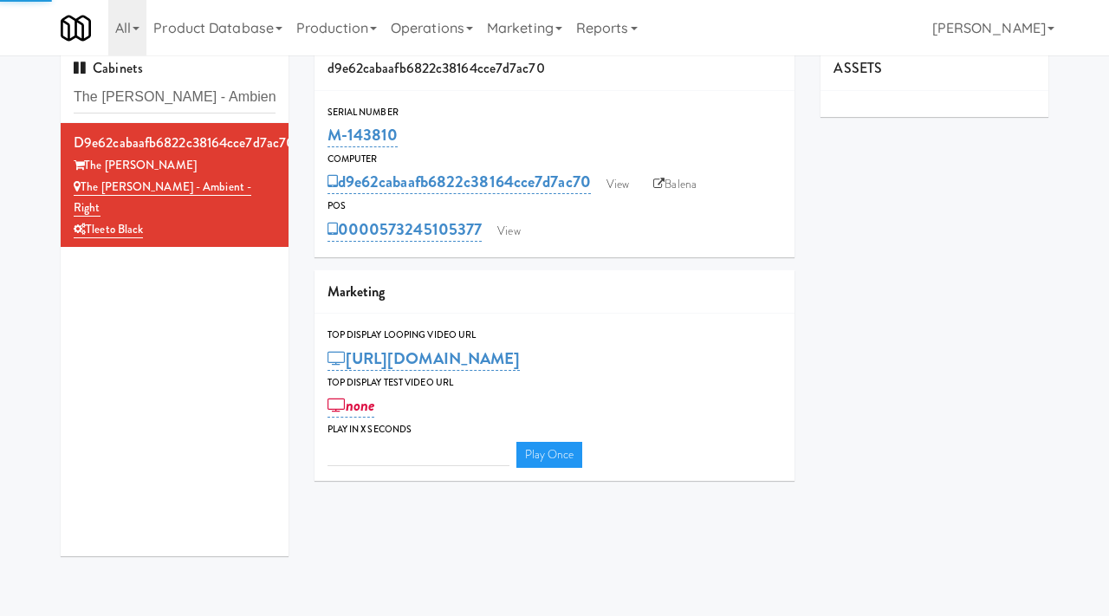
type input "3"
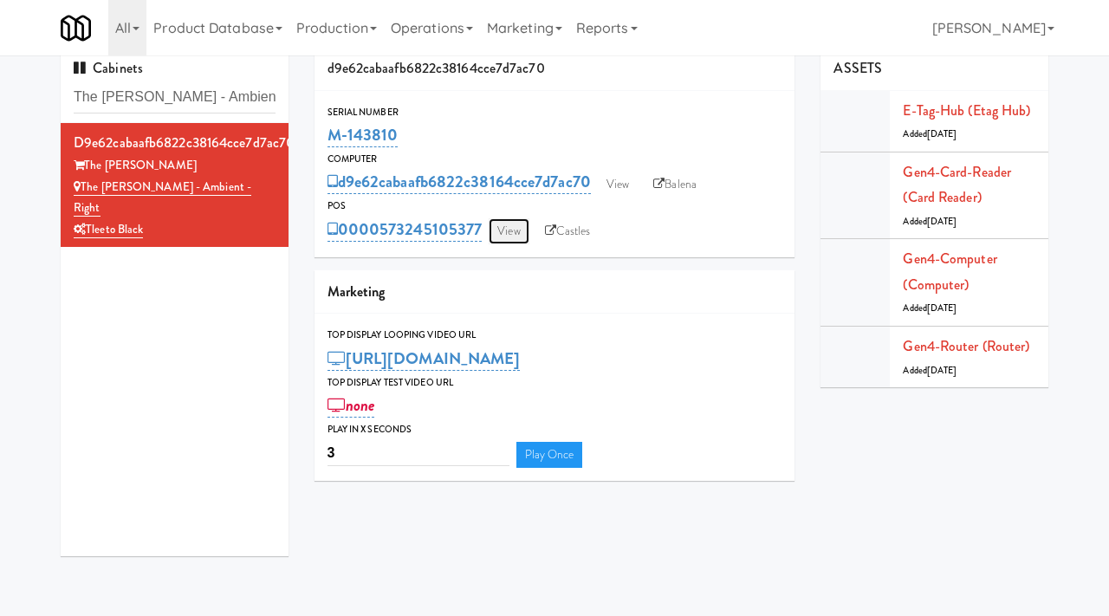
click at [511, 237] on link "View" at bounding box center [509, 231] width 40 height 26
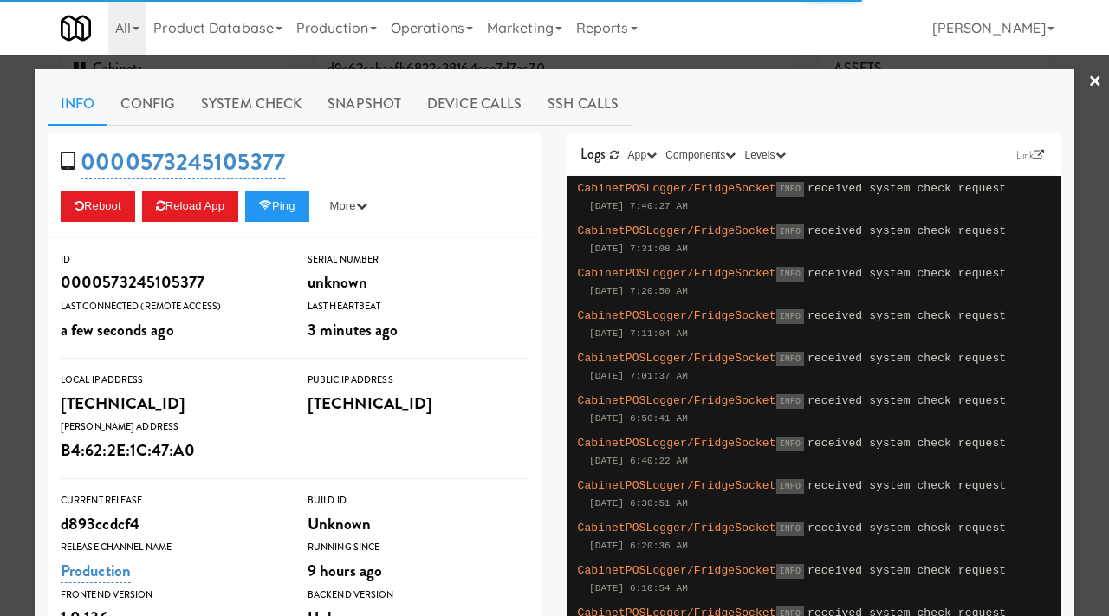
click at [274, 223] on div "0000573245105377 Reboot Reload App Ping More Ping Server Restart Server Force R…" at bounding box center [295, 186] width 494 height 106
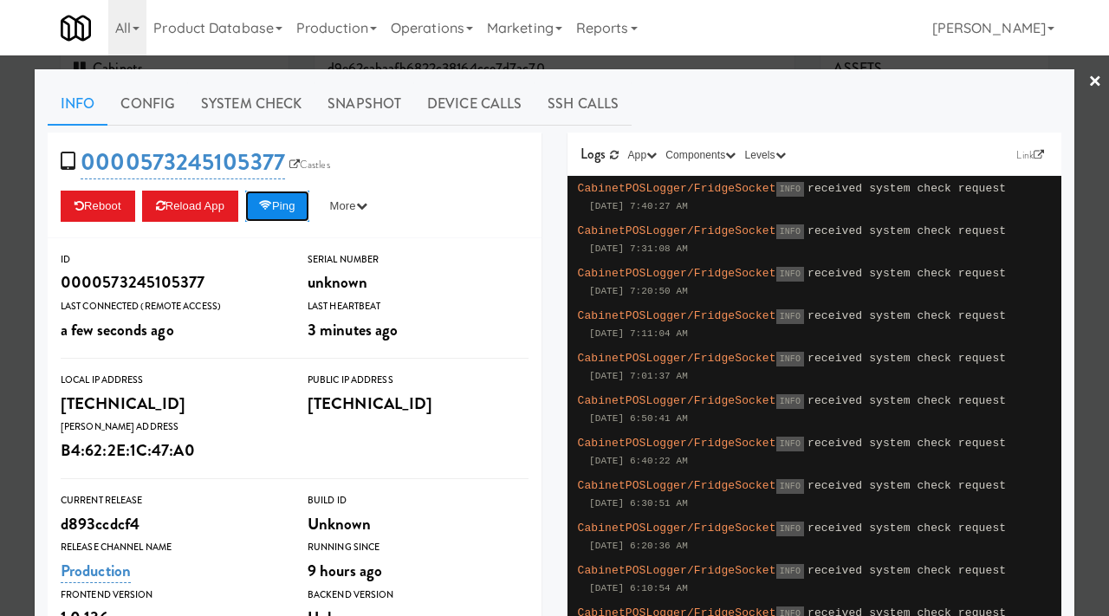
click at [285, 205] on button "Ping" at bounding box center [277, 206] width 64 height 31
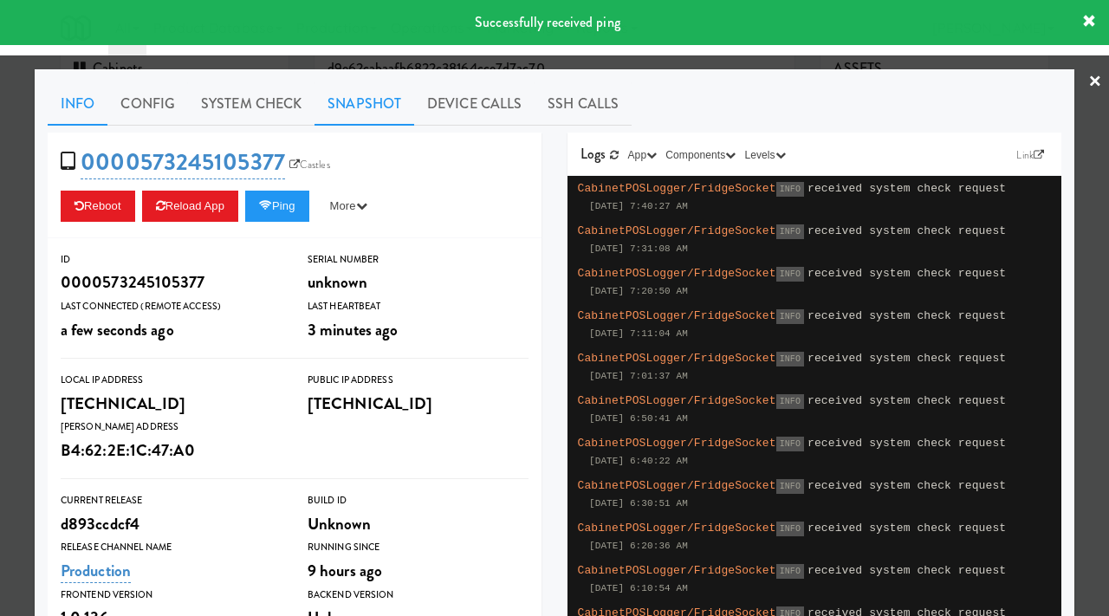
click at [360, 108] on link "Snapshot" at bounding box center [364, 103] width 100 height 43
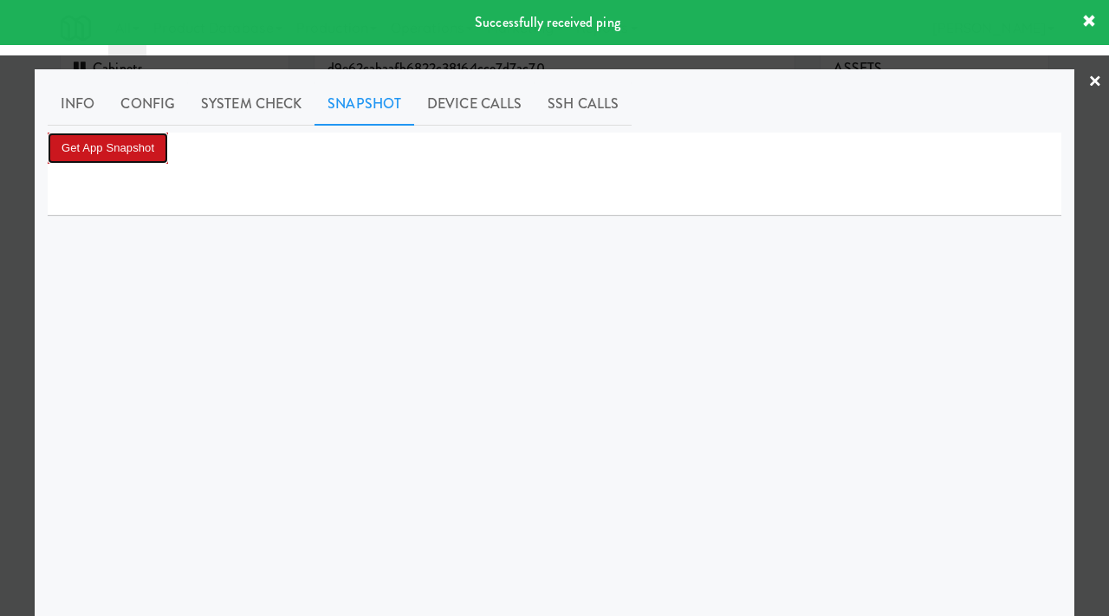
click at [111, 138] on button "Get App Snapshot" at bounding box center [108, 148] width 120 height 31
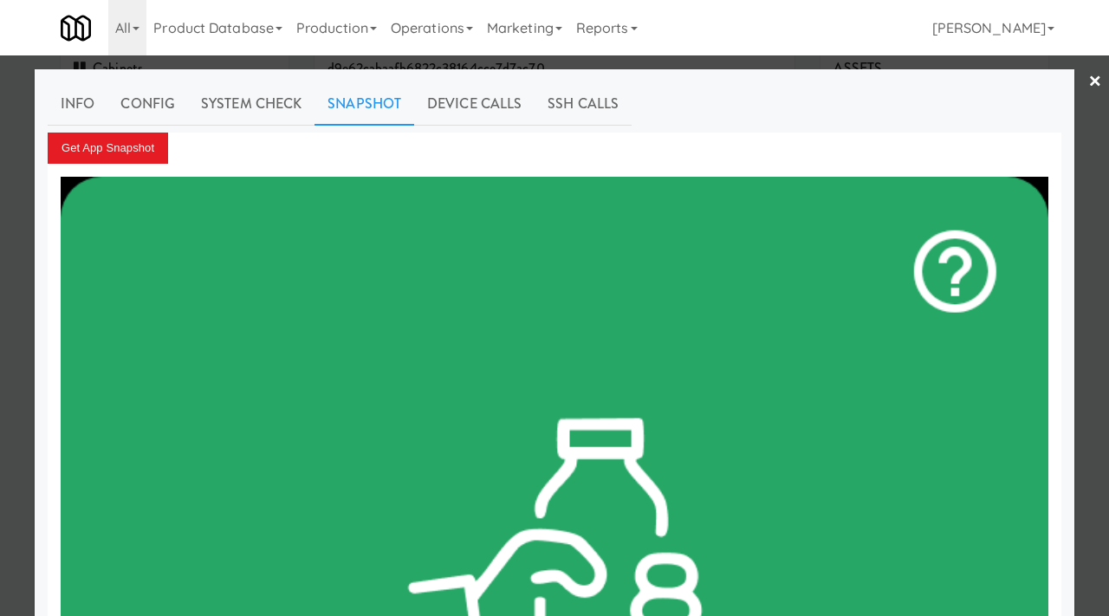
click at [0, 204] on div at bounding box center [554, 308] width 1109 height 616
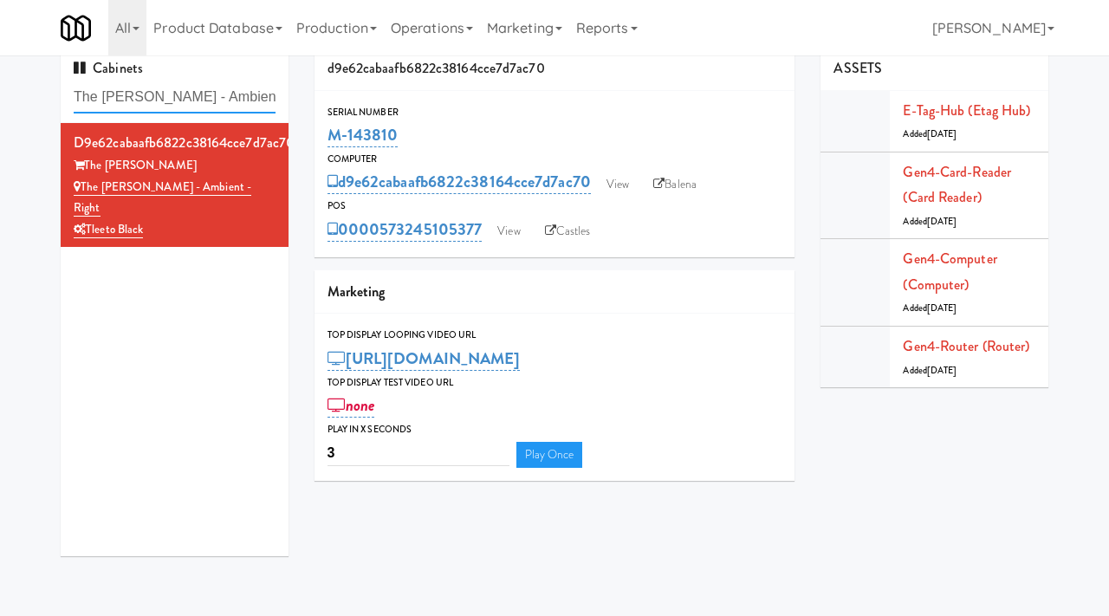
click at [165, 92] on input "The Duncan - Ambient - Right" at bounding box center [175, 97] width 202 height 32
paste input "eleven 55 fridge"
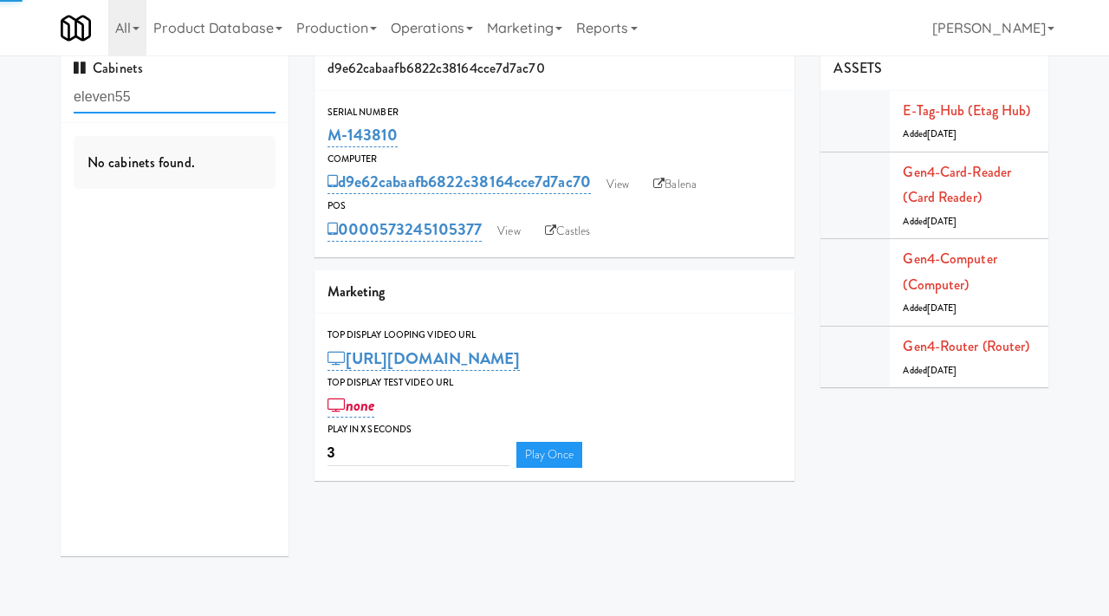
type input "eleven55"
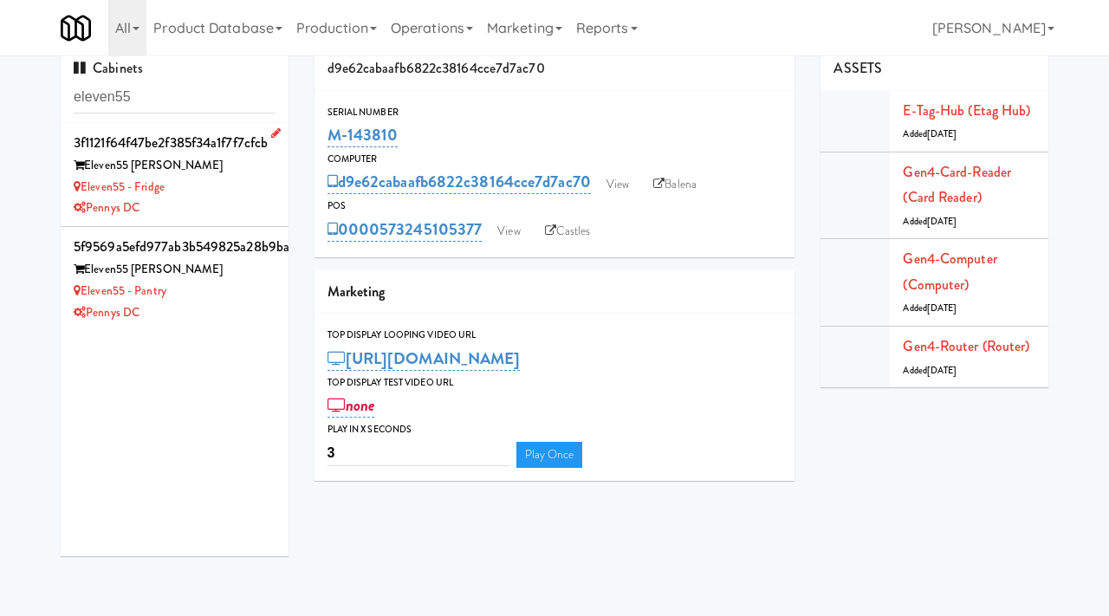
click at [225, 179] on div "Eleven55 - Fridge" at bounding box center [175, 188] width 202 height 22
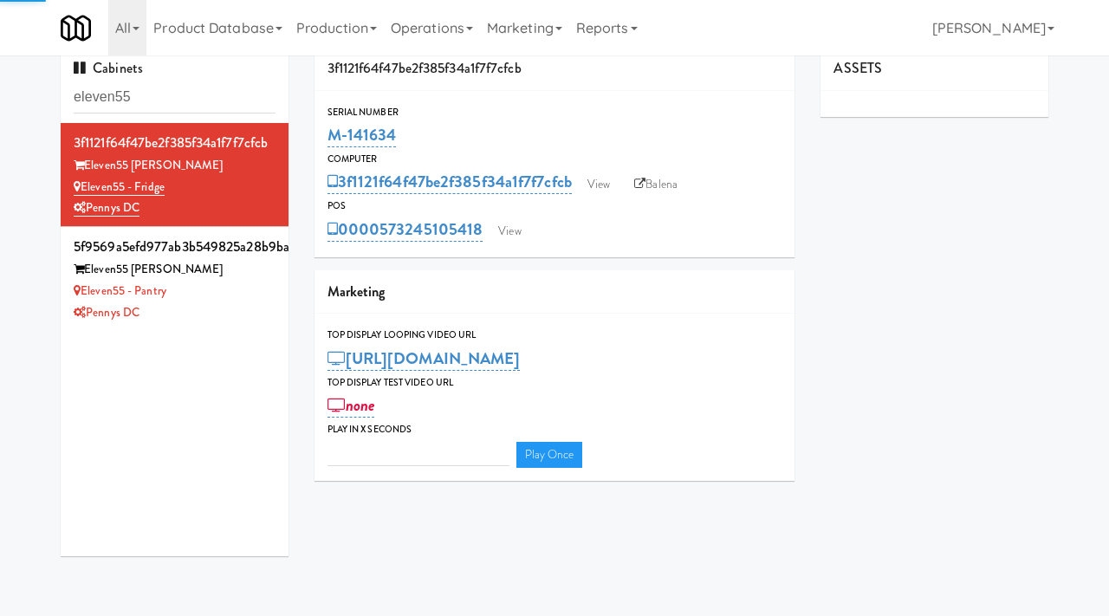
type input "3"
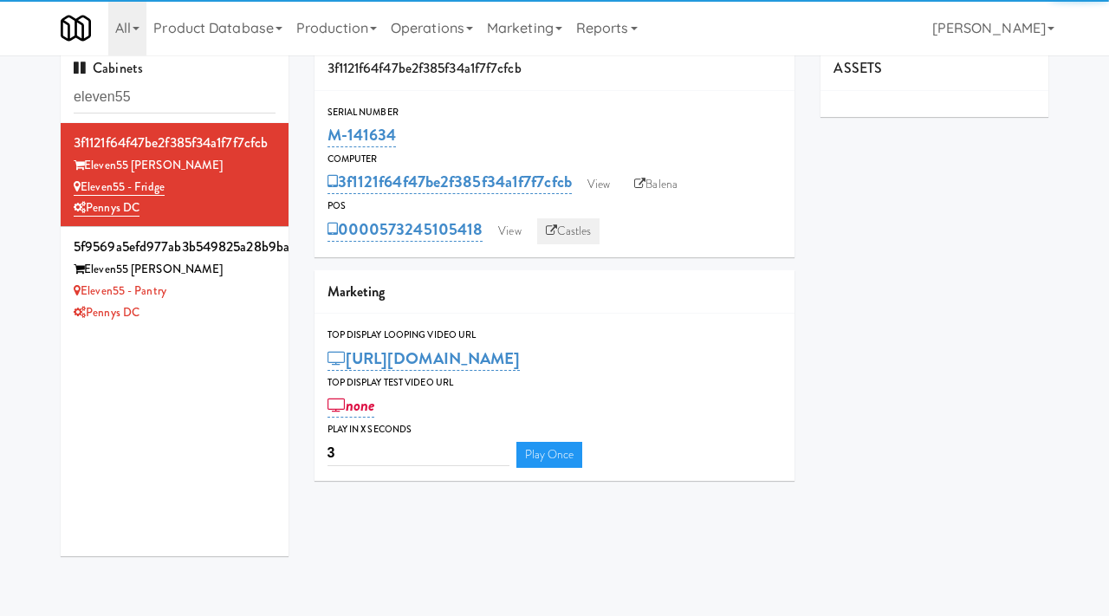
click at [577, 226] on link "Castles" at bounding box center [568, 231] width 63 height 26
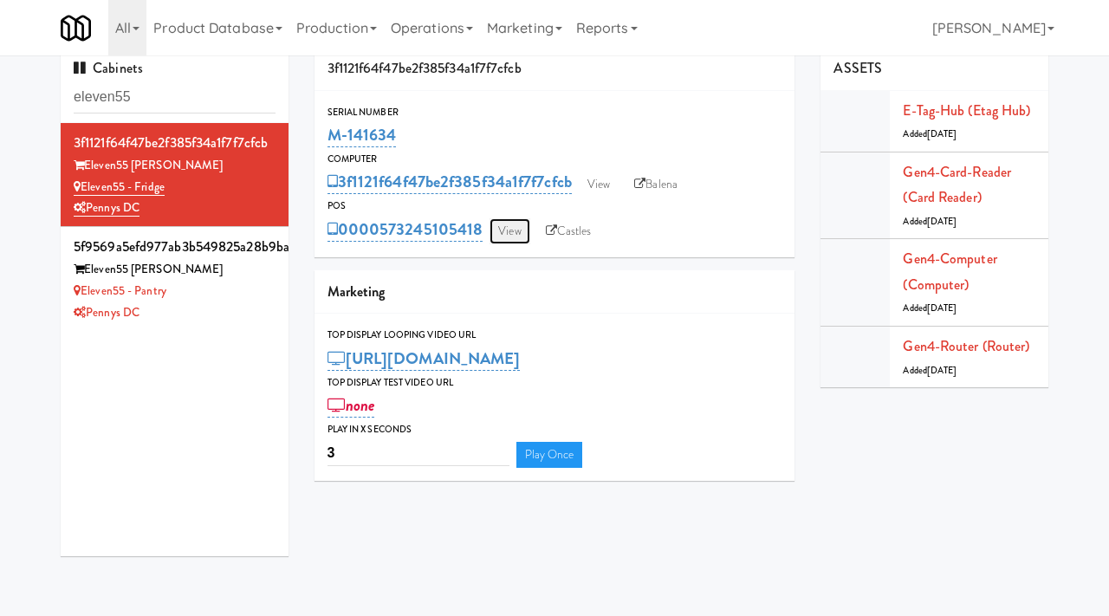
click at [514, 222] on link "View" at bounding box center [509, 231] width 40 height 26
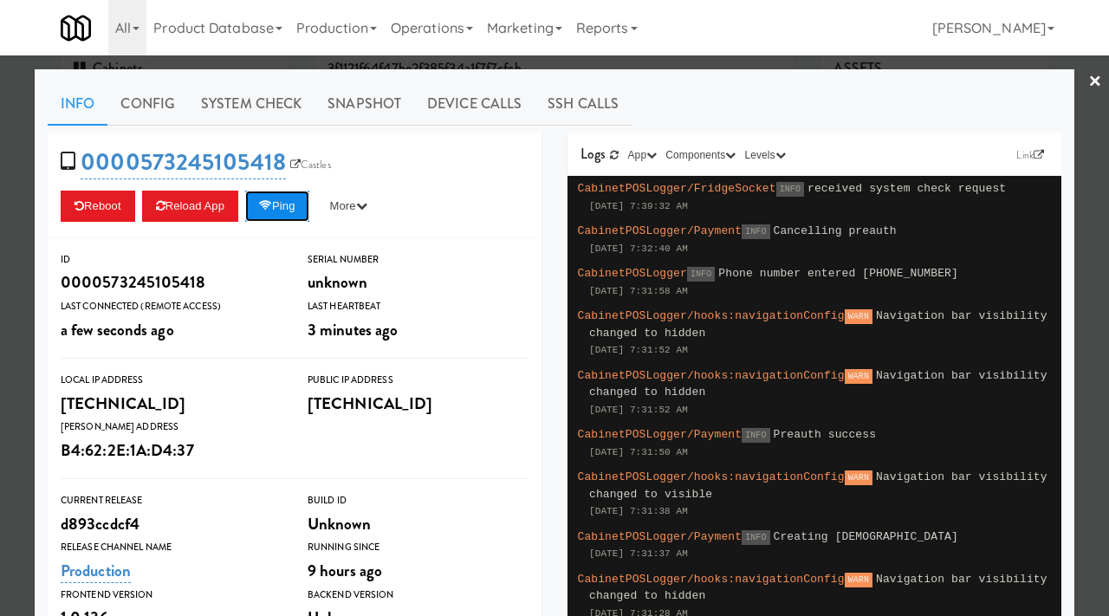
click at [279, 216] on button "Ping" at bounding box center [277, 206] width 64 height 31
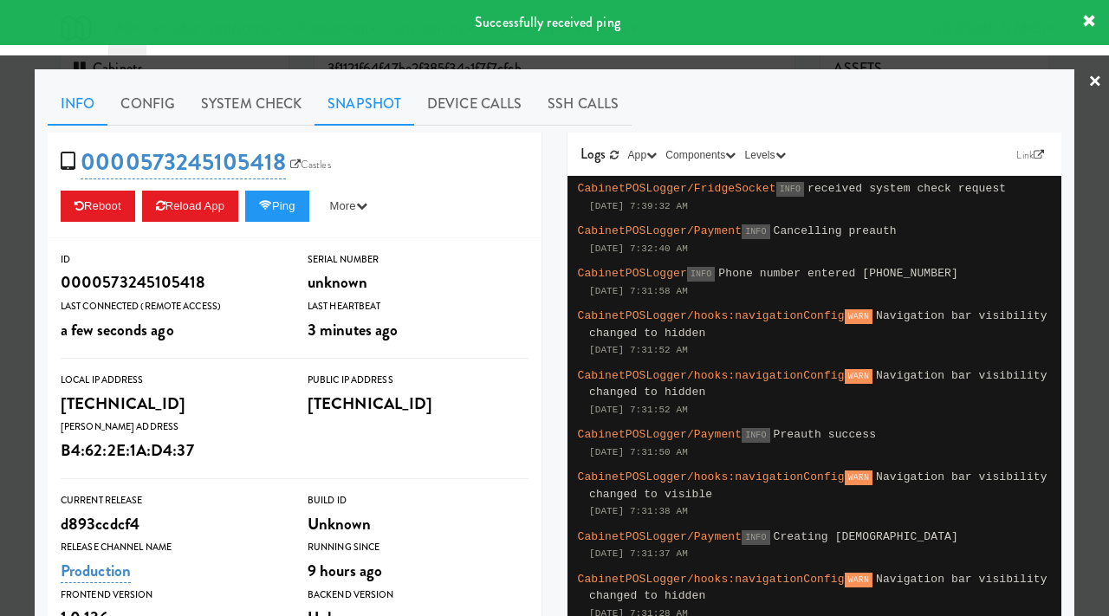
click at [354, 107] on link "Snapshot" at bounding box center [364, 103] width 100 height 43
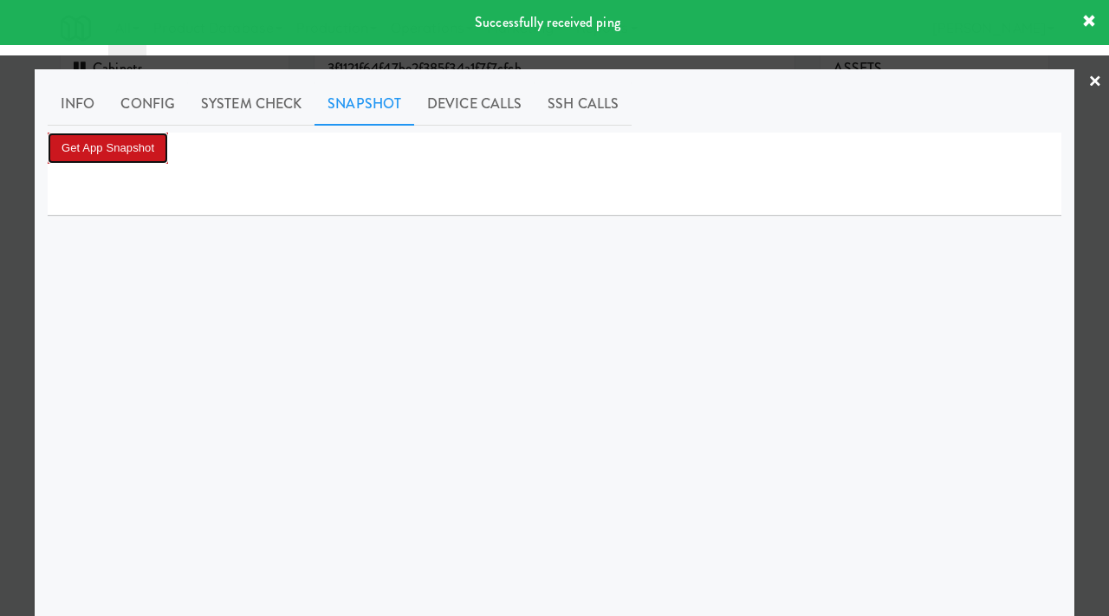
click at [146, 148] on button "Get App Snapshot" at bounding box center [108, 148] width 120 height 31
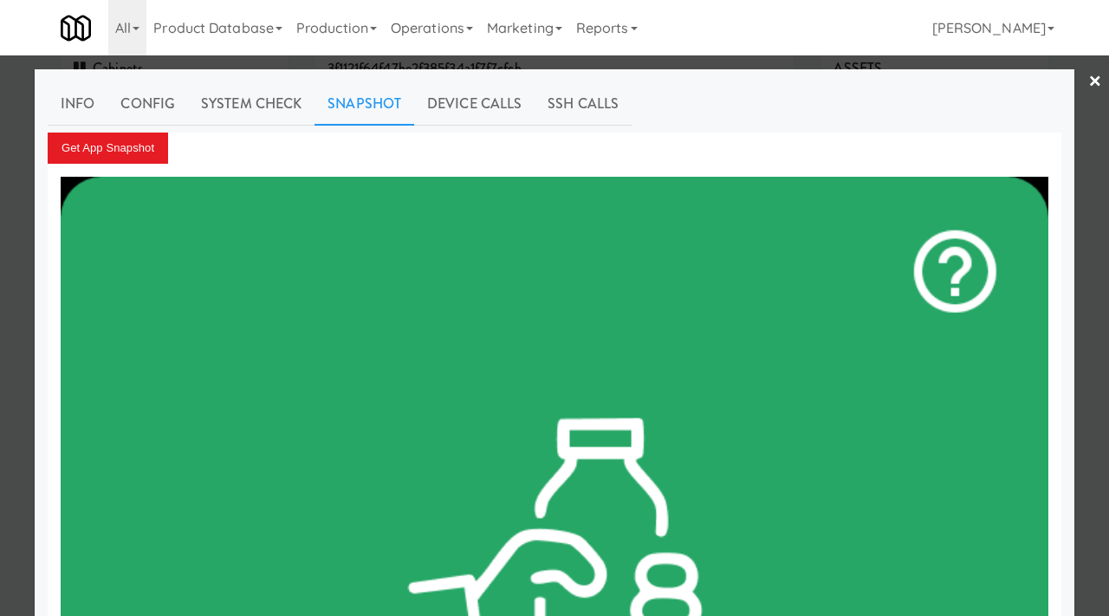
click at [2, 223] on div at bounding box center [554, 308] width 1109 height 616
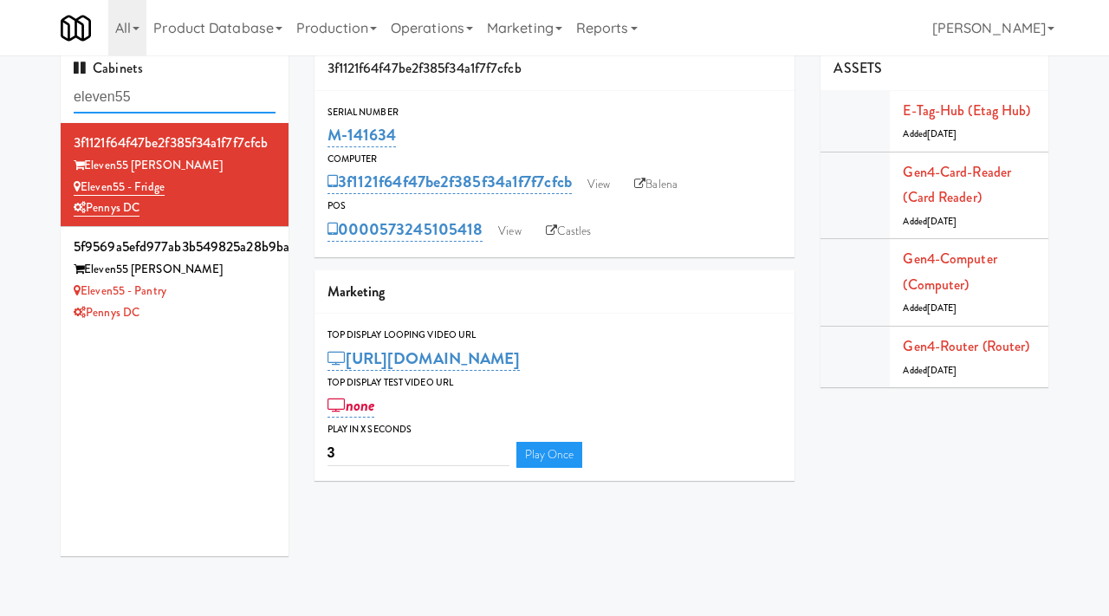
click at [168, 94] on input "eleven55" at bounding box center [175, 97] width 202 height 32
paste input "OHS - Fridge A"
type input "OHS - Fridge A"
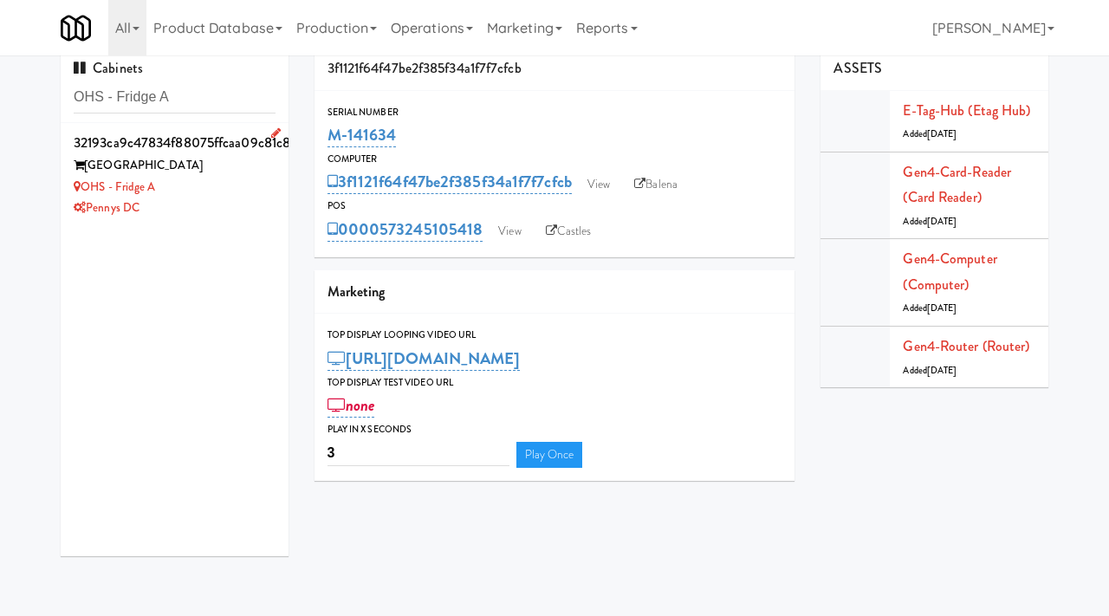
click at [234, 194] on div "OHS - Fridge A" at bounding box center [175, 188] width 202 height 22
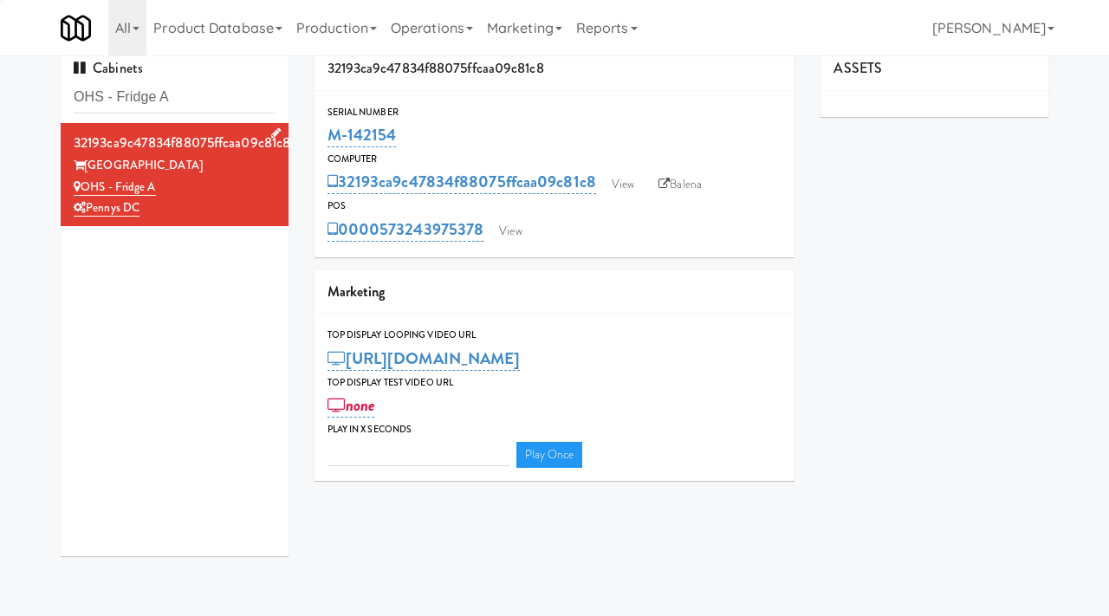
type input "3"
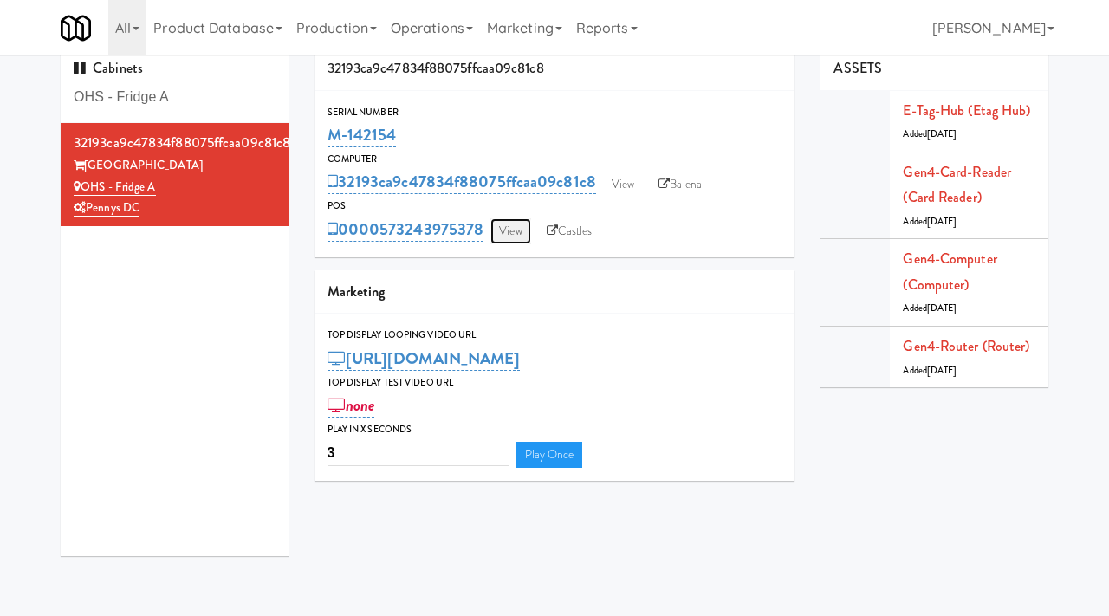
click at [511, 238] on link "View" at bounding box center [510, 231] width 40 height 26
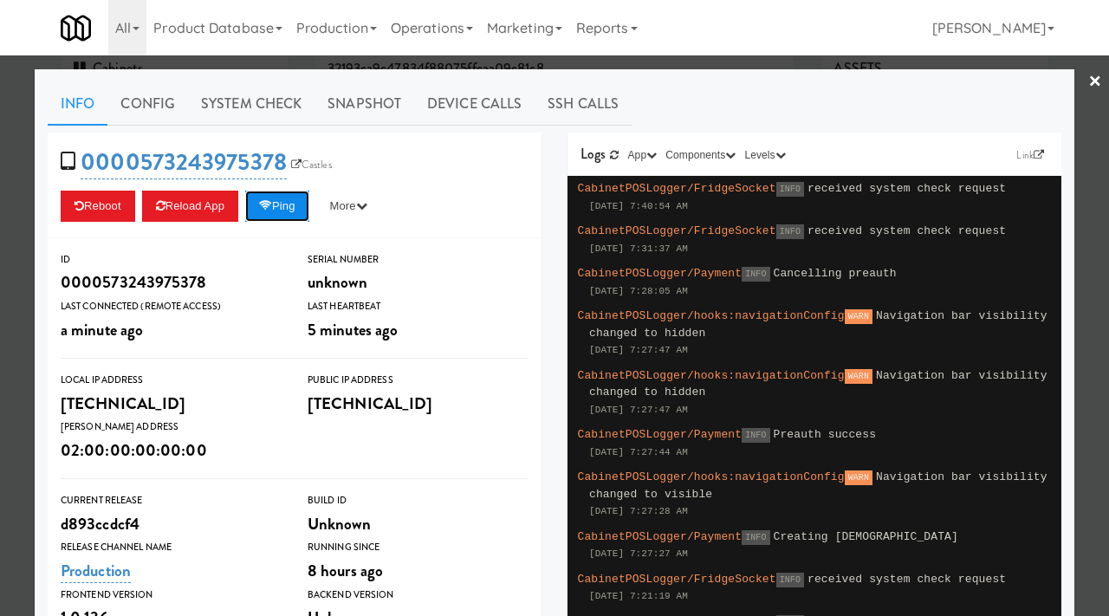
click at [269, 196] on button "Ping" at bounding box center [277, 206] width 64 height 31
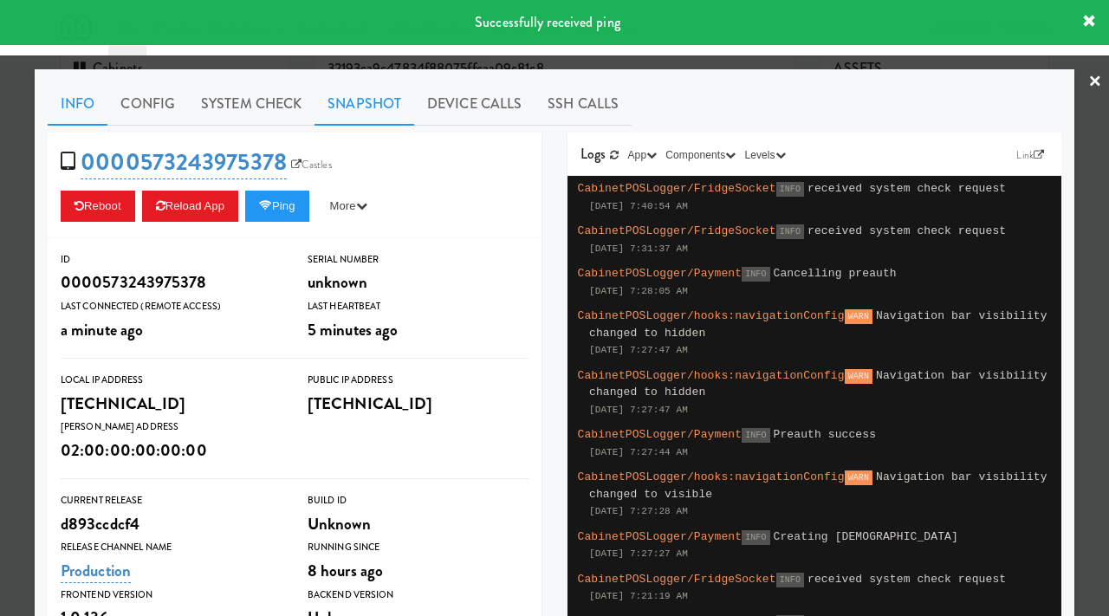
click at [353, 94] on link "Snapshot" at bounding box center [364, 103] width 100 height 43
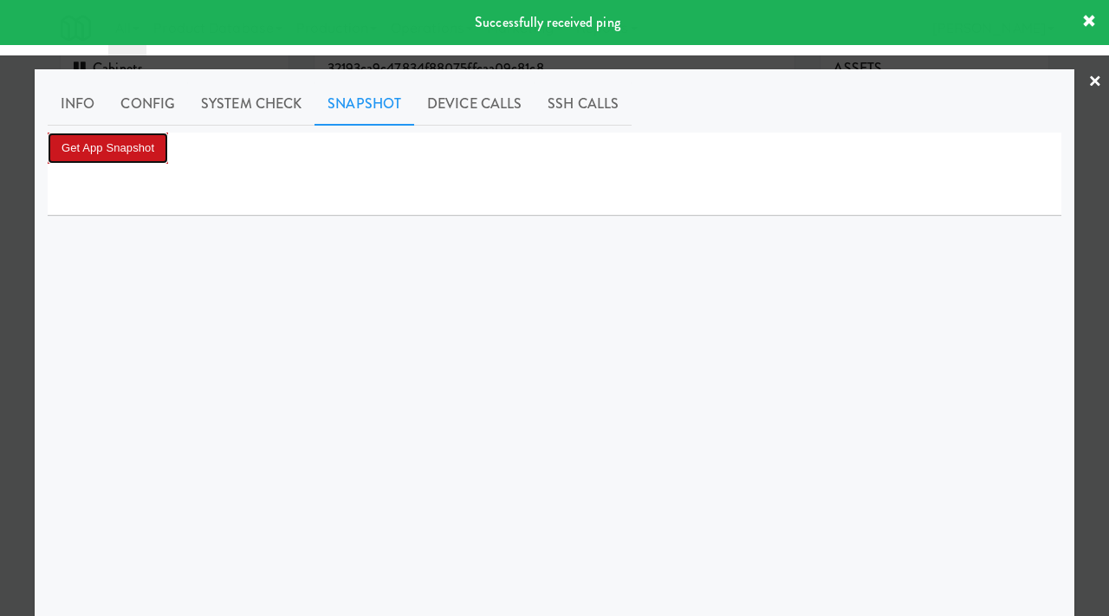
click at [87, 156] on button "Get App Snapshot" at bounding box center [108, 148] width 120 height 31
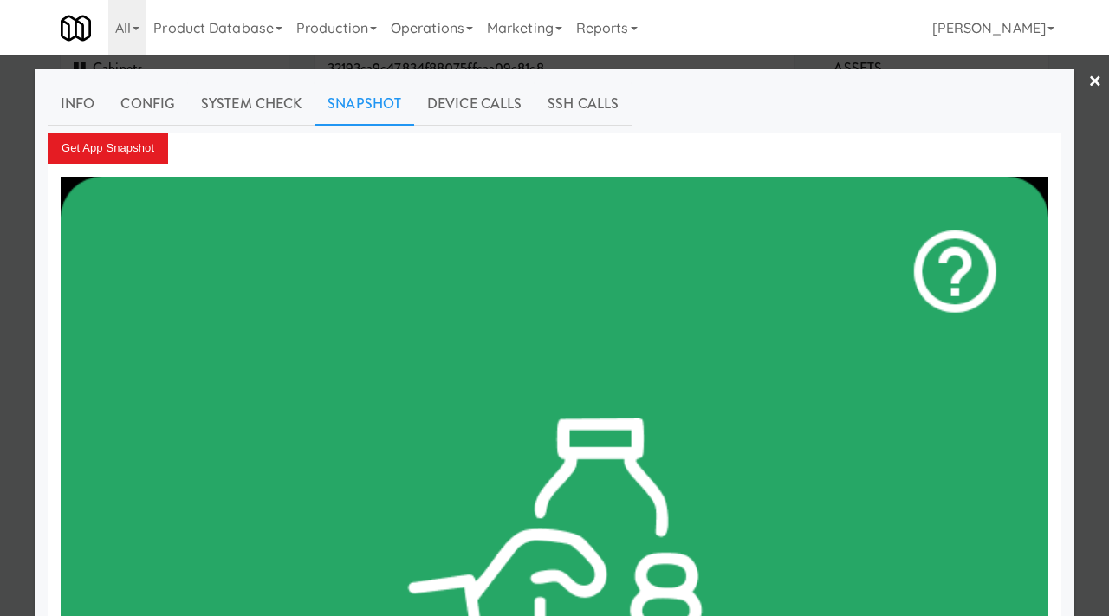
click at [1, 425] on div at bounding box center [554, 308] width 1109 height 616
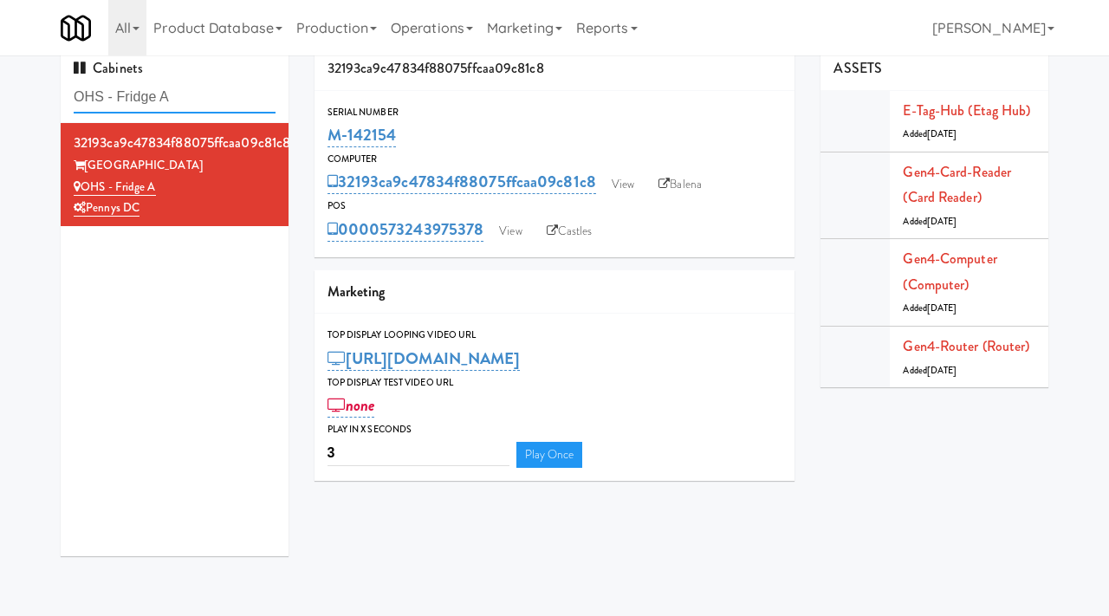
click at [192, 101] on input "OHS - Fridge A" at bounding box center [175, 97] width 202 height 32
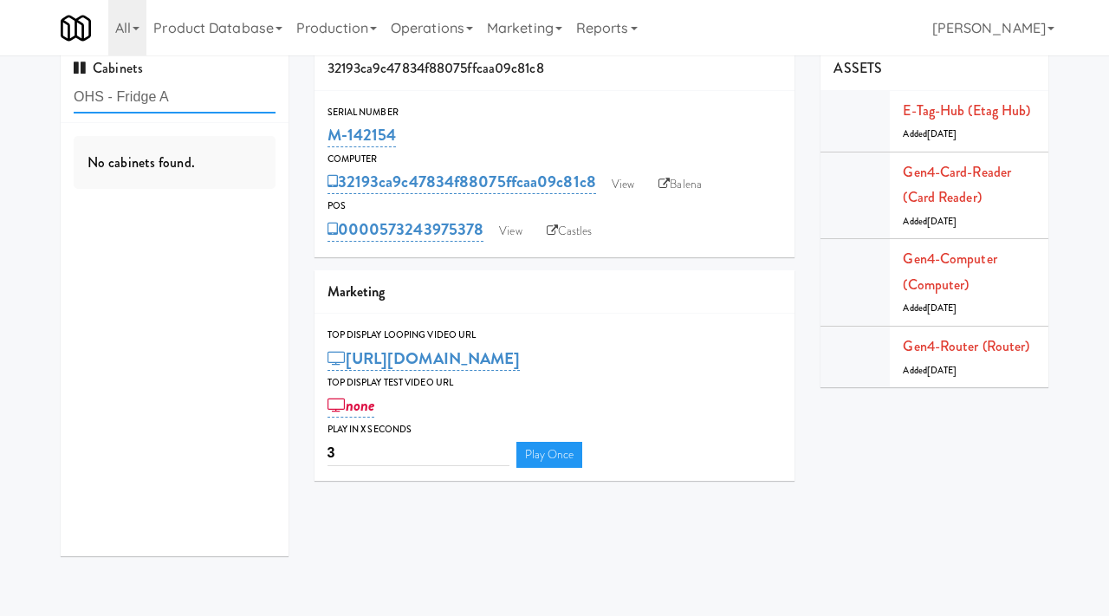
paste input "520 N Kingsbury - Left - Fridge"
type input "520 N Kingsbury - Left - Fridge"
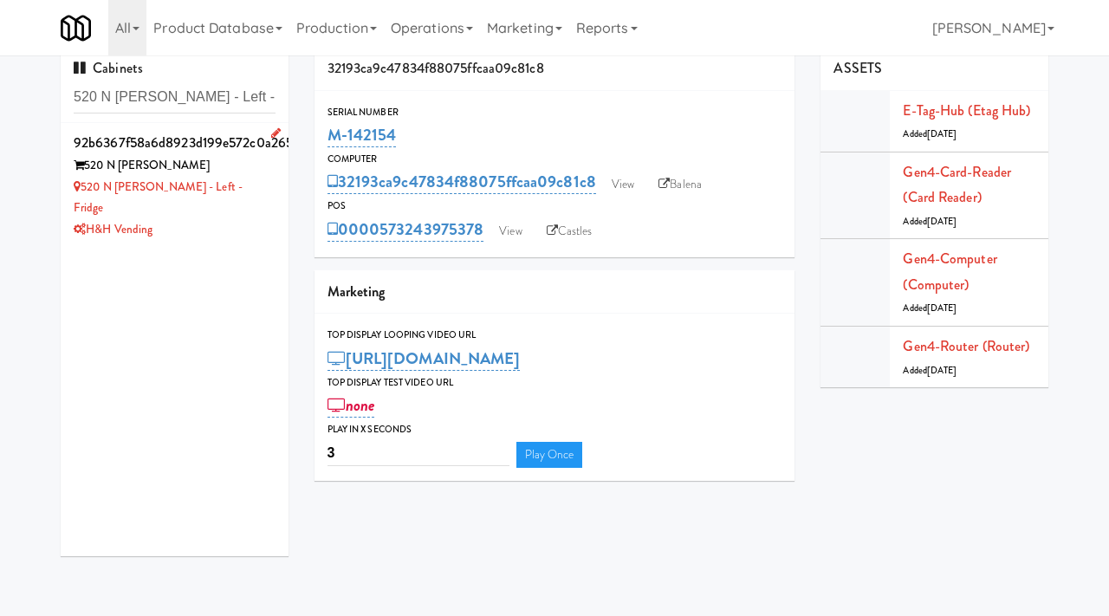
click at [265, 196] on div "520 N Kingsbury - Left - Fridge" at bounding box center [175, 198] width 202 height 42
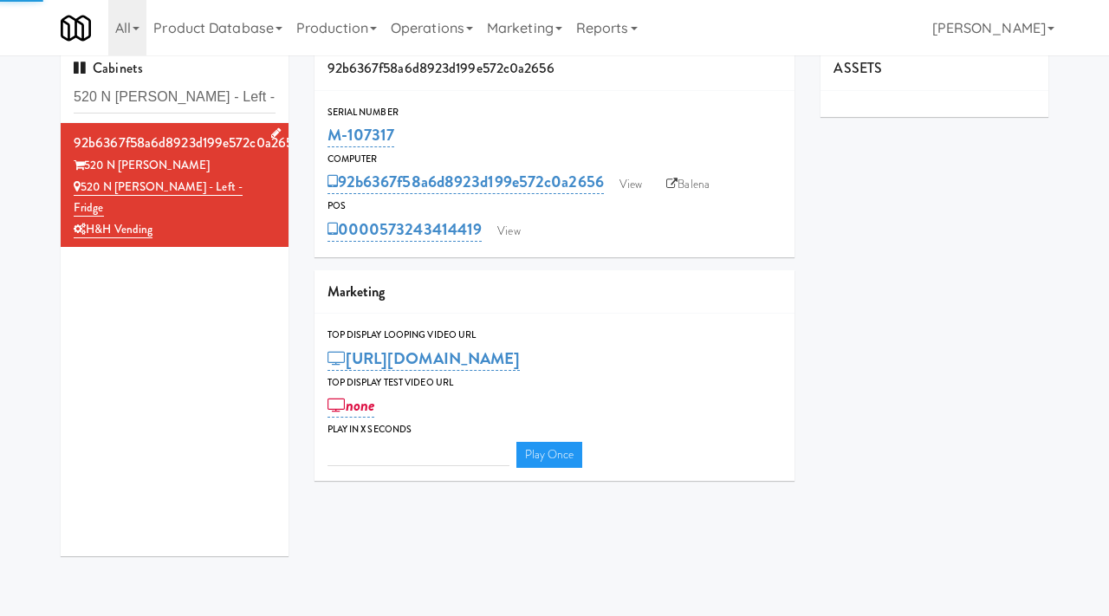
type input "3"
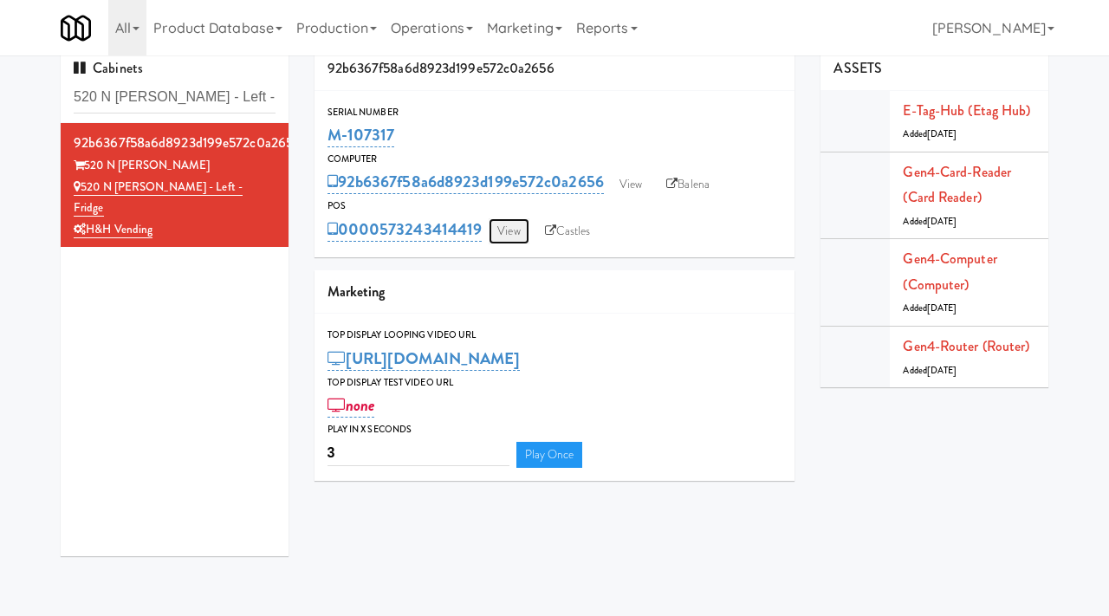
click at [512, 227] on link "View" at bounding box center [509, 231] width 40 height 26
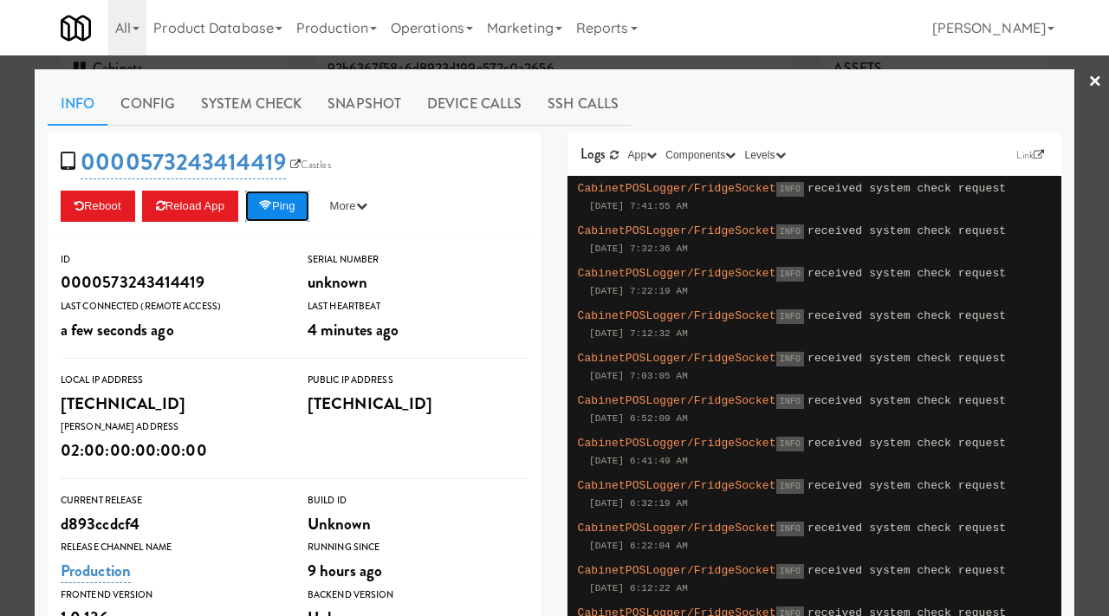
click at [282, 211] on button "Ping" at bounding box center [277, 206] width 64 height 31
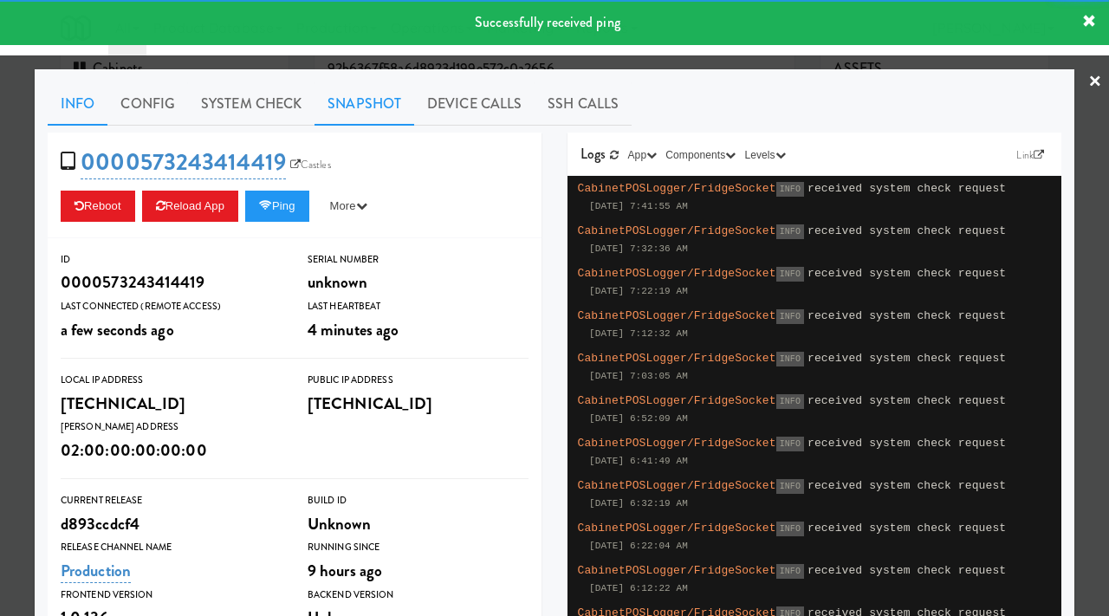
click at [338, 99] on link "Snapshot" at bounding box center [364, 103] width 100 height 43
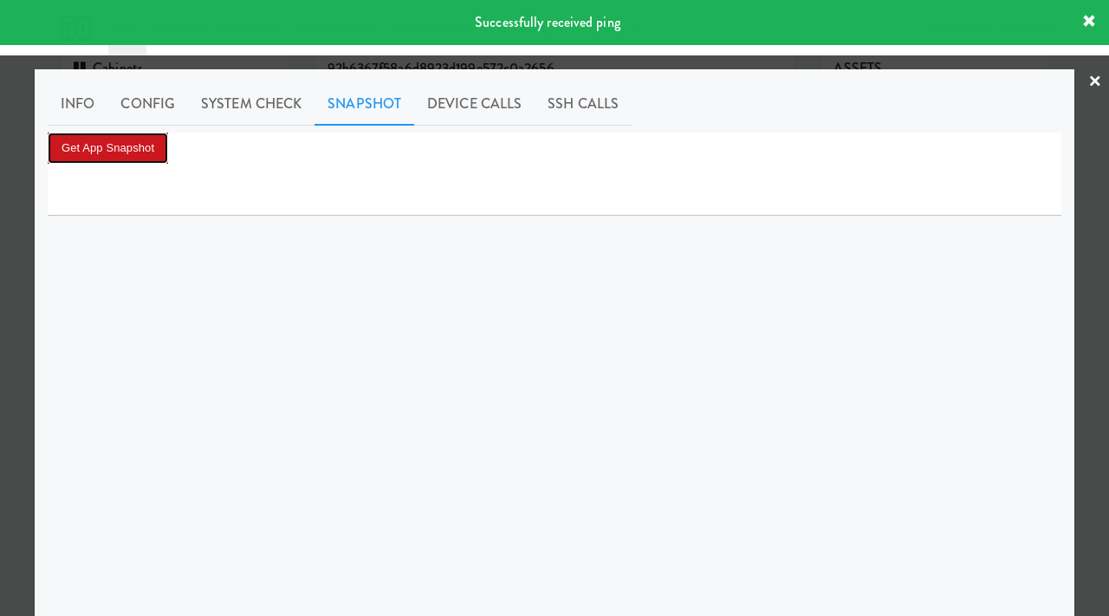
click at [123, 143] on button "Get App Snapshot" at bounding box center [108, 148] width 120 height 31
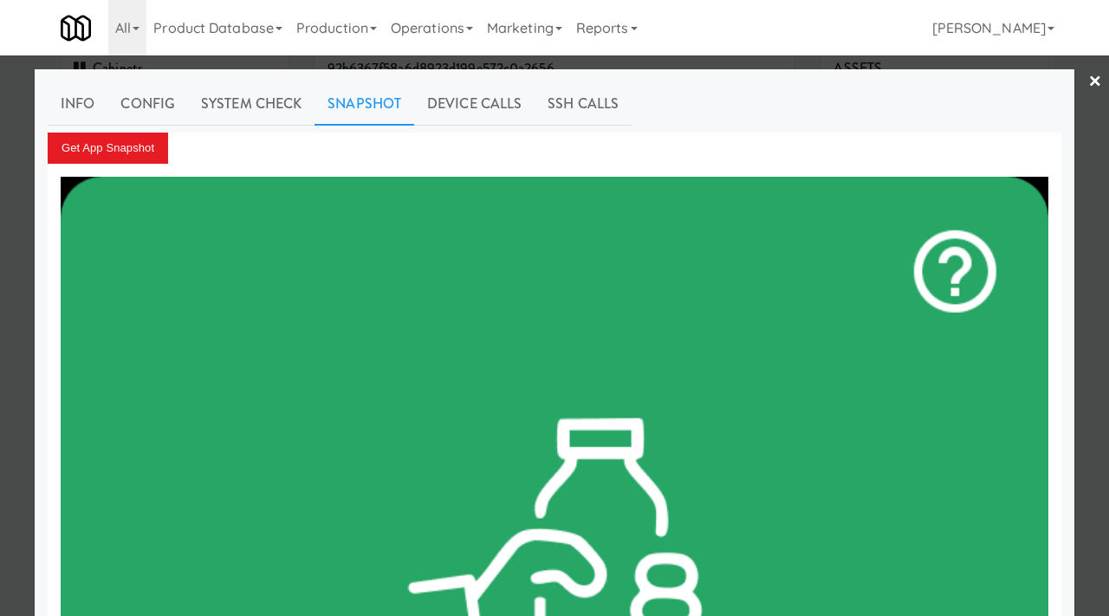
click at [0, 260] on div at bounding box center [554, 308] width 1109 height 616
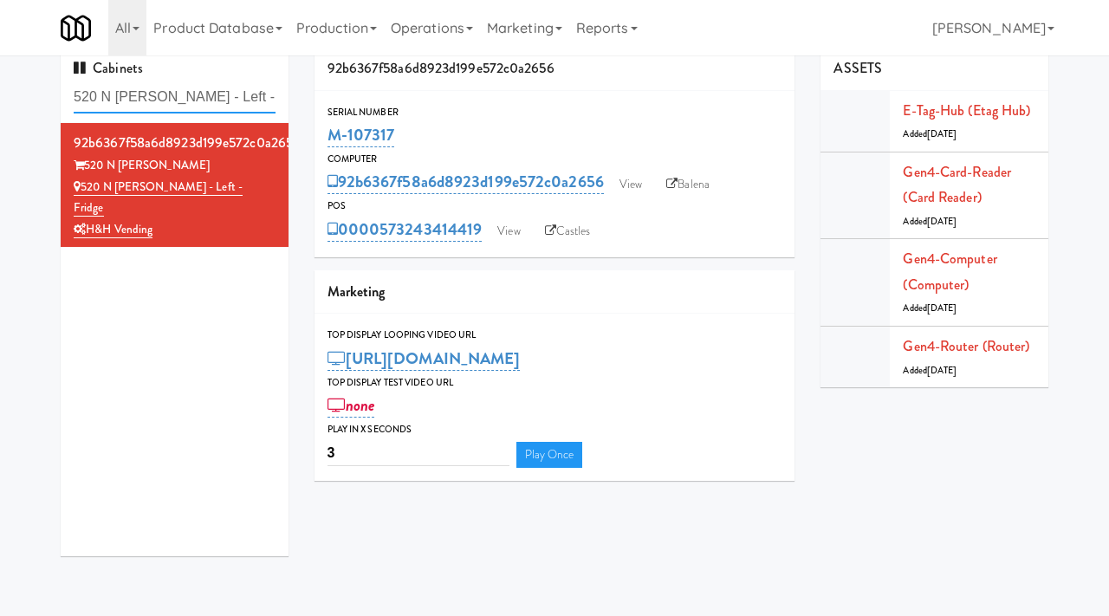
click at [201, 102] on input "520 N Kingsbury - Left - Fridge" at bounding box center [175, 97] width 202 height 32
paste input "Oliv Inside GYM"
type input "Oliv Inside GYM"
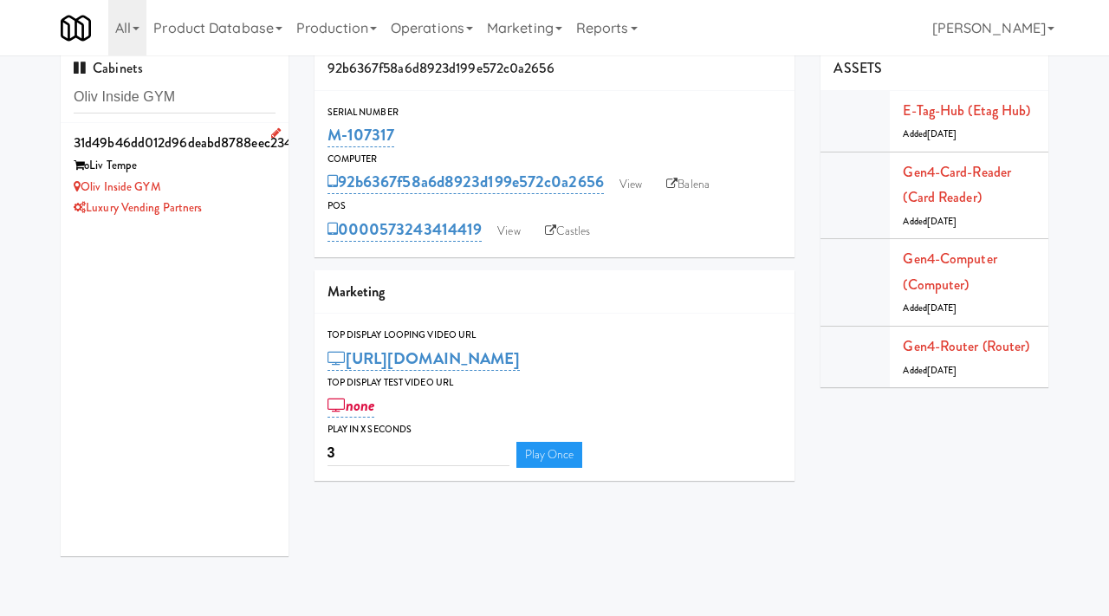
click at [245, 183] on div "Oliv Inside GYM" at bounding box center [175, 188] width 202 height 22
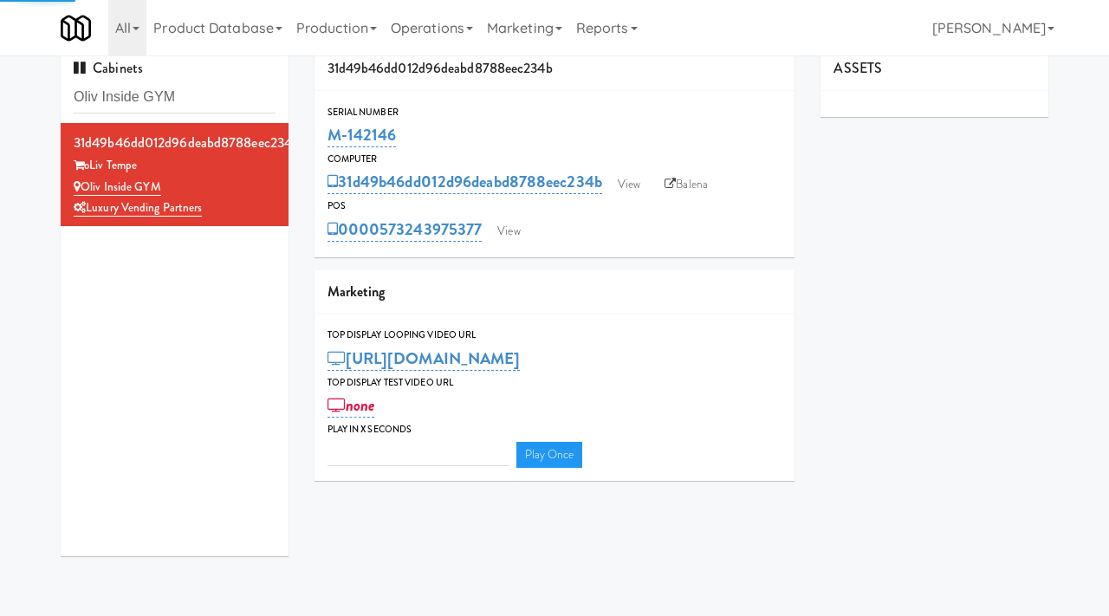
type input "3"
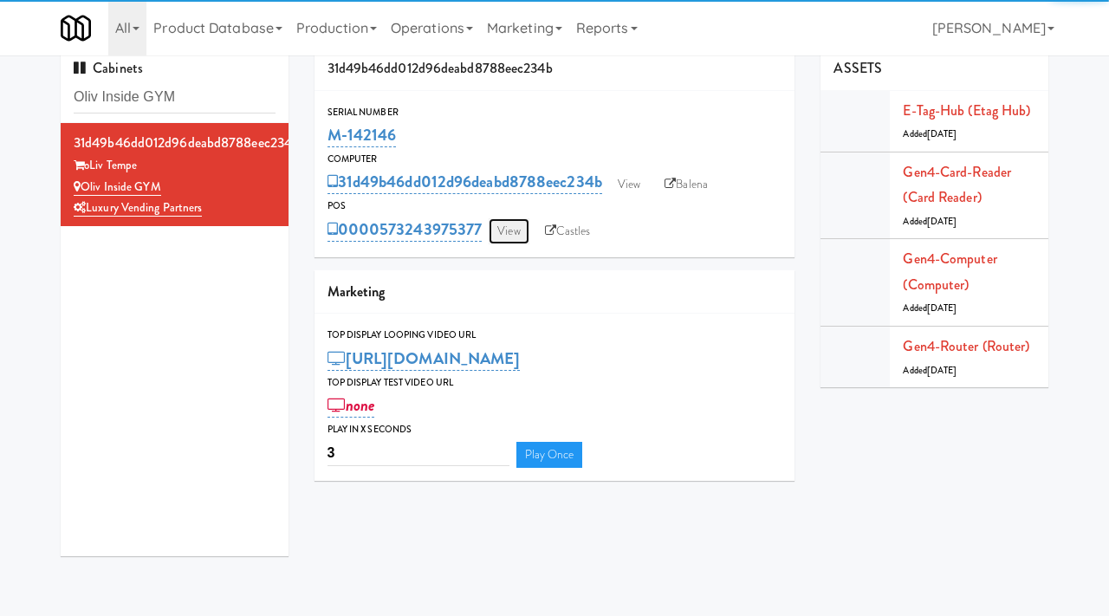
click at [527, 231] on link "View" at bounding box center [509, 231] width 40 height 26
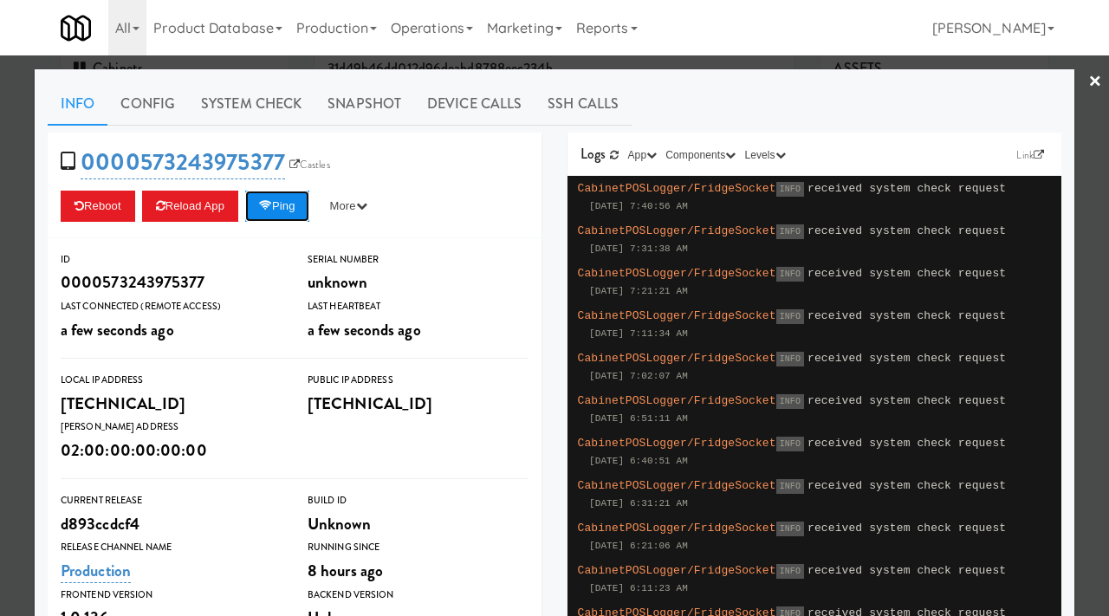
click at [285, 204] on button "Ping" at bounding box center [277, 206] width 64 height 31
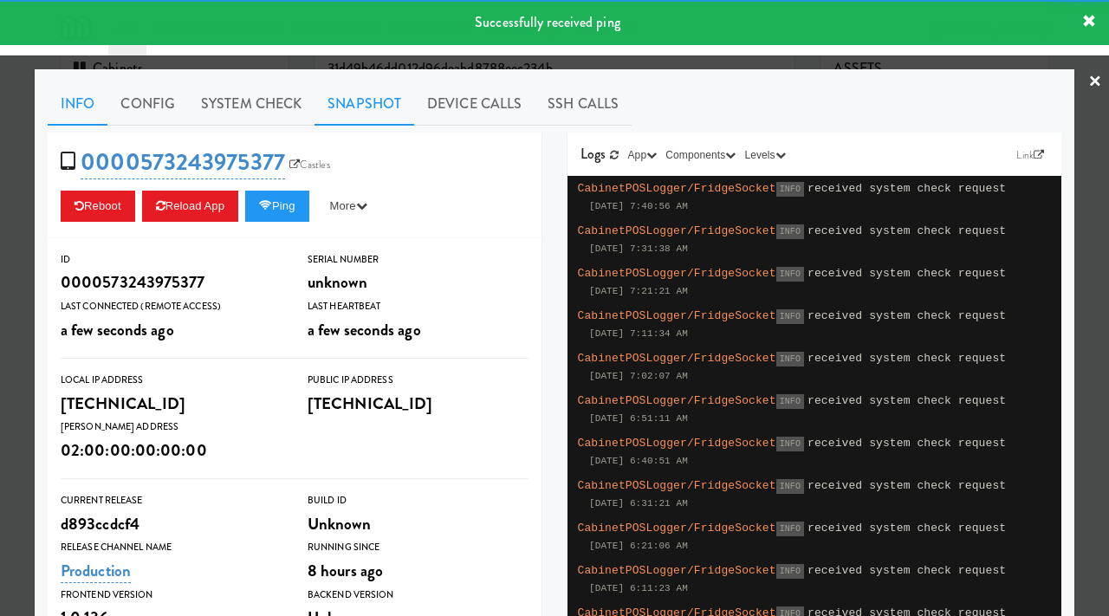
click at [373, 96] on link "Snapshot" at bounding box center [364, 103] width 100 height 43
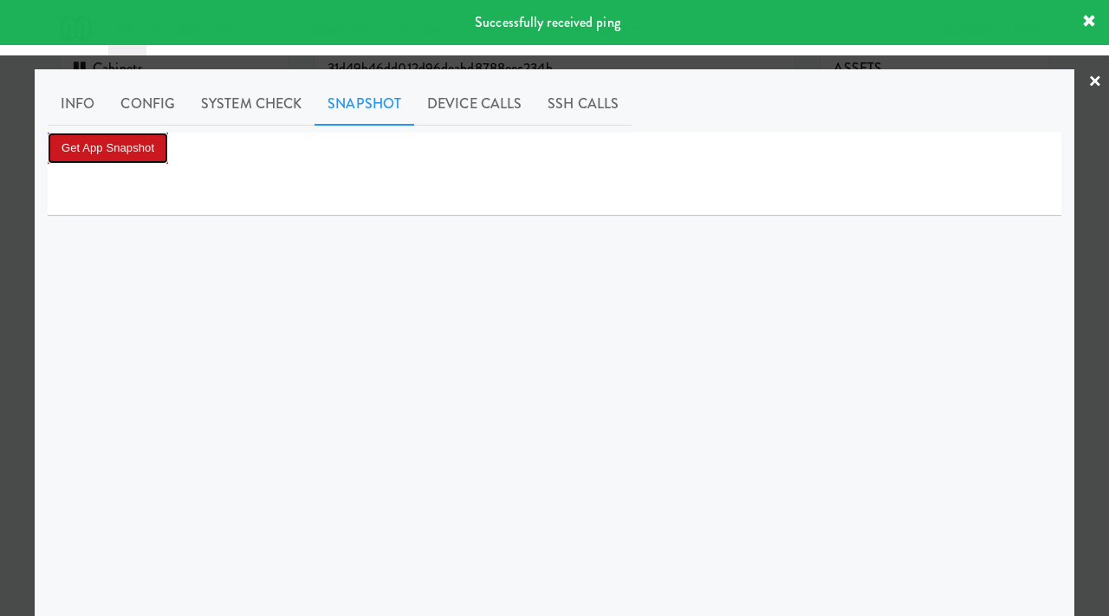
click at [122, 158] on button "Get App Snapshot" at bounding box center [108, 148] width 120 height 31
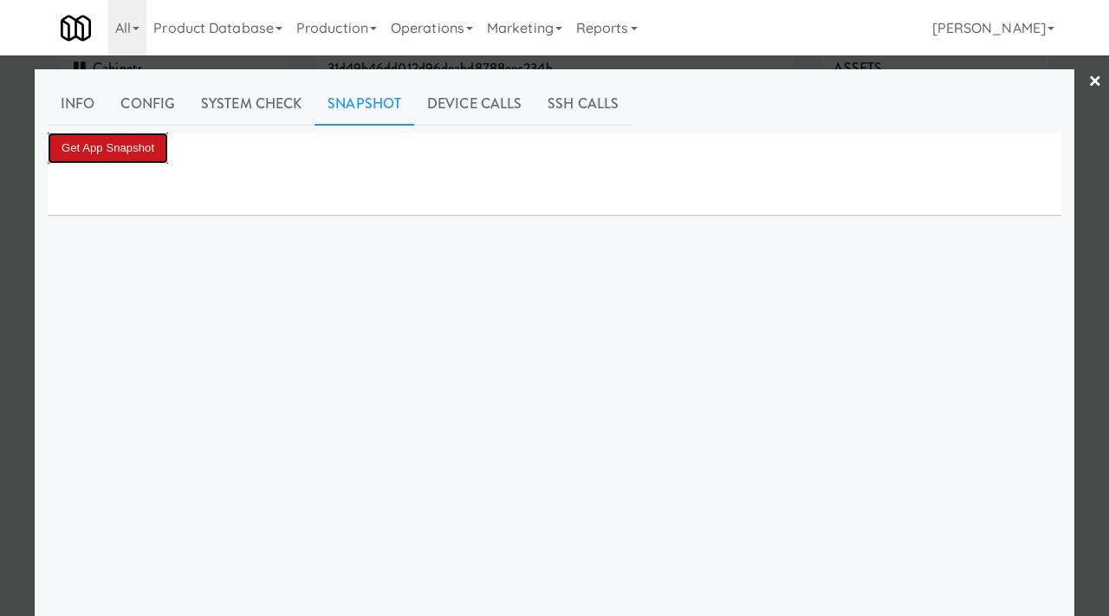
click at [147, 153] on button "Get App Snapshot" at bounding box center [108, 148] width 120 height 31
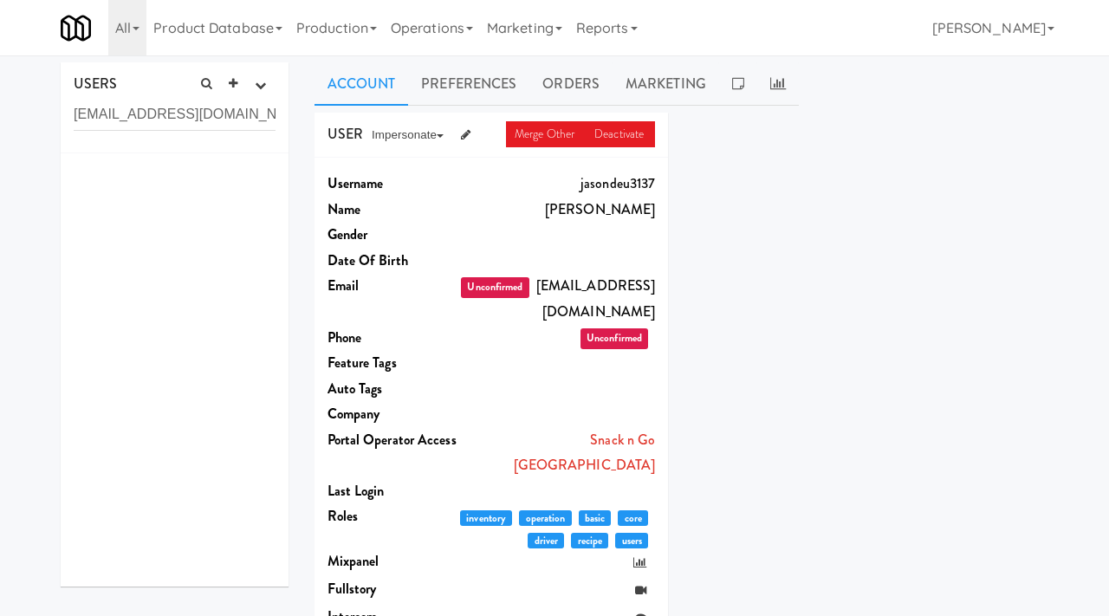
scroll to position [55, 0]
